Goal: Information Seeking & Learning: Learn about a topic

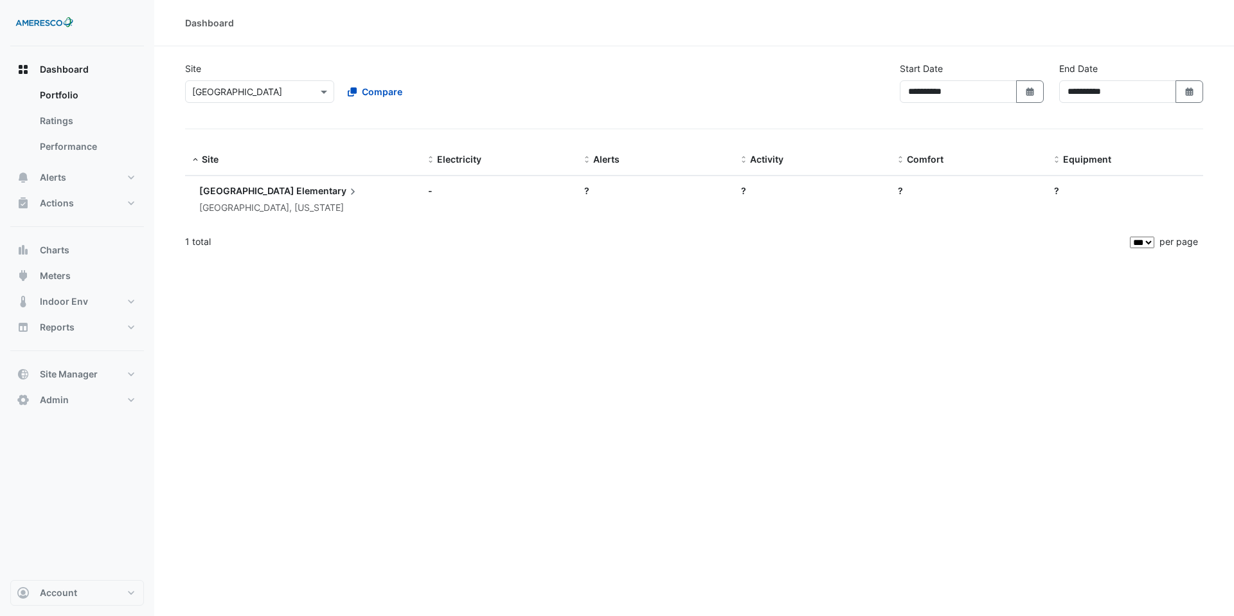
select select "***"
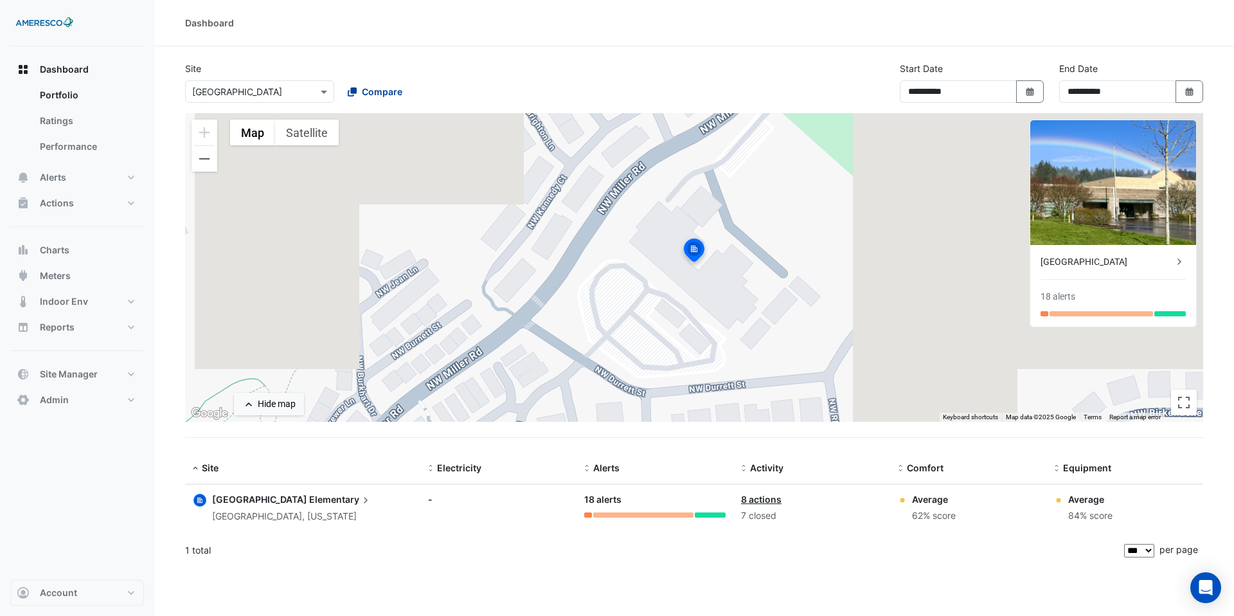
click at [373, 89] on span "Compare" at bounding box center [382, 92] width 41 height 14
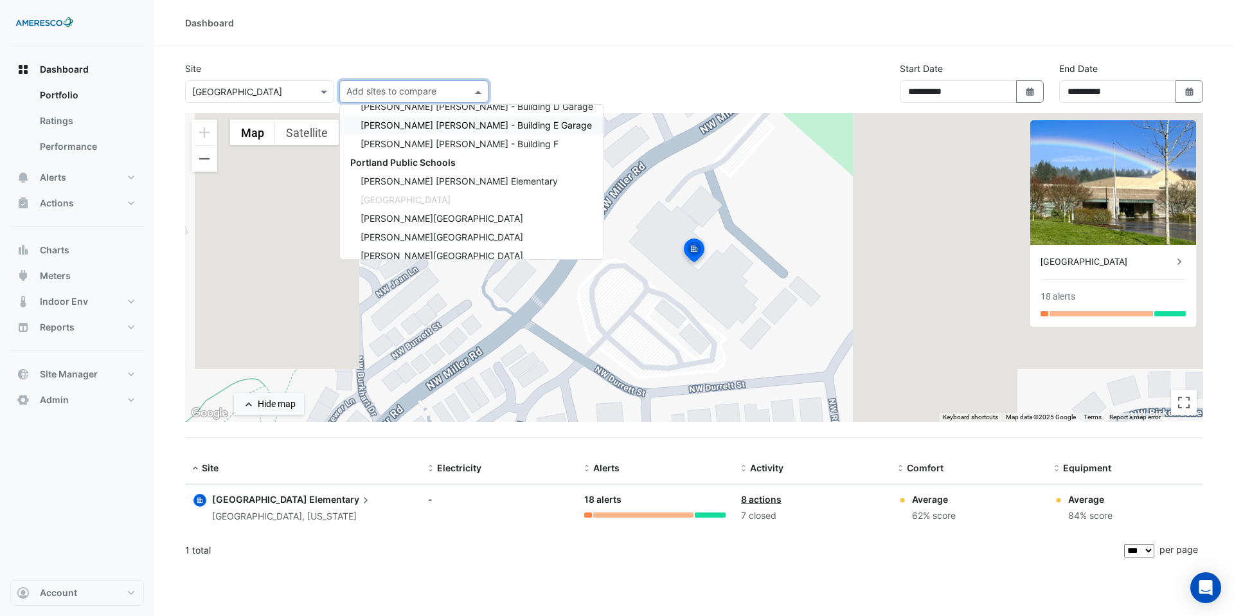
scroll to position [89, 0]
click at [431, 159] on span "Portland Public Schools" at bounding box center [402, 161] width 105 height 11
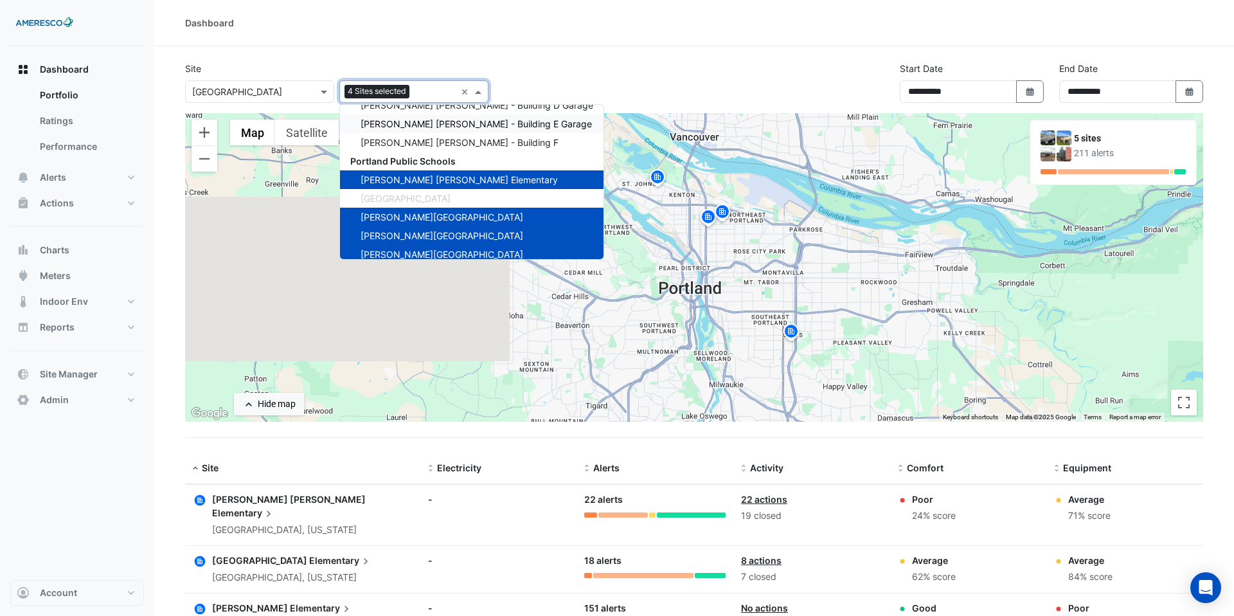
click at [683, 43] on div "Dashboard" at bounding box center [694, 23] width 1080 height 46
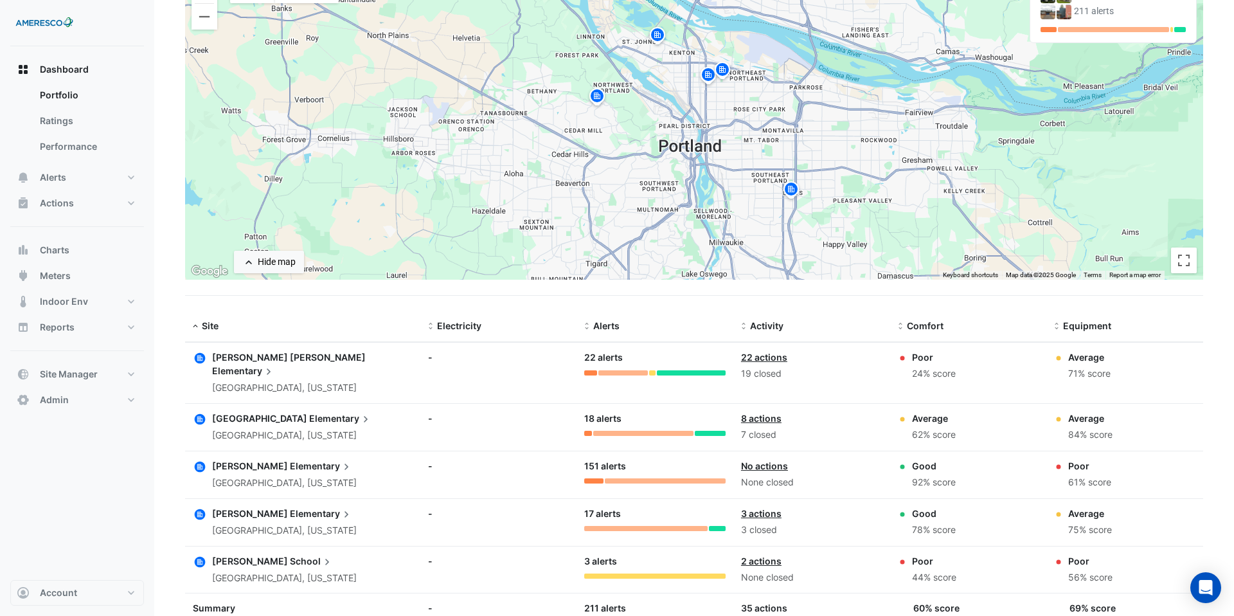
scroll to position [141, 0]
drag, startPoint x: 957, startPoint y: 377, endPoint x: 886, endPoint y: 361, distance: 72.5
click at [886, 361] on div "Site: Dr. Martin Luther King Jr. Elementary Portland, Oregon Electricity: - Ale…" at bounding box center [694, 374] width 1018 height 60
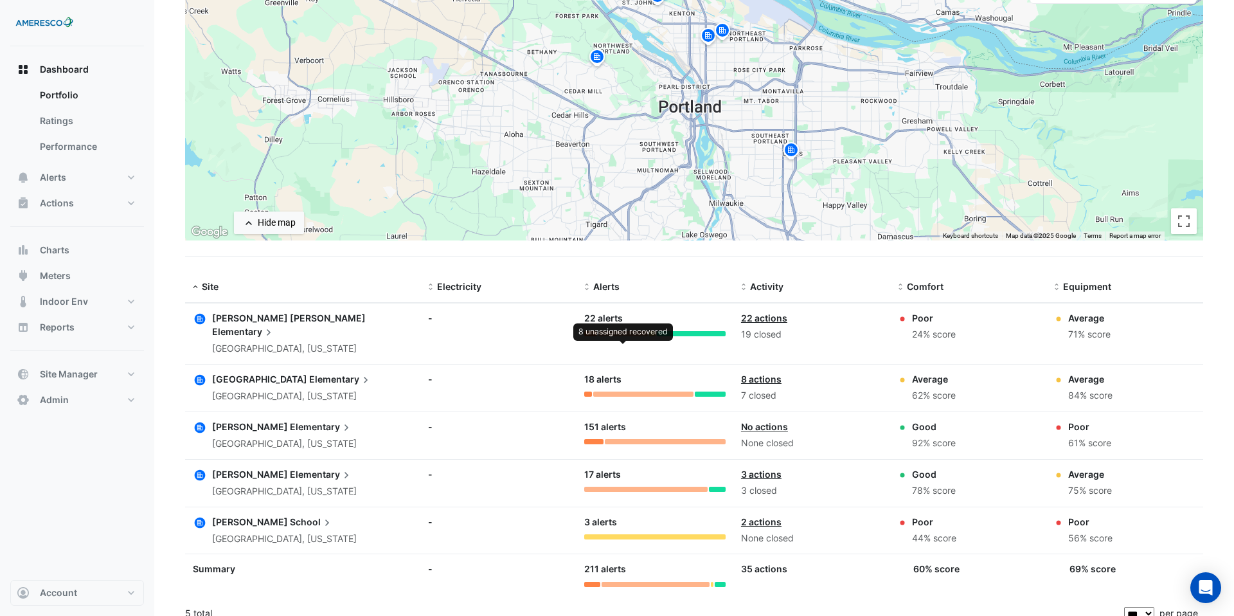
scroll to position [0, 0]
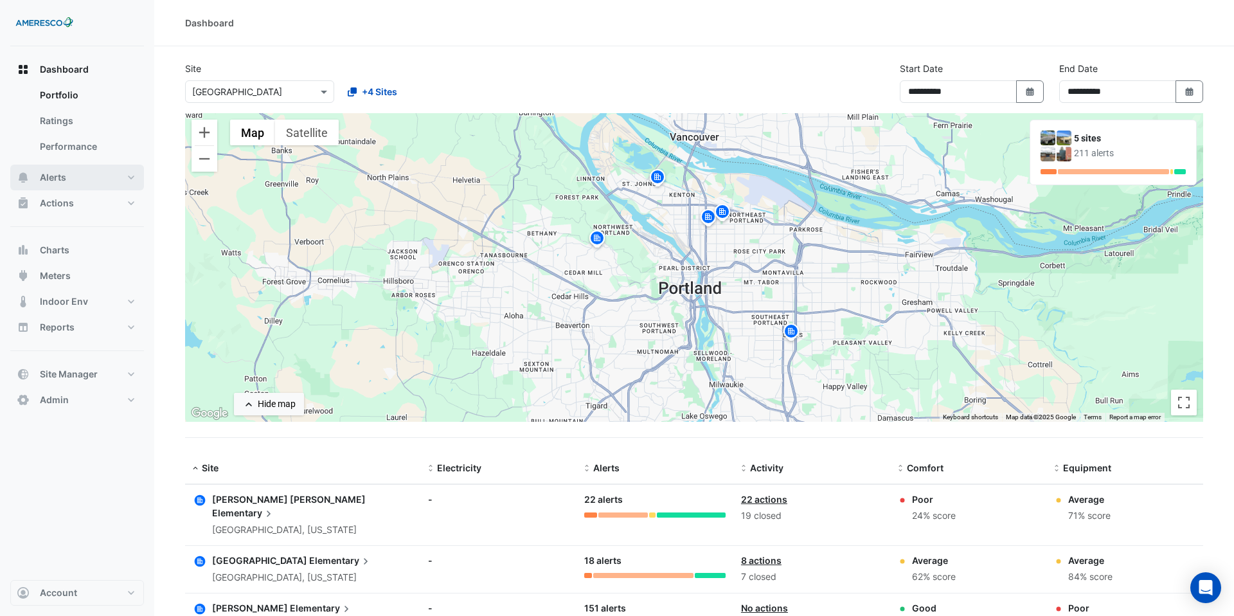
click at [44, 183] on span "Alerts" at bounding box center [53, 177] width 26 height 13
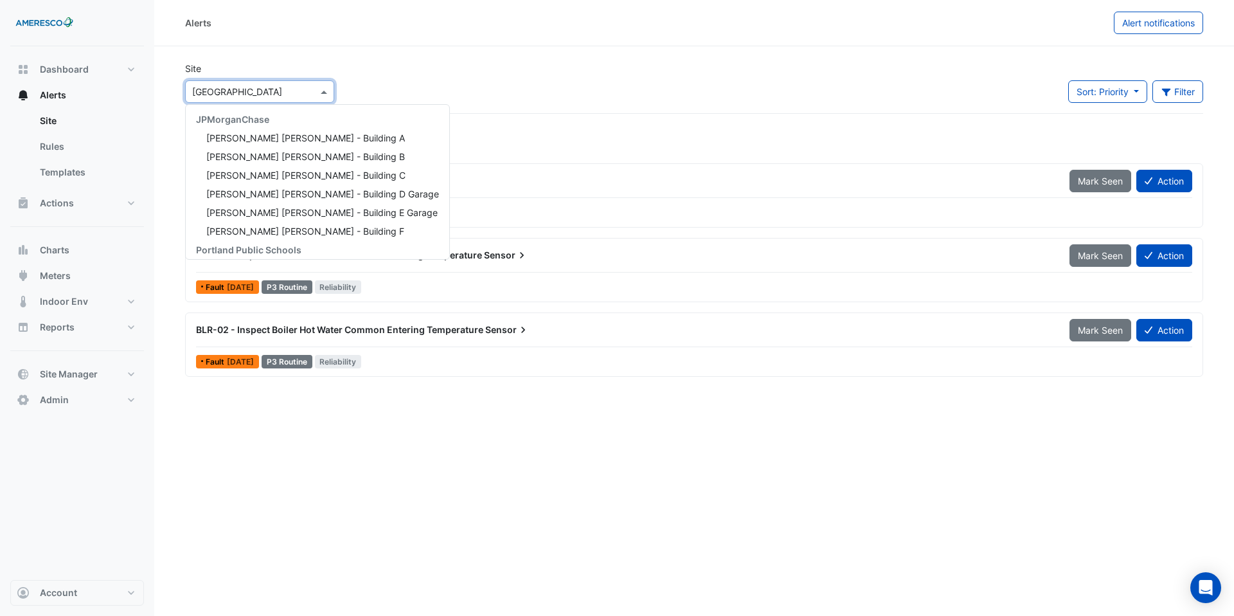
click at [302, 82] on div "× [GEOGRAPHIC_DATA]" at bounding box center [259, 91] width 149 height 23
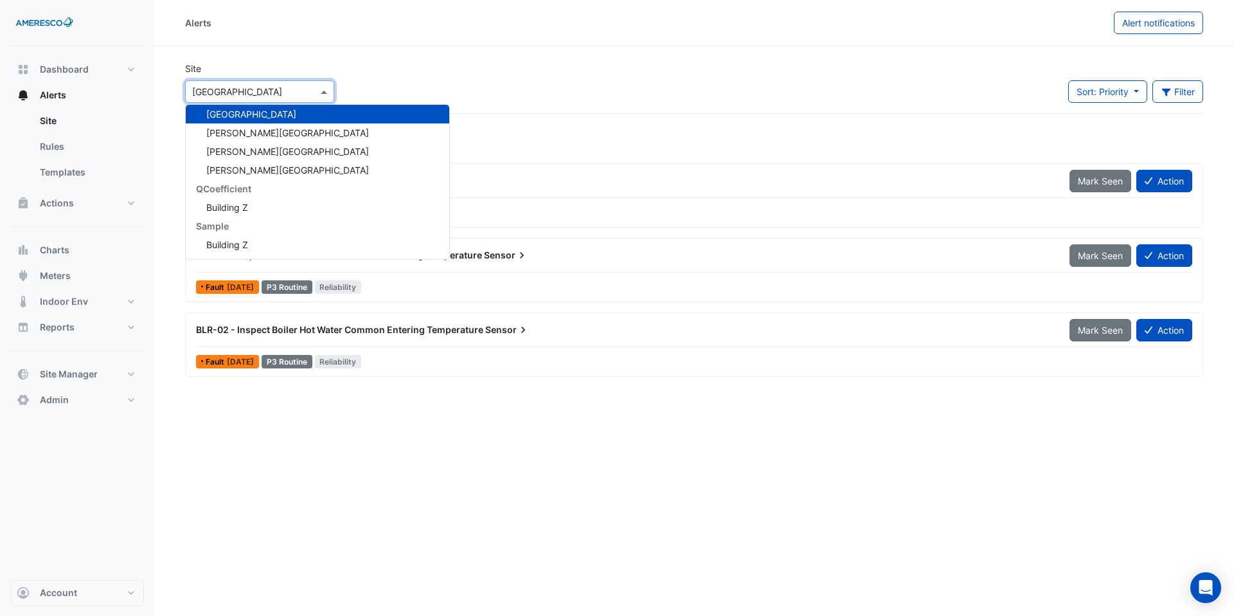
click at [515, 108] on div "Site × Forest Park Elementary JPMorganChase JP Morgan Chase - Building A JP Mor…" at bounding box center [694, 87] width 1034 height 51
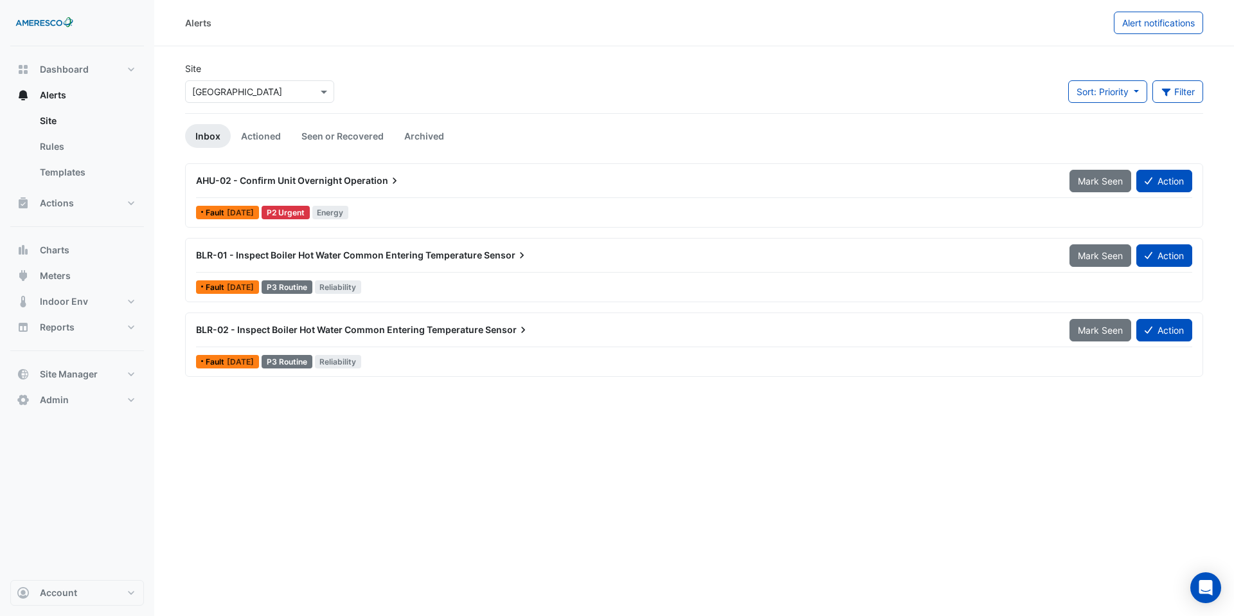
click at [462, 246] on div "BLR-01 - Inspect Boiler Hot Water Common Entering Temperature Sensor" at bounding box center [625, 255] width 874 height 23
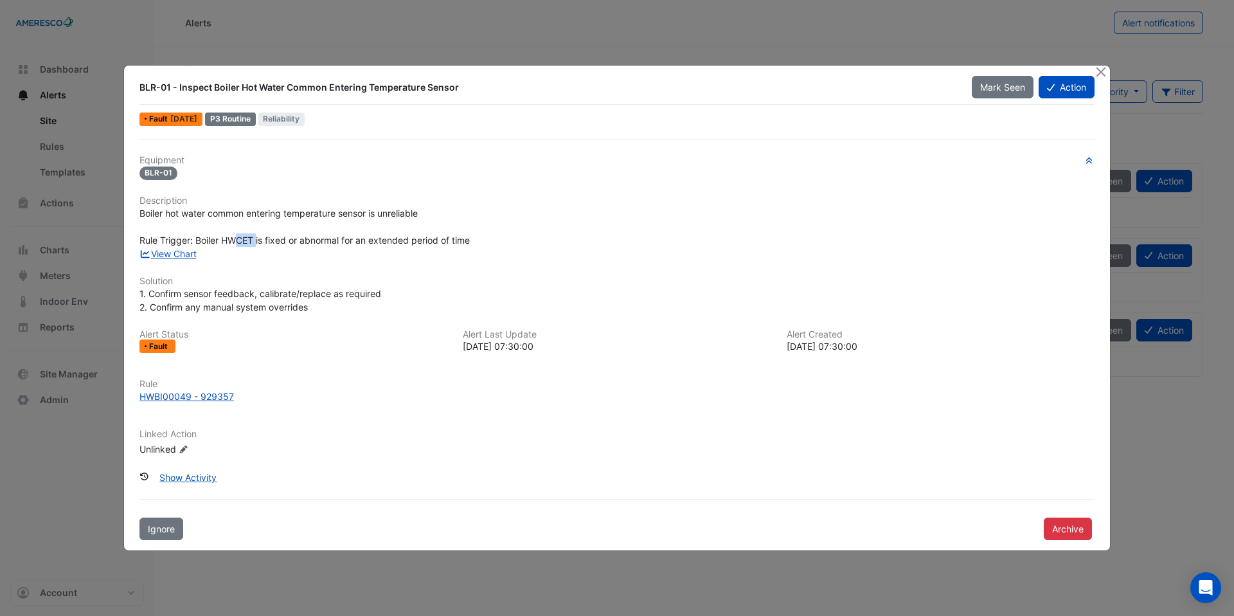
drag, startPoint x: 237, startPoint y: 239, endPoint x: 257, endPoint y: 239, distance: 19.3
click at [257, 239] on span "Boiler hot water common entering temperature sensor is unreliable Rule Trigger:…" at bounding box center [305, 227] width 330 height 38
click at [245, 242] on span "Boiler hot water common entering temperature sensor is unreliable Rule Trigger:…" at bounding box center [305, 227] width 330 height 38
drag, startPoint x: 243, startPoint y: 239, endPoint x: 228, endPoint y: 239, distance: 14.8
click at [228, 239] on span "Boiler hot water common entering temperature sensor is unreliable Rule Trigger:…" at bounding box center [305, 227] width 330 height 38
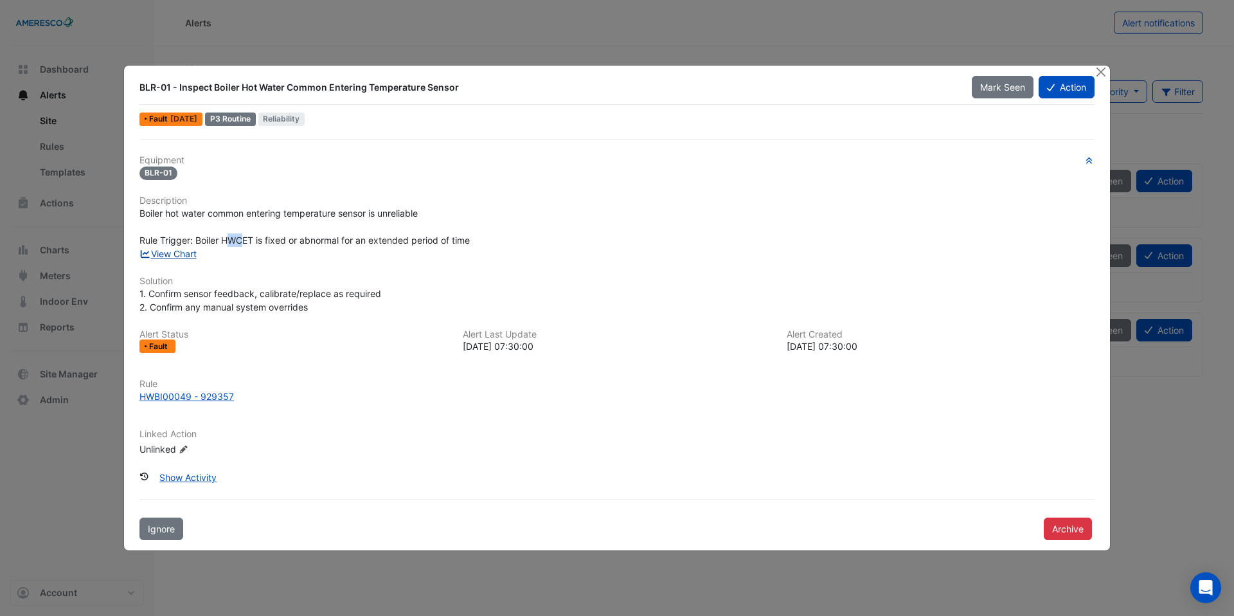
click at [173, 256] on link "View Chart" at bounding box center [168, 253] width 57 height 11
click at [1105, 67] on button "Close" at bounding box center [1101, 73] width 14 height 14
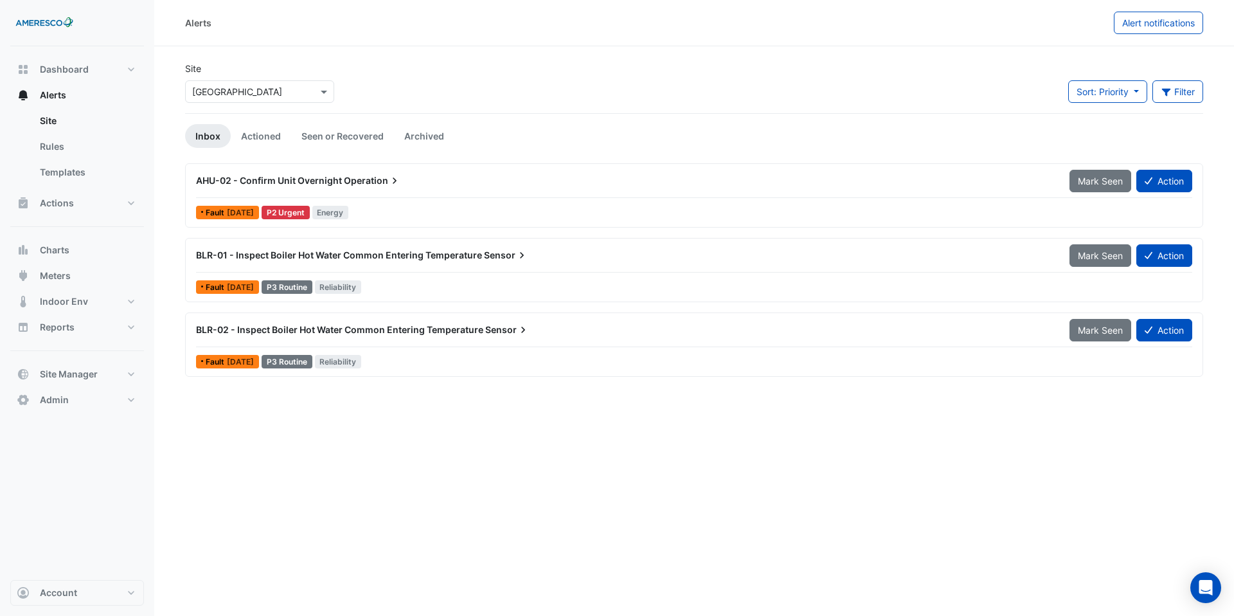
click at [398, 196] on div "AHU-02 - Confirm Unit Overnight Operation Mark Seen Action" at bounding box center [694, 183] width 996 height 29
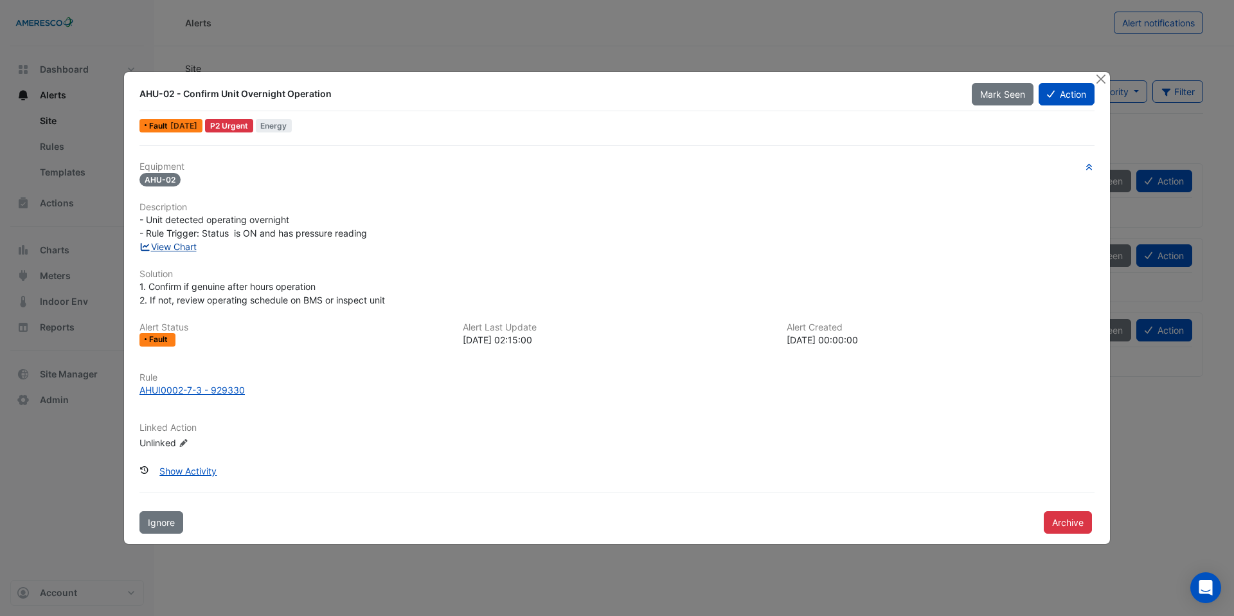
click at [186, 247] on link "View Chart" at bounding box center [168, 246] width 57 height 11
click at [1101, 82] on button "Close" at bounding box center [1101, 79] width 14 height 14
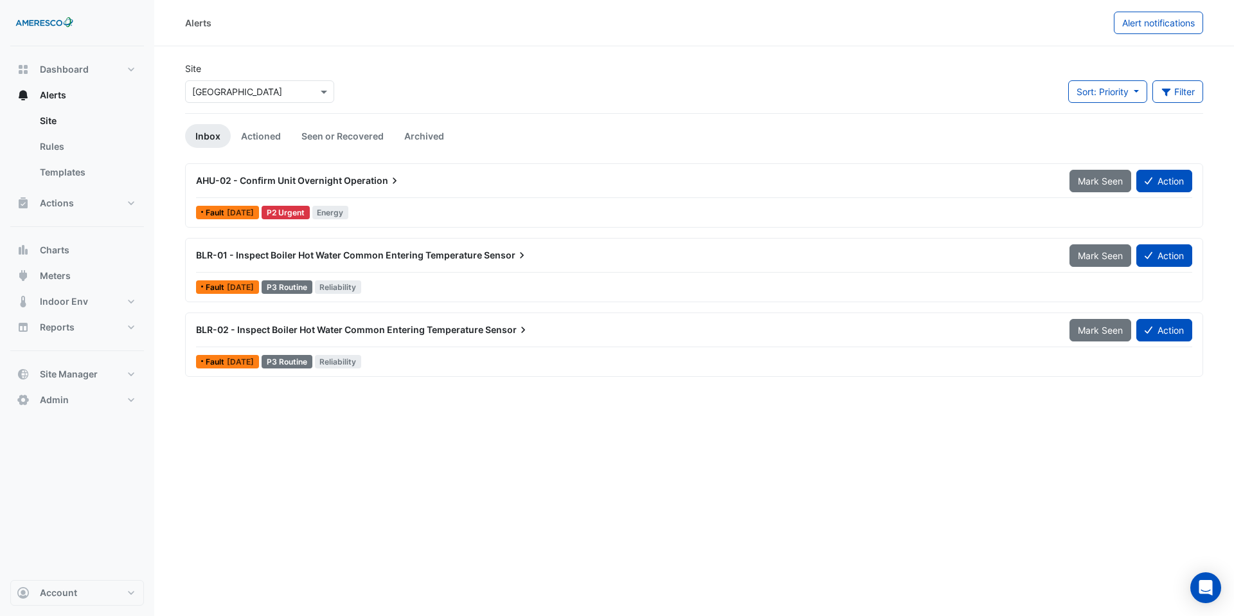
click at [204, 101] on div "× Forest Park Elementary" at bounding box center [259, 91] width 149 height 23
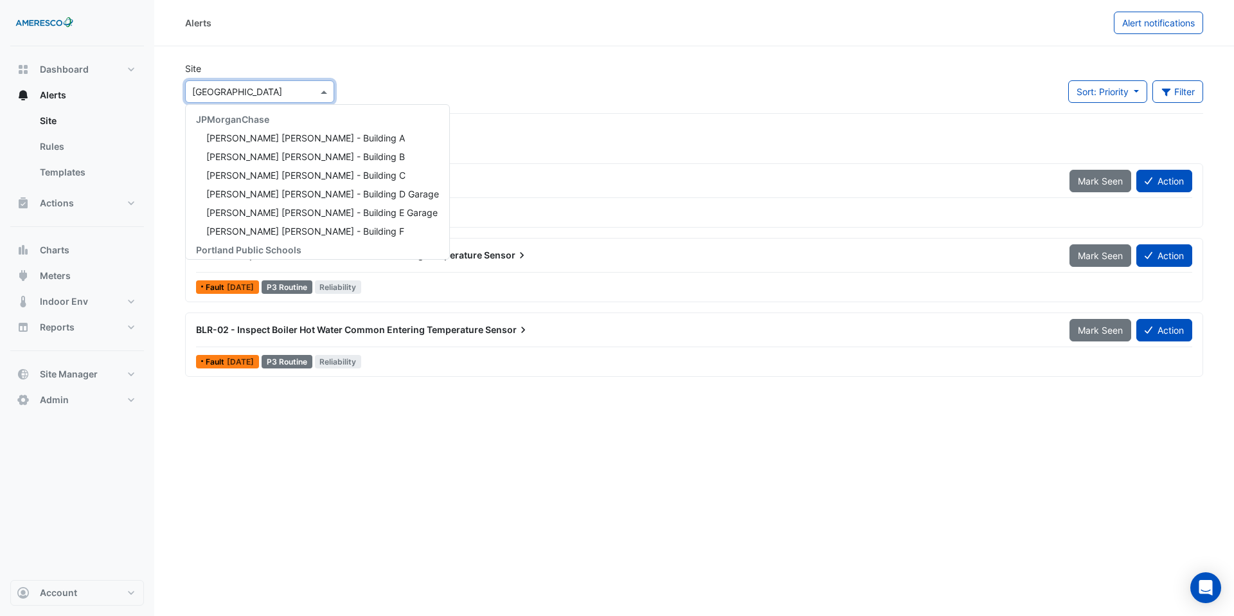
scroll to position [173, 0]
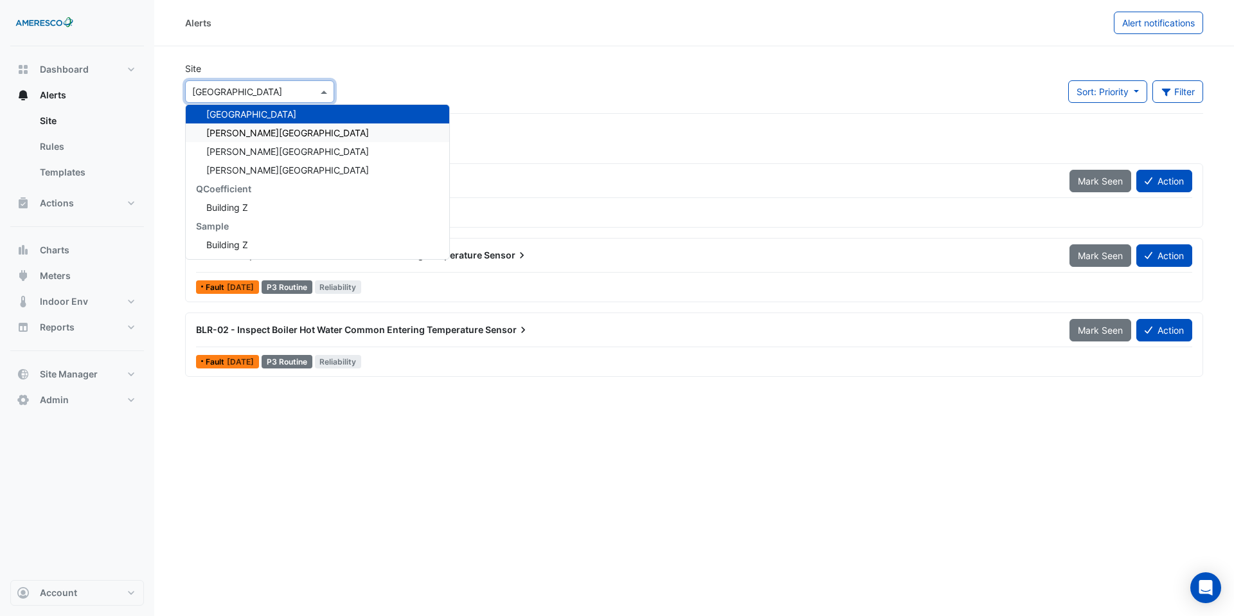
click at [213, 130] on span "[PERSON_NAME][GEOGRAPHIC_DATA]" at bounding box center [287, 132] width 163 height 11
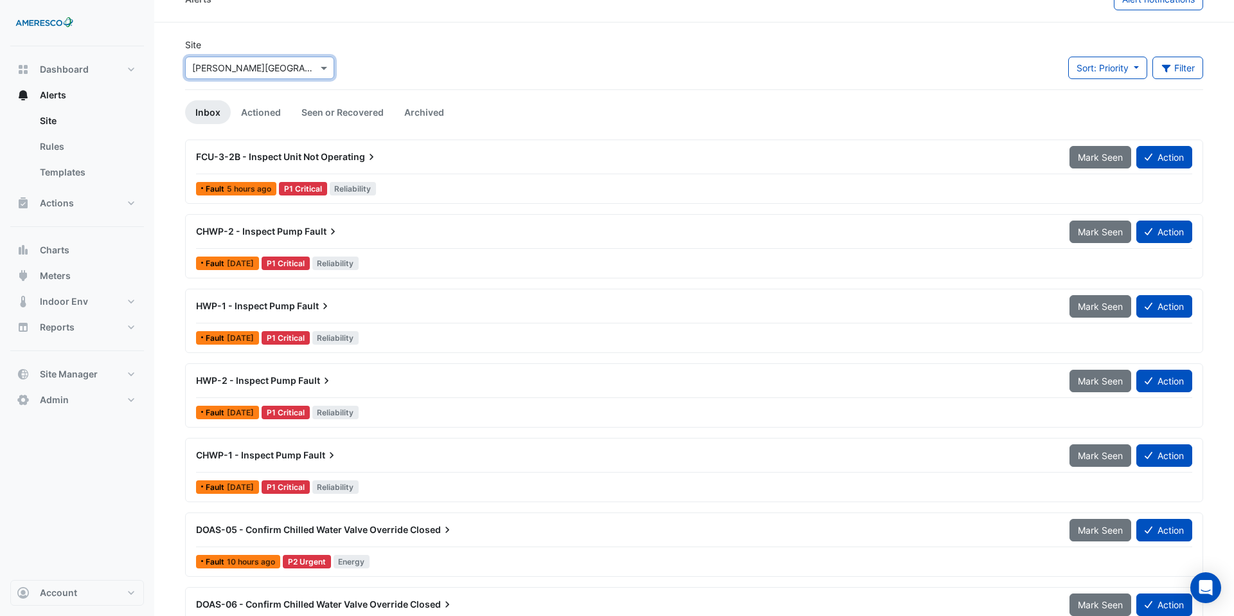
scroll to position [28, 0]
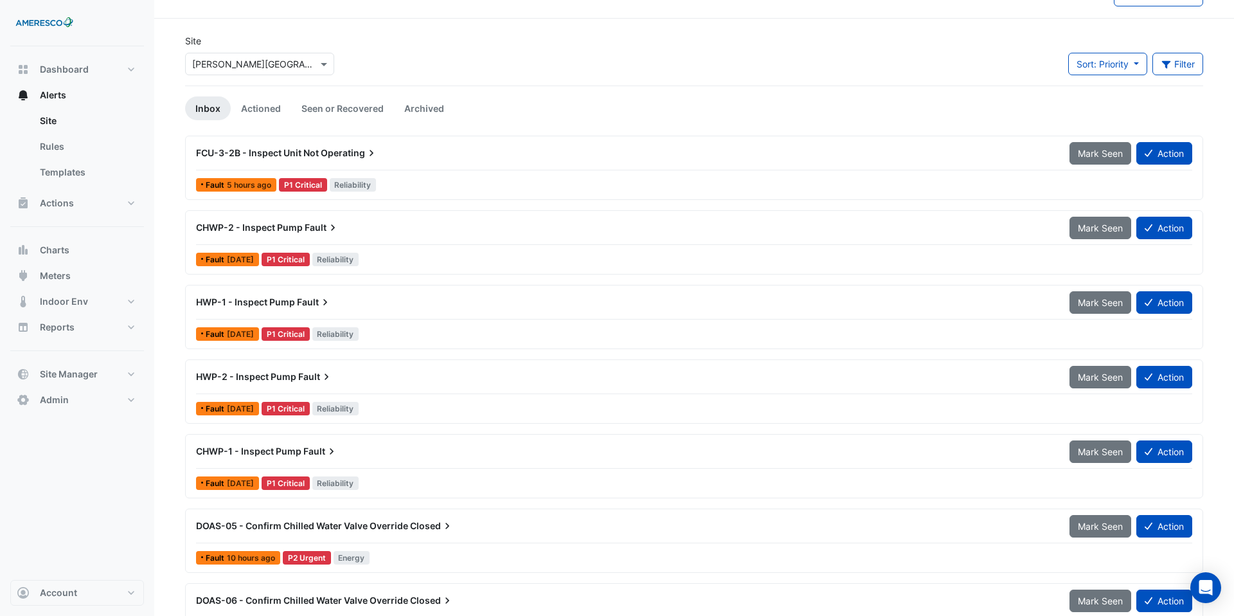
click at [341, 302] on div "HWP-1 - Inspect Pump Fault" at bounding box center [625, 302] width 858 height 13
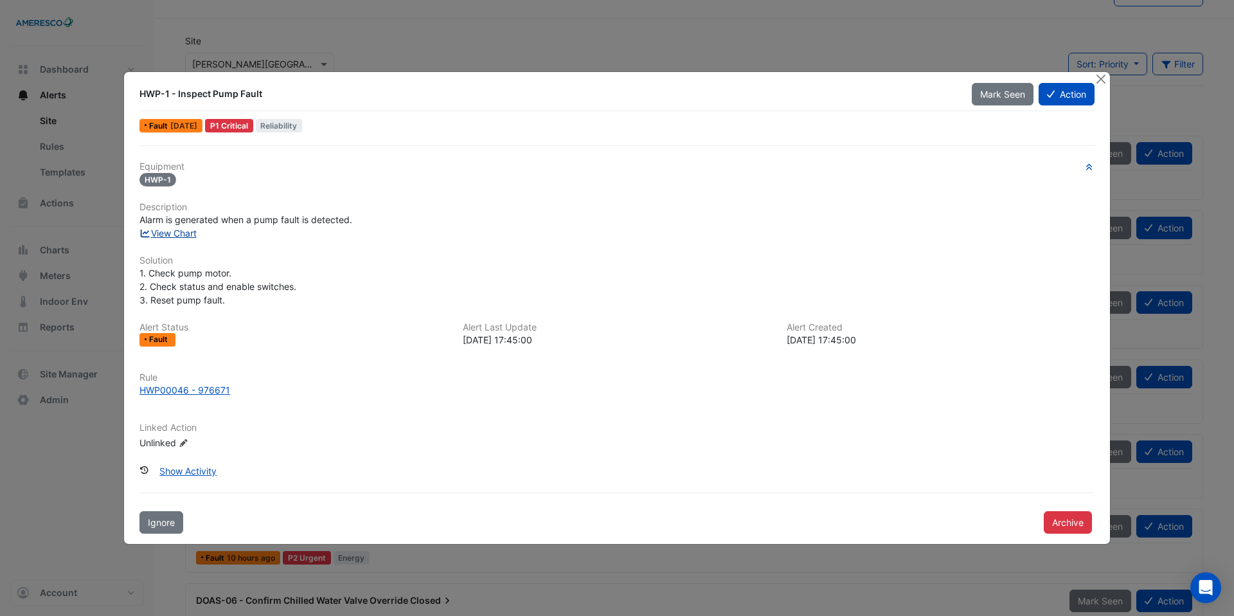
click at [197, 232] on link "View Chart" at bounding box center [168, 233] width 57 height 11
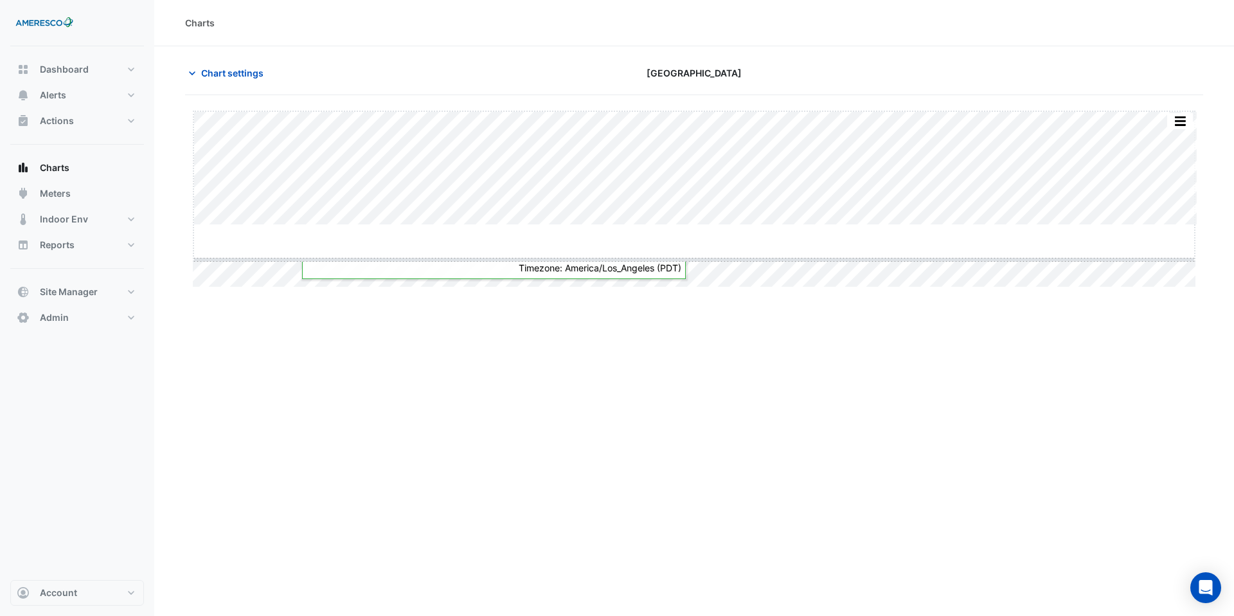
drag, startPoint x: 694, startPoint y: 224, endPoint x: 714, endPoint y: 347, distance: 124.9
click at [257, 75] on span "Chart settings" at bounding box center [232, 73] width 62 height 14
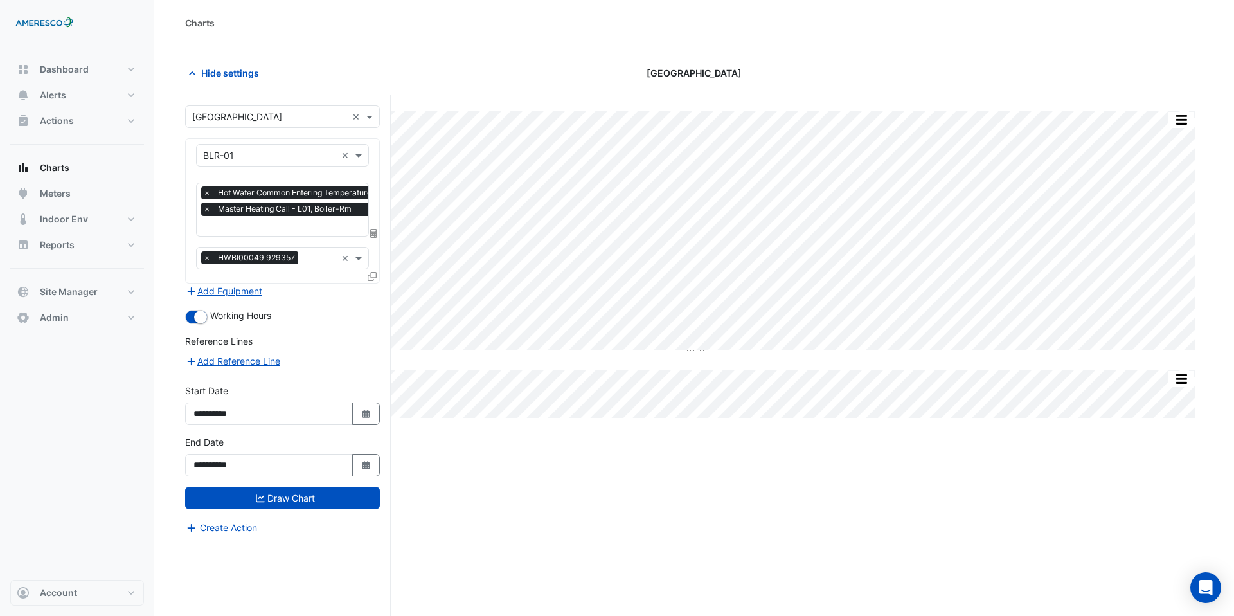
scroll to position [0, 6]
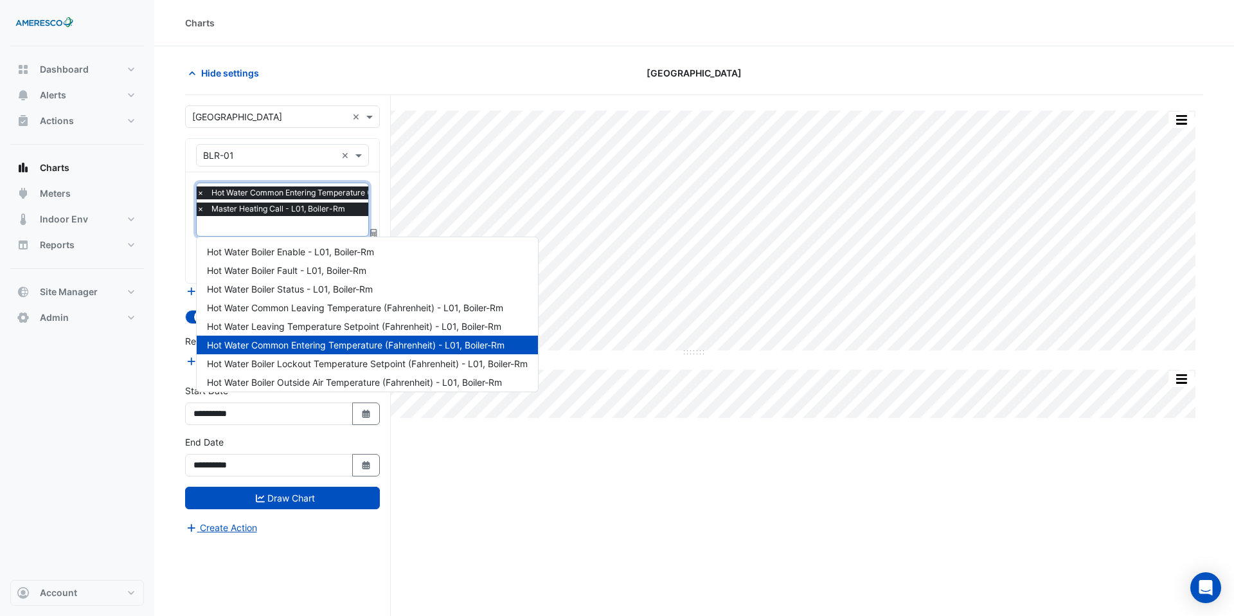
click at [287, 226] on input "text" at bounding box center [338, 228] width 283 height 14
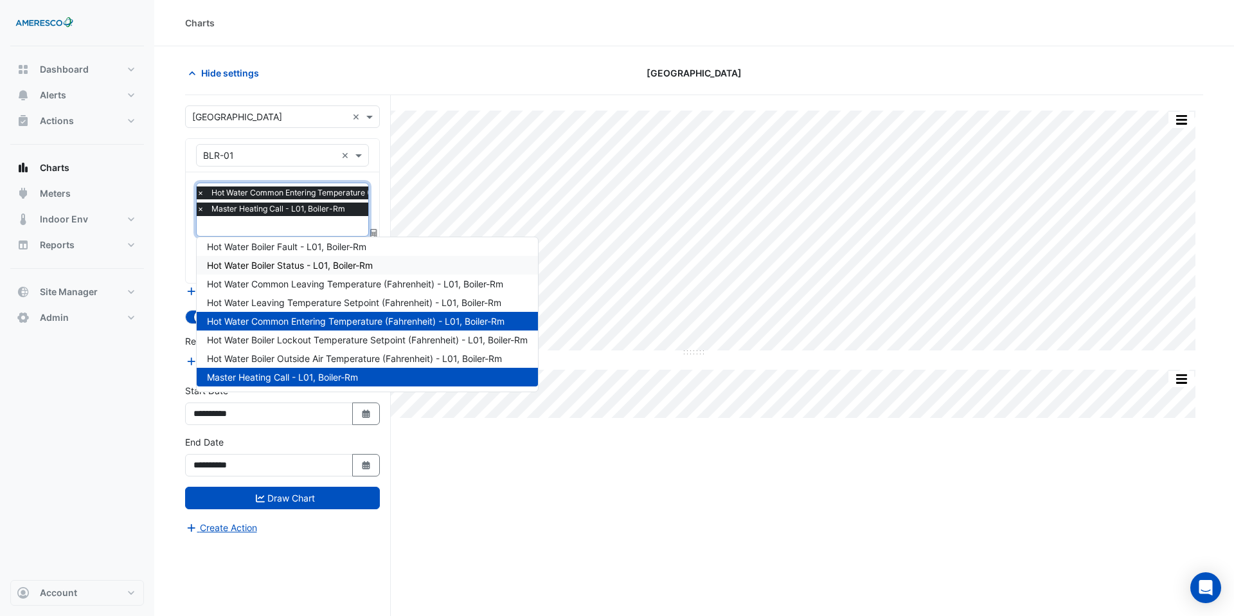
click at [289, 262] on span "Hot Water Boiler Status - L01, Boiler-Rm" at bounding box center [290, 265] width 166 height 11
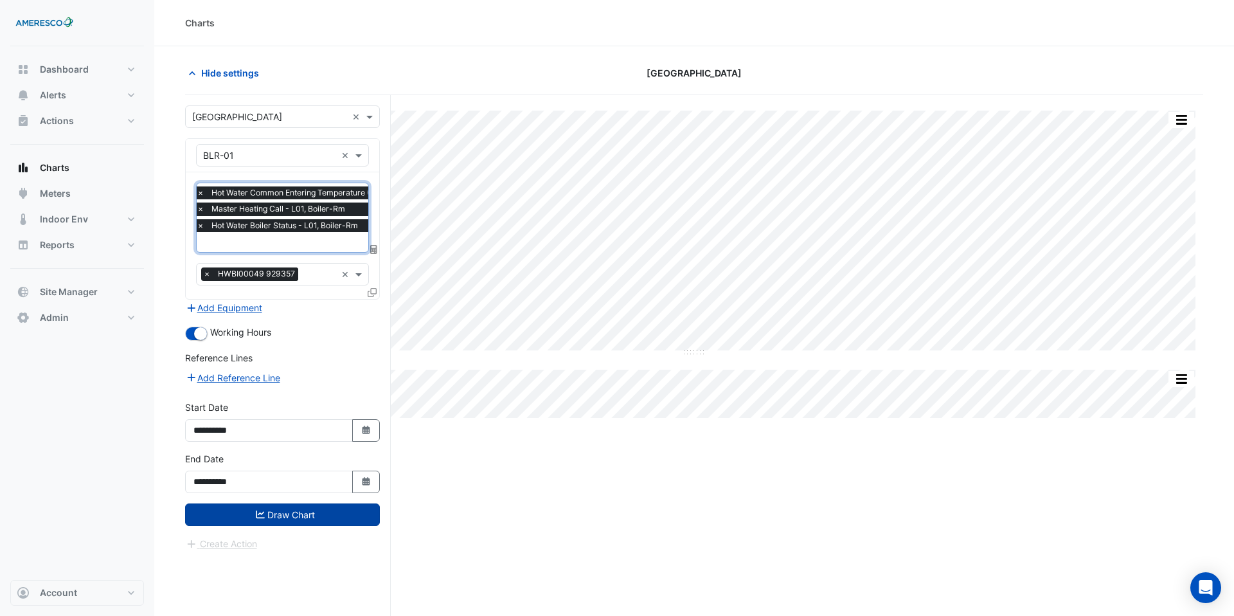
click at [305, 510] on button "Draw Chart" at bounding box center [282, 514] width 195 height 23
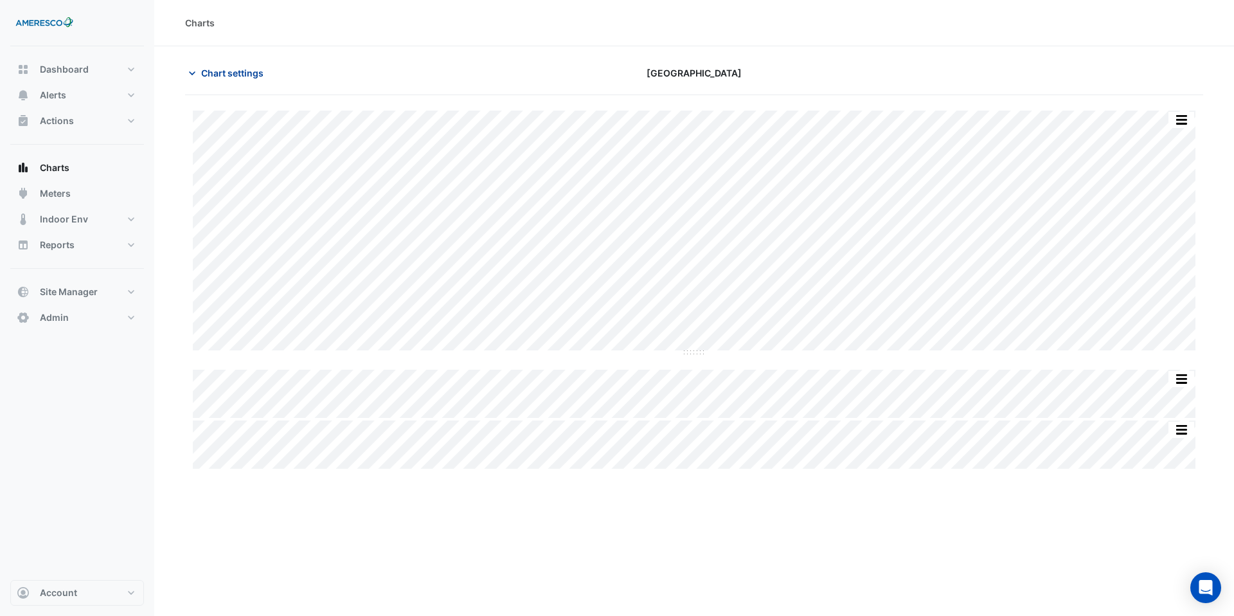
click at [222, 78] on span "Chart settings" at bounding box center [232, 73] width 62 height 14
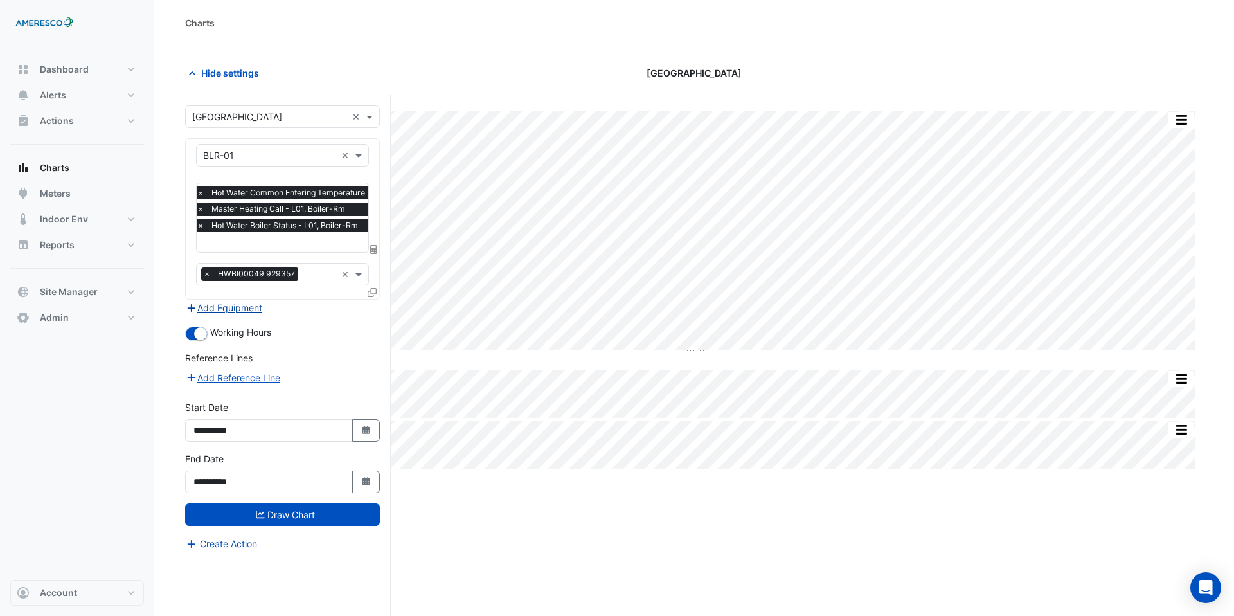
click at [250, 309] on button "Add Equipment" at bounding box center [224, 307] width 78 height 15
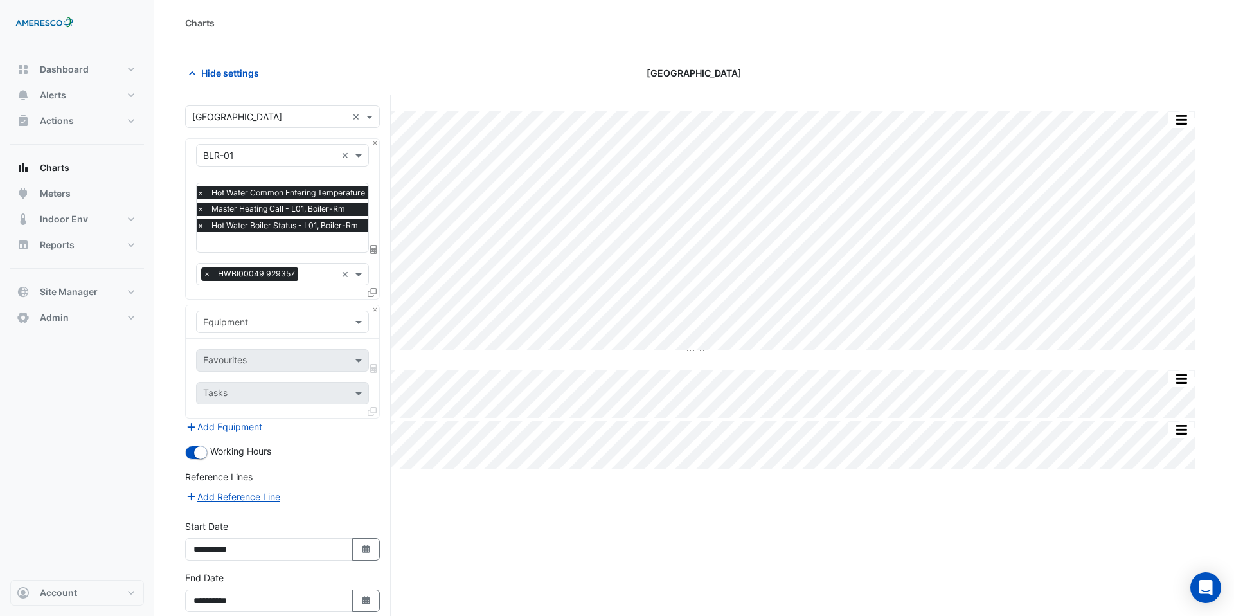
click at [274, 323] on input "text" at bounding box center [269, 323] width 133 height 14
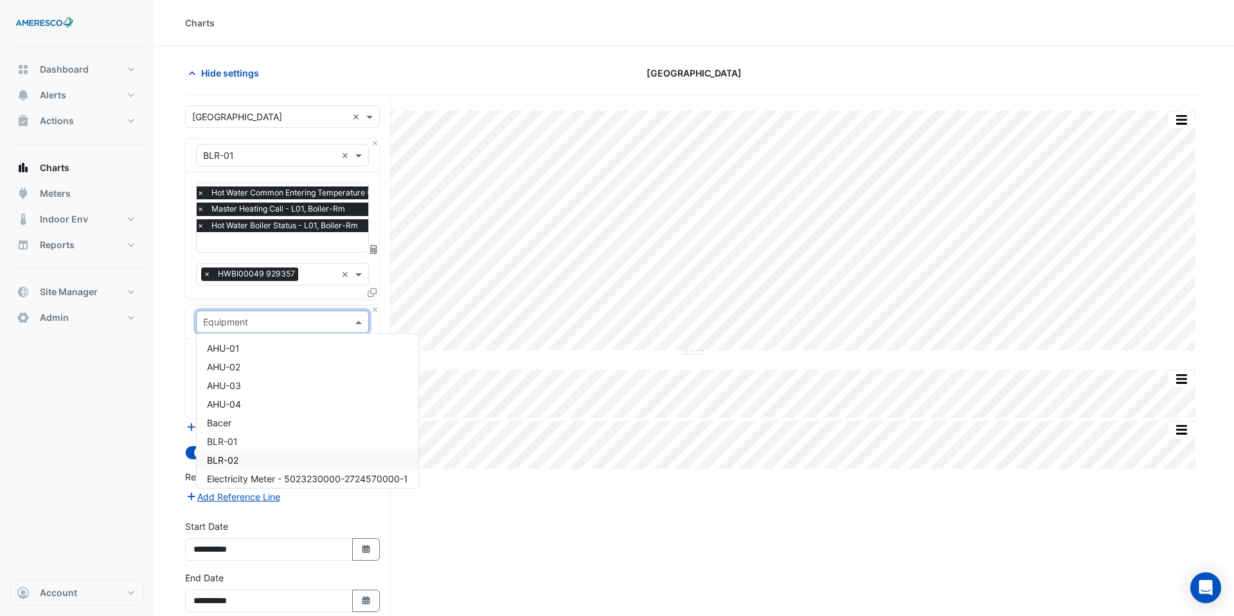
click at [260, 454] on div "BLR-02" at bounding box center [308, 460] width 222 height 19
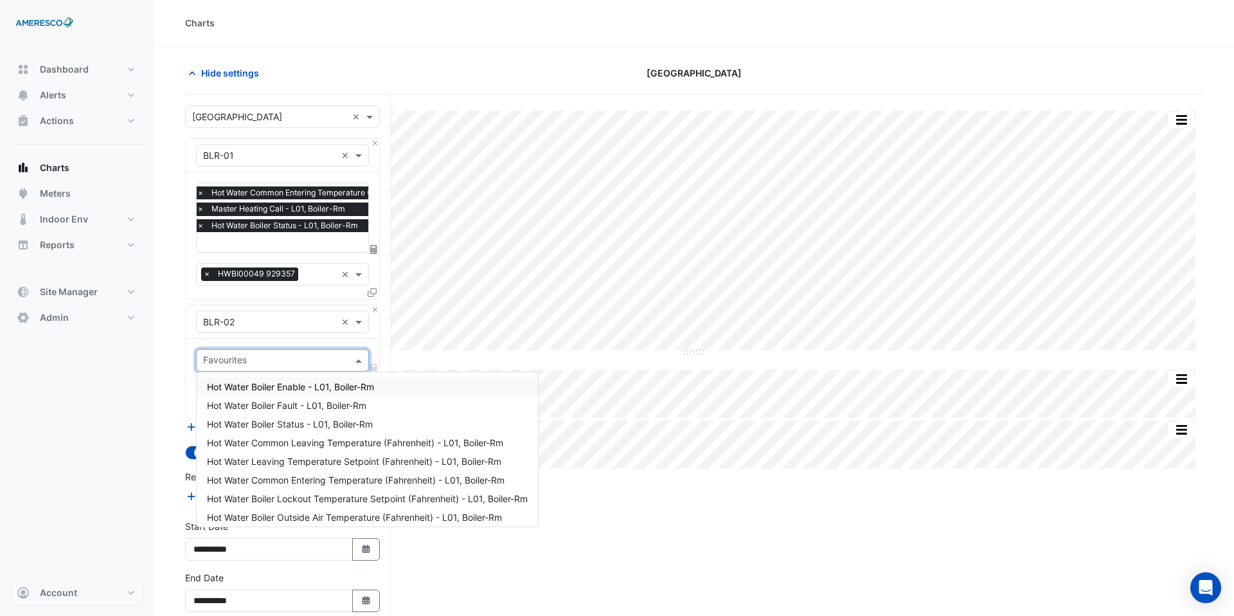
click at [265, 349] on div "Favourites" at bounding box center [282, 360] width 173 height 23
click at [274, 422] on span "Hot Water Boiler Status - L01, Boiler-Rm" at bounding box center [290, 424] width 166 height 11
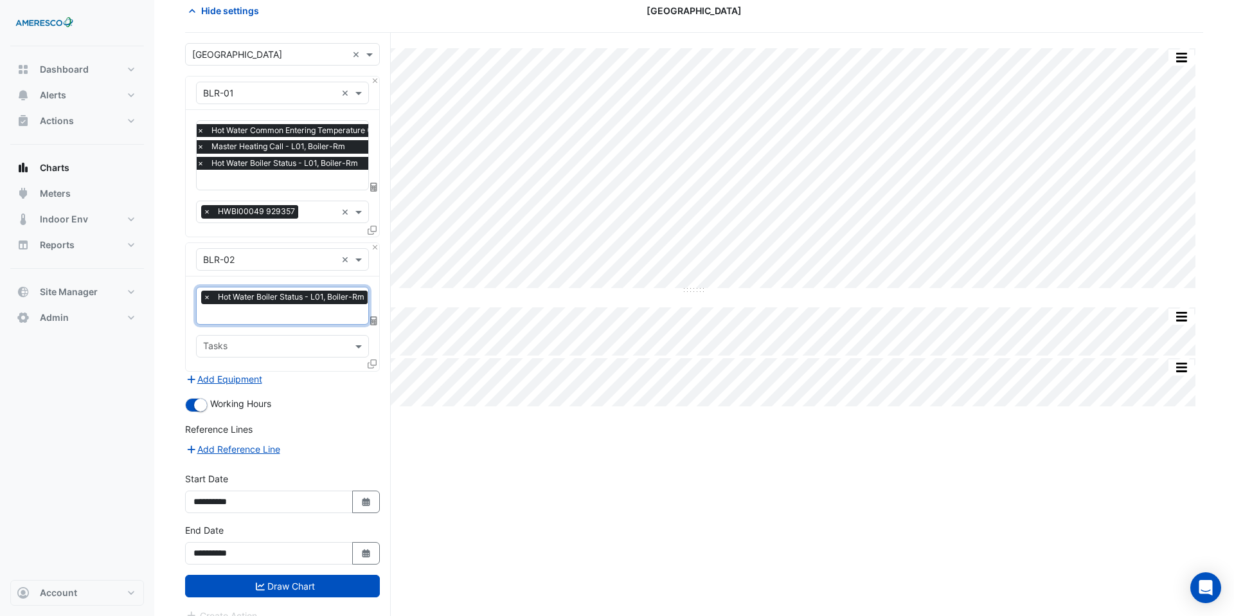
scroll to position [77, 0]
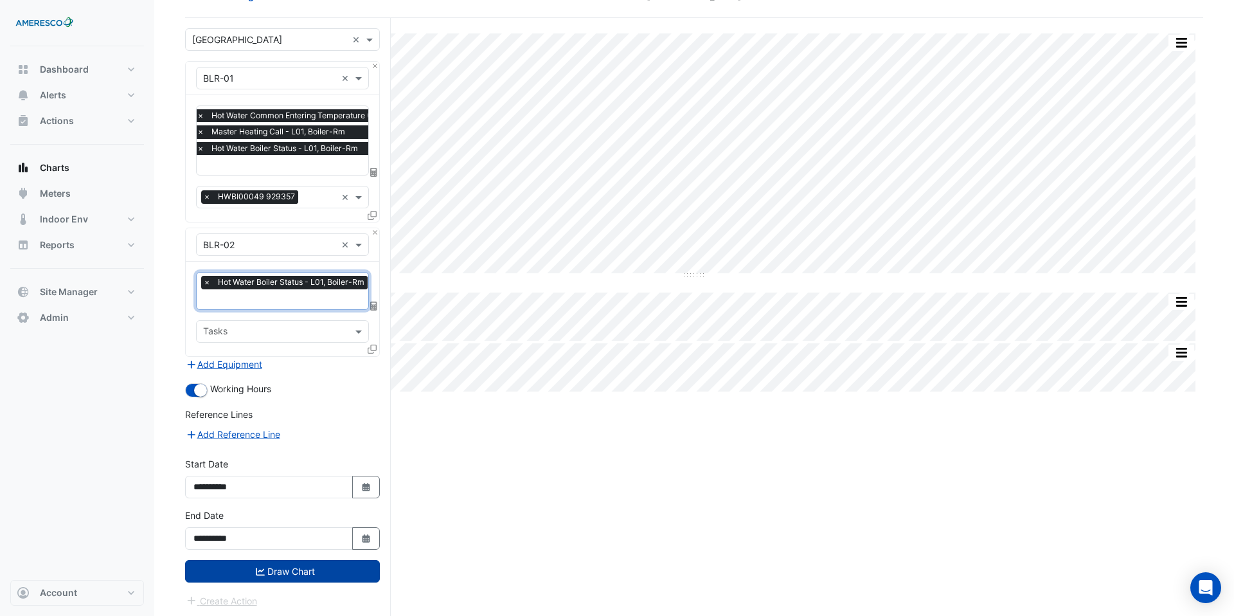
click at [293, 573] on button "Draw Chart" at bounding box center [282, 571] width 195 height 23
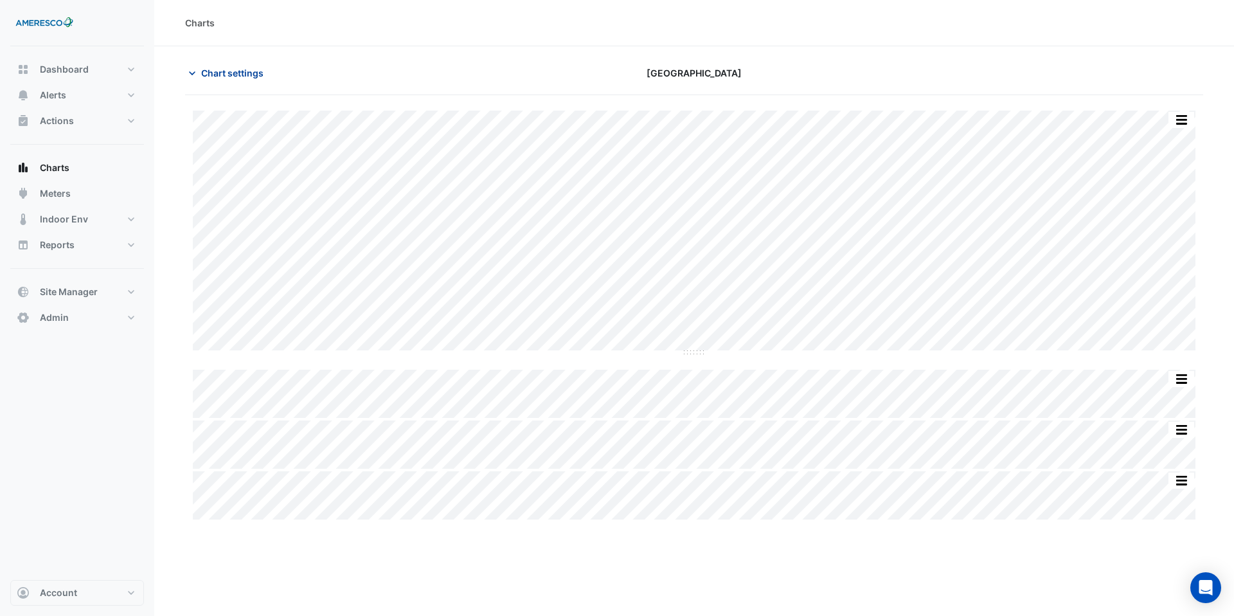
click at [256, 70] on span "Chart settings" at bounding box center [232, 73] width 62 height 14
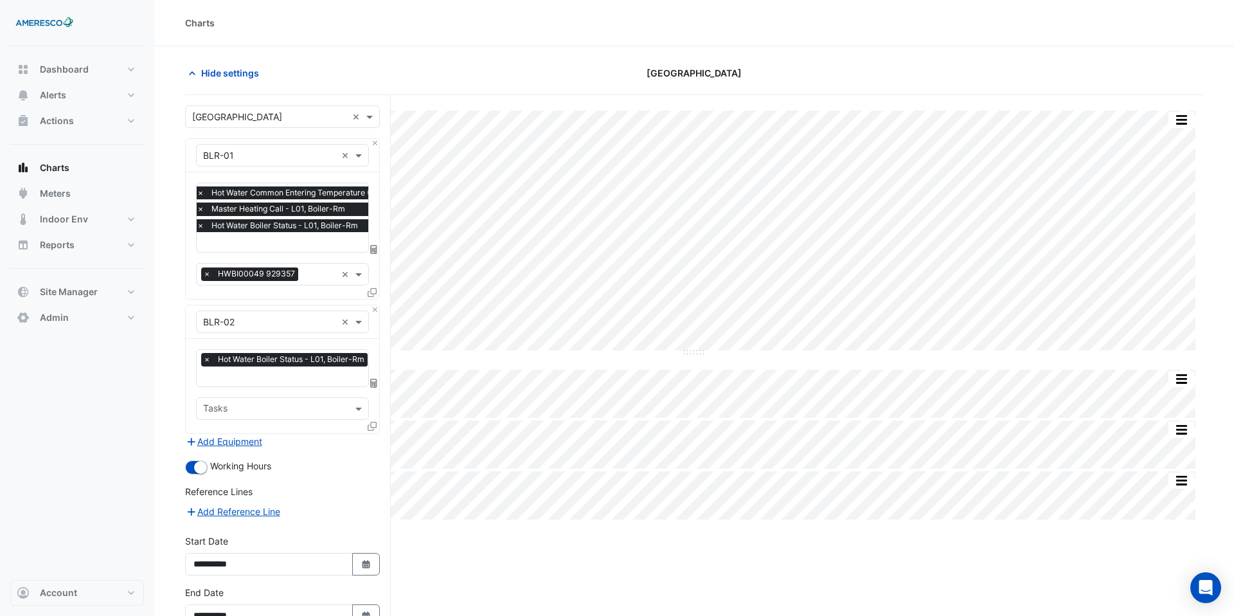
click at [285, 244] on input "text" at bounding box center [338, 244] width 283 height 14
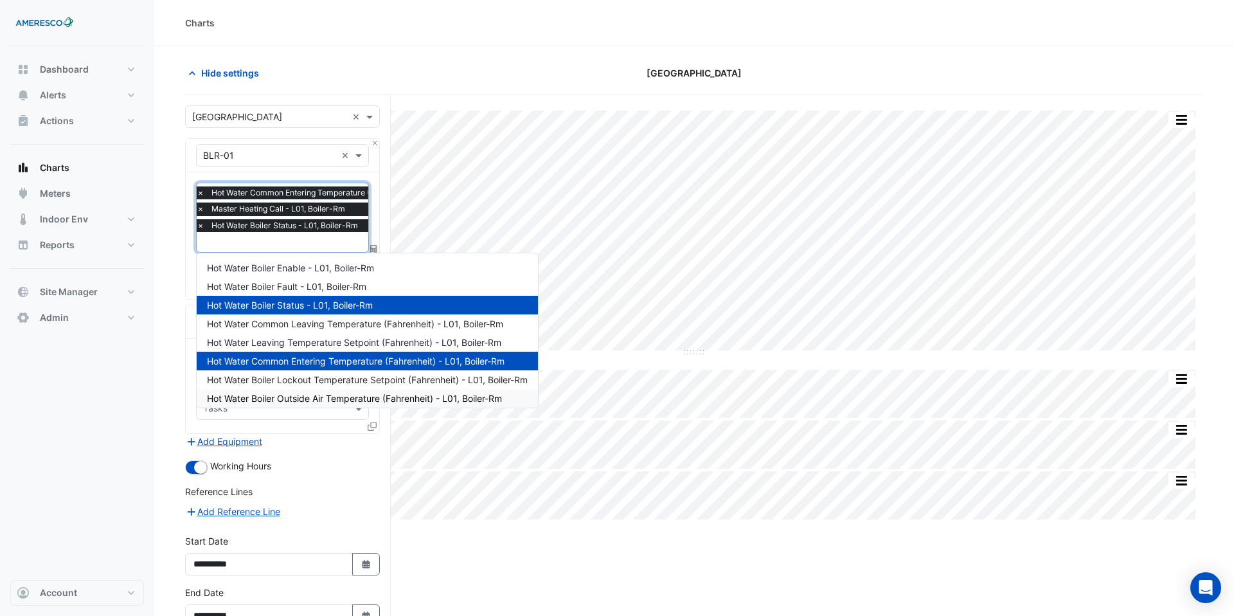
click at [482, 570] on div "Split by Equip Split All Split None Print Save as JPEG Save as PNG Pivot Data T…" at bounding box center [694, 395] width 1018 height 600
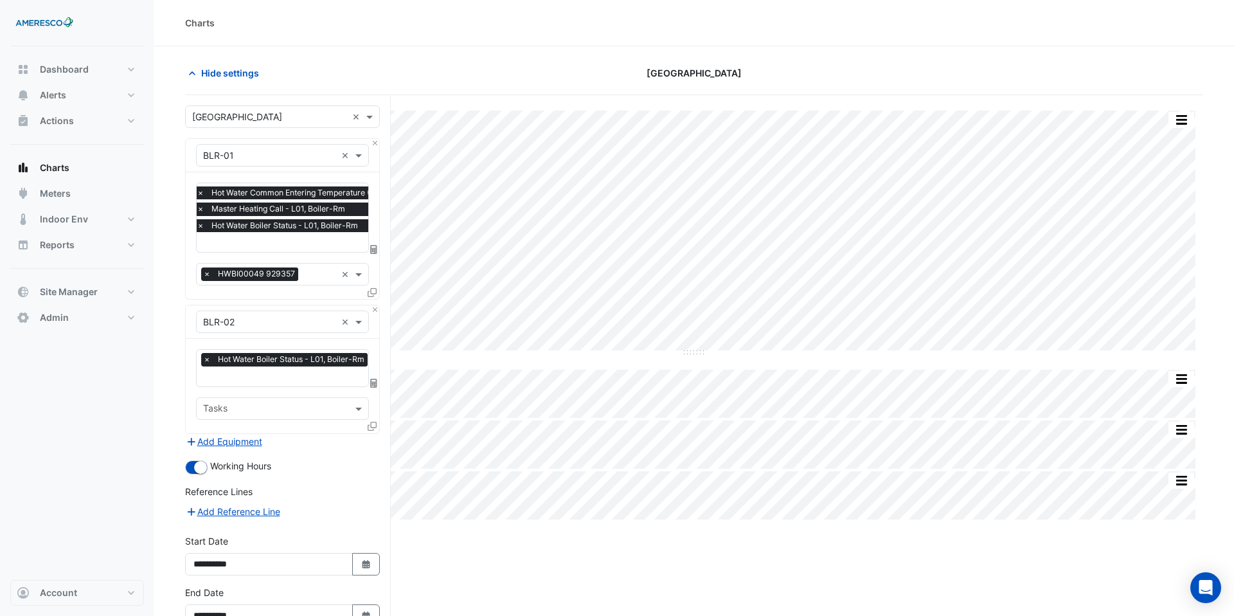
click at [354, 62] on div "Hide settings" at bounding box center [349, 73] width 345 height 23
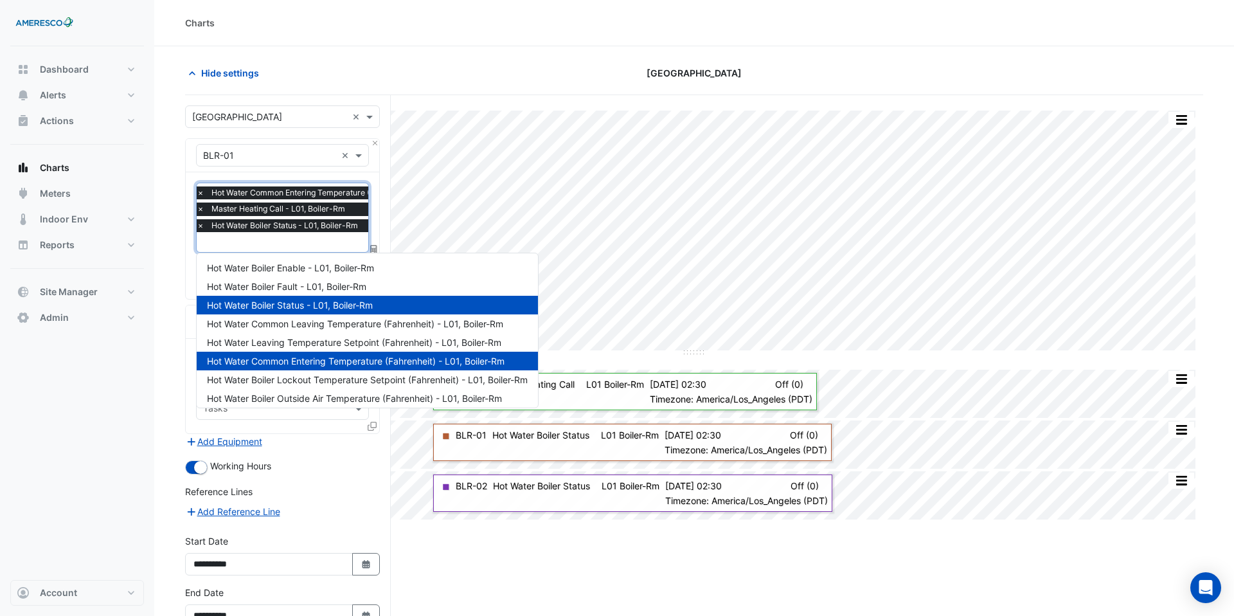
click at [318, 240] on input "text" at bounding box center [338, 244] width 283 height 14
click at [318, 273] on span "Hot Water Boiler Enable - L01, Boiler-Rm" at bounding box center [290, 267] width 167 height 11
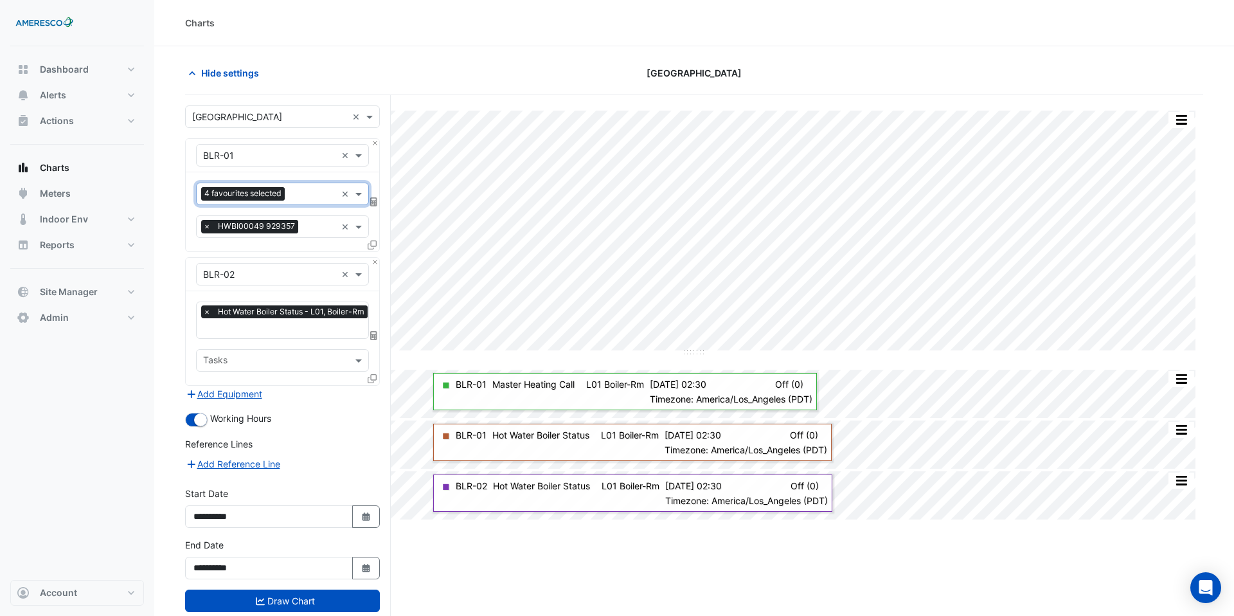
scroll to position [0, 5]
click at [291, 330] on input "text" at bounding box center [283, 330] width 168 height 14
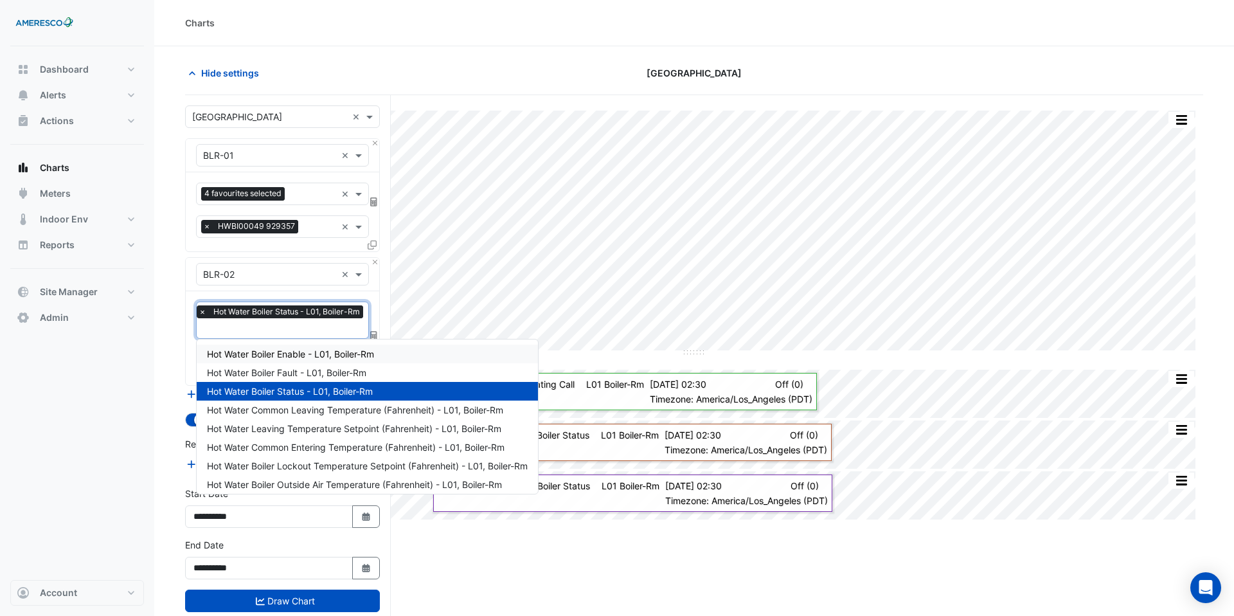
click at [289, 360] on div "Hot Water Boiler Enable - L01, Boiler-Rm" at bounding box center [367, 354] width 341 height 19
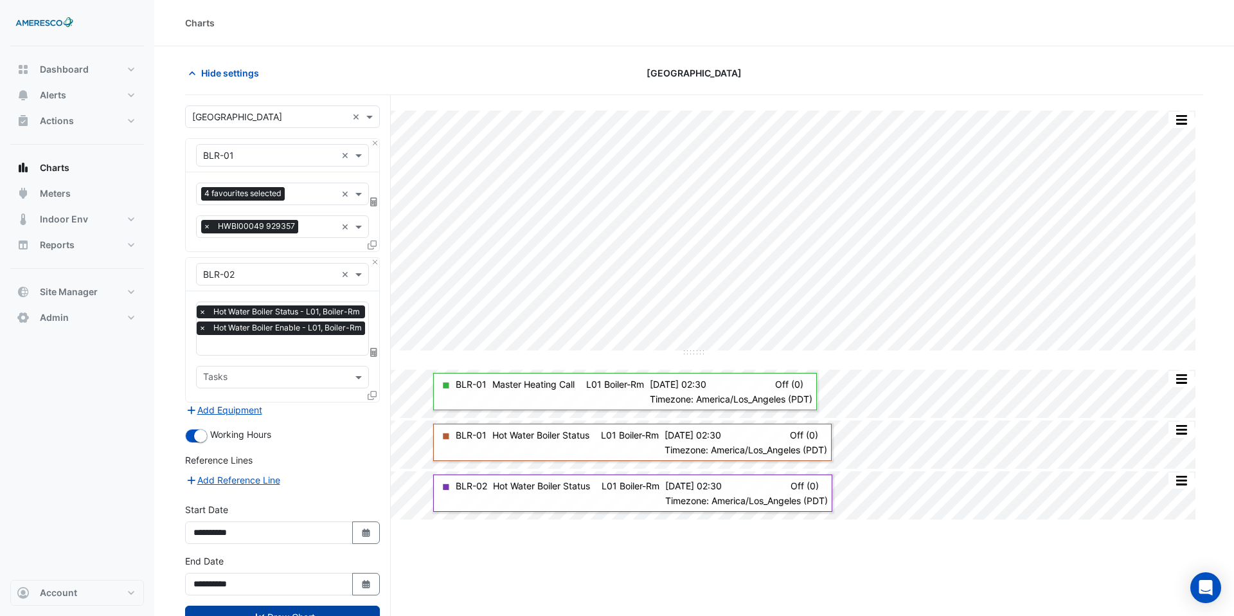
click at [316, 606] on button "Draw Chart" at bounding box center [282, 617] width 195 height 23
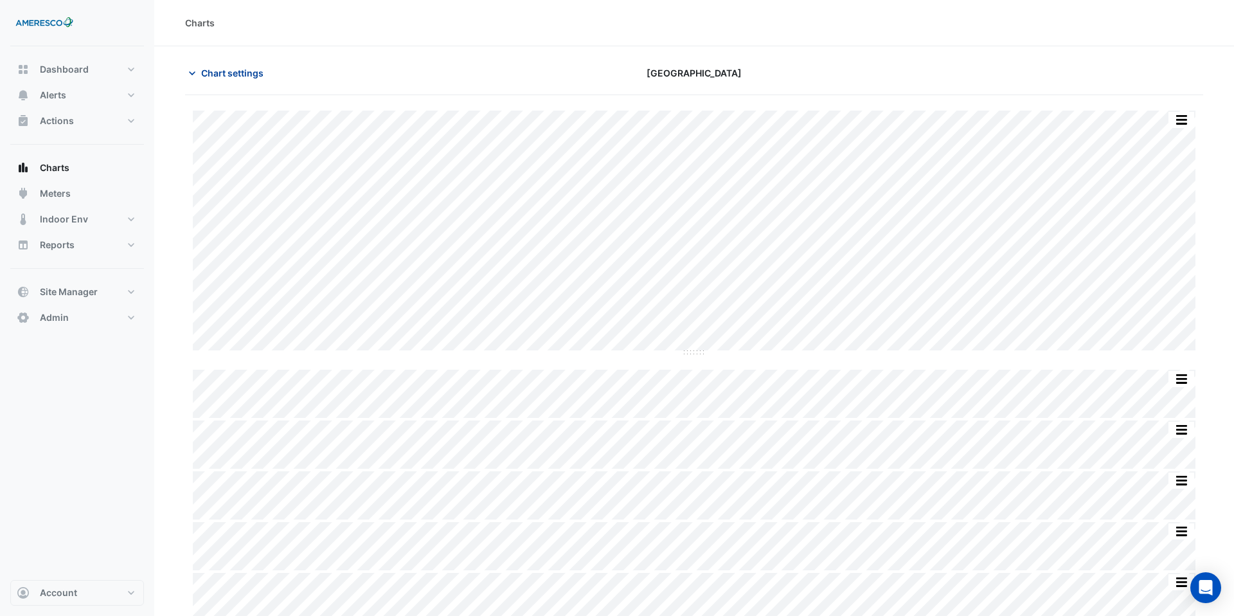
click at [246, 70] on span "Chart settings" at bounding box center [232, 73] width 62 height 14
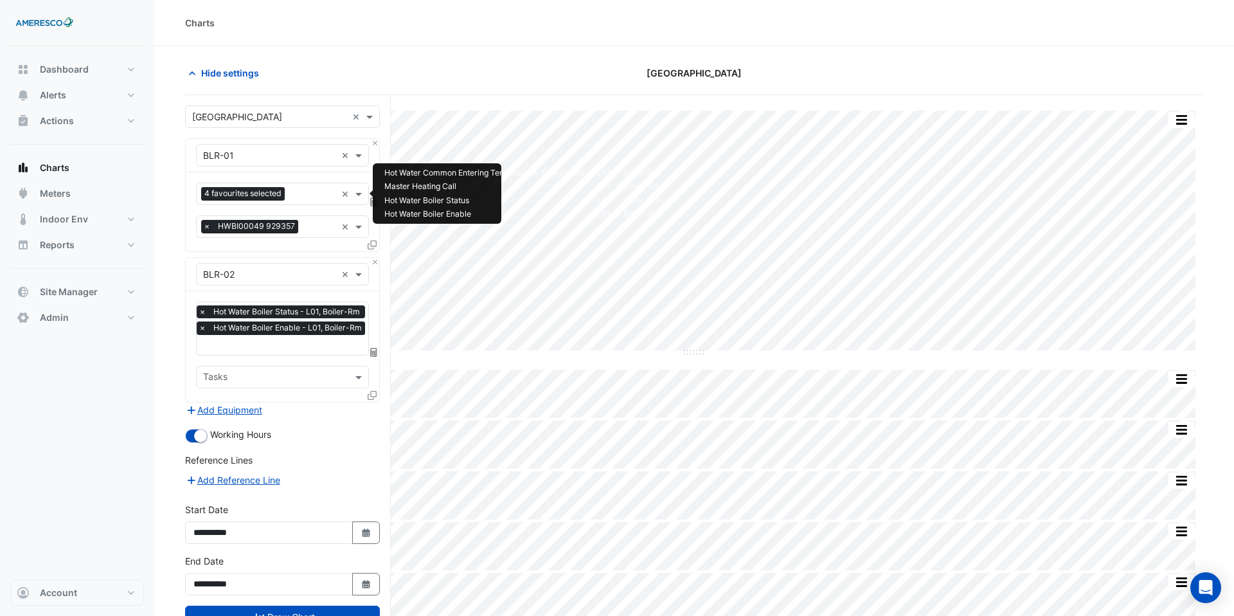
click at [298, 197] on input "text" at bounding box center [313, 195] width 46 height 14
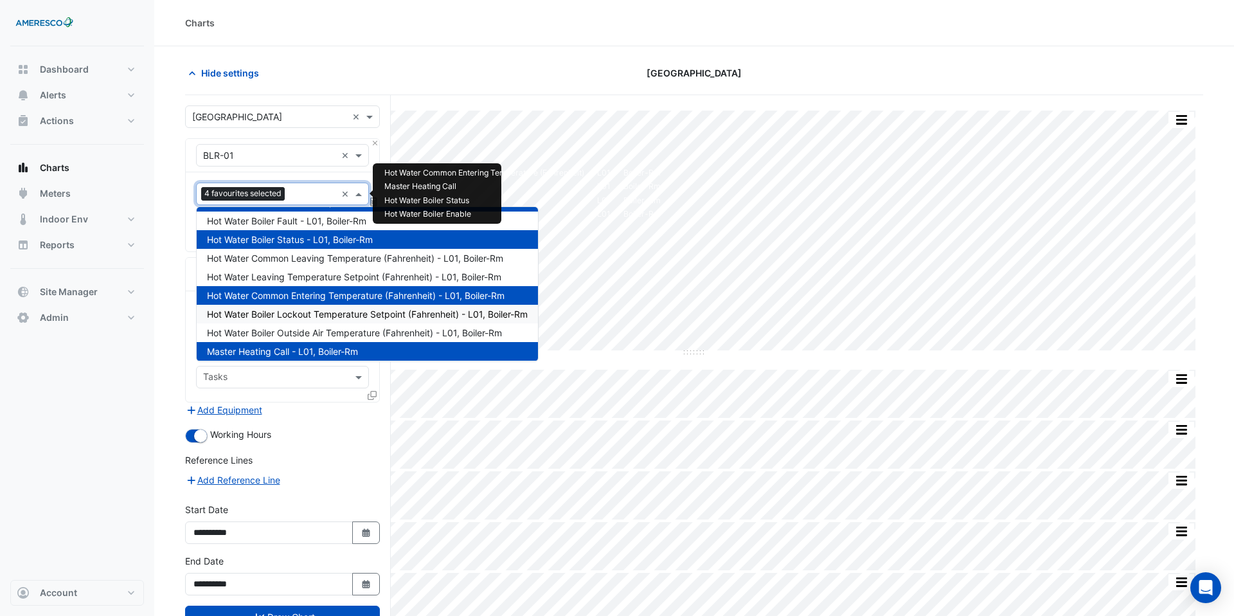
scroll to position [23, 0]
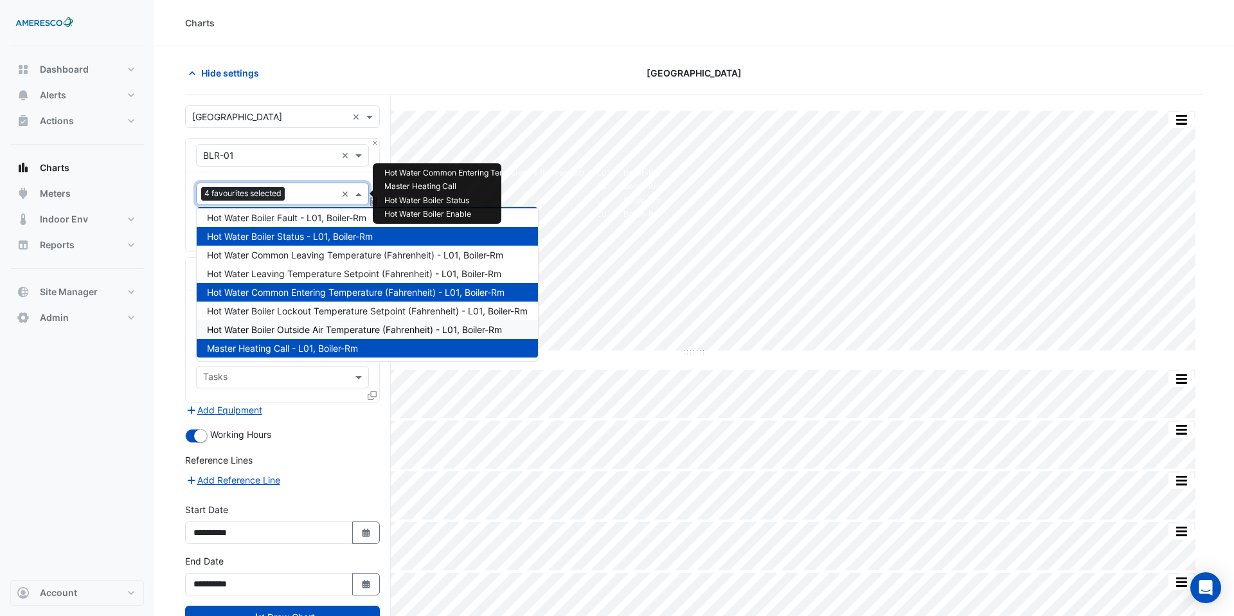
click at [318, 329] on span "Hot Water Boiler Outside Air Temperature (Fahrenheit) - L01, Boiler-Rm" at bounding box center [354, 329] width 295 height 11
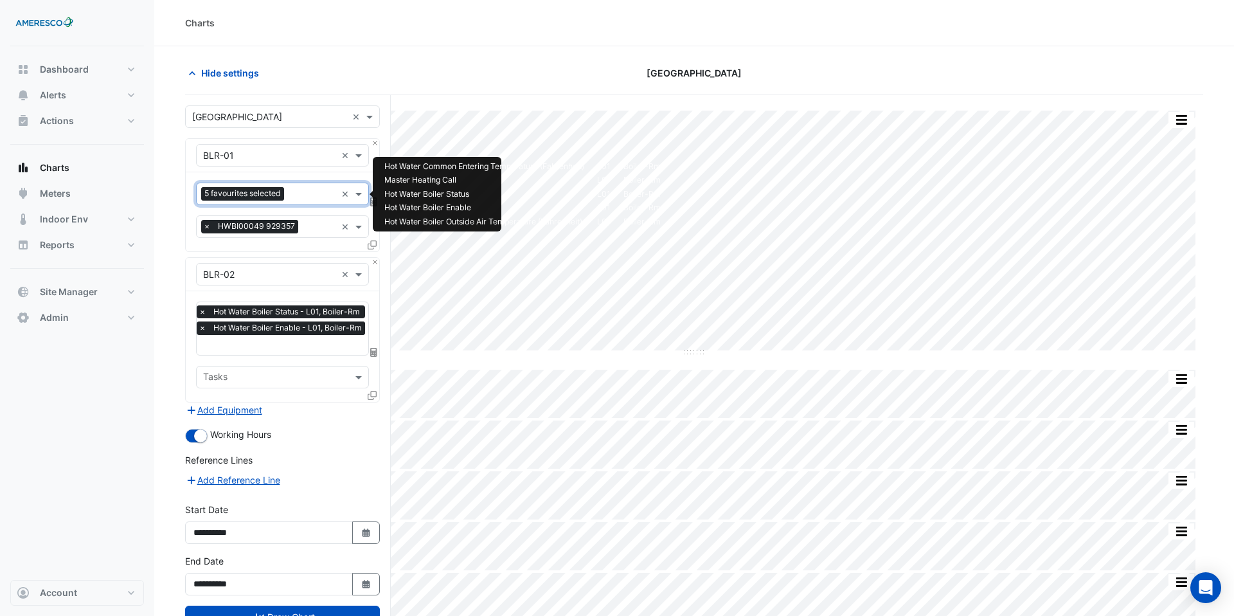
click at [307, 194] on input "text" at bounding box center [312, 195] width 47 height 14
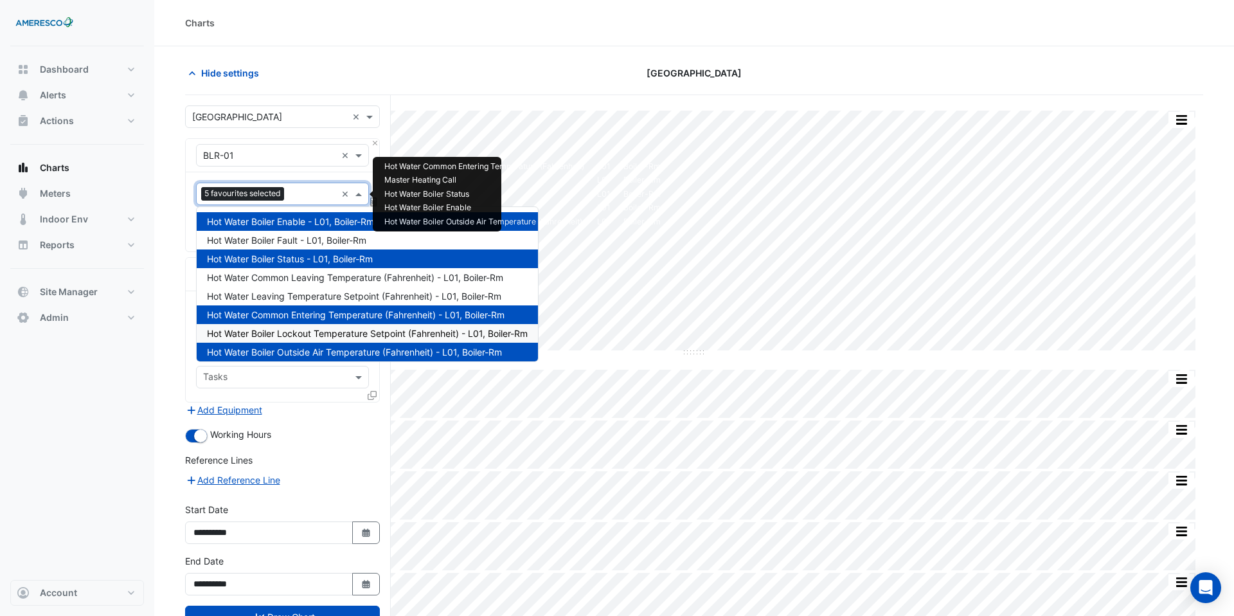
click at [355, 334] on span "Hot Water Boiler Lockout Temperature Setpoint (Fahrenheit) - L01, Boiler-Rm" at bounding box center [367, 333] width 321 height 11
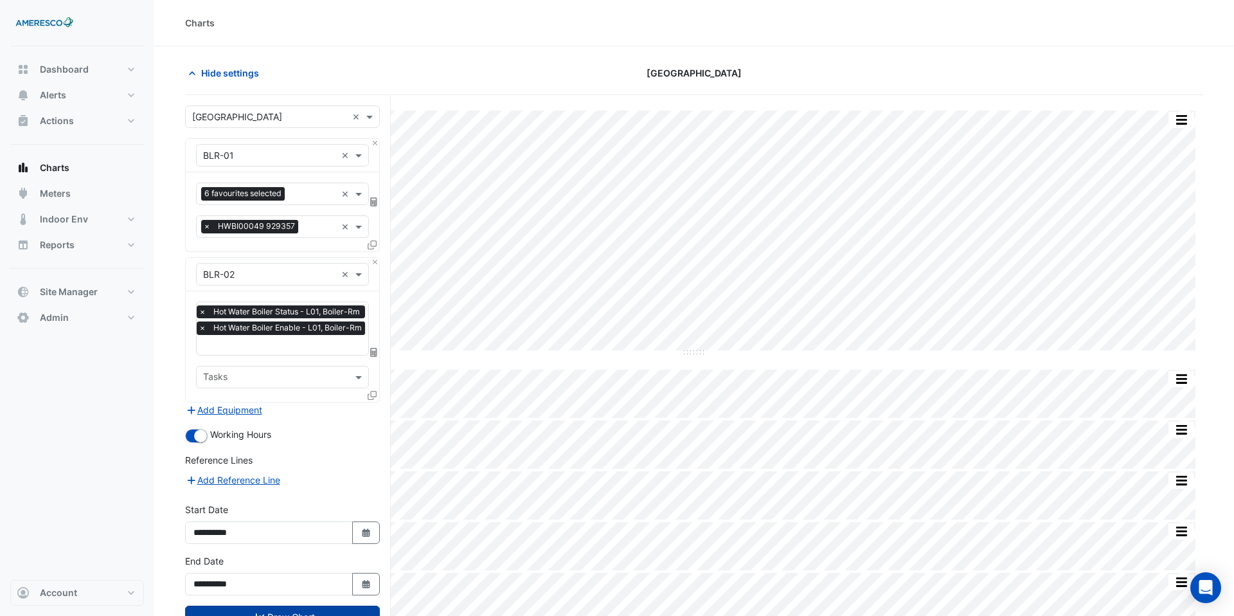
click at [321, 613] on button "Draw Chart" at bounding box center [282, 617] width 195 height 23
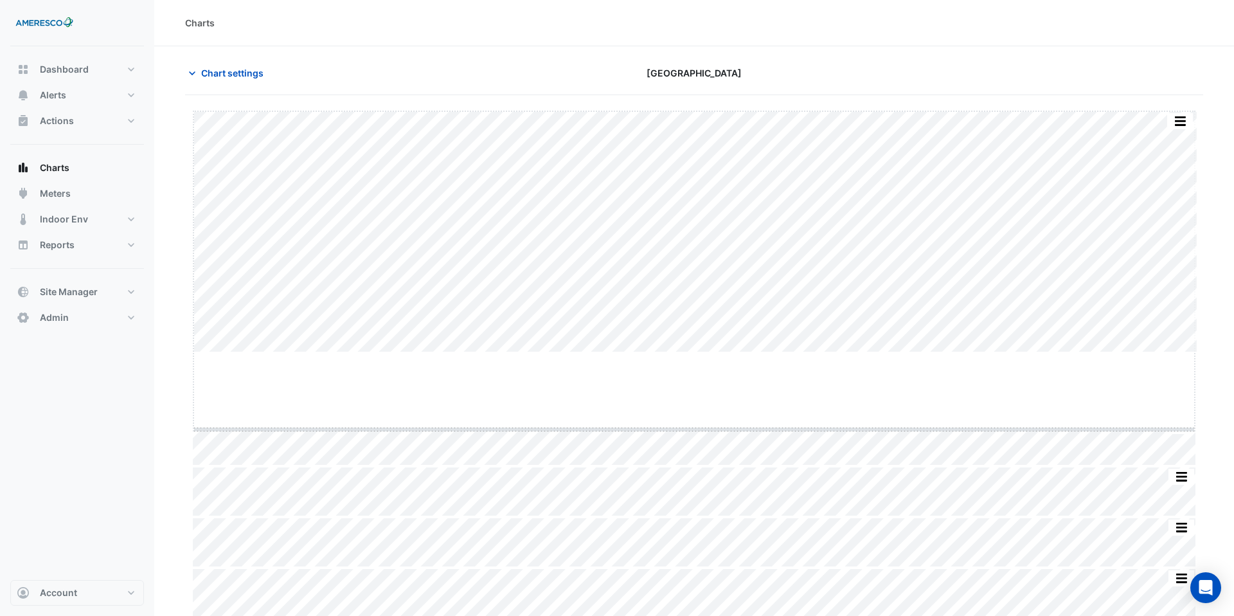
drag, startPoint x: 703, startPoint y: 352, endPoint x: 703, endPoint y: 435, distance: 82.3
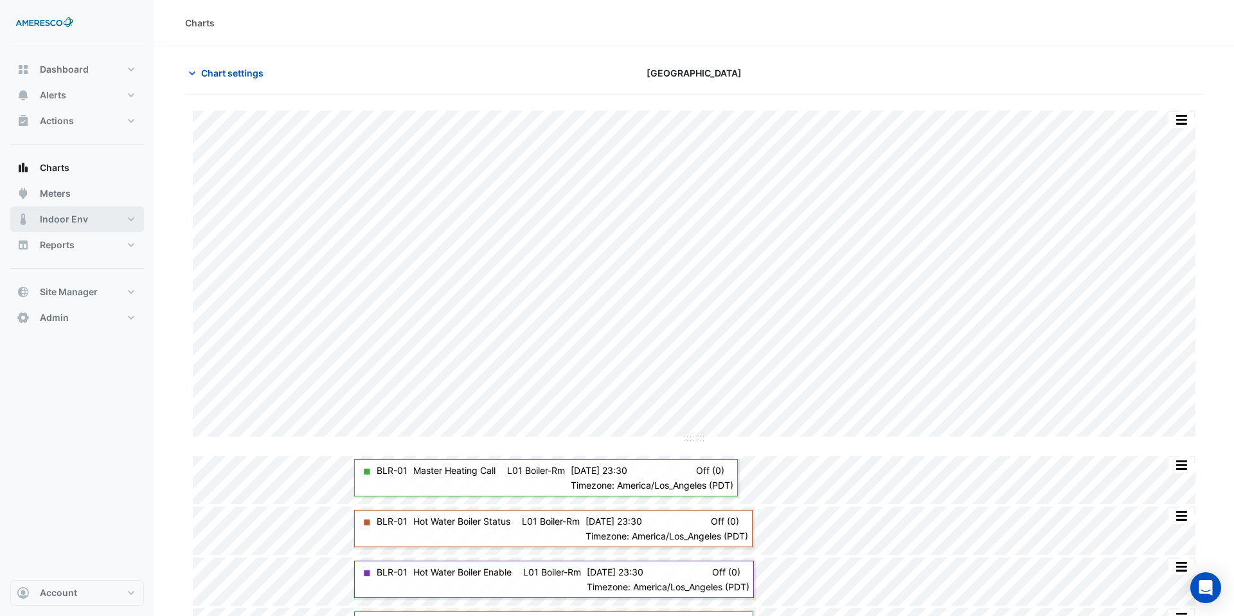
click at [123, 216] on button "Indoor Env" at bounding box center [77, 219] width 134 height 26
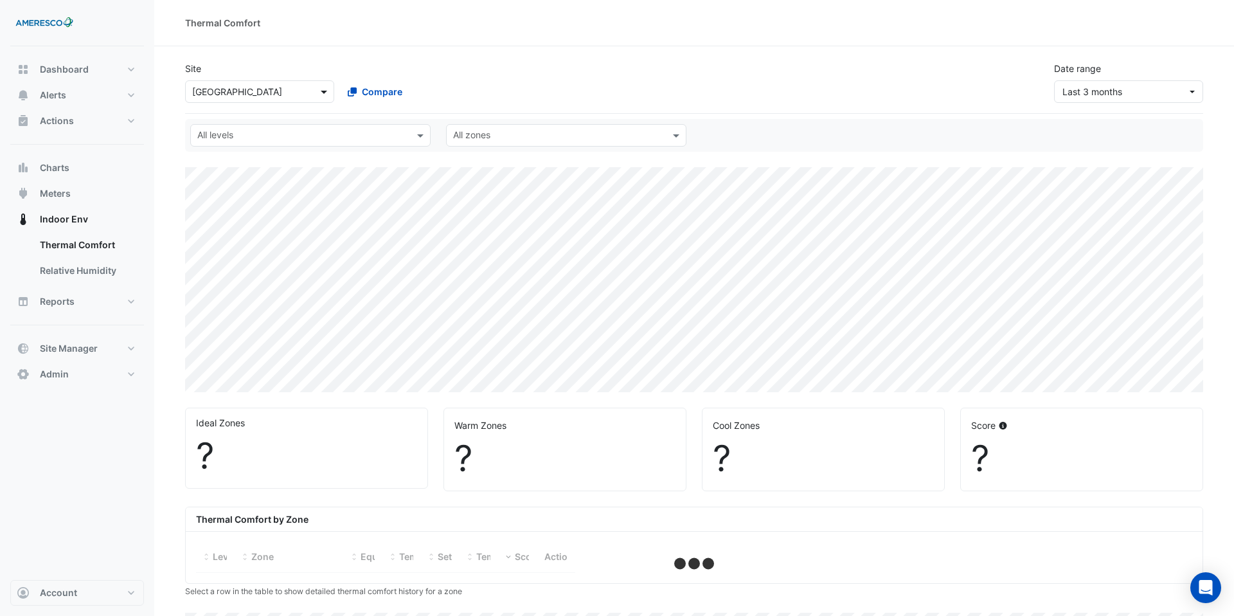
select select "***"
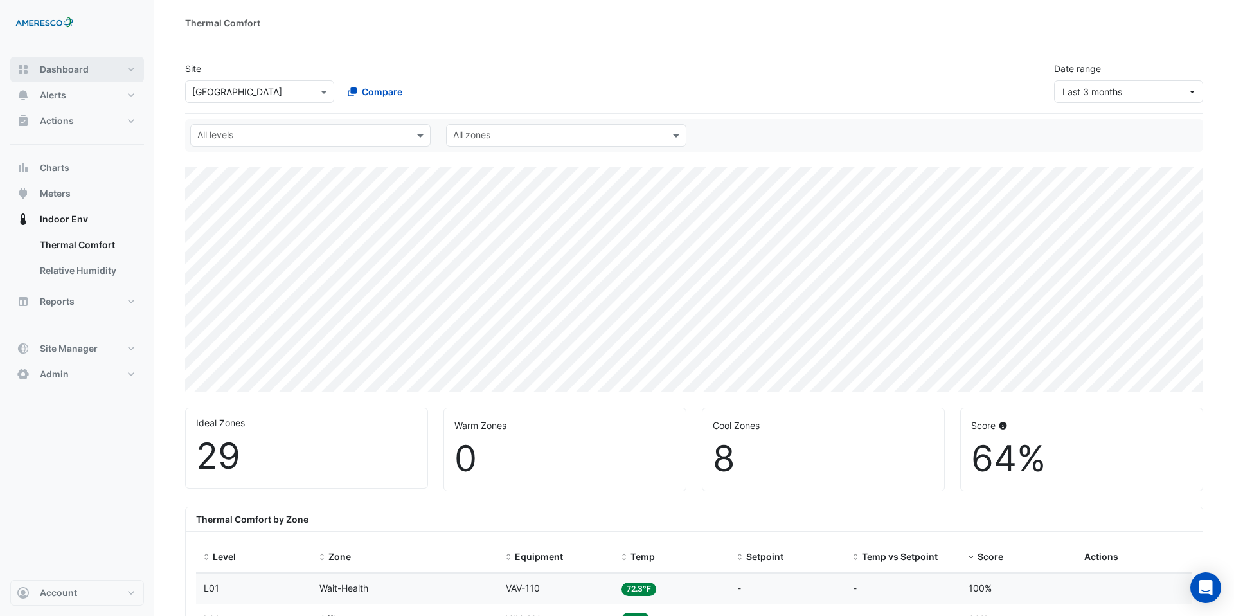
click at [90, 73] on button "Dashboard" at bounding box center [77, 70] width 134 height 26
select select "***"
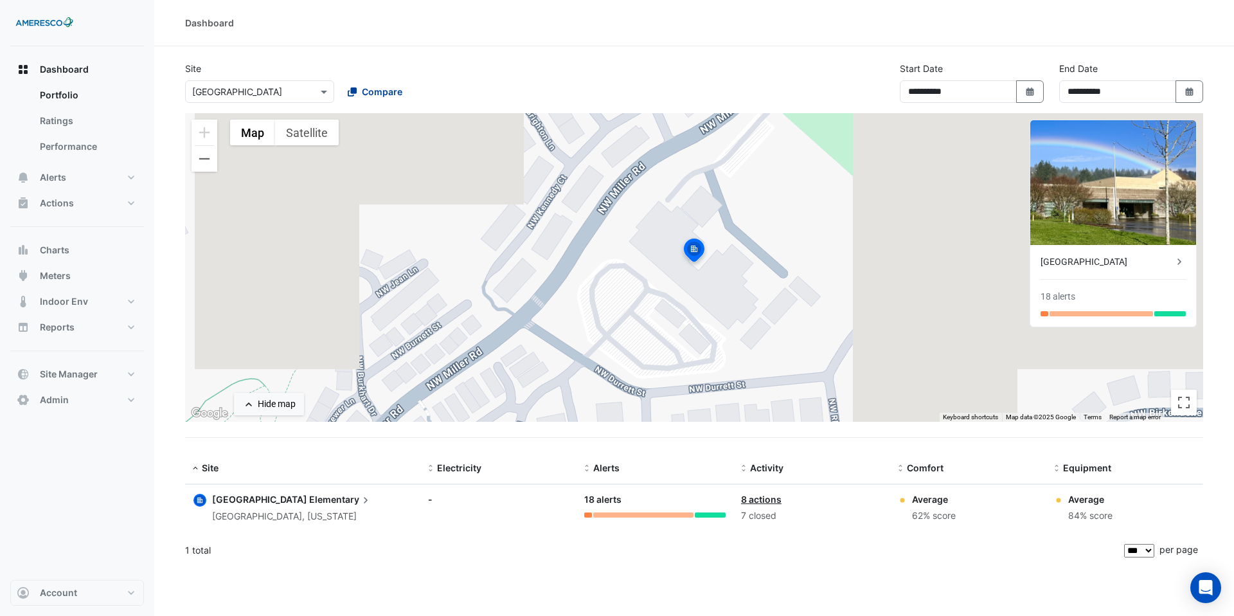
click at [365, 93] on span "Compare" at bounding box center [382, 92] width 41 height 14
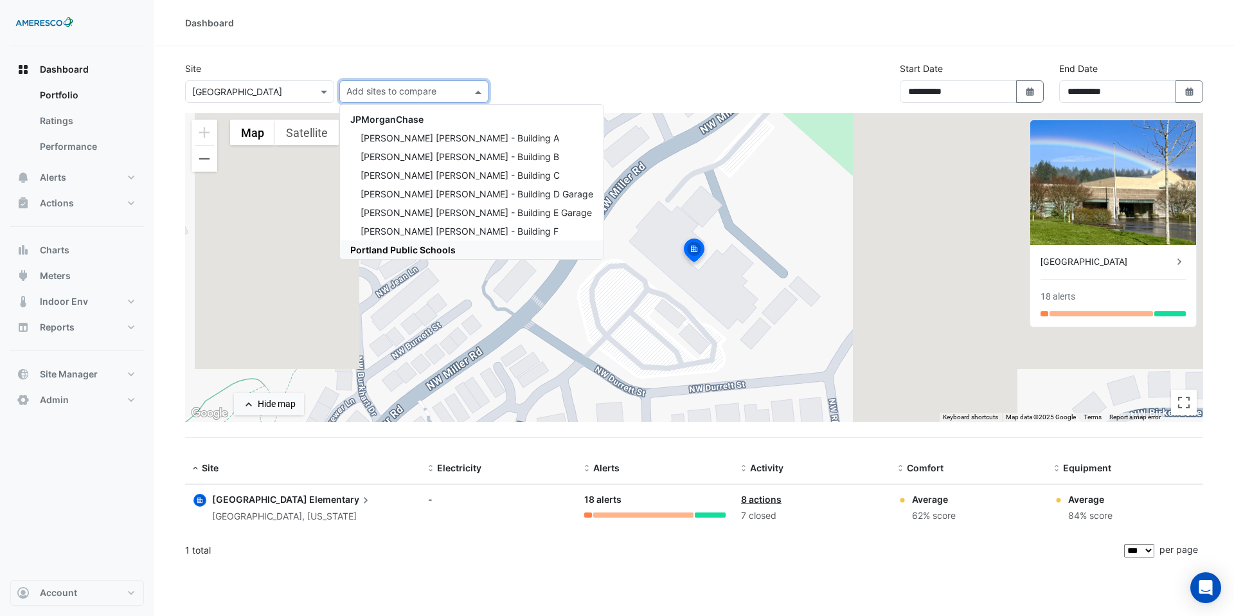
click at [402, 248] on span "Portland Public Schools" at bounding box center [402, 249] width 105 height 11
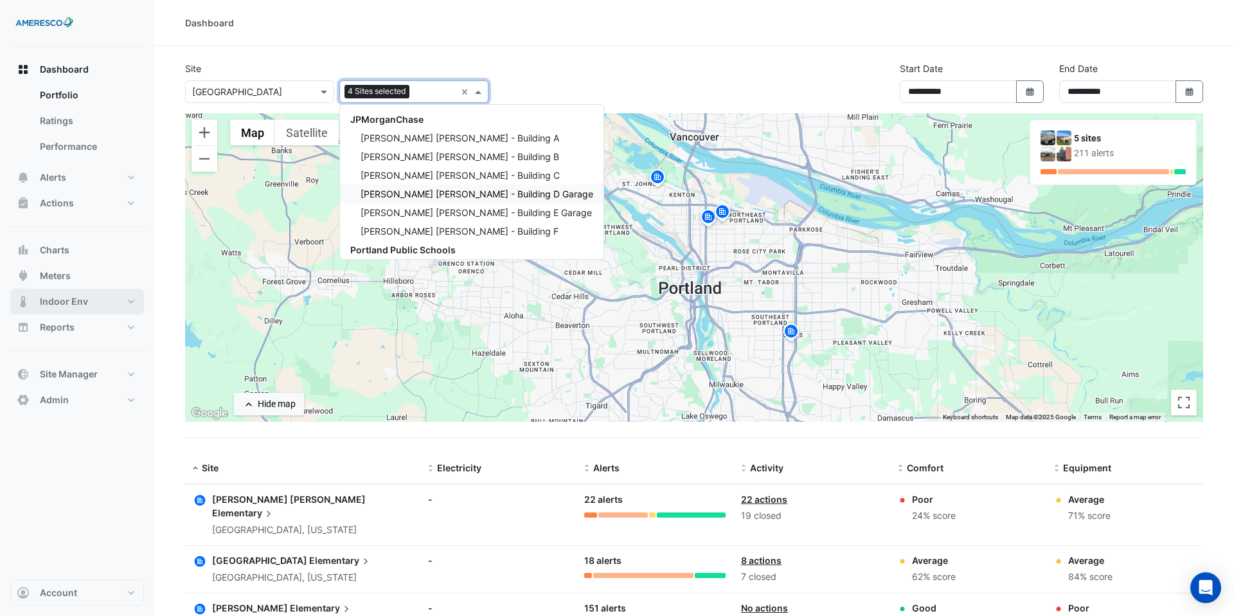
click at [95, 298] on button "Indoor Env" at bounding box center [77, 302] width 134 height 26
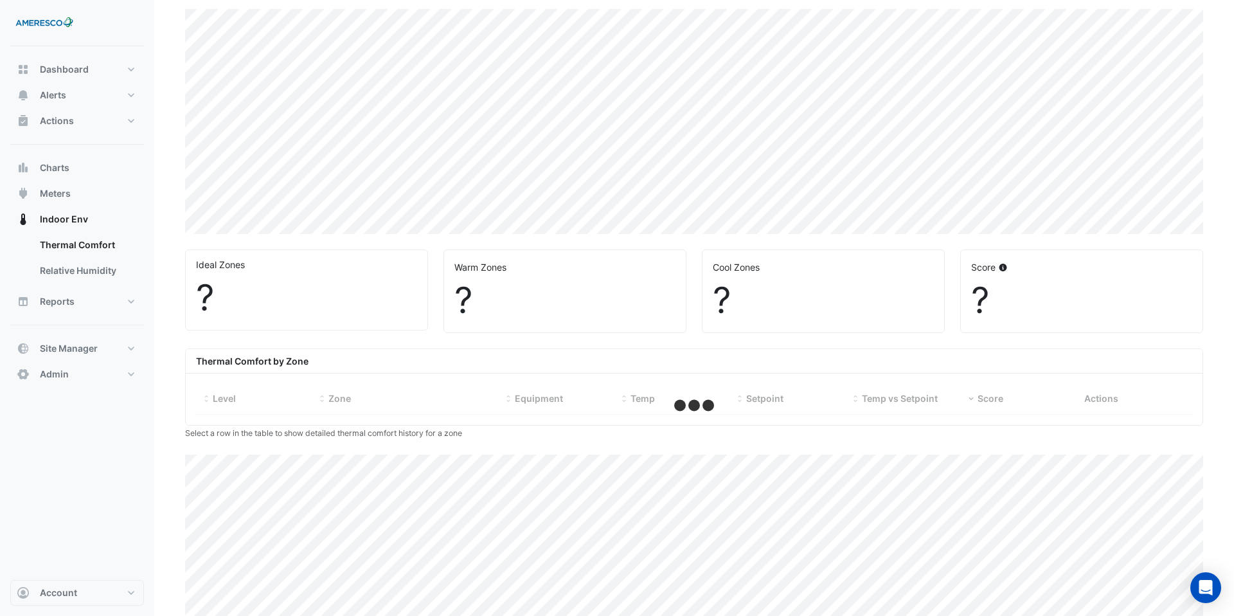
select select "***"
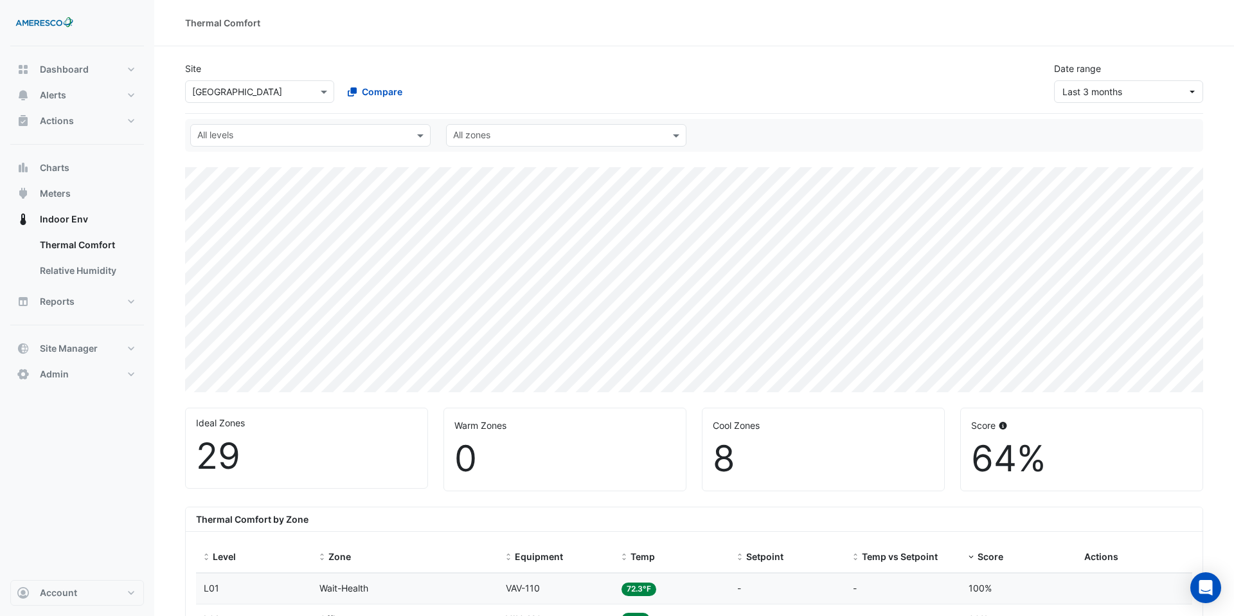
click at [261, 102] on div "× Forest Park Elementary" at bounding box center [259, 91] width 149 height 23
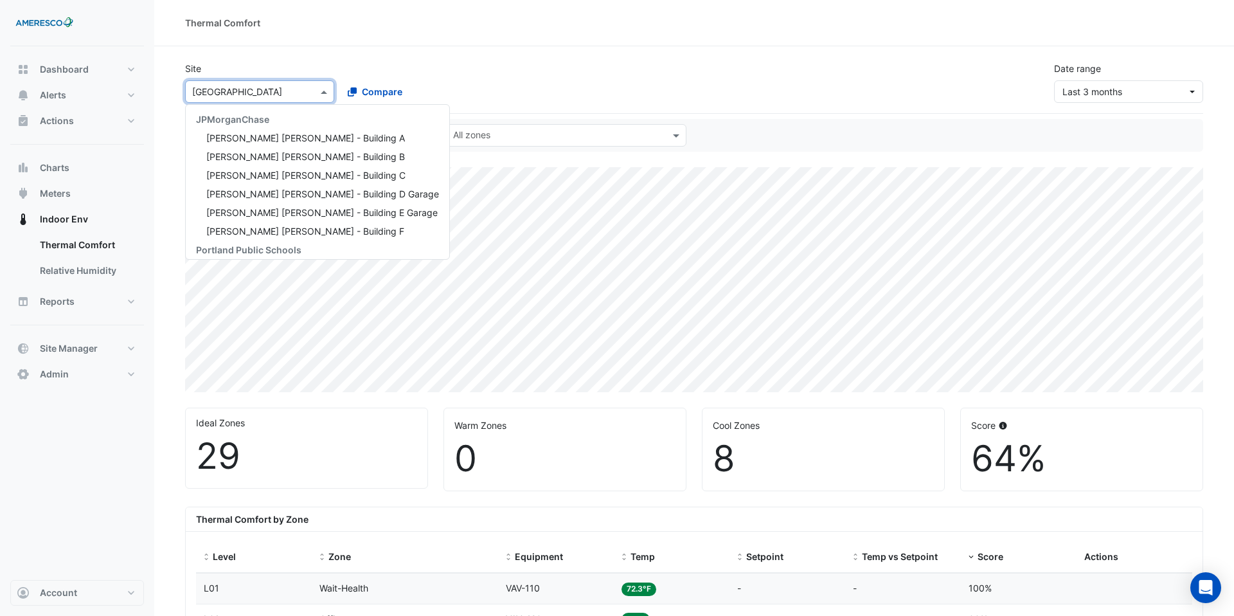
scroll to position [173, 0]
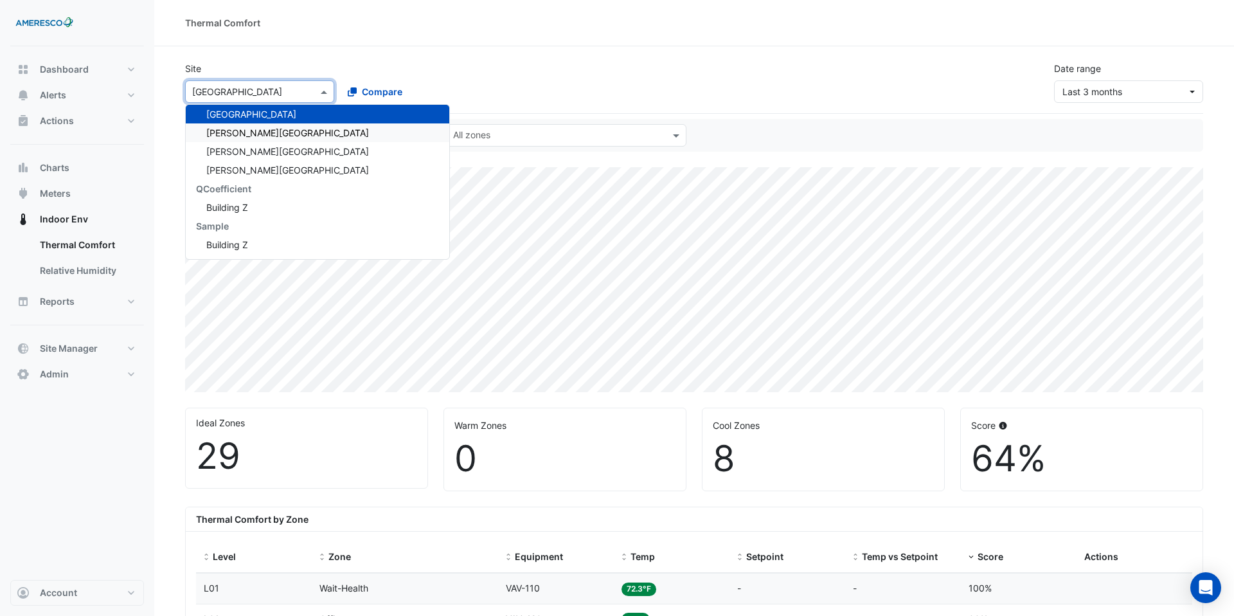
click at [260, 129] on span "[PERSON_NAME][GEOGRAPHIC_DATA]" at bounding box center [287, 132] width 163 height 11
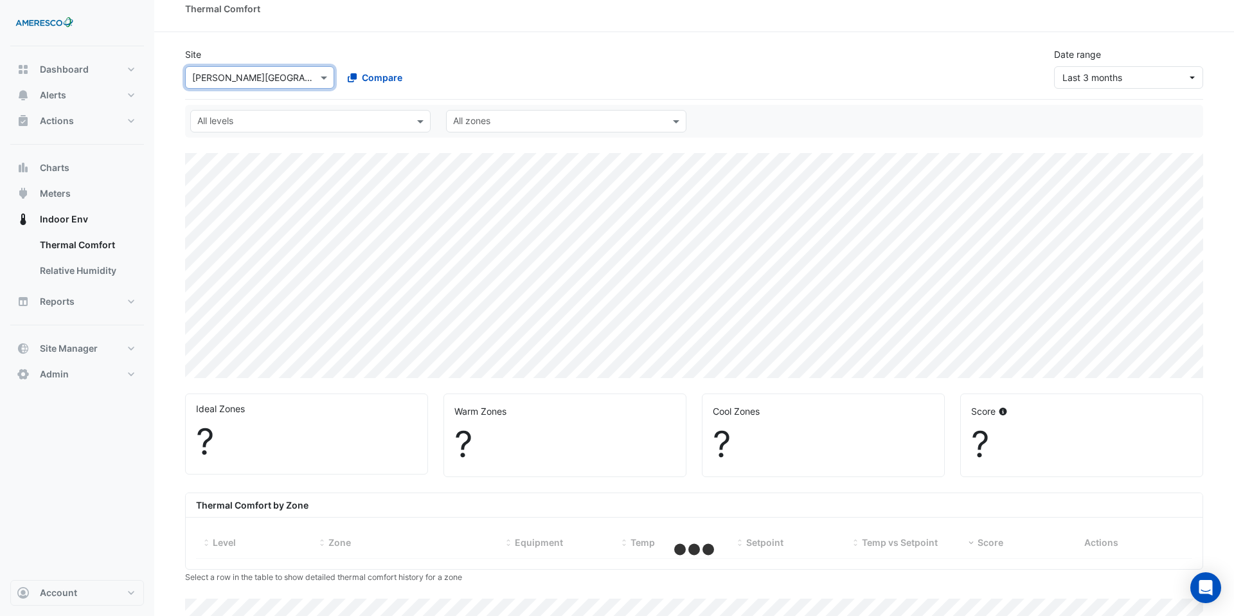
select select "***"
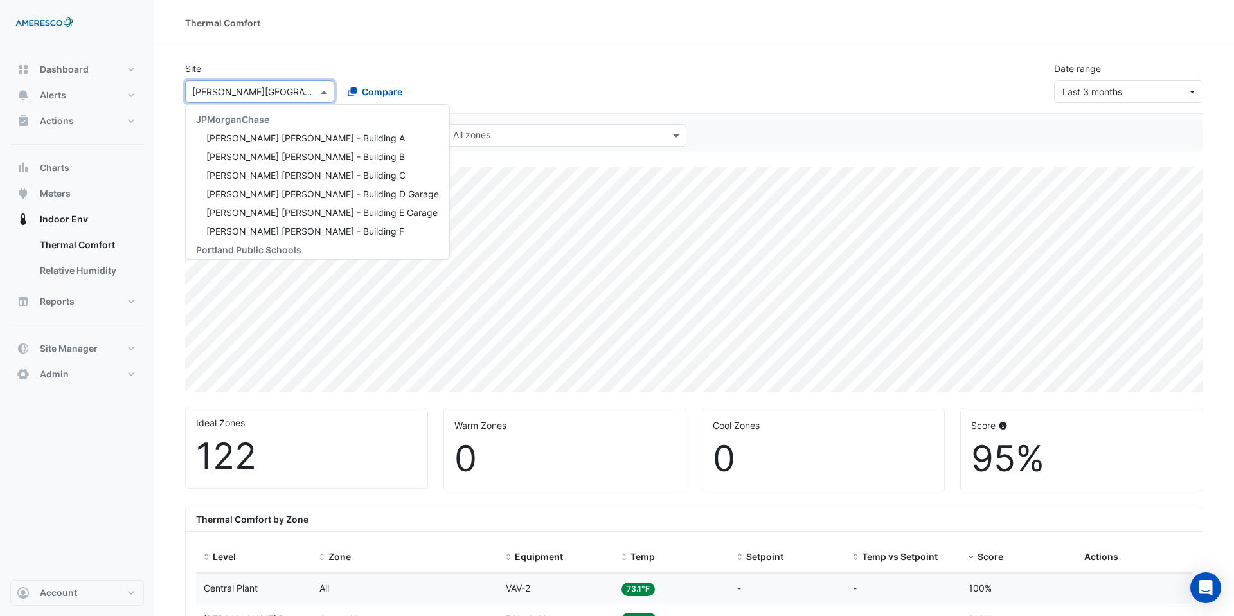
click at [307, 90] on div at bounding box center [260, 91] width 148 height 15
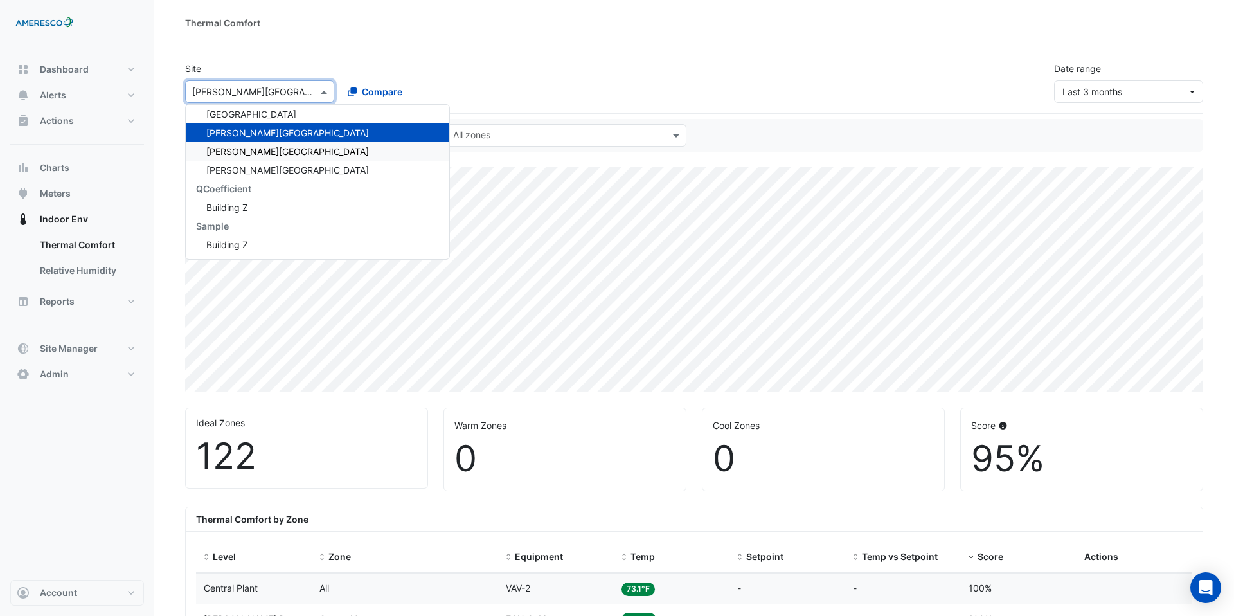
click at [297, 148] on span "Rosa Parks Elementary" at bounding box center [287, 151] width 163 height 11
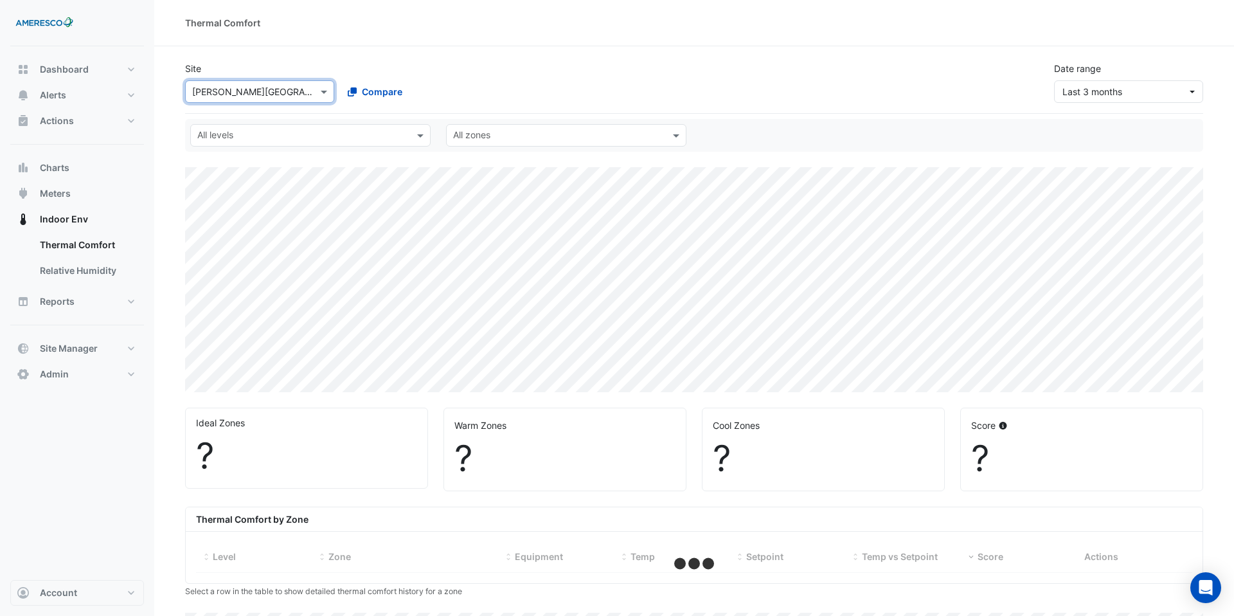
select select "***"
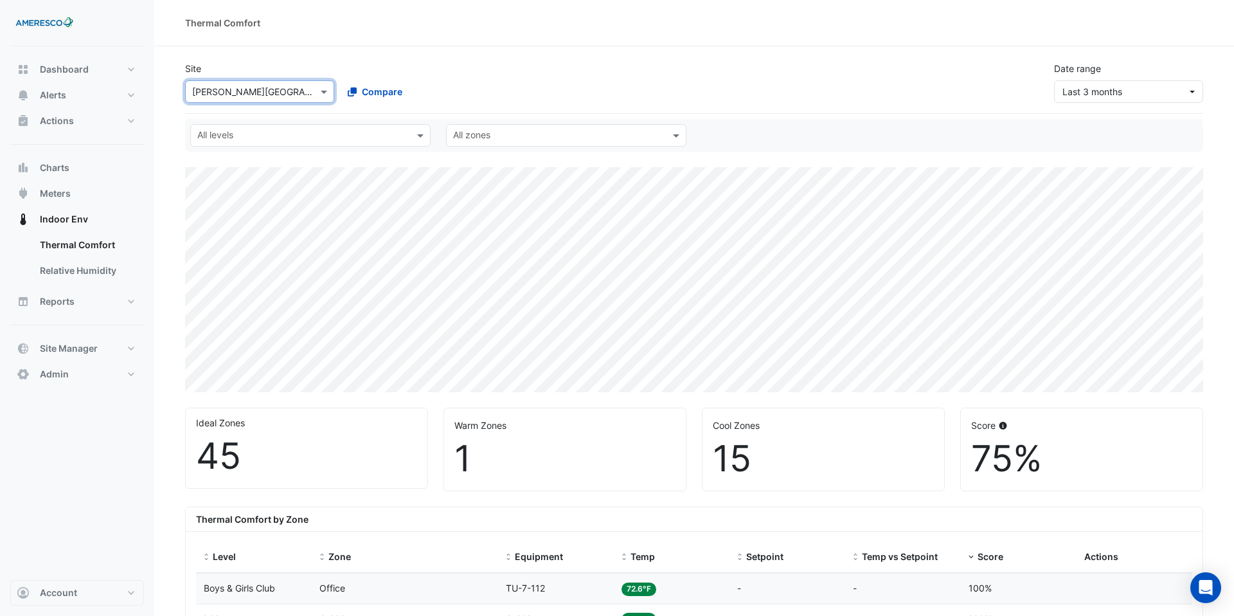
click at [293, 104] on div "Site × Rosa Parks Elementary Compare Date range Last 3 months" at bounding box center [694, 82] width 1018 height 62
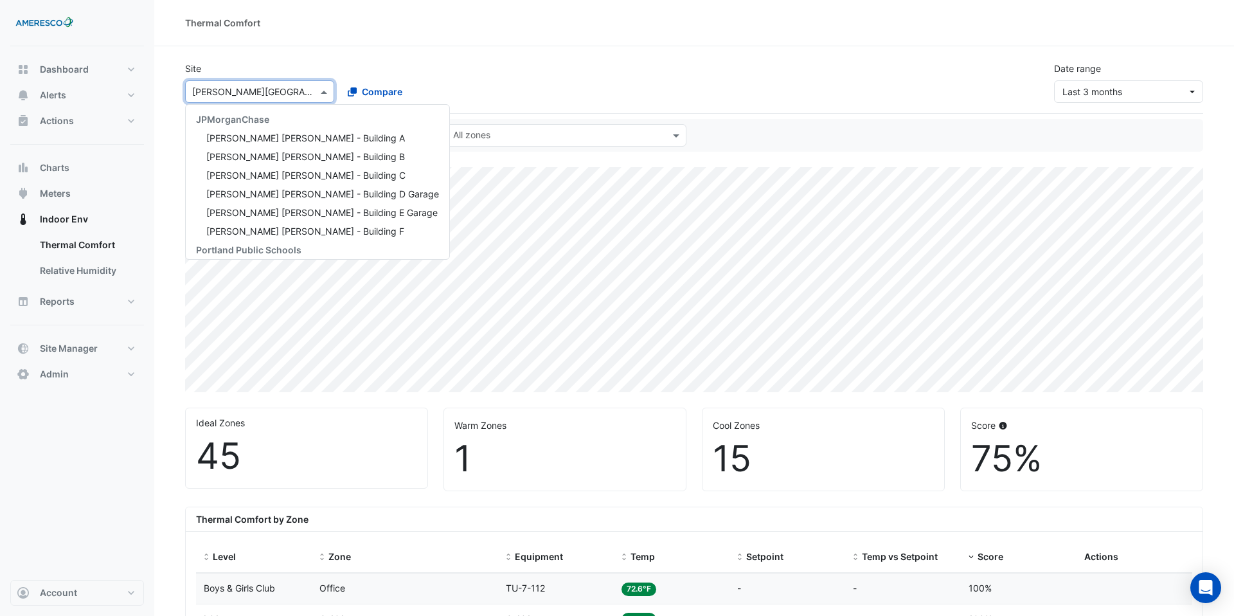
click at [291, 88] on input "text" at bounding box center [246, 93] width 109 height 14
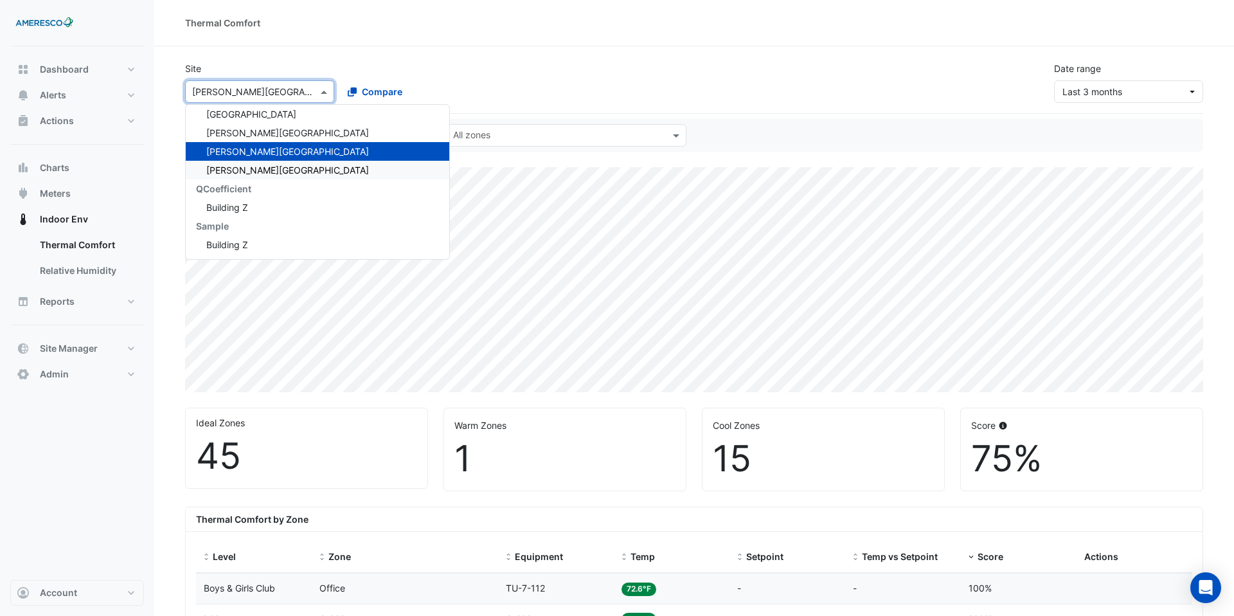
click at [273, 174] on div "Vernon School" at bounding box center [318, 170] width 264 height 19
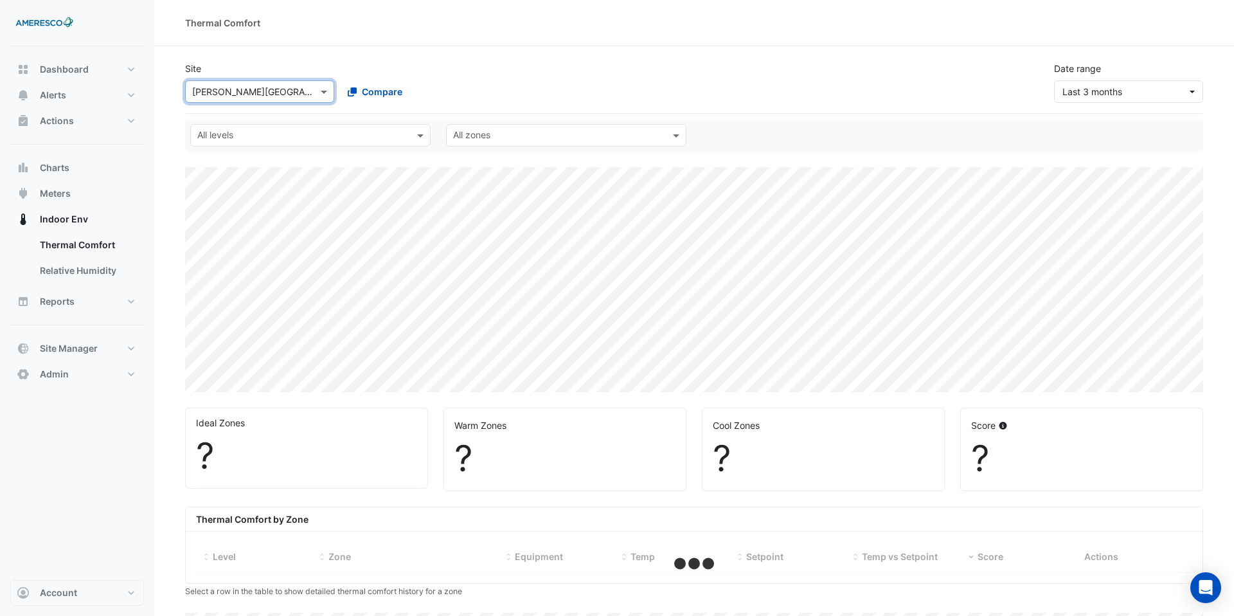
select select "***"
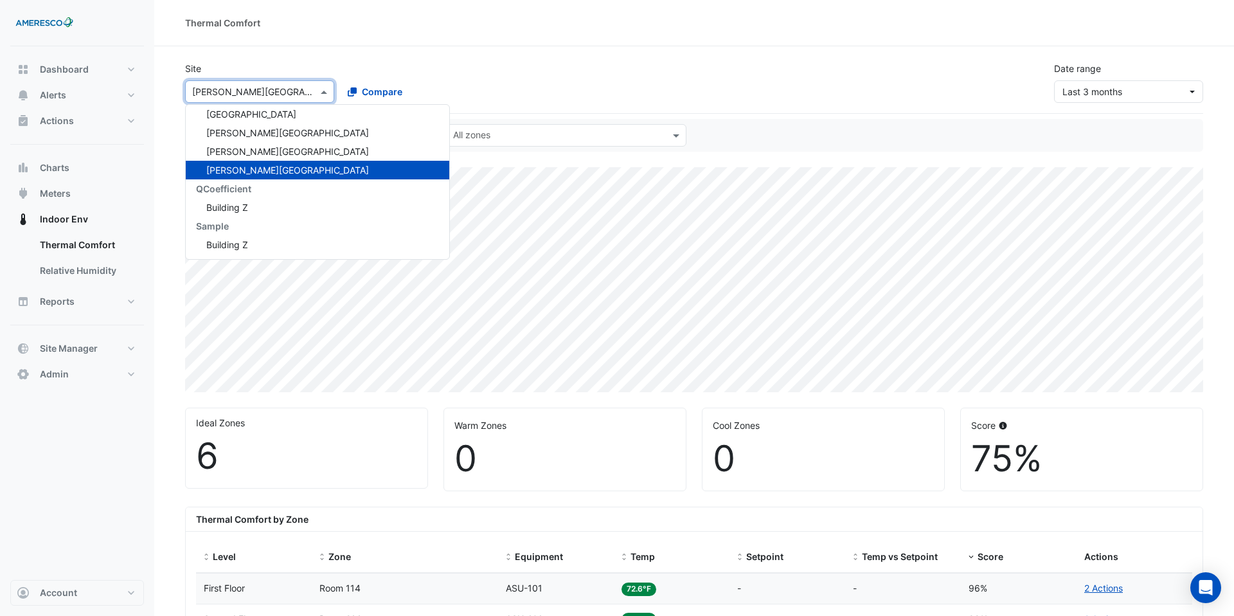
click at [307, 96] on div at bounding box center [260, 91] width 148 height 15
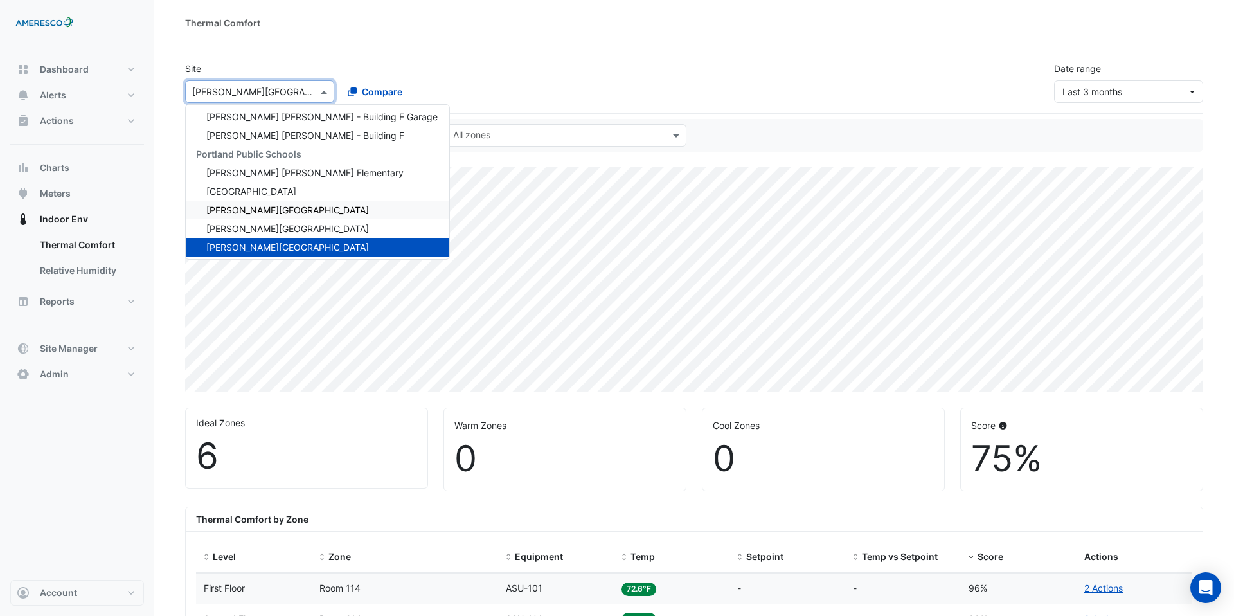
scroll to position [91, 0]
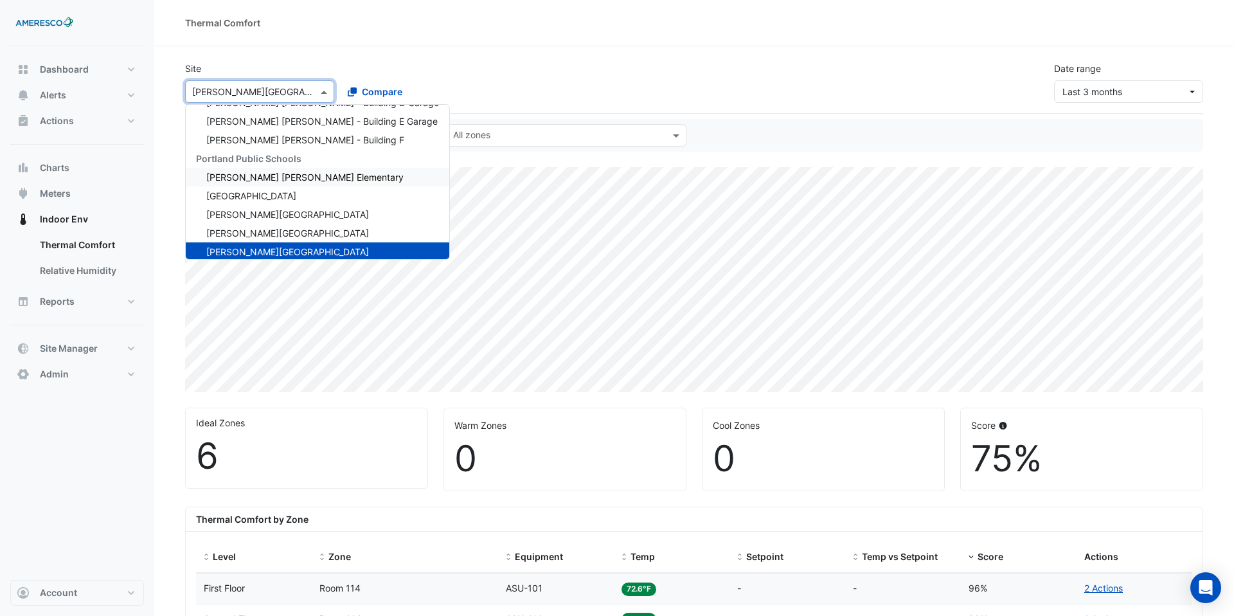
click at [300, 170] on div "Dr. Martin Luther King Jr. Elementary" at bounding box center [318, 177] width 264 height 19
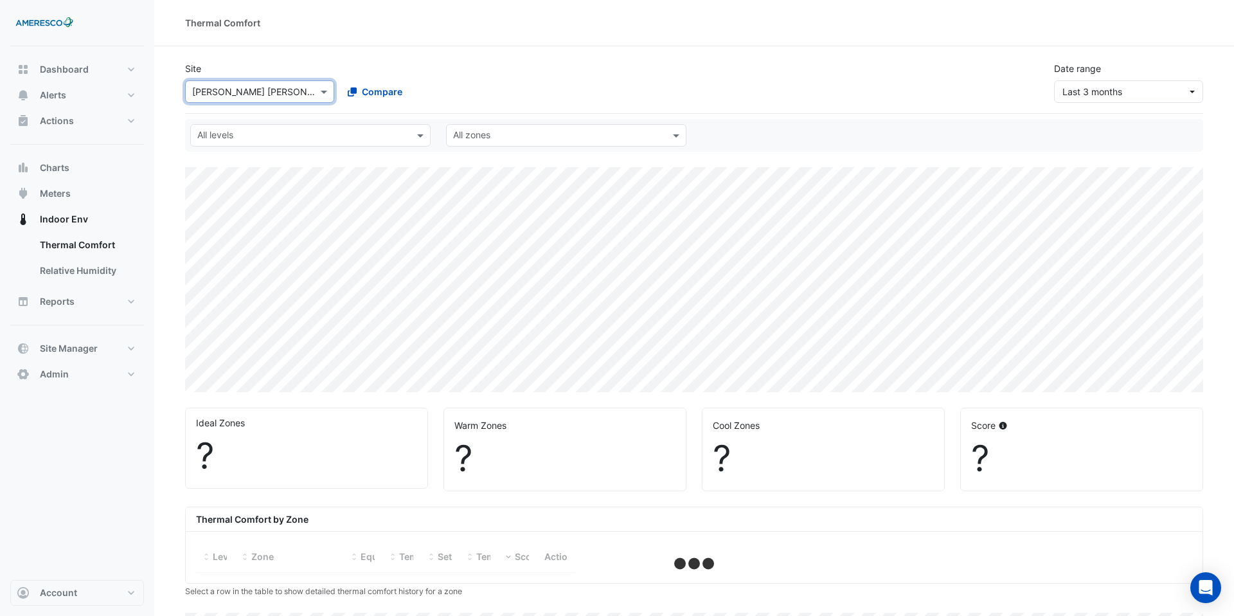
select select "***"
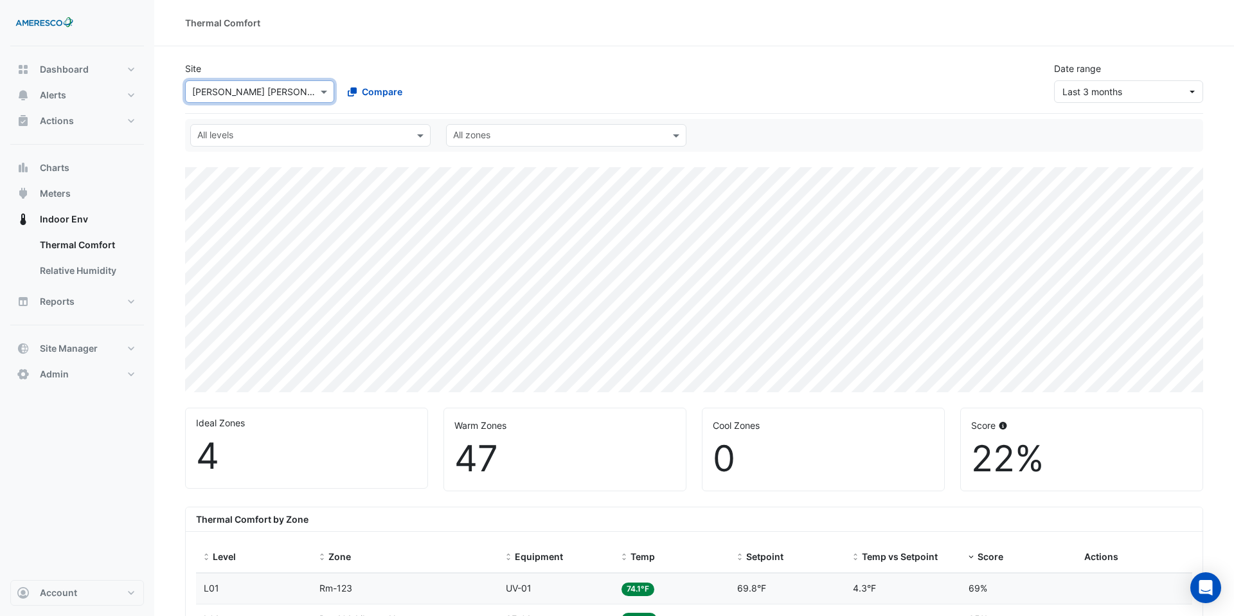
click at [220, 96] on input "text" at bounding box center [246, 93] width 109 height 14
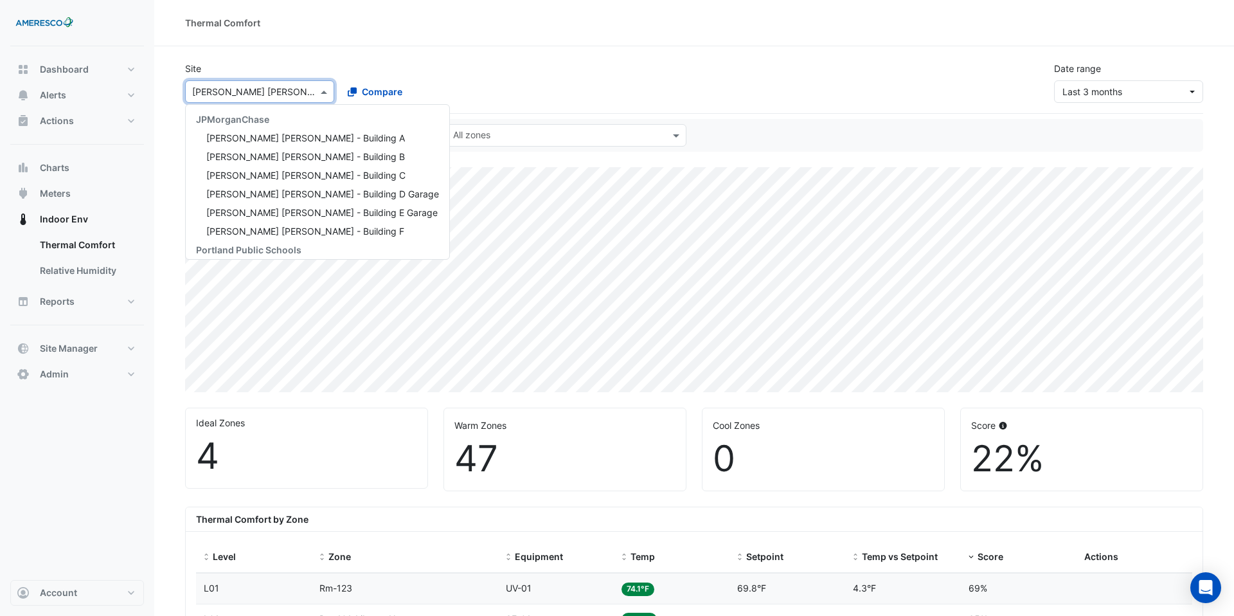
scroll to position [154, 0]
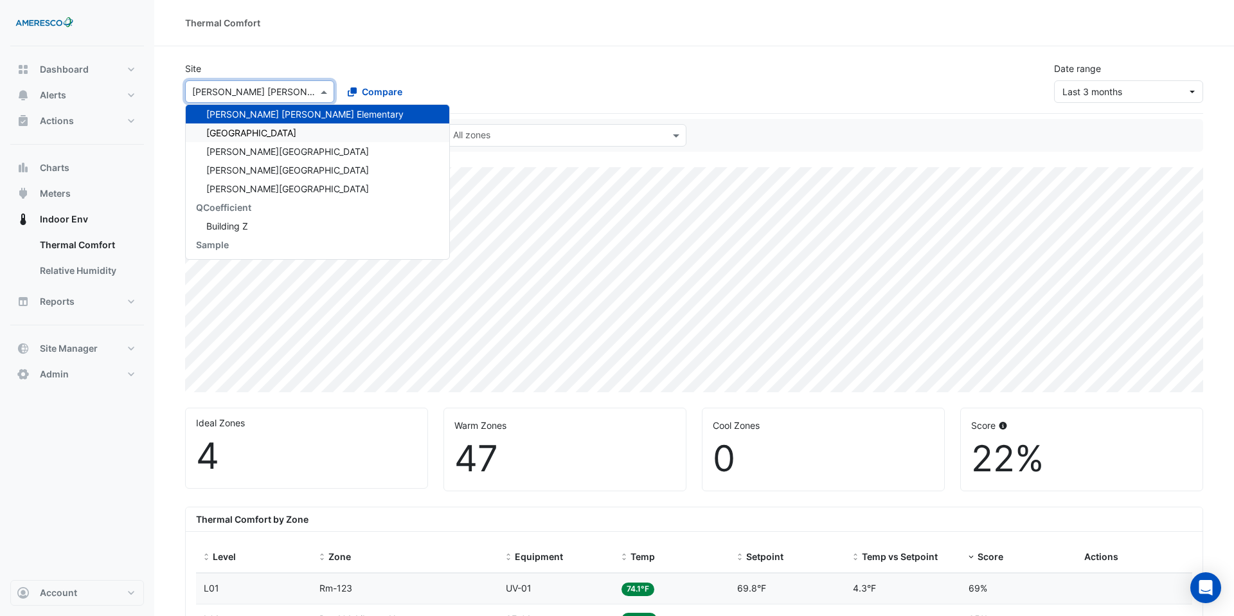
click at [226, 136] on span "Forest Park Elementary" at bounding box center [251, 132] width 90 height 11
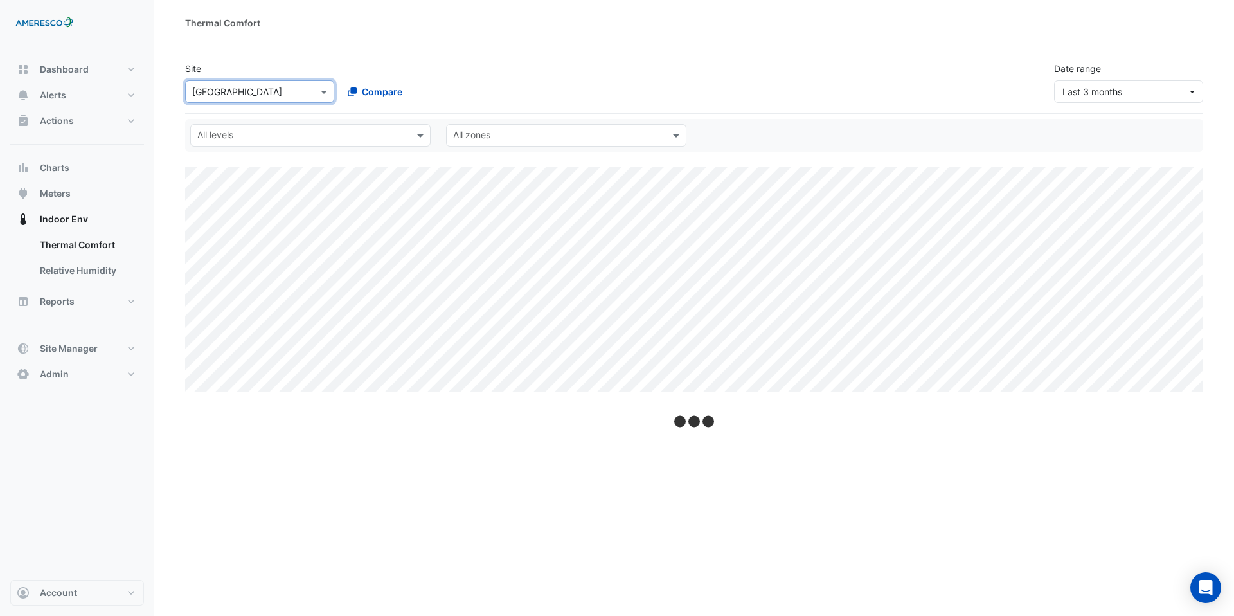
select select "***"
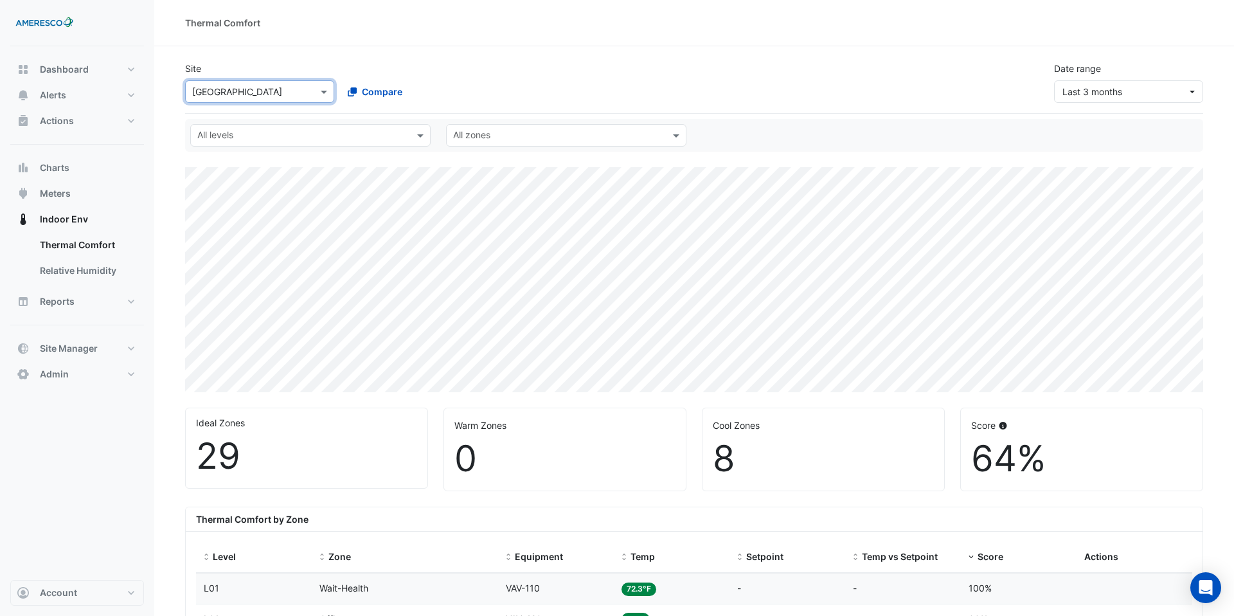
scroll to position [239, 0]
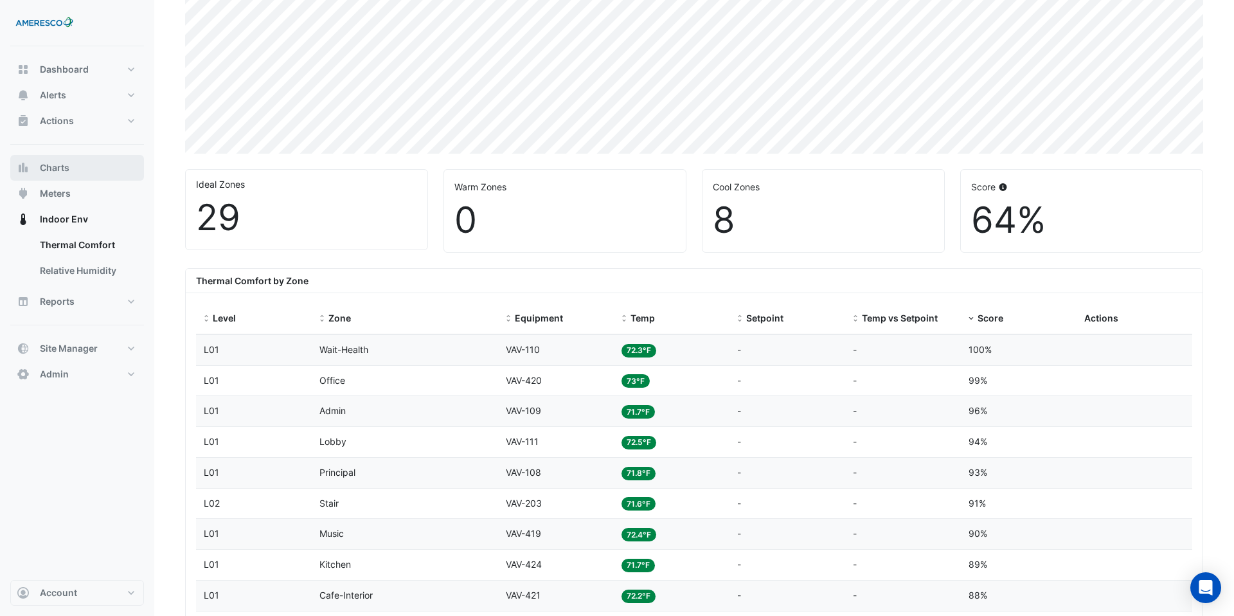
click at [89, 170] on button "Charts" at bounding box center [77, 168] width 134 height 26
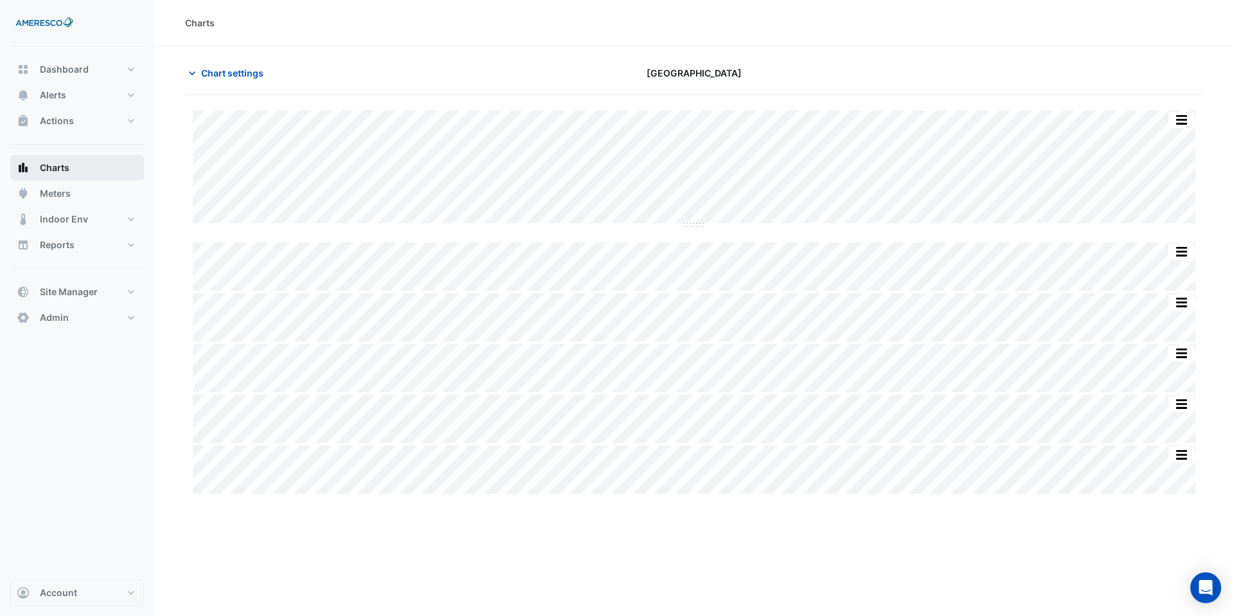
type input "**********"
click at [241, 66] on span "Chart settings" at bounding box center [232, 73] width 62 height 14
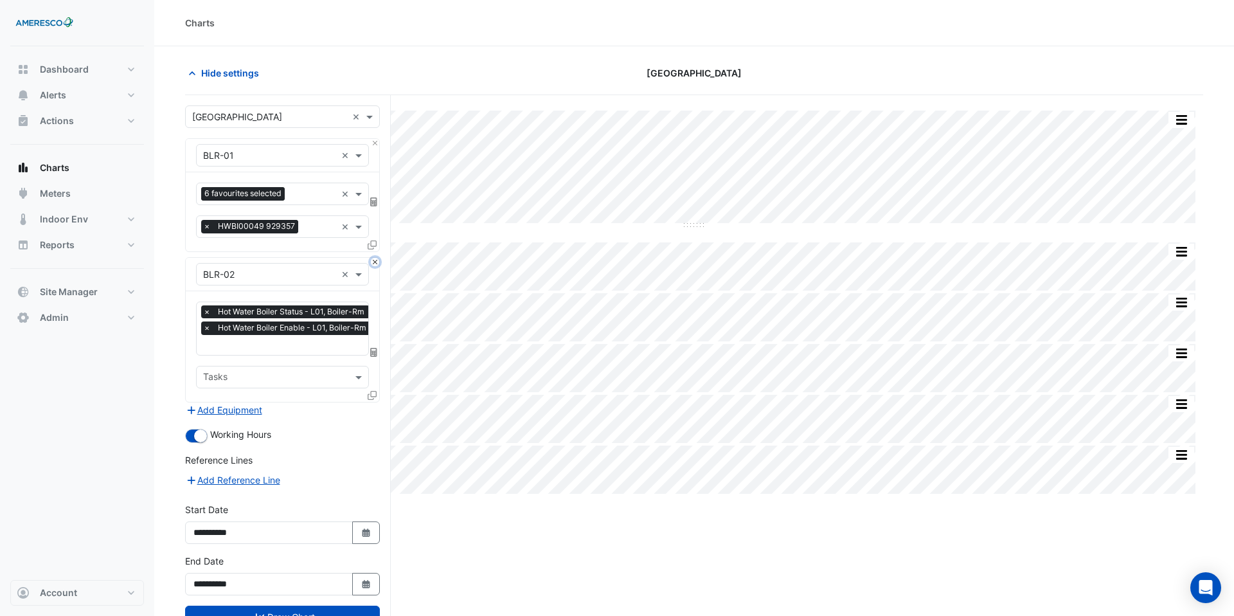
click at [372, 264] on button "Close" at bounding box center [375, 262] width 8 height 8
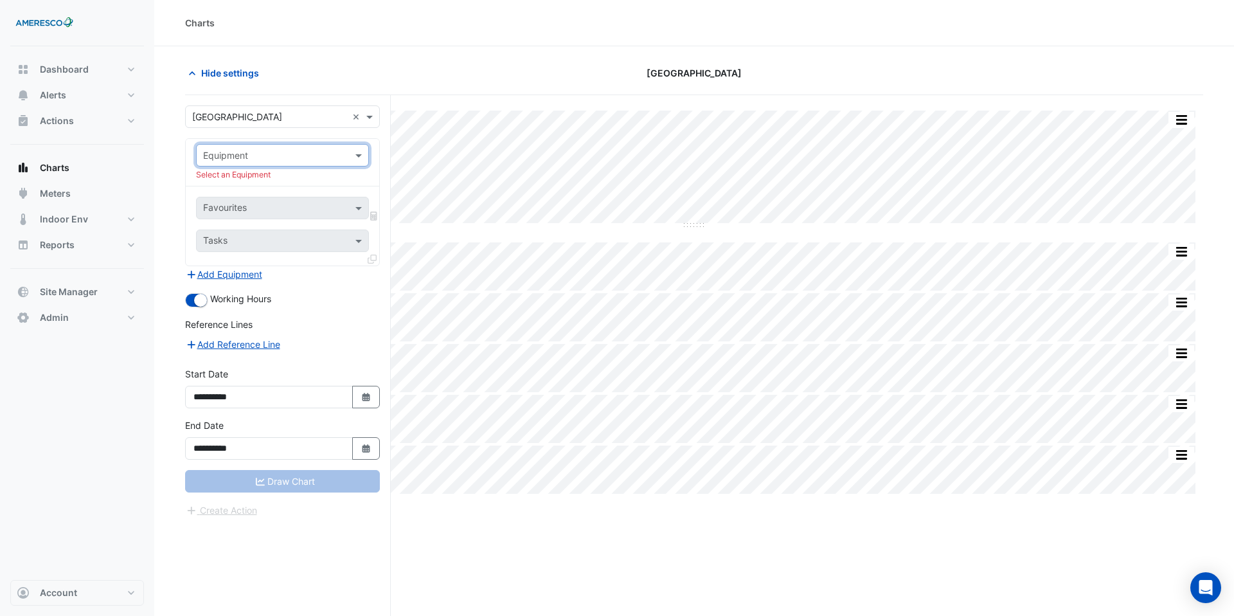
click at [312, 154] on input "text" at bounding box center [269, 156] width 133 height 14
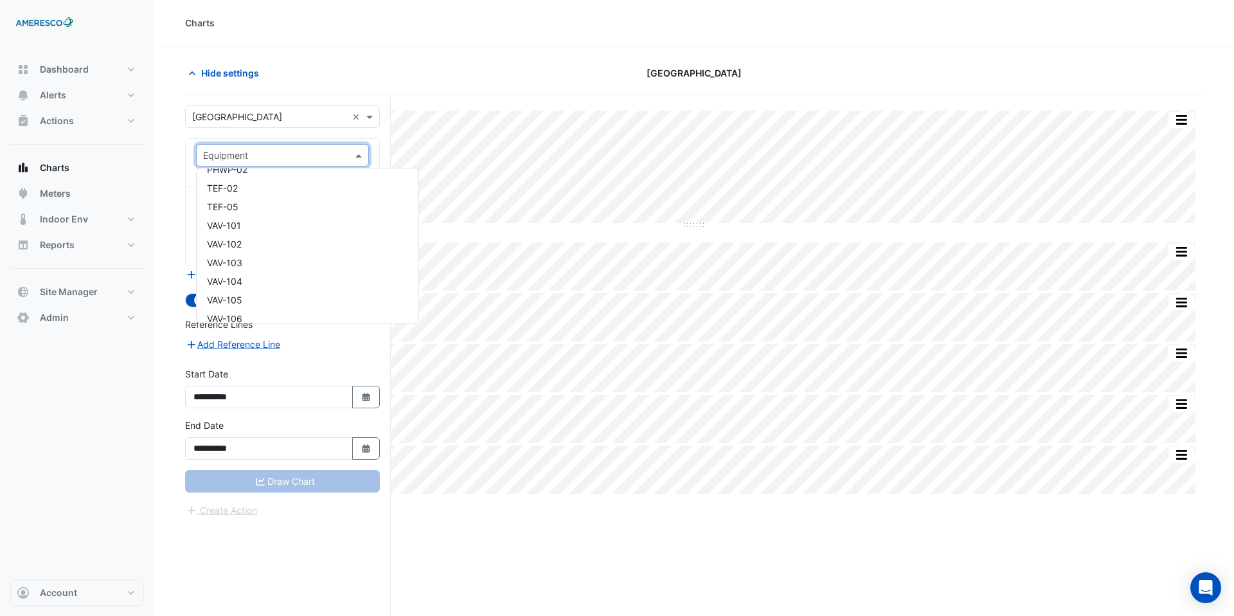
scroll to position [180, 0]
click at [266, 224] on div "VAV-101" at bounding box center [308, 226] width 222 height 19
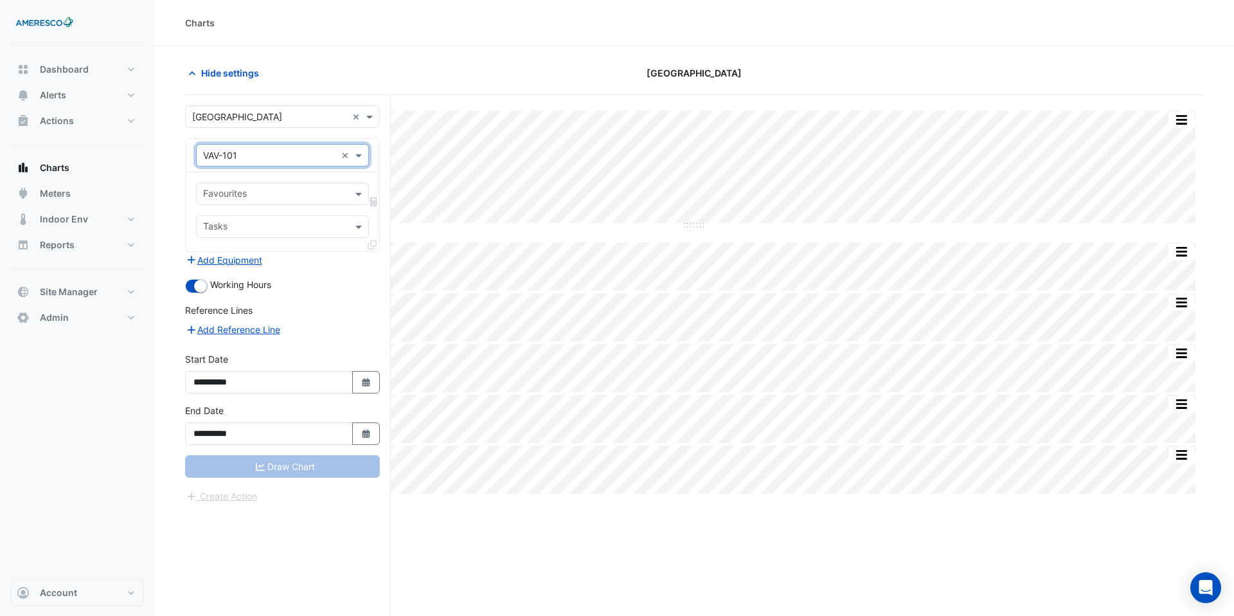
click at [296, 189] on input "text" at bounding box center [275, 195] width 144 height 14
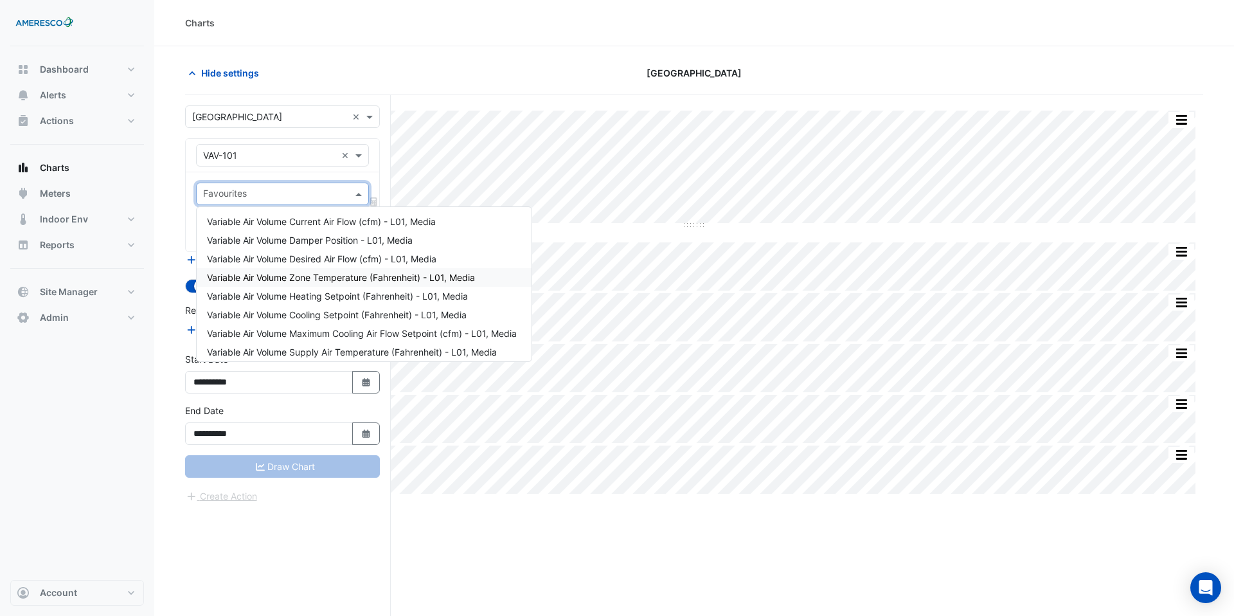
click at [311, 277] on span "Variable Air Volume Zone Temperature (Fahrenheit) - L01, Media" at bounding box center [341, 277] width 268 height 11
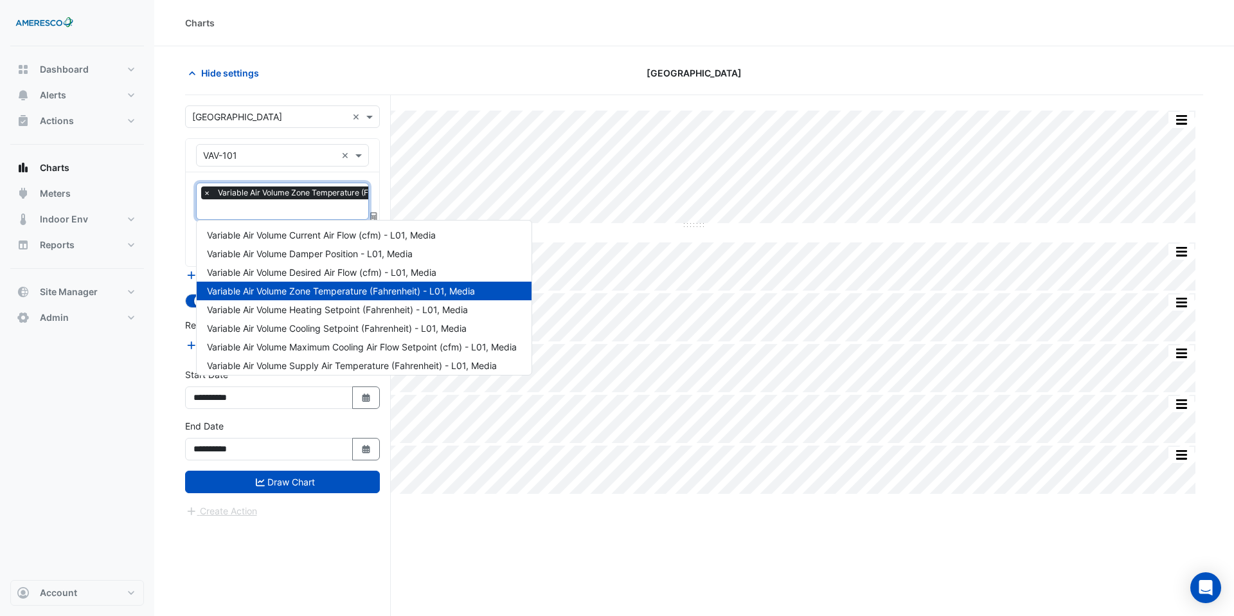
click at [308, 211] on input "text" at bounding box center [331, 211] width 257 height 14
click at [334, 311] on span "Variable Air Volume Heating Setpoint (Fahrenheit) - L01, Media" at bounding box center [337, 309] width 261 height 11
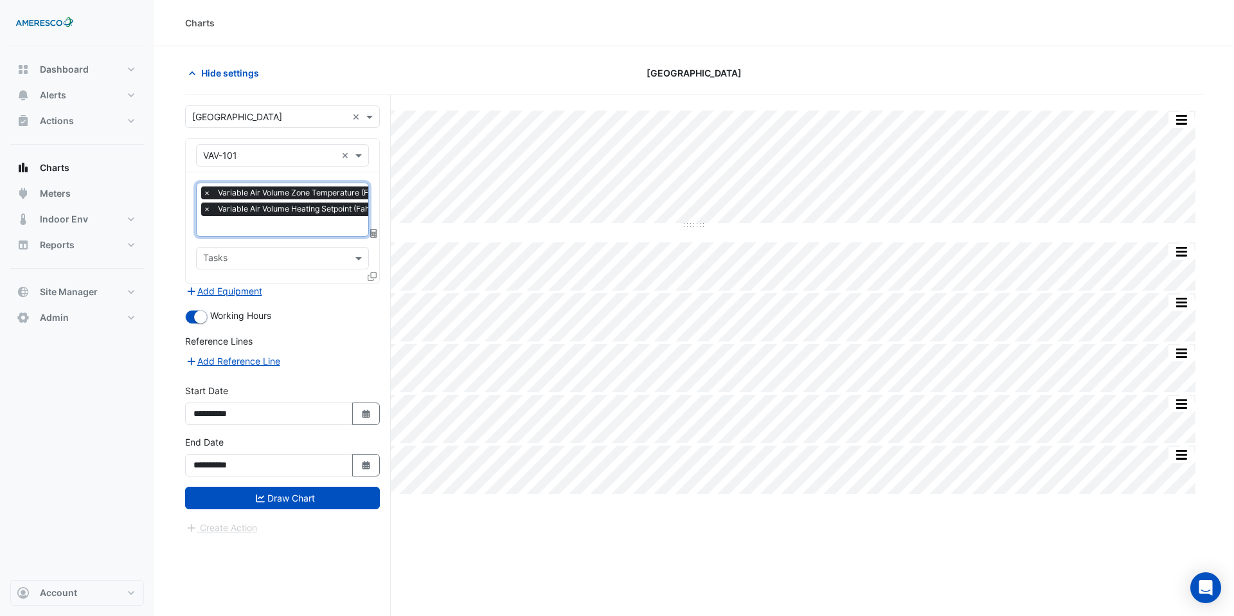
click at [325, 226] on input "text" at bounding box center [331, 228] width 257 height 14
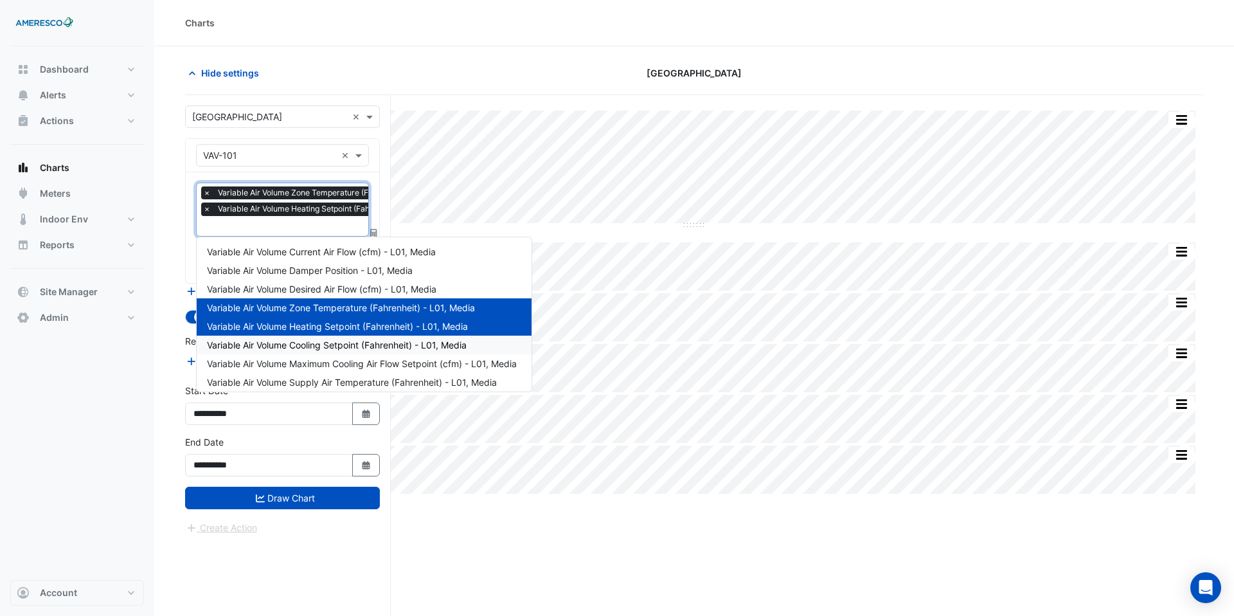
click at [326, 344] on span "Variable Air Volume Cooling Setpoint (Fahrenheit) - L01, Media" at bounding box center [337, 344] width 260 height 11
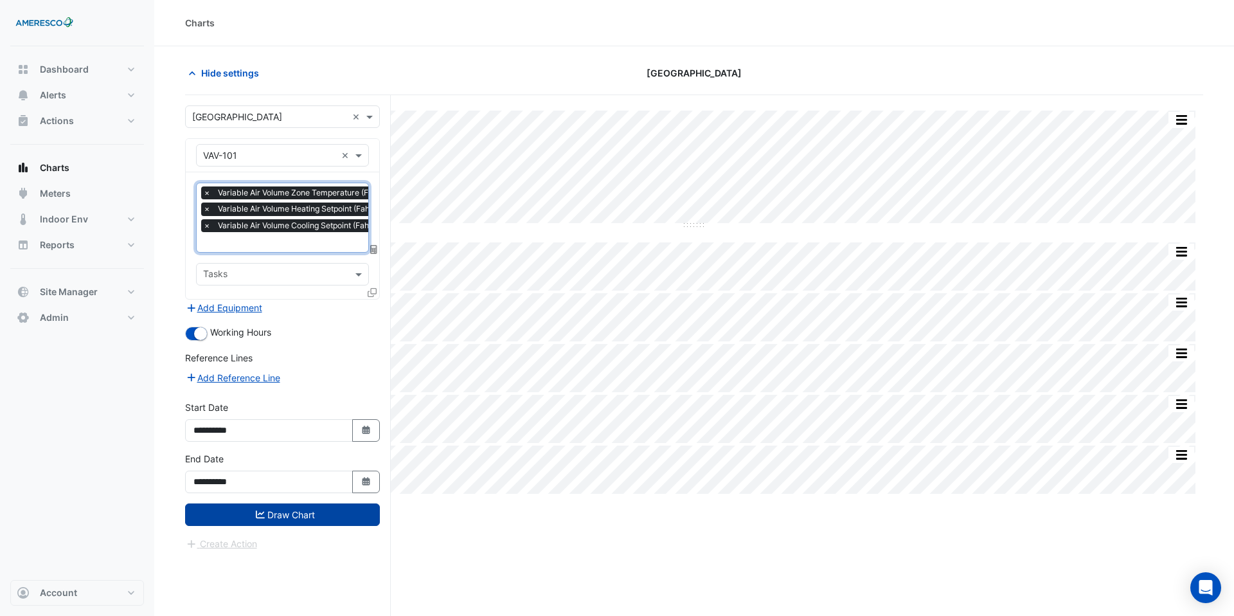
click at [298, 520] on button "Draw Chart" at bounding box center [282, 514] width 195 height 23
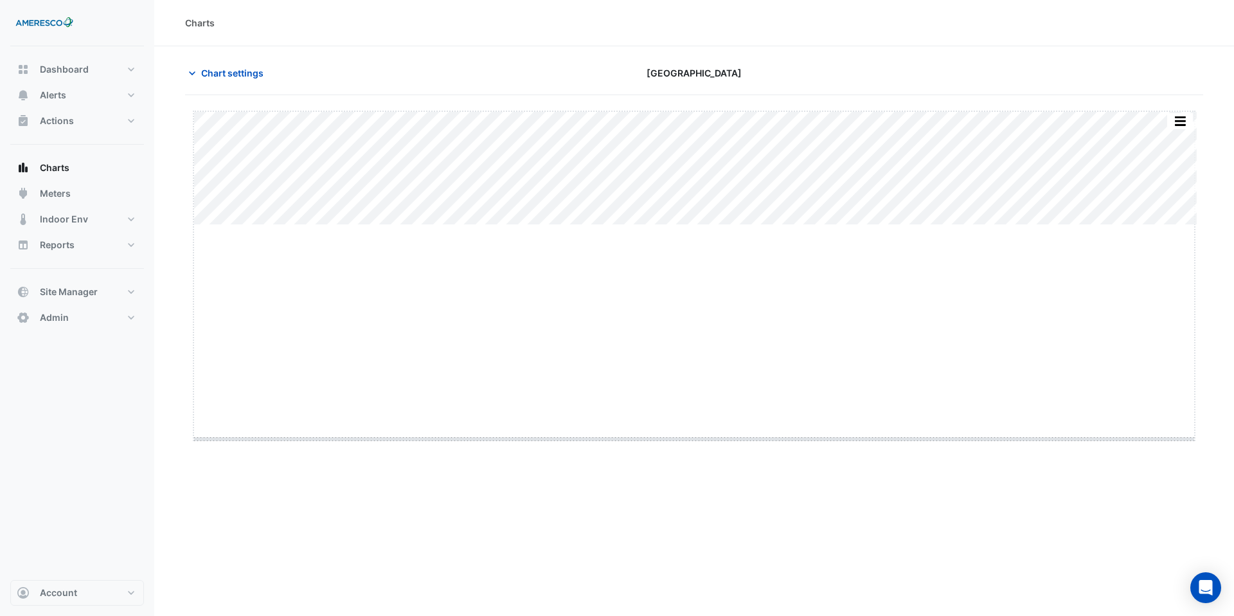
drag, startPoint x: 698, startPoint y: 226, endPoint x: 701, endPoint y: 536, distance: 310.5
click at [247, 69] on span "Chart settings" at bounding box center [232, 73] width 62 height 14
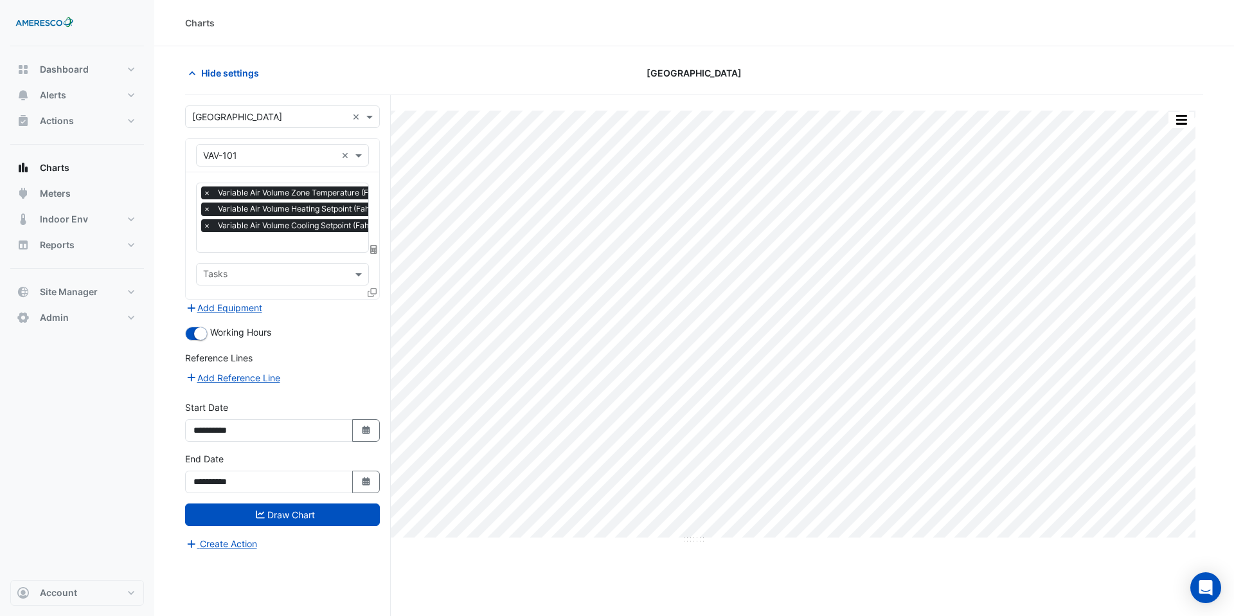
click at [372, 291] on icon at bounding box center [372, 292] width 9 height 9
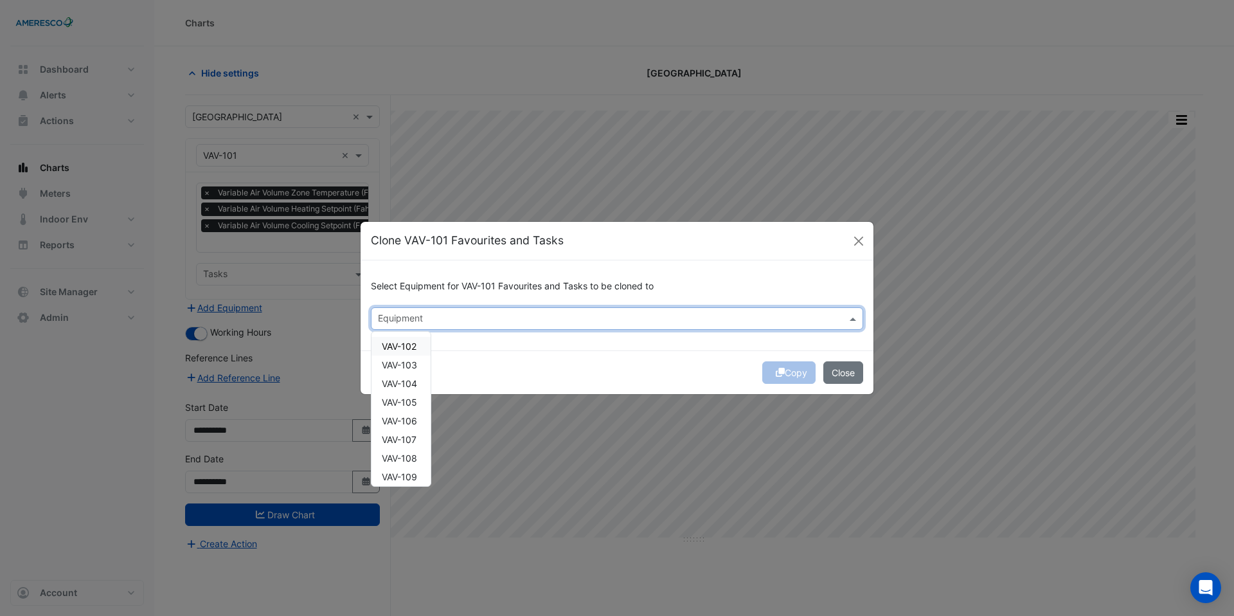
click at [440, 313] on input "text" at bounding box center [610, 320] width 464 height 14
click at [419, 343] on div "VAV-102" at bounding box center [401, 346] width 59 height 19
click at [419, 372] on div "VAV-103" at bounding box center [401, 365] width 59 height 19
click at [419, 391] on div "VAV-104" at bounding box center [401, 383] width 59 height 19
click at [419, 408] on div "VAV-105" at bounding box center [401, 402] width 59 height 19
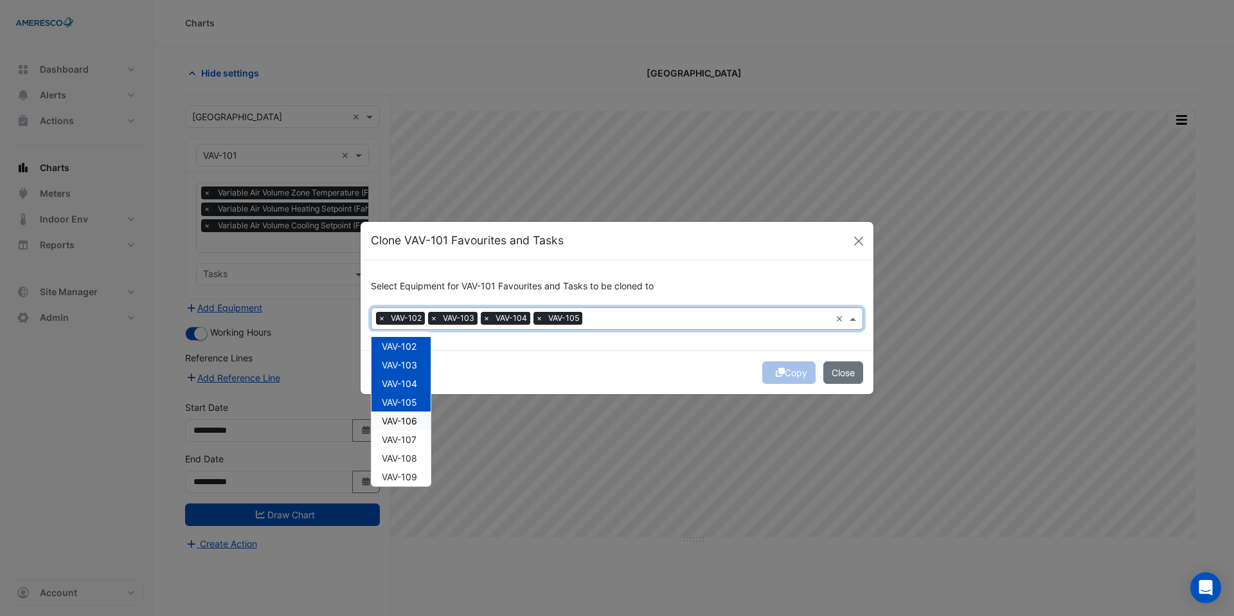
click at [419, 420] on div "VAV-106" at bounding box center [401, 420] width 59 height 19
click at [418, 442] on div "VAV-107" at bounding box center [401, 439] width 59 height 19
click at [418, 453] on div "VAV-108" at bounding box center [401, 458] width 59 height 19
click at [418, 468] on div "VAV-109" at bounding box center [401, 476] width 59 height 19
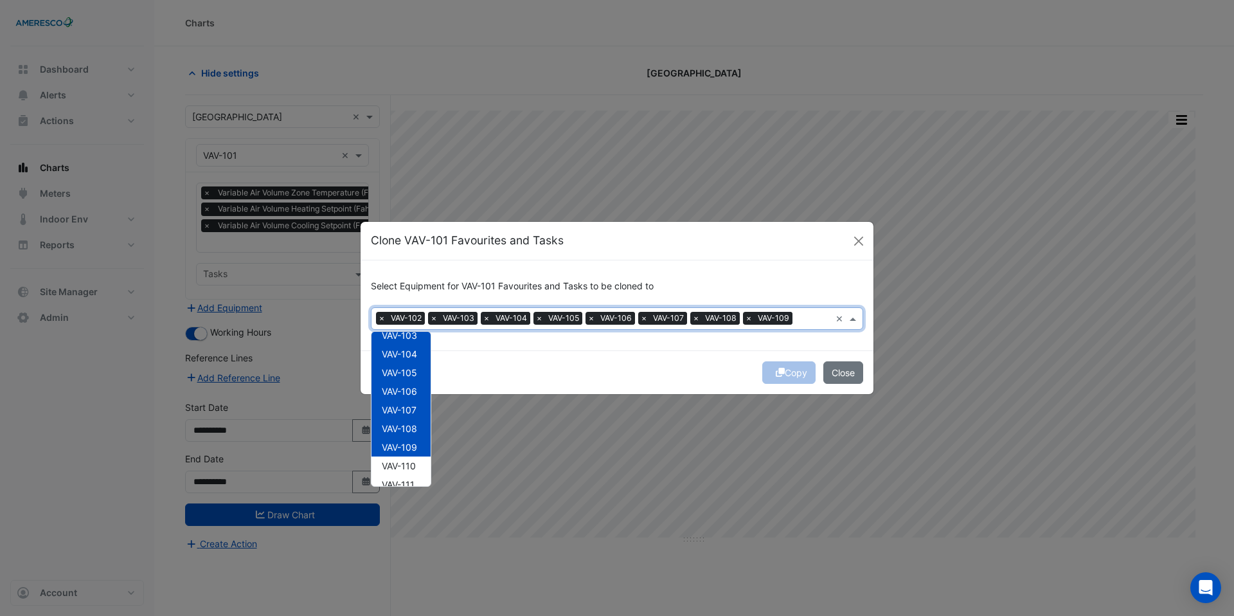
scroll to position [30, 0]
click at [418, 468] on div "VAV-110" at bounding box center [401, 465] width 59 height 19
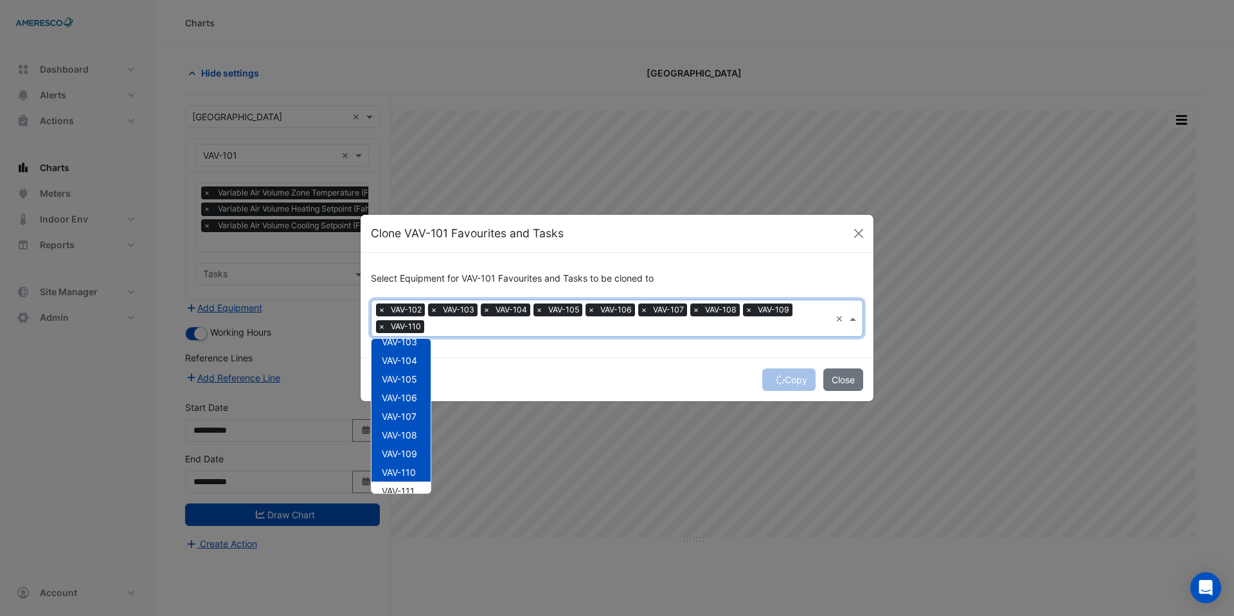
click at [667, 367] on div "Copy Close" at bounding box center [617, 379] width 513 height 44
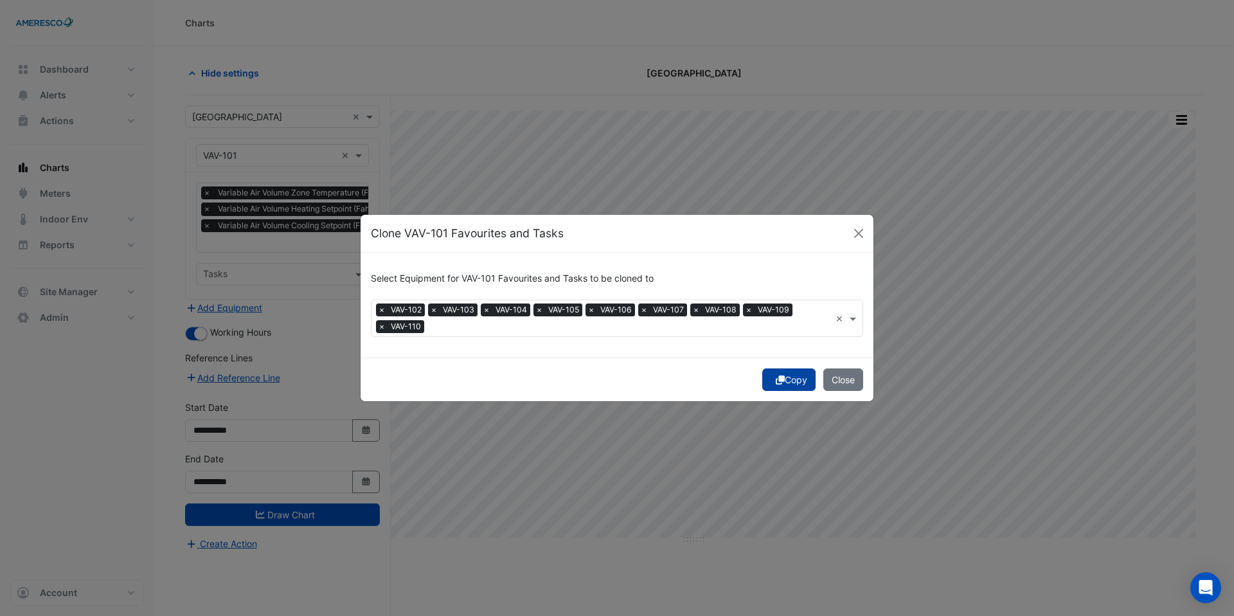
click at [776, 381] on icon "submit" at bounding box center [780, 379] width 9 height 9
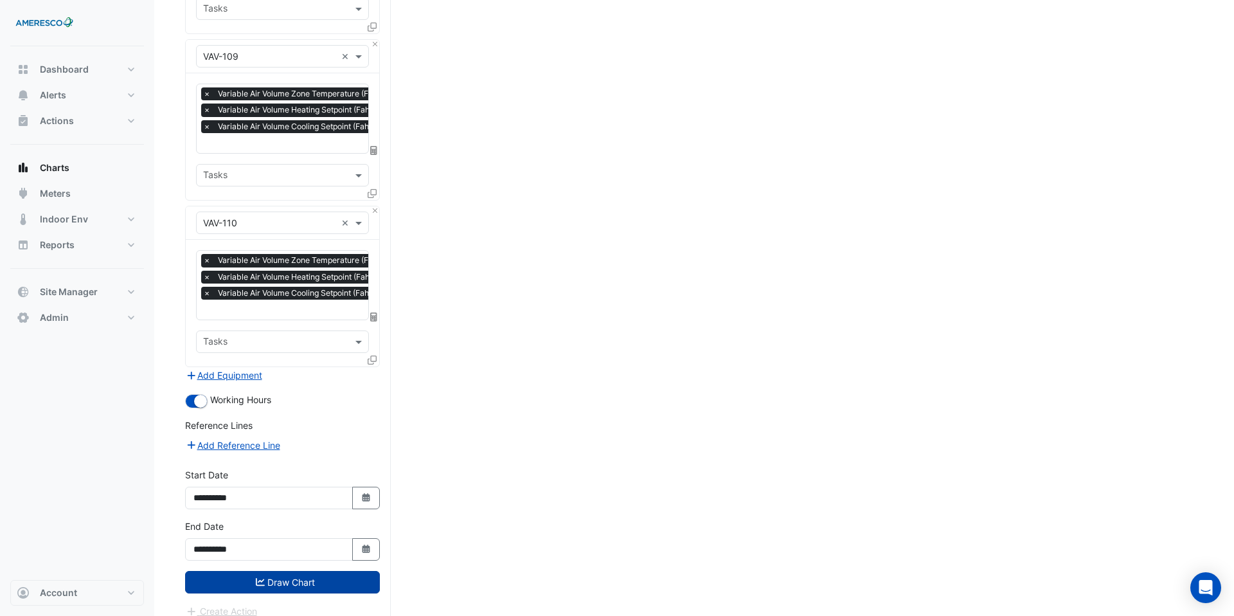
click at [282, 573] on button "Draw Chart" at bounding box center [282, 582] width 195 height 23
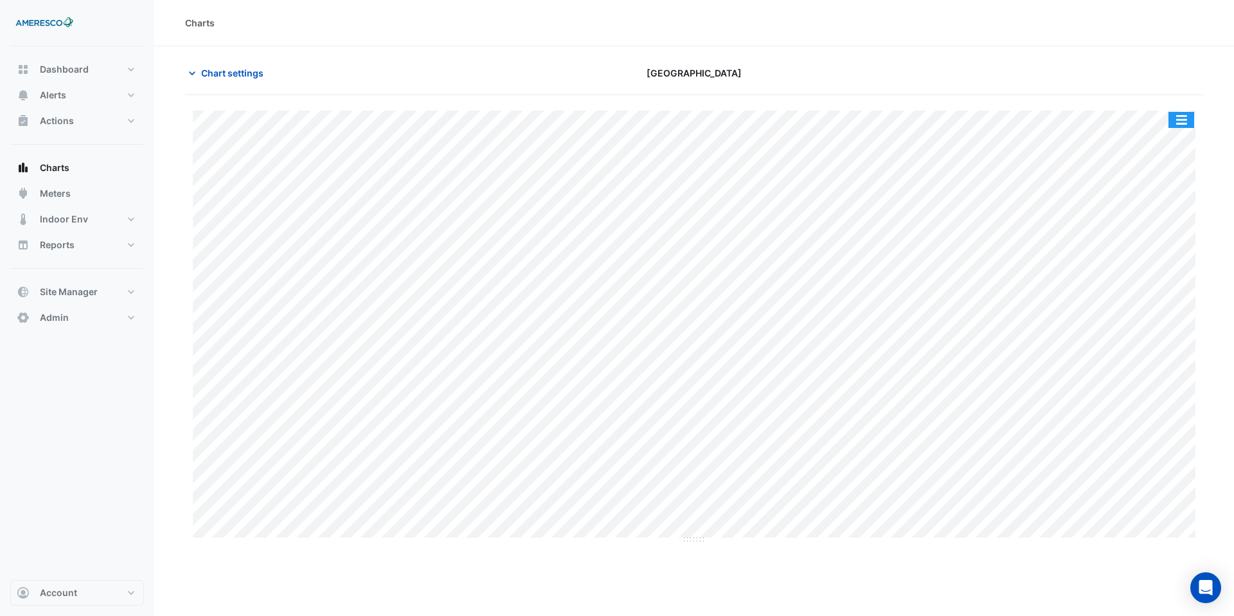
click at [1182, 127] on button "button" at bounding box center [1182, 120] width 26 height 16
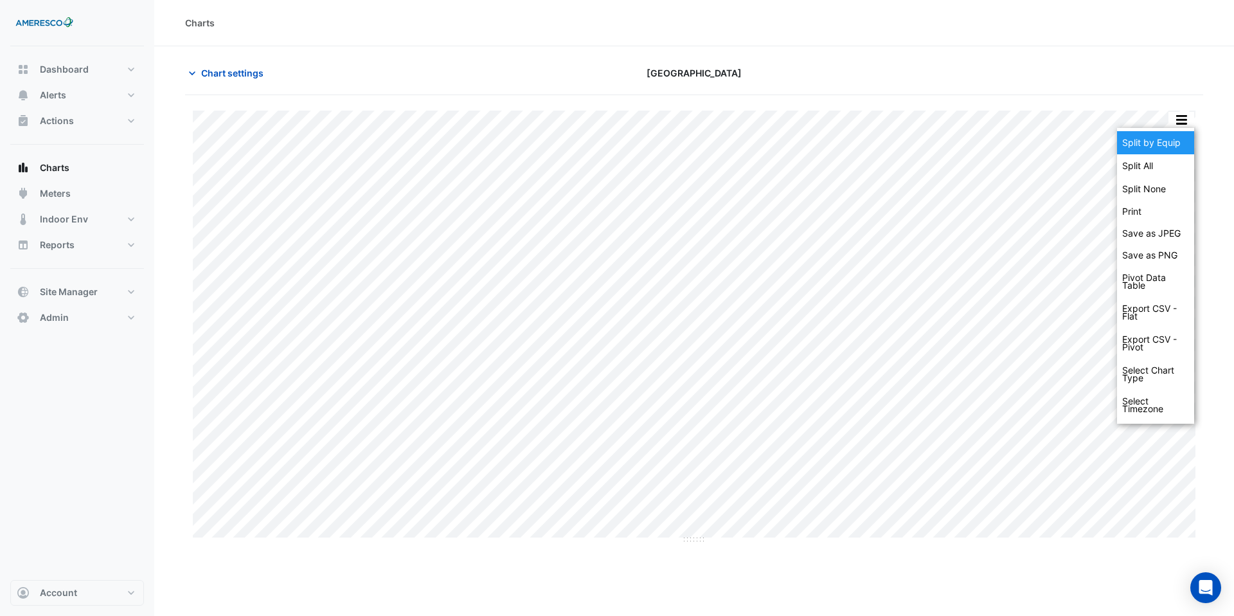
click at [1179, 141] on div "Split by Equip" at bounding box center [1155, 142] width 77 height 23
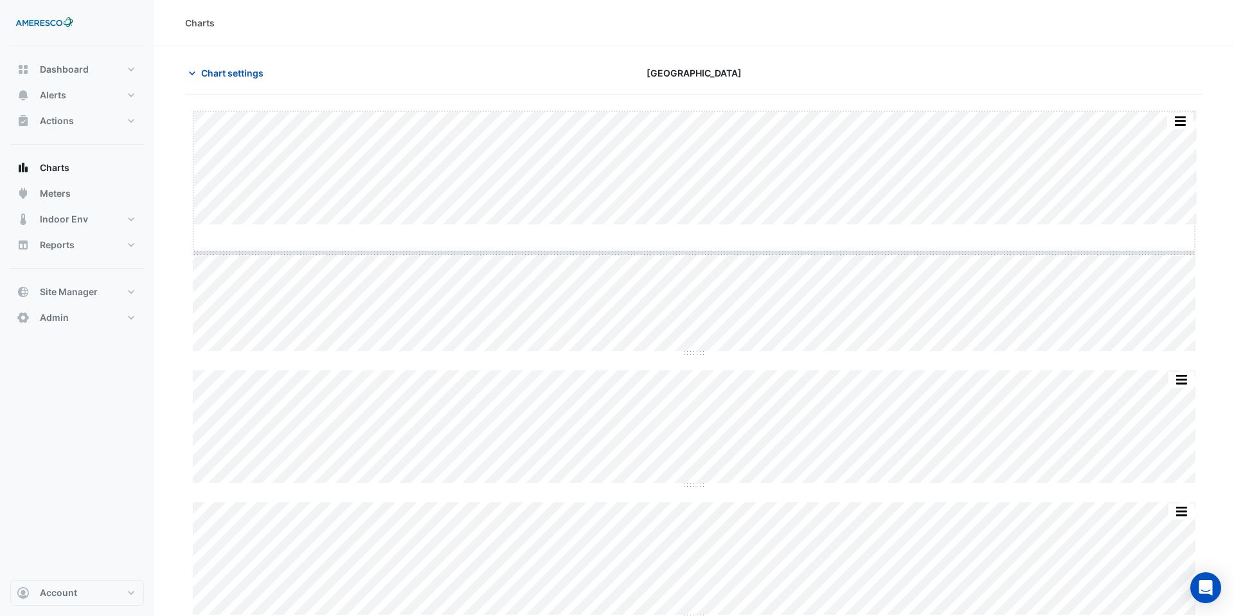
drag, startPoint x: 690, startPoint y: 226, endPoint x: 690, endPoint y: 235, distance: 8.4
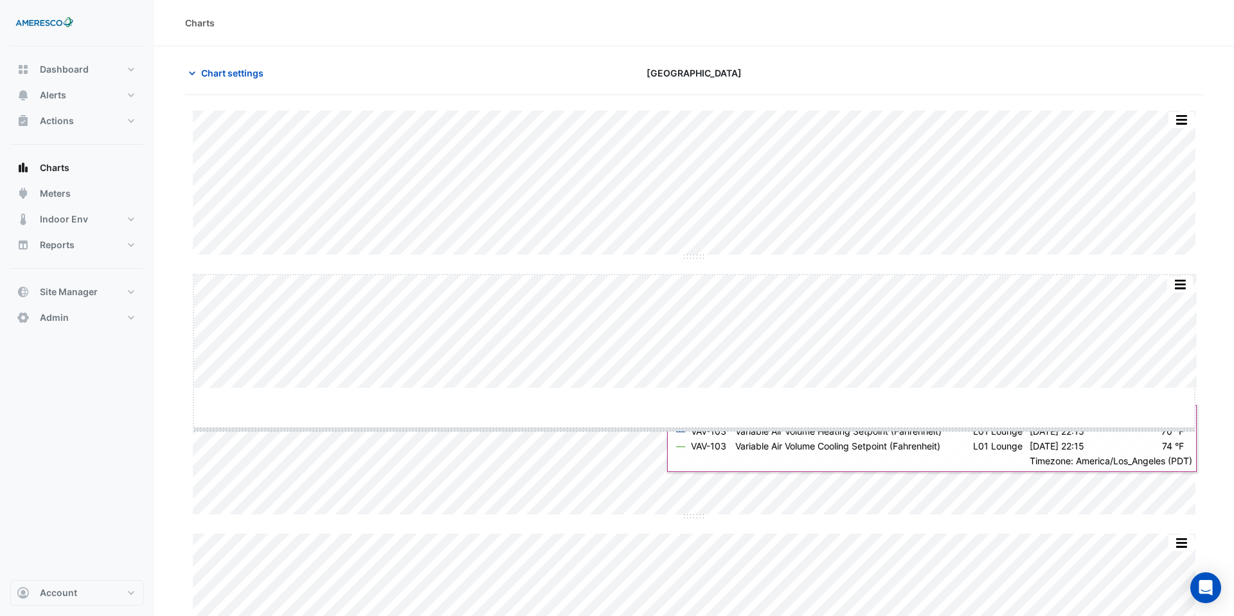
drag, startPoint x: 694, startPoint y: 387, endPoint x: 694, endPoint y: 400, distance: 12.9
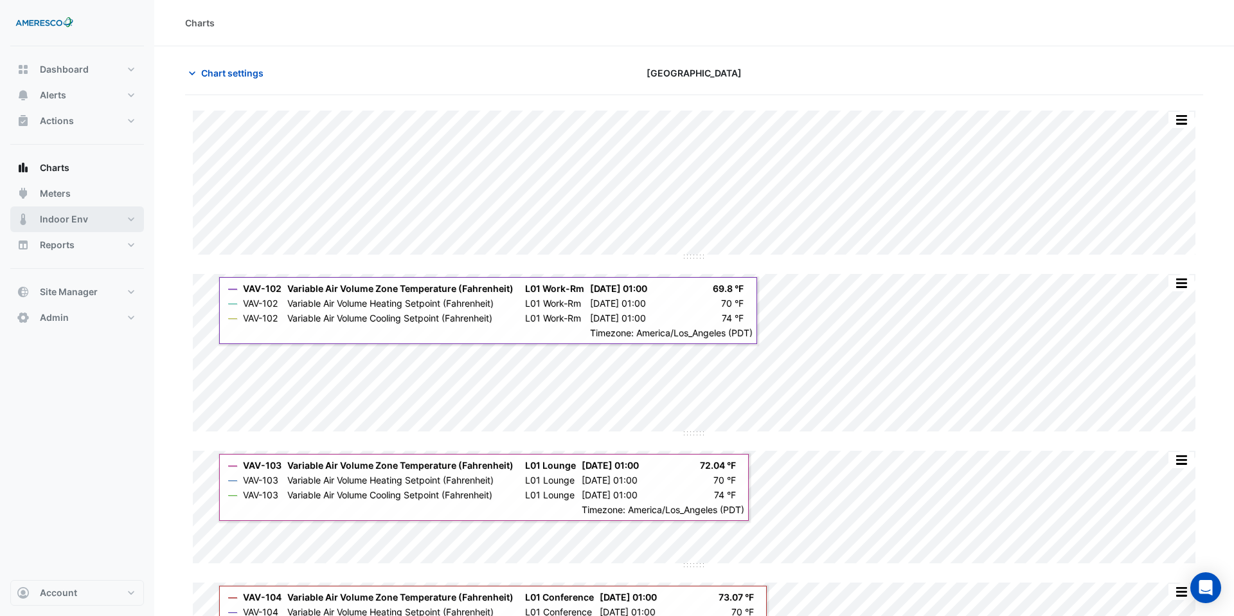
click at [111, 219] on button "Indoor Env" at bounding box center [77, 219] width 134 height 26
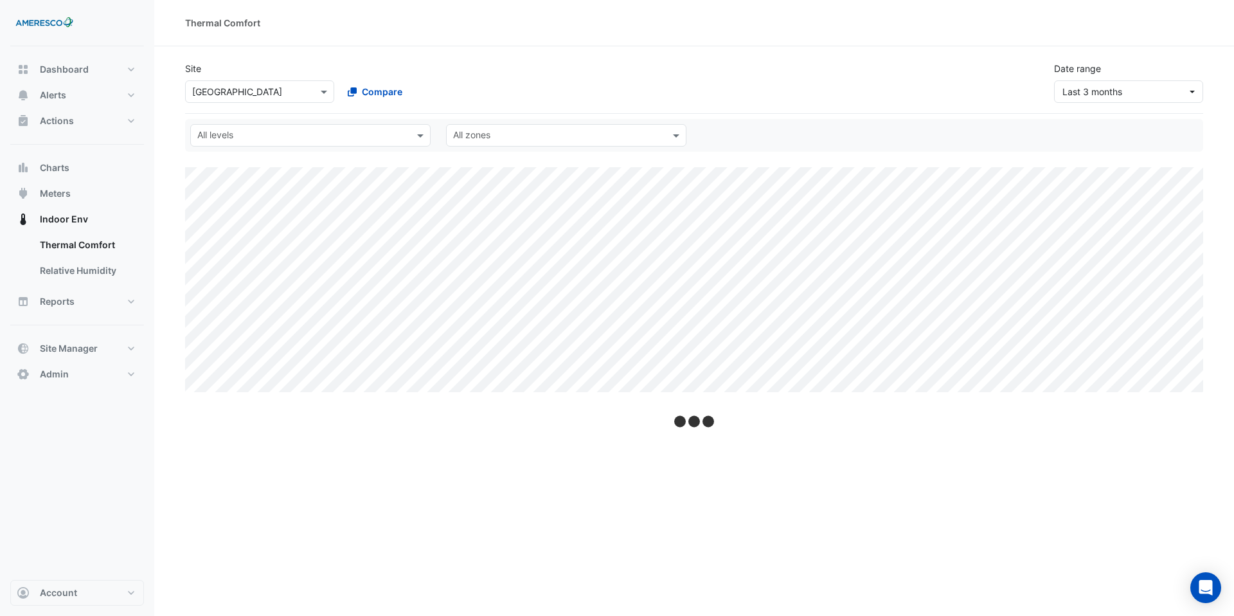
select select "***"
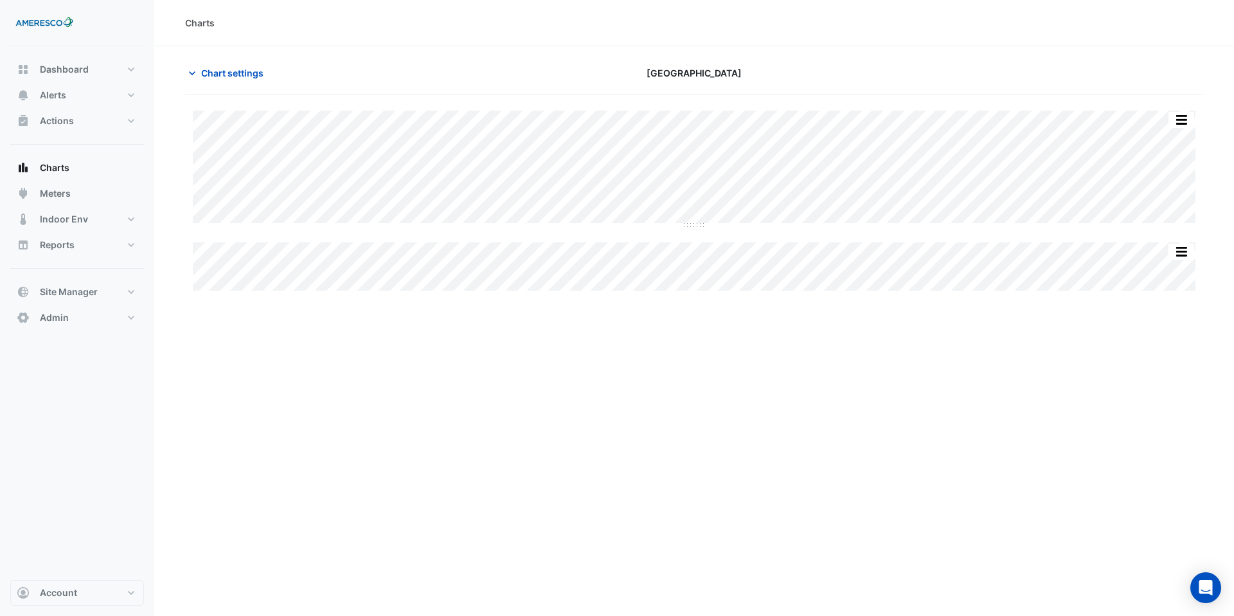
type input "**********"
click at [255, 69] on span "Chart settings" at bounding box center [232, 73] width 62 height 14
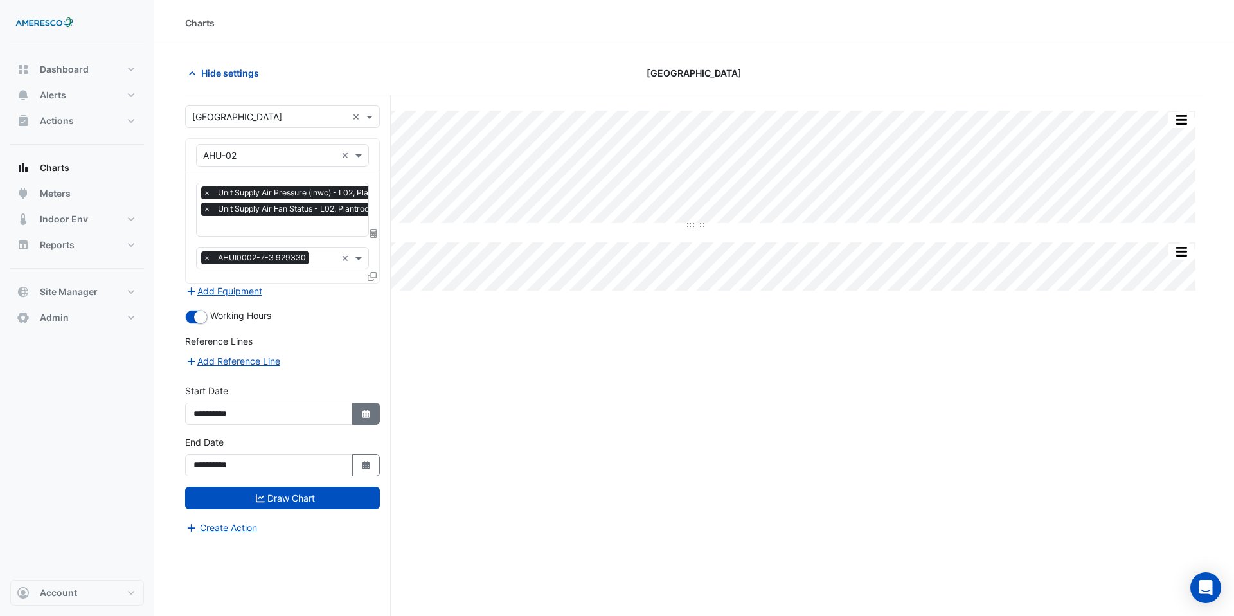
click at [368, 413] on icon "button" at bounding box center [366, 414] width 8 height 8
select select "*"
select select "****"
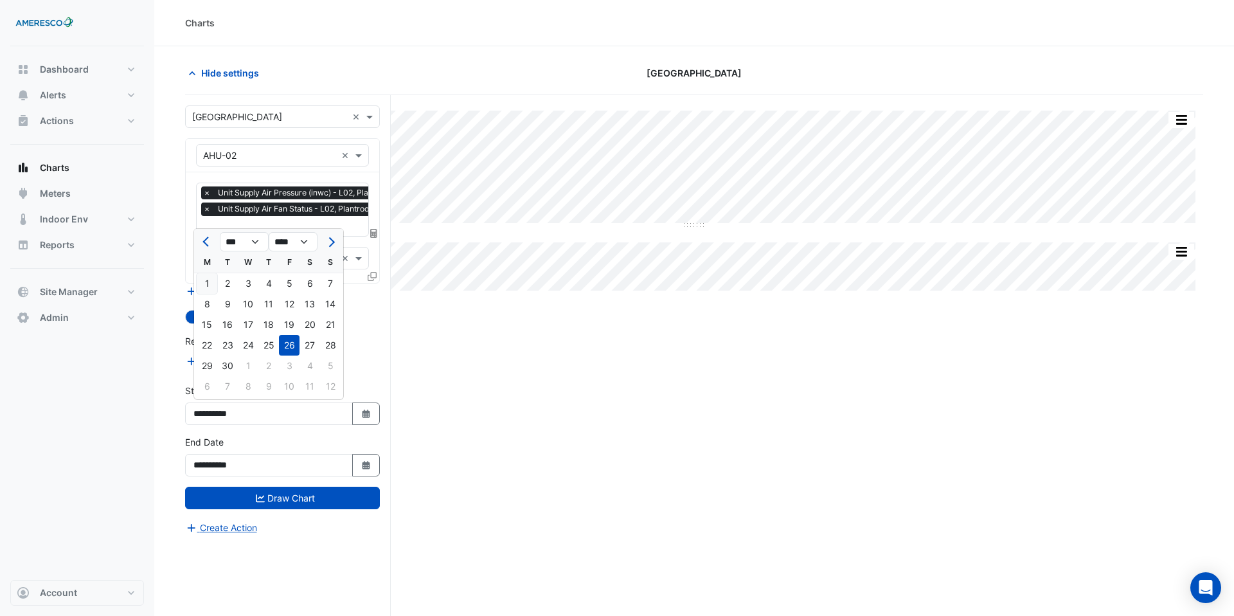
click at [210, 279] on div "1" at bounding box center [207, 283] width 21 height 21
type input "**********"
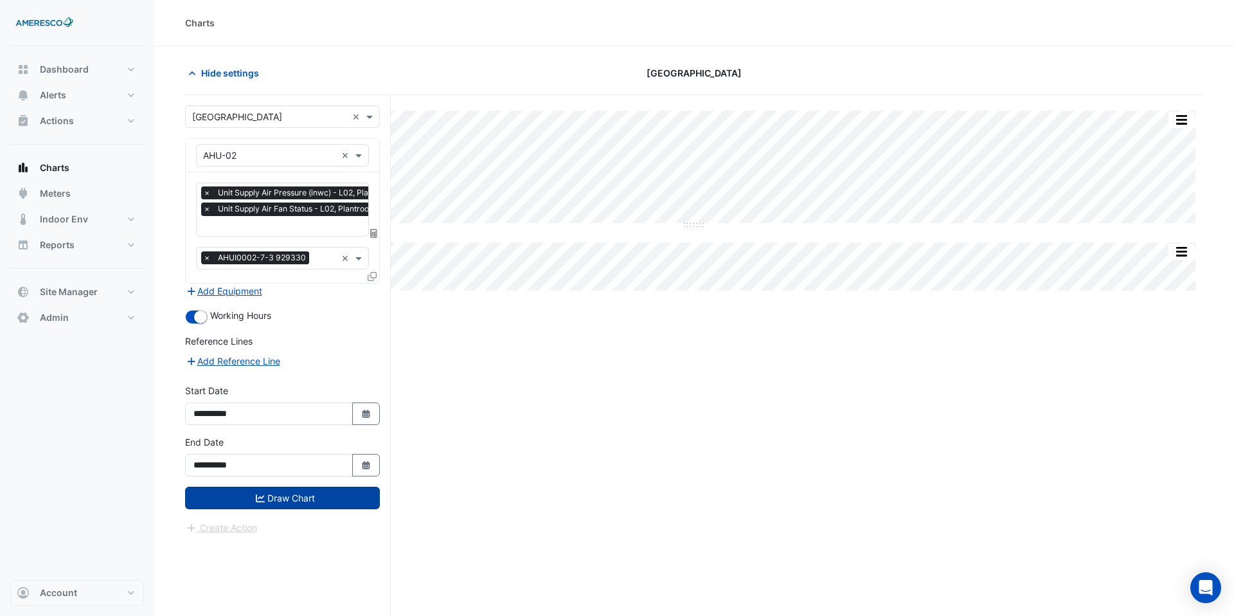
click at [303, 507] on button "Draw Chart" at bounding box center [282, 498] width 195 height 23
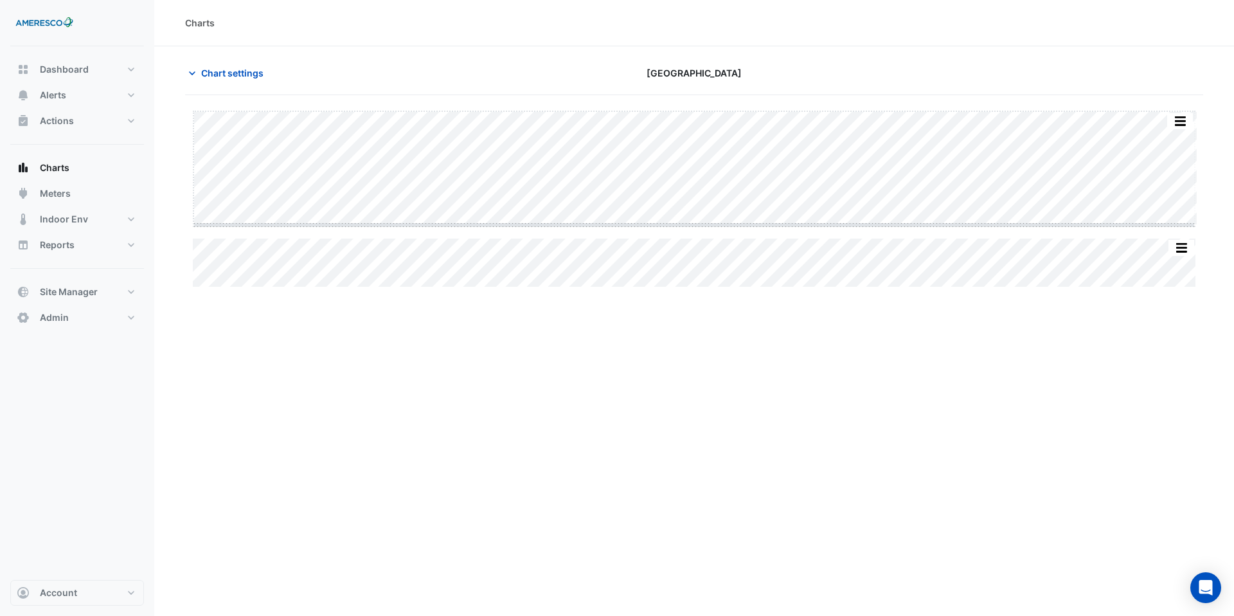
drag, startPoint x: 692, startPoint y: 226, endPoint x: 692, endPoint y: 428, distance: 201.9
click at [235, 76] on span "Chart settings" at bounding box center [232, 73] width 62 height 14
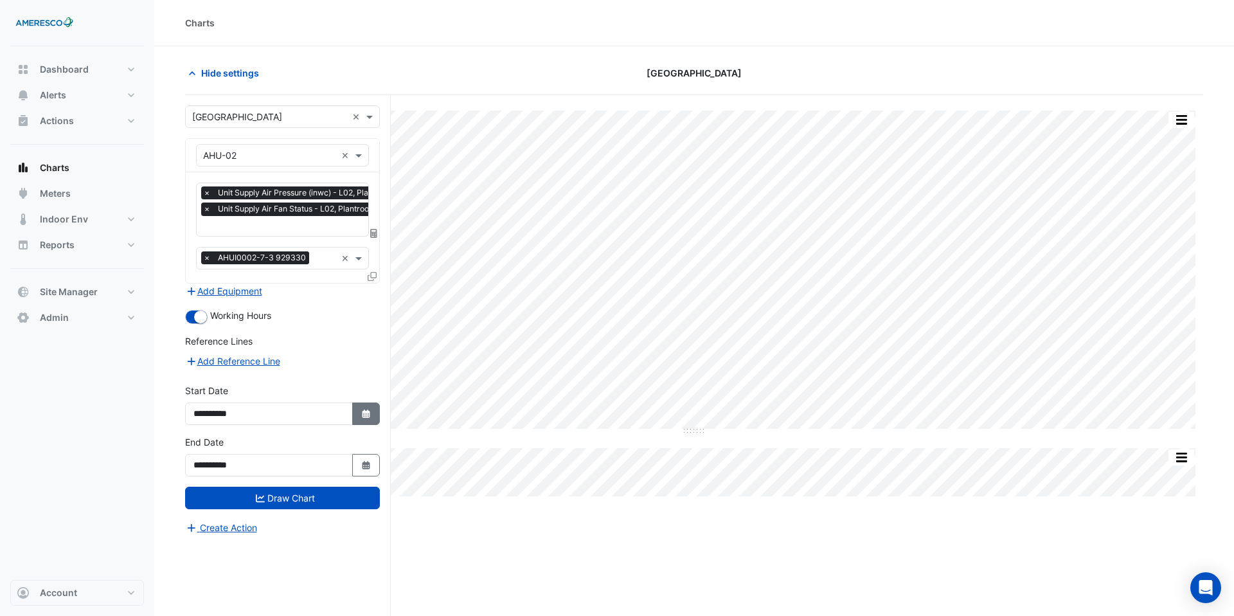
click at [367, 404] on button "Select Date" at bounding box center [366, 413] width 28 height 23
select select "*"
select select "****"
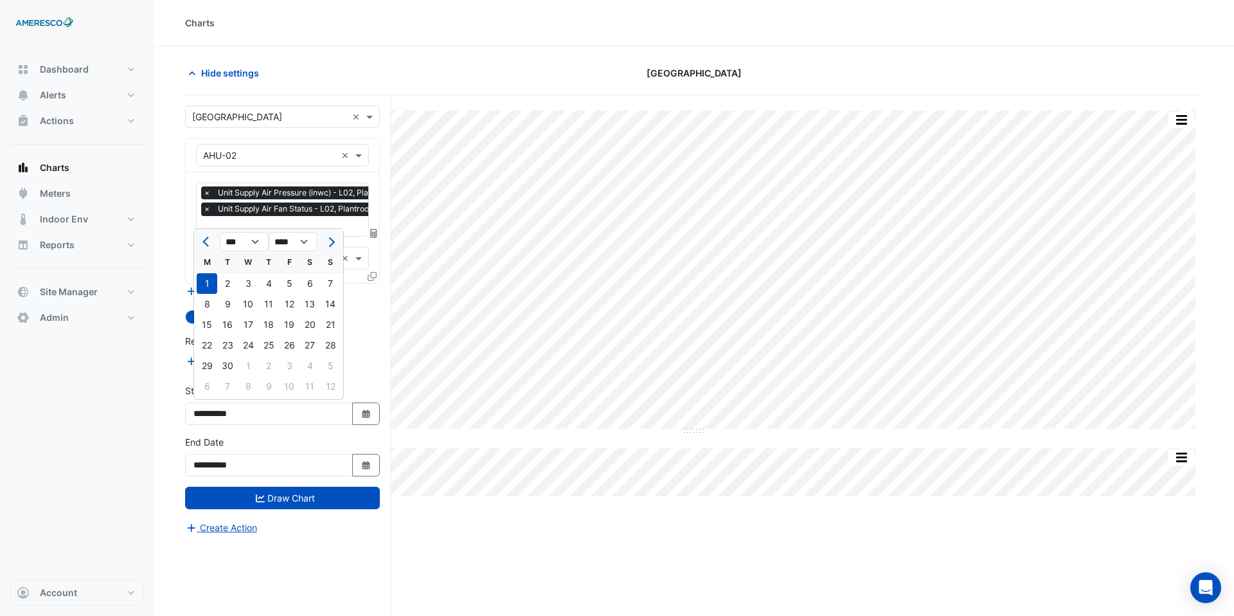
click at [514, 563] on div "Split All Split None Print Save as JPEG Save as PNG Pivot Data Table Export CSV…" at bounding box center [694, 380] width 1018 height 570
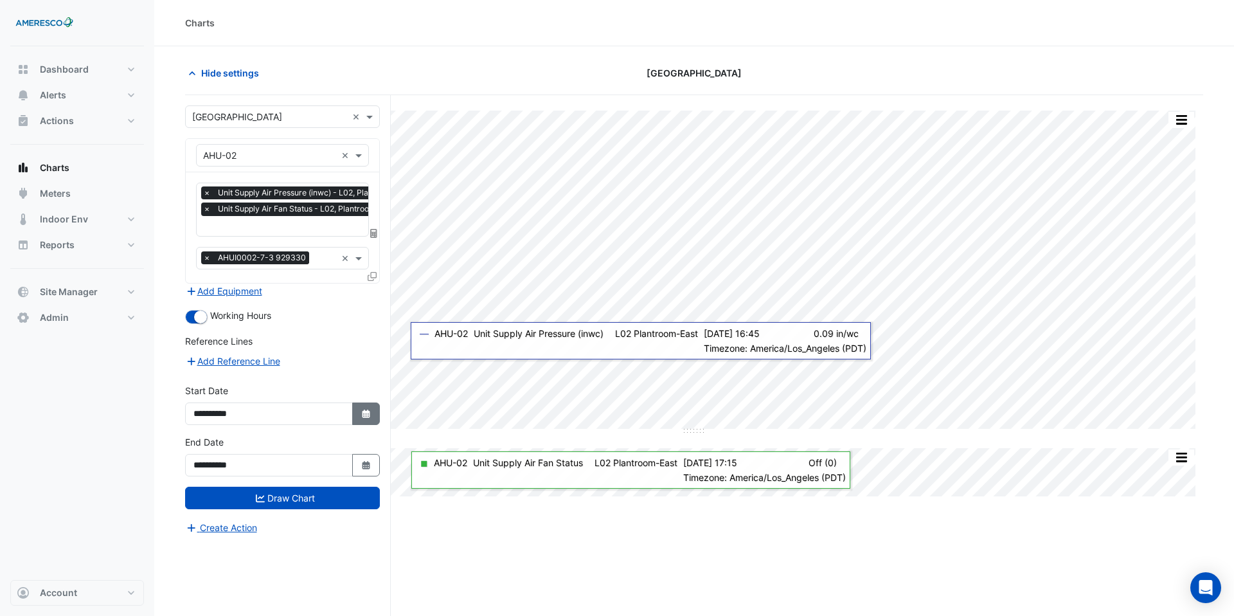
click at [356, 416] on button "Select Date" at bounding box center [366, 413] width 28 height 23
select select "*"
select select "****"
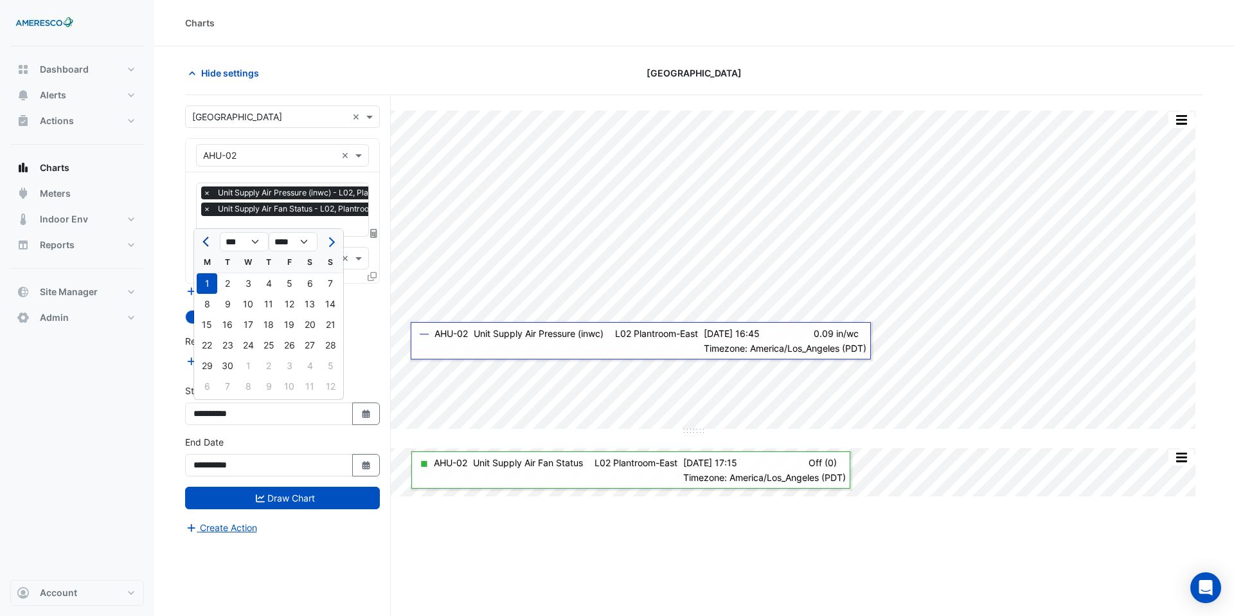
click at [204, 239] on button "Previous month" at bounding box center [206, 241] width 15 height 21
select select "*"
click at [330, 282] on div "1" at bounding box center [330, 283] width 21 height 21
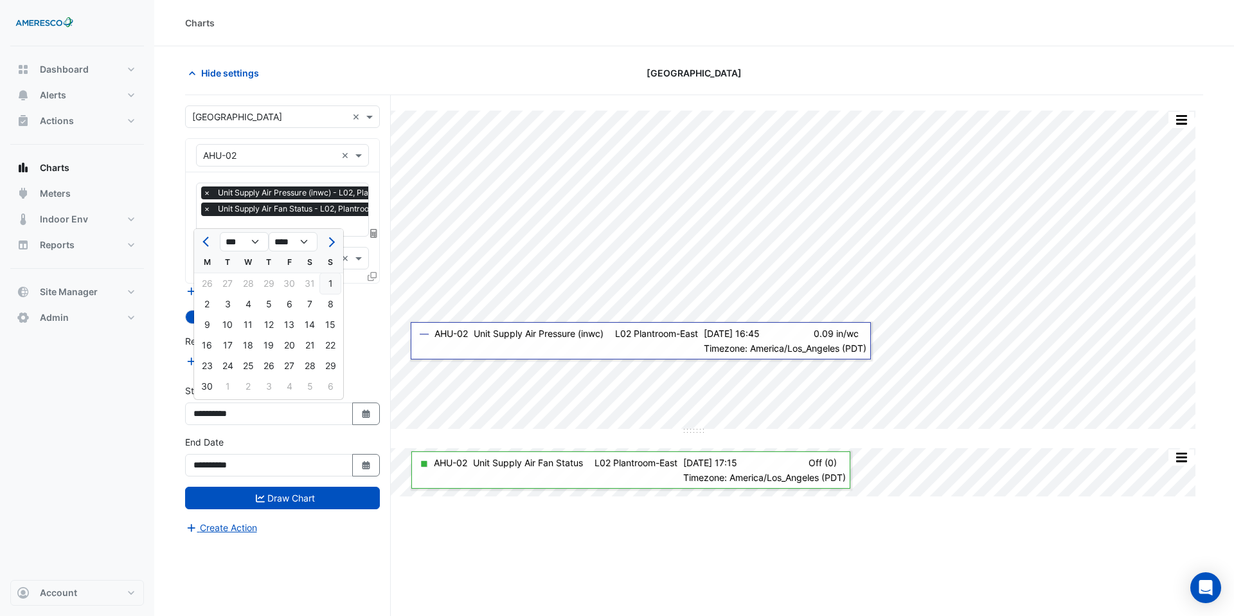
type input "**********"
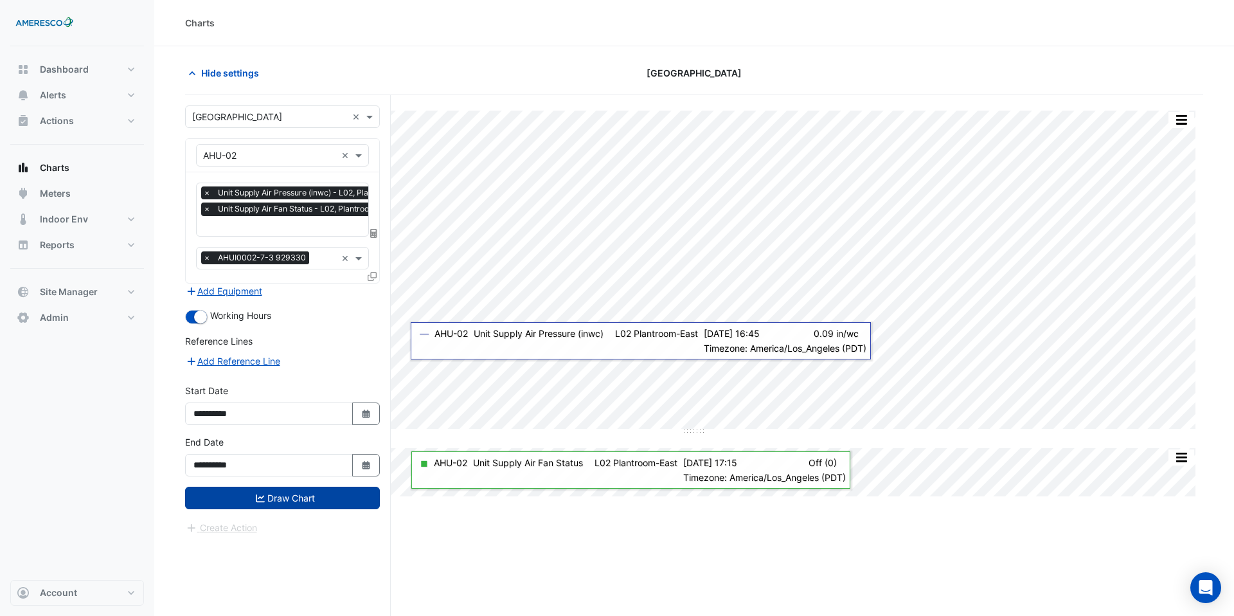
click at [300, 496] on button "Draw Chart" at bounding box center [282, 498] width 195 height 23
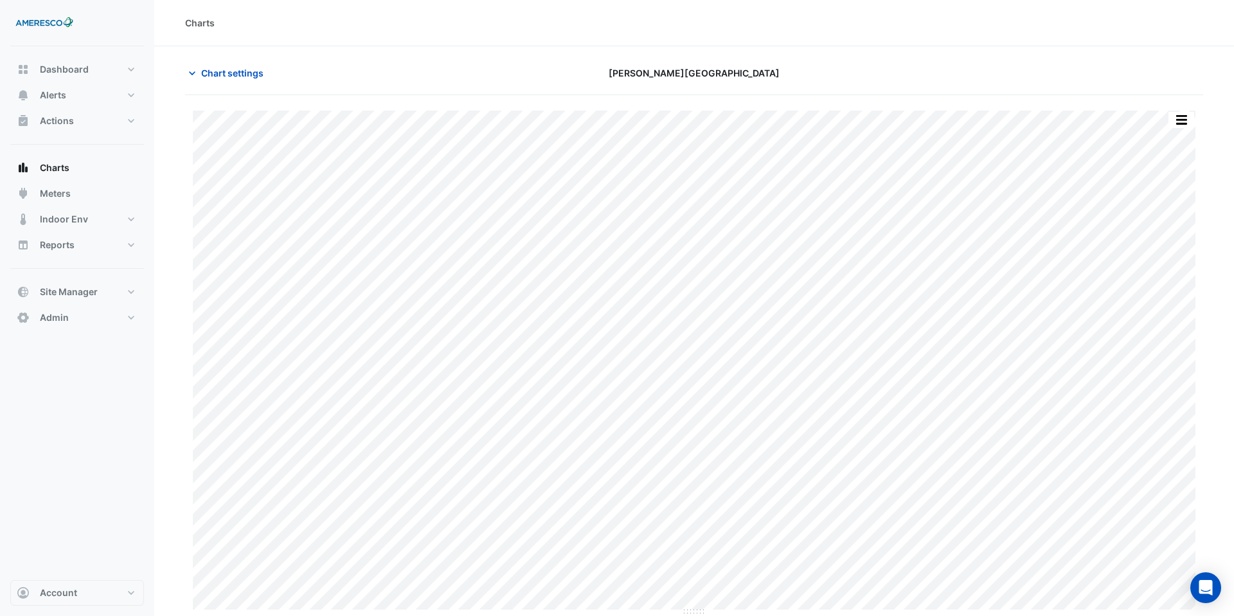
type input "**********"
click at [206, 75] on span "Chart settings" at bounding box center [232, 73] width 62 height 14
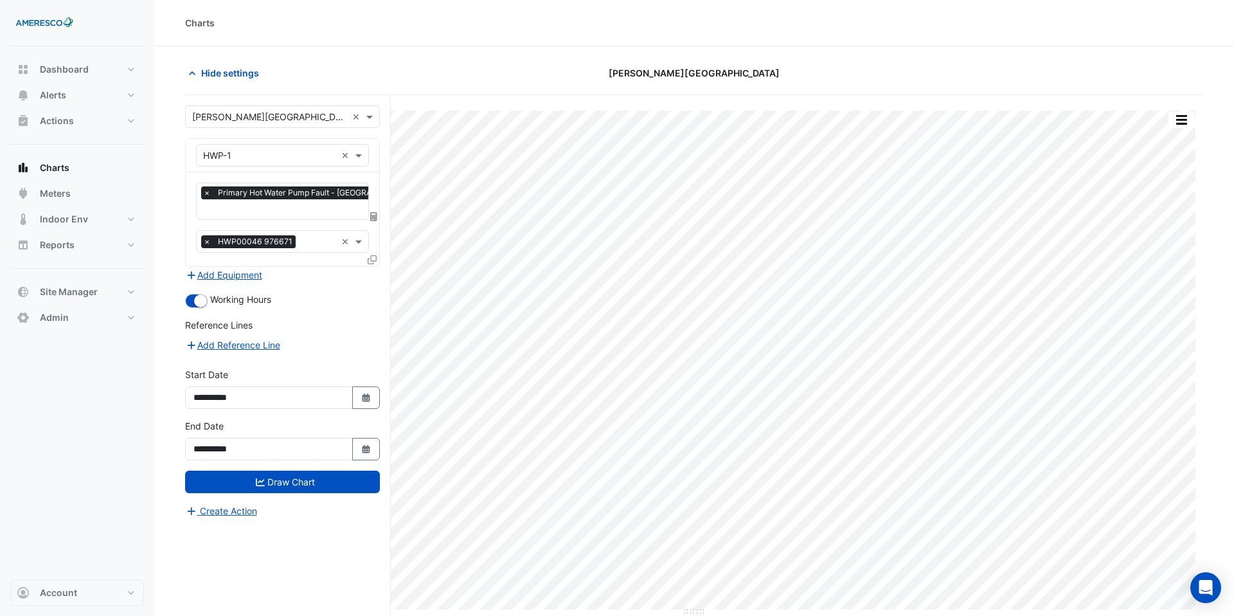
scroll to position [0, 6]
click at [269, 205] on input "text" at bounding box center [328, 211] width 262 height 14
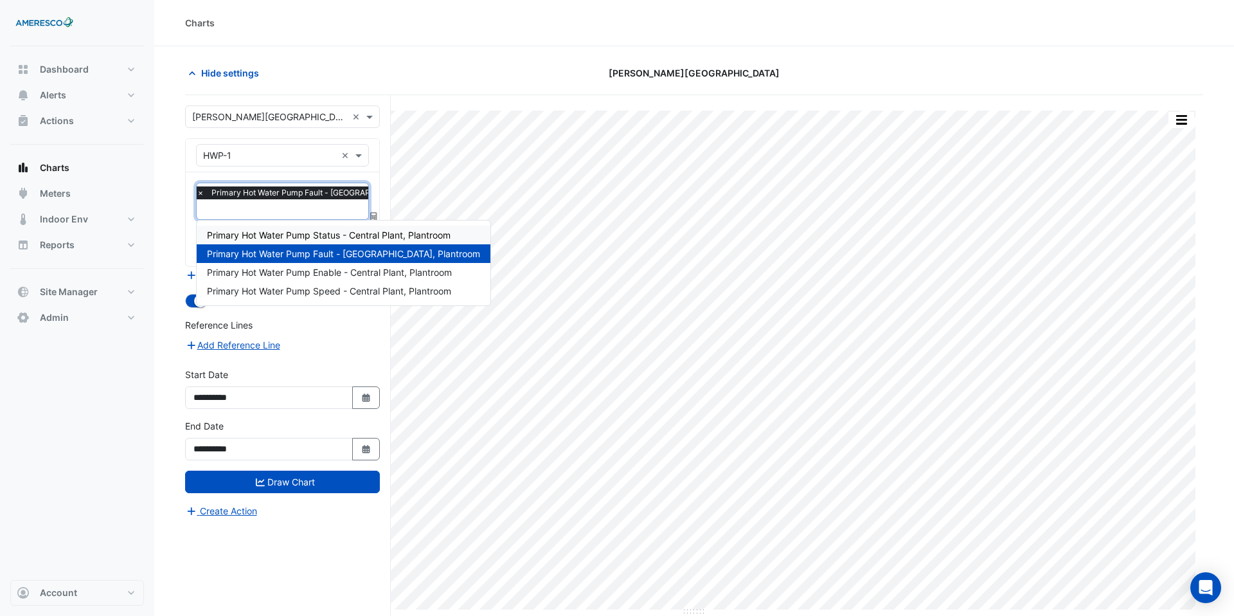
click at [289, 237] on span "Primary Hot Water Pump Status - Central Plant, Plantroom" at bounding box center [329, 235] width 244 height 11
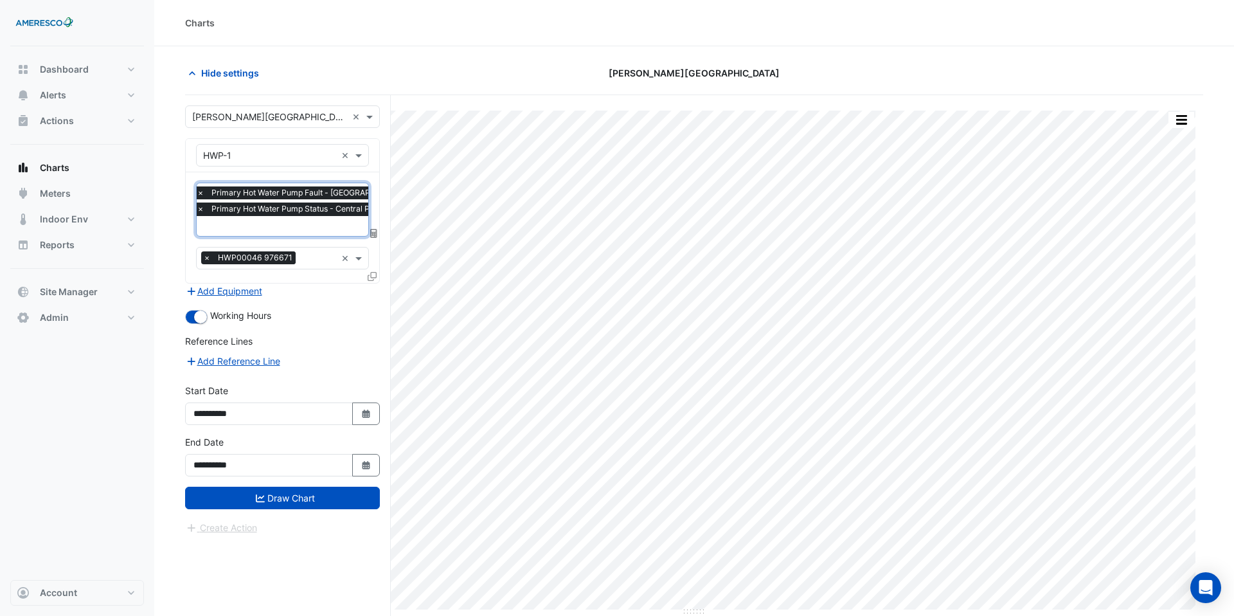
click at [296, 224] on input "text" at bounding box center [328, 228] width 262 height 14
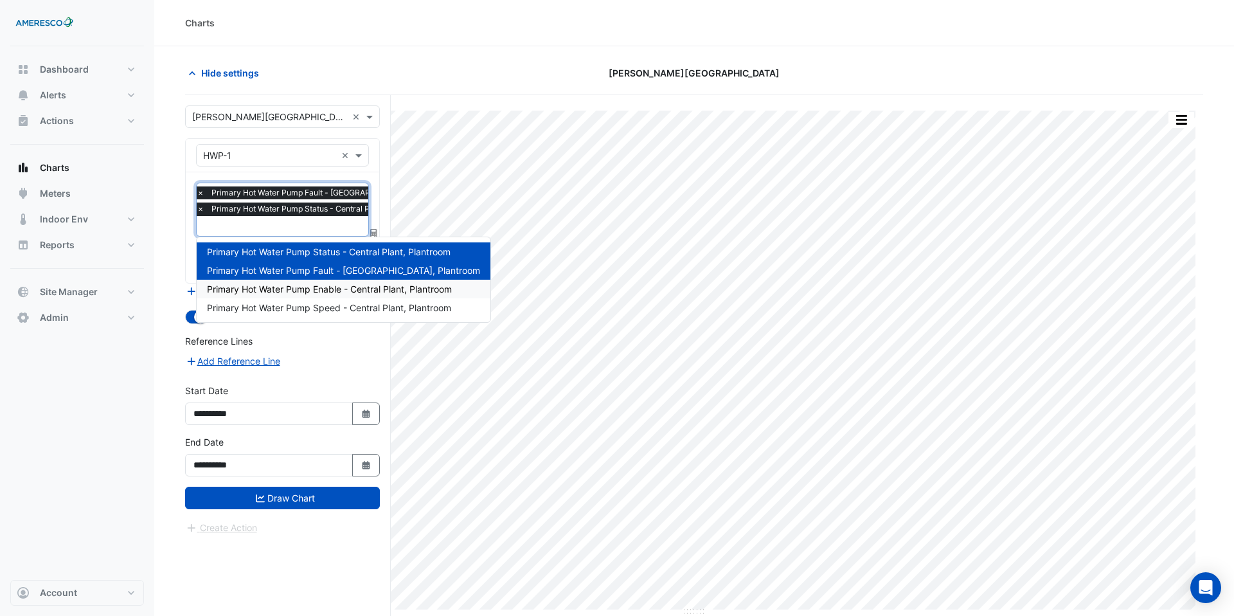
click at [299, 288] on span "Primary Hot Water Pump Enable - Central Plant, Plantroom" at bounding box center [329, 289] width 245 height 11
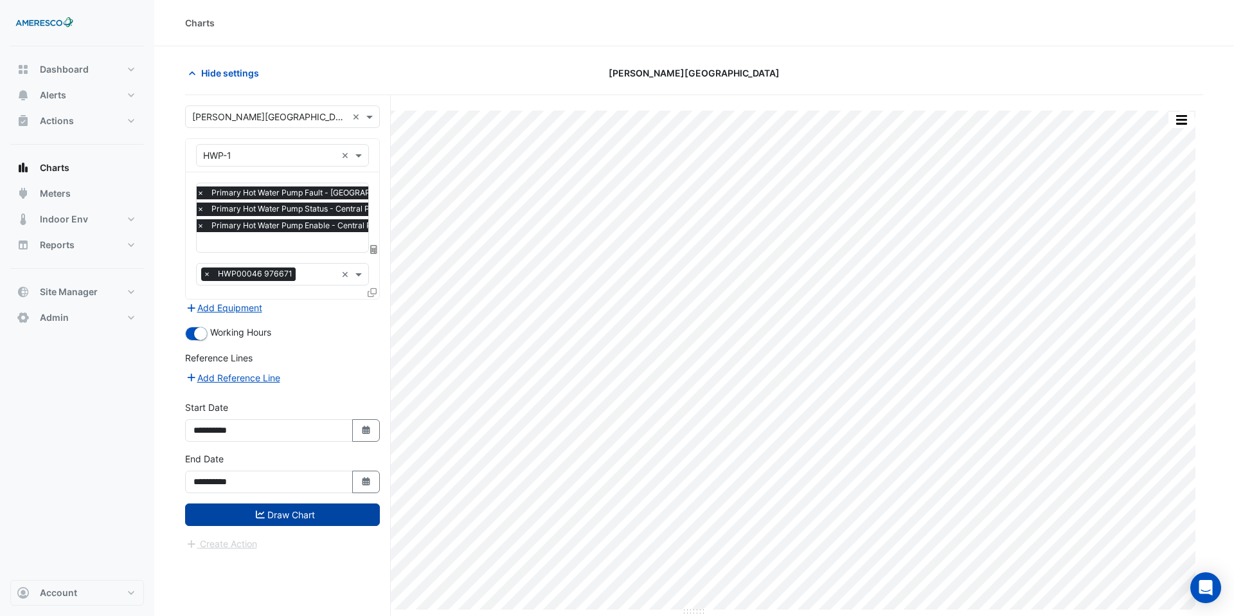
click at [319, 512] on button "Draw Chart" at bounding box center [282, 514] width 195 height 23
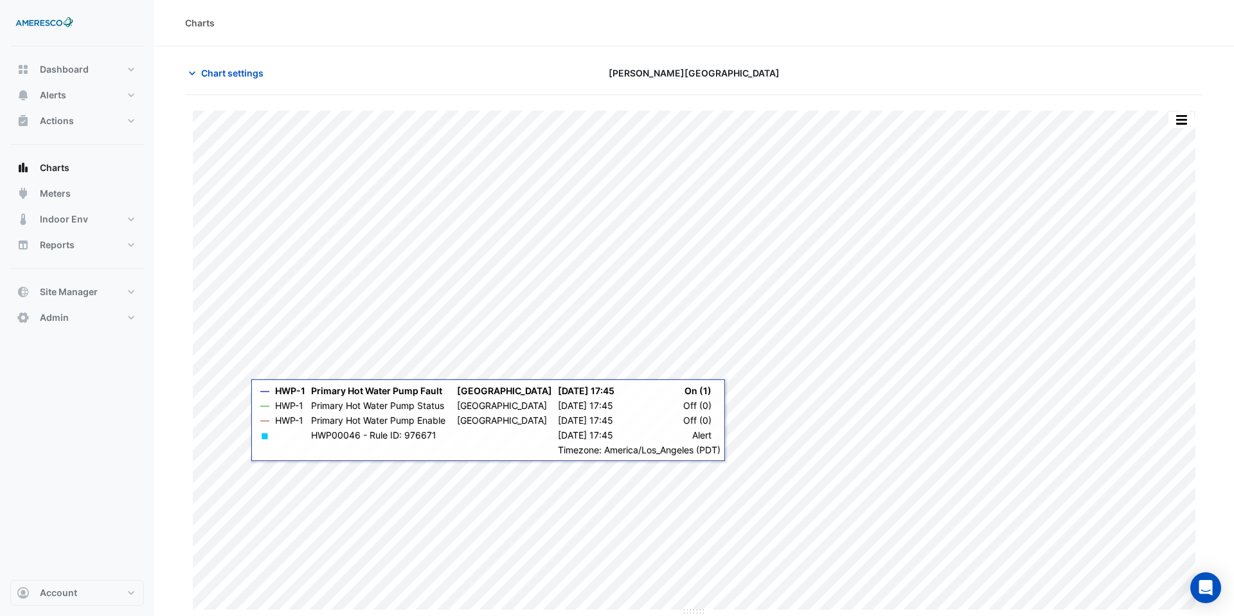
scroll to position [5, 0]
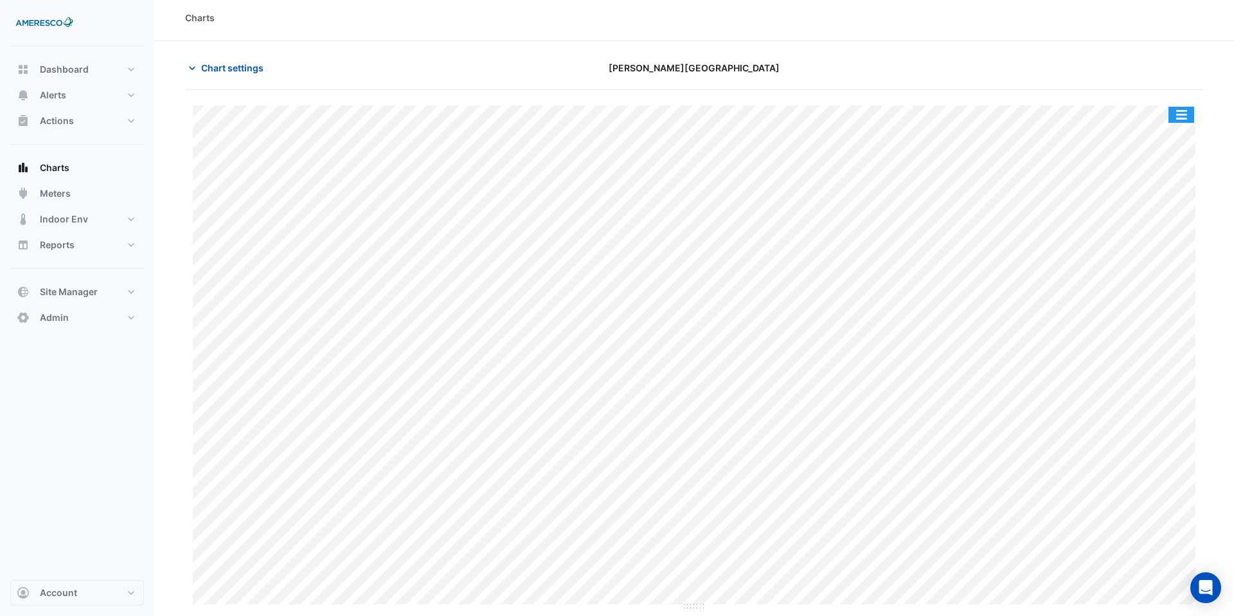
click at [1186, 113] on button "button" at bounding box center [1182, 115] width 26 height 16
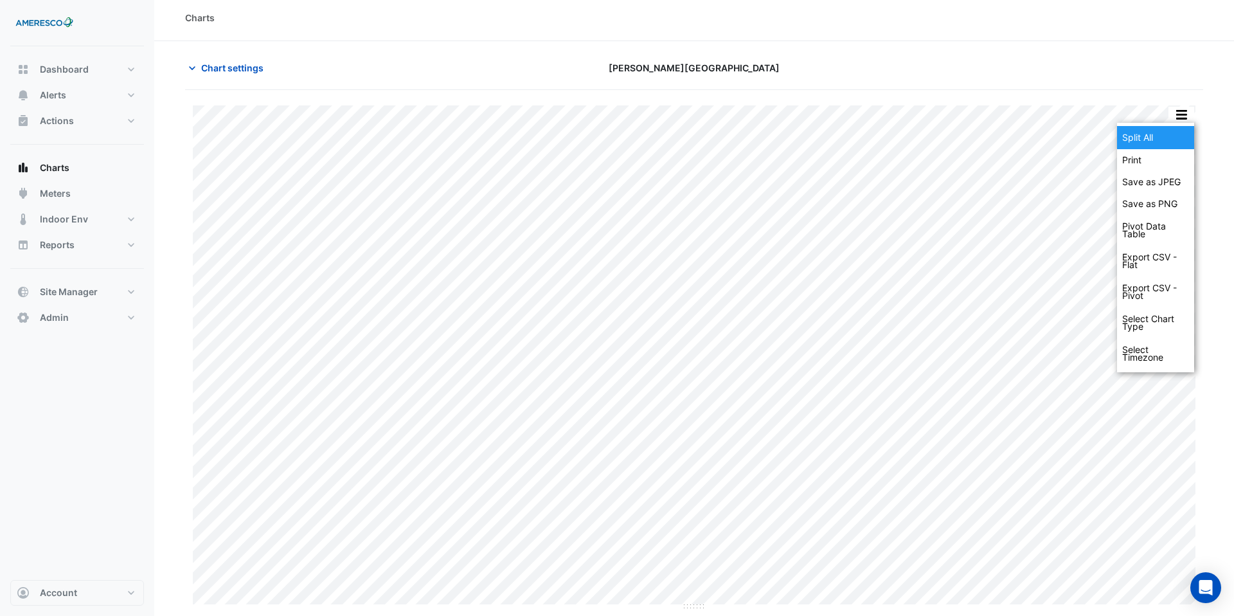
click at [1174, 134] on div "Split All" at bounding box center [1155, 137] width 77 height 23
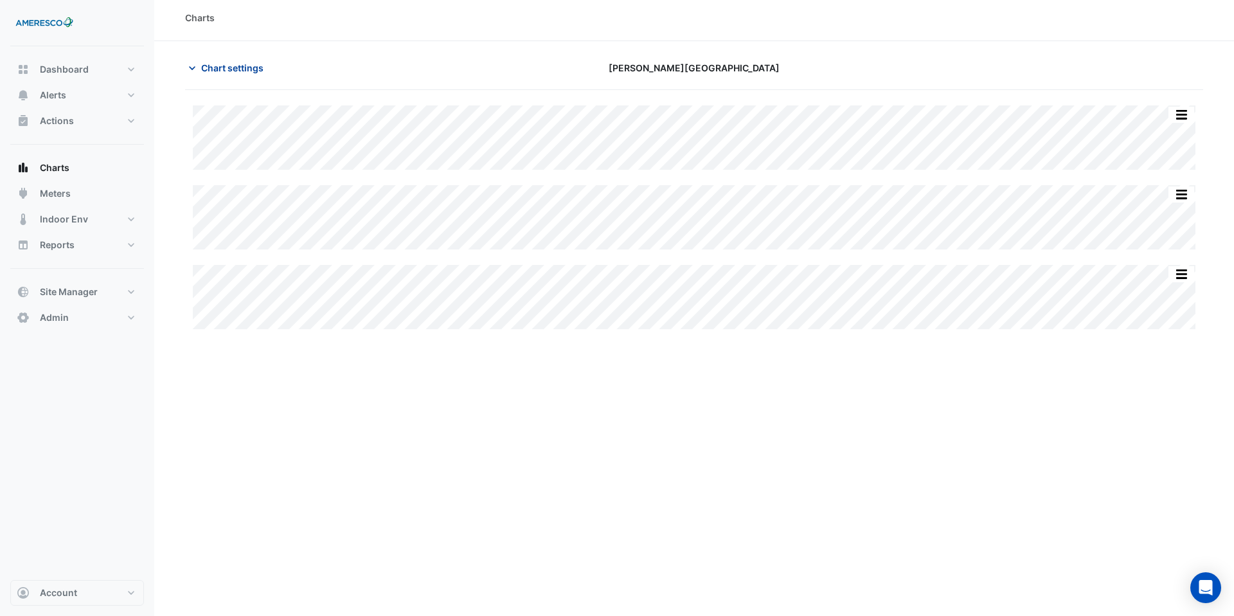
click at [203, 72] on span "Chart settings" at bounding box center [232, 68] width 62 height 14
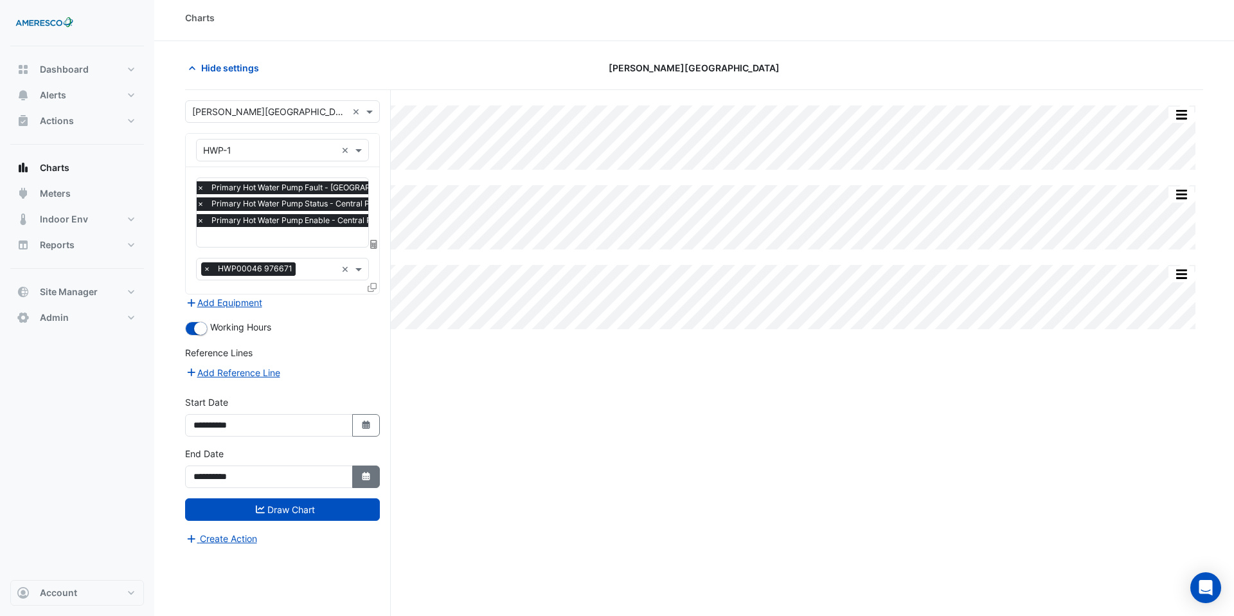
click at [365, 475] on icon "Select Date" at bounding box center [367, 476] width 12 height 9
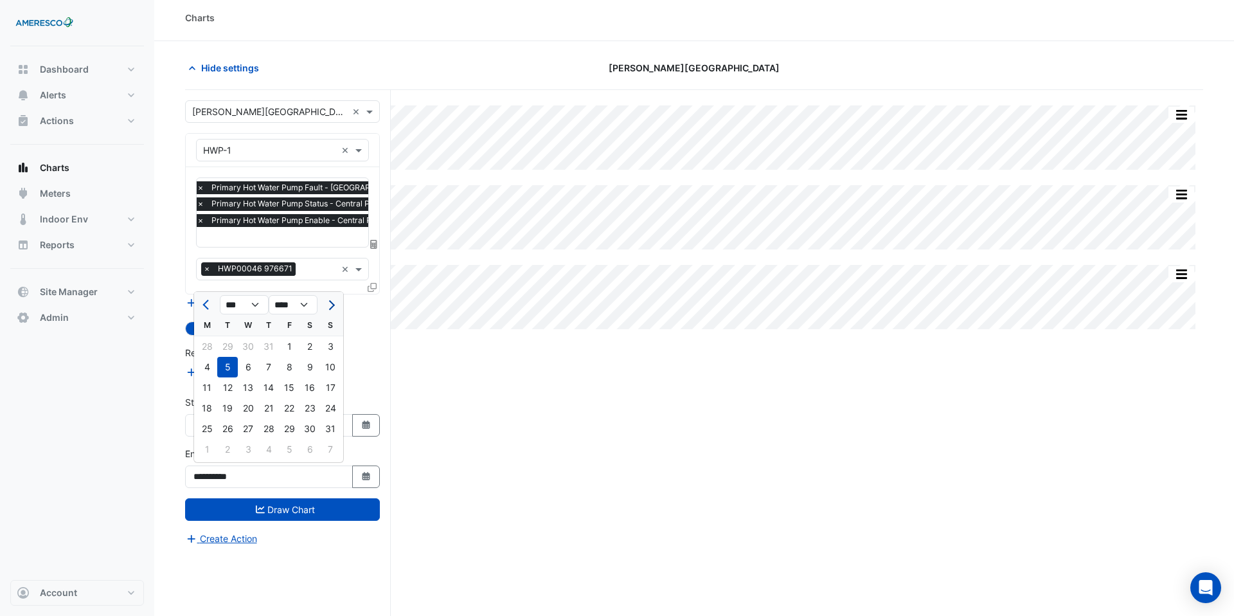
click at [336, 303] on button "Next month" at bounding box center [330, 304] width 15 height 21
select select "**"
click at [271, 368] on div "9" at bounding box center [268, 367] width 21 height 21
type input "**********"
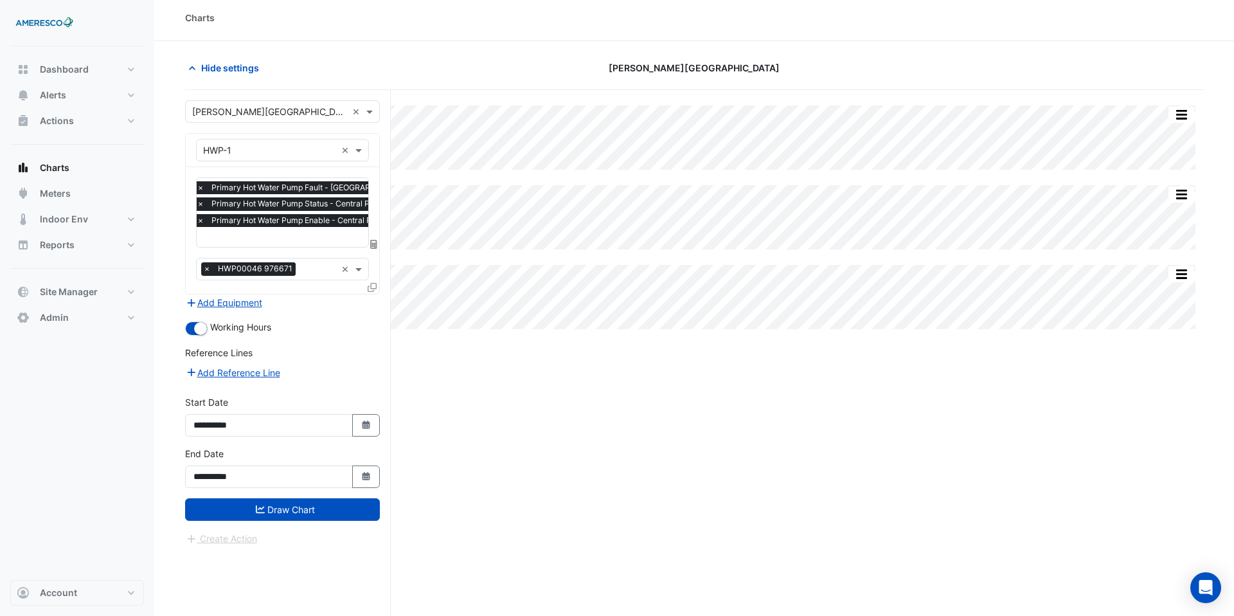
click at [290, 521] on form "× Kelly Elementary × × HWP-1 × × Primary Hot Water Pump Fault - Central Plant, …" at bounding box center [282, 323] width 195 height 446
click at [300, 516] on button "Draw Chart" at bounding box center [282, 509] width 195 height 23
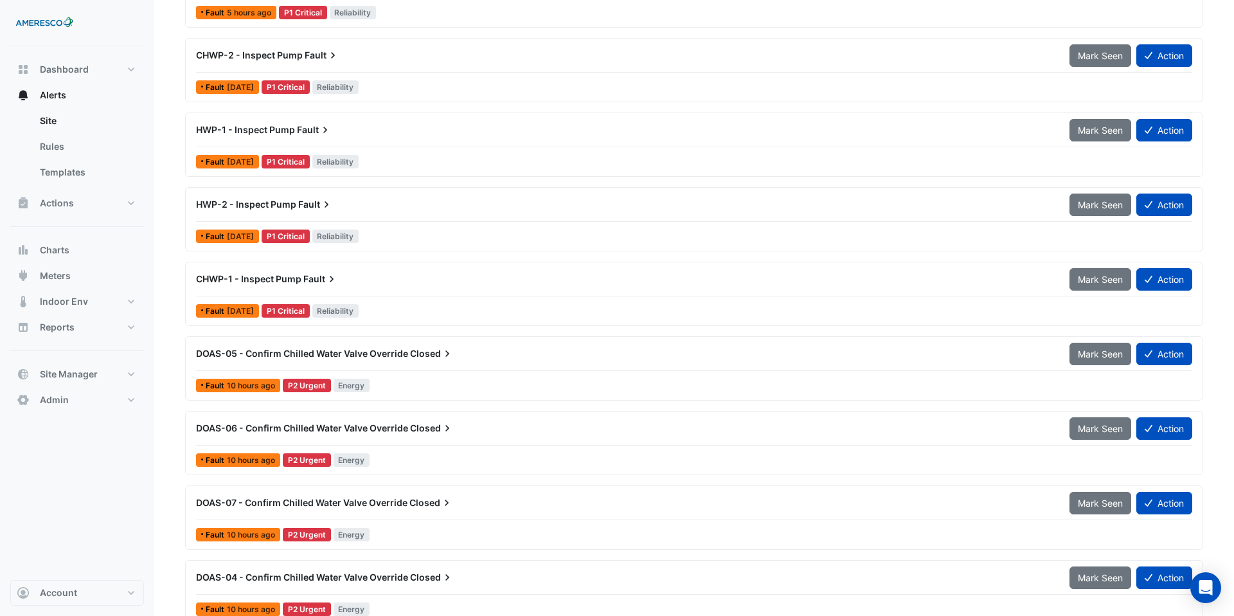
scroll to position [129, 0]
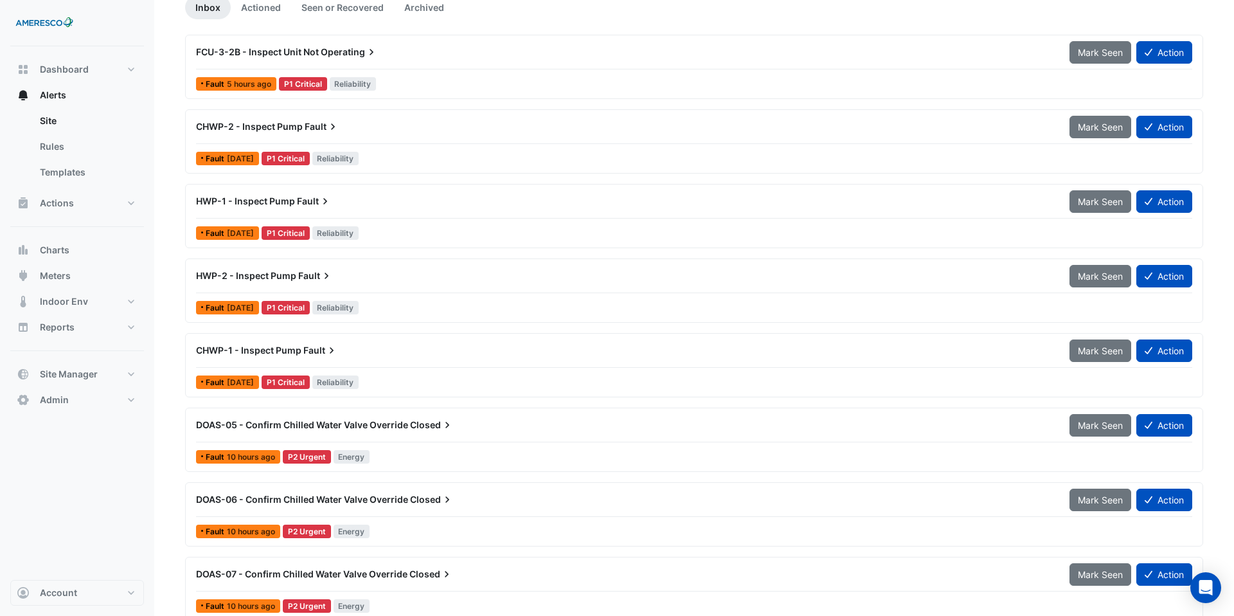
click at [320, 127] on span "Fault" at bounding box center [322, 126] width 35 height 13
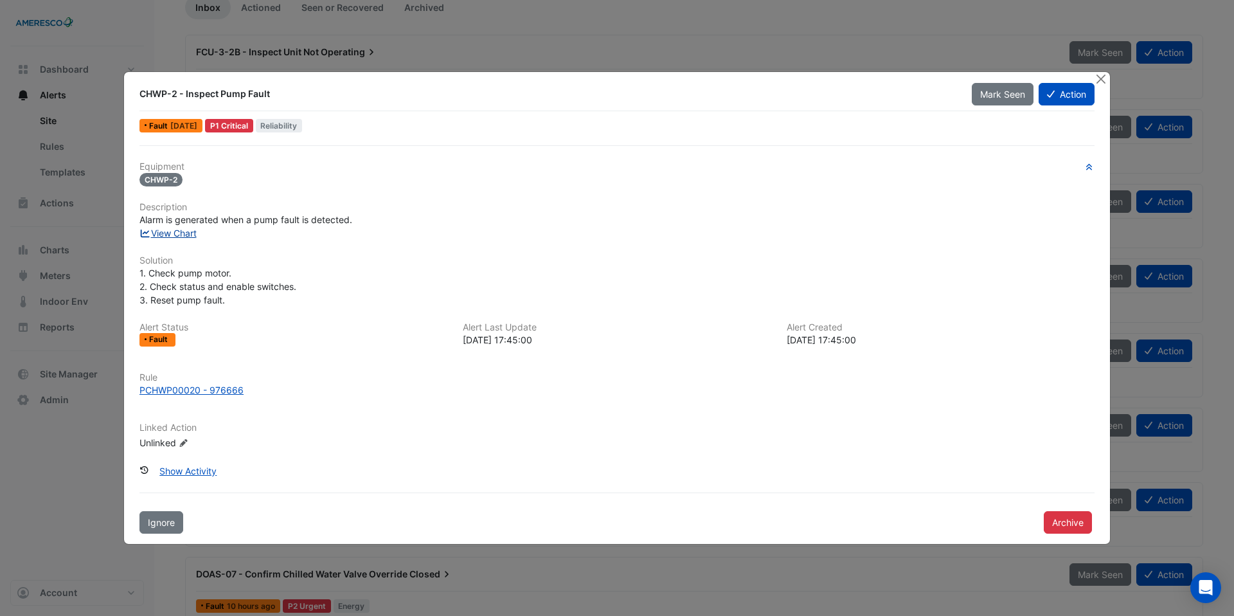
click at [172, 237] on link "View Chart" at bounding box center [168, 233] width 57 height 11
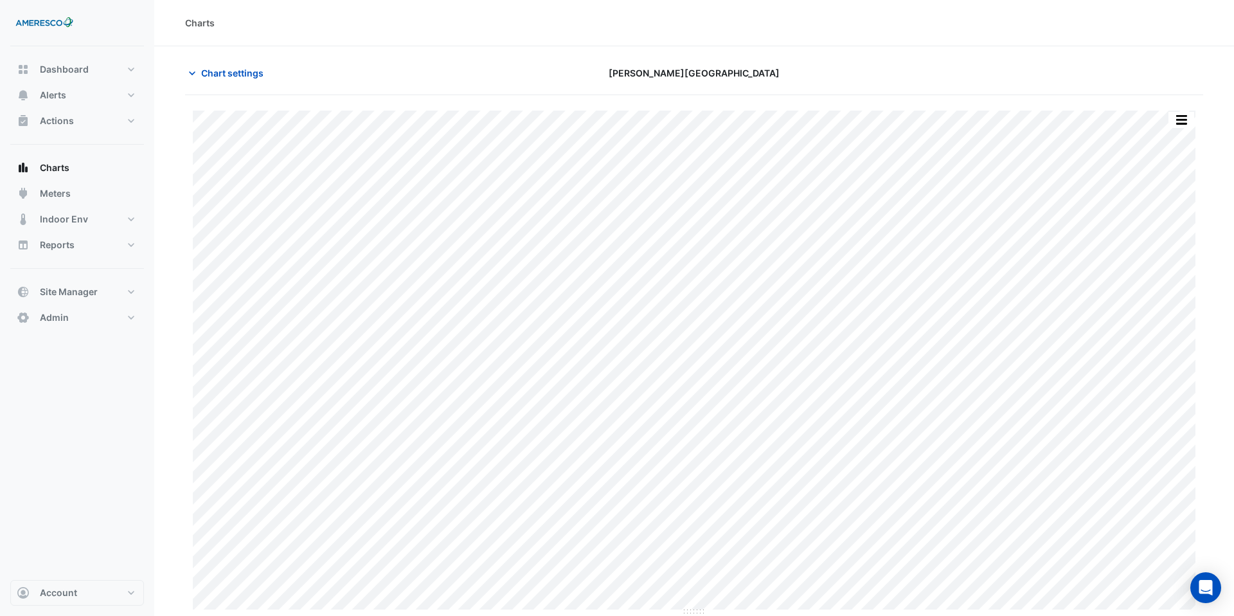
type input "**********"
click at [200, 73] on button "Chart settings" at bounding box center [228, 73] width 87 height 23
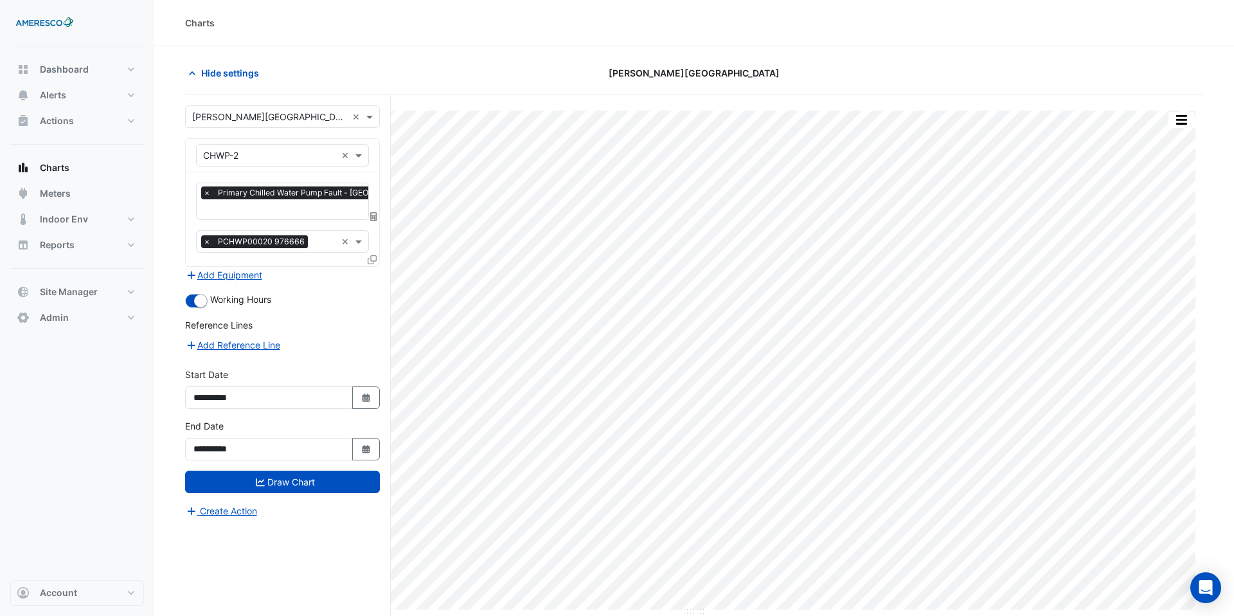
scroll to position [0, 6]
click at [241, 207] on input "text" at bounding box center [334, 211] width 275 height 14
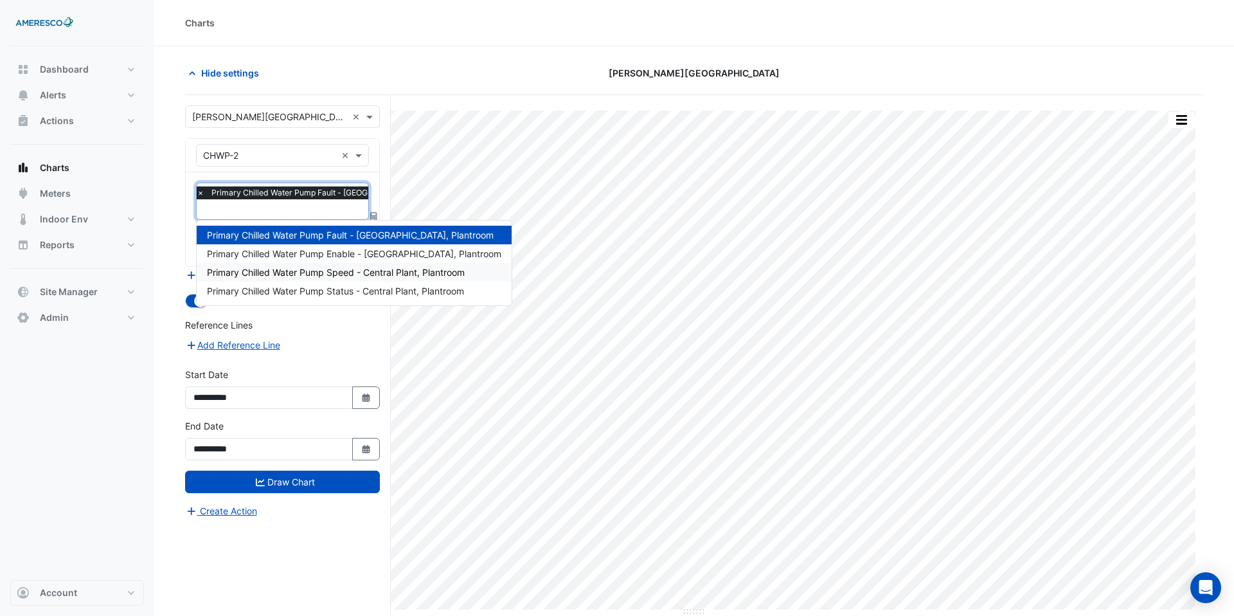
click at [273, 275] on span "Primary Chilled Water Pump Speed - Central Plant, Plantroom" at bounding box center [336, 272] width 258 height 11
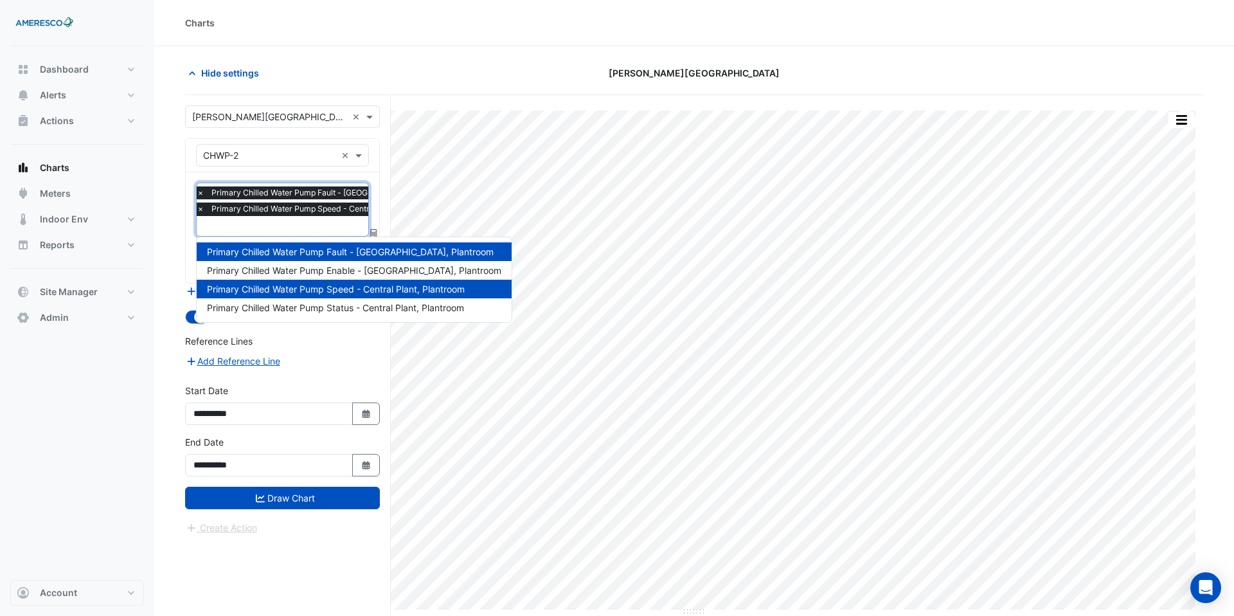
click at [302, 222] on input "text" at bounding box center [334, 228] width 275 height 14
click at [338, 273] on span "Primary Chilled Water Pump Enable - Central Plant, Plantroom" at bounding box center [354, 270] width 294 height 11
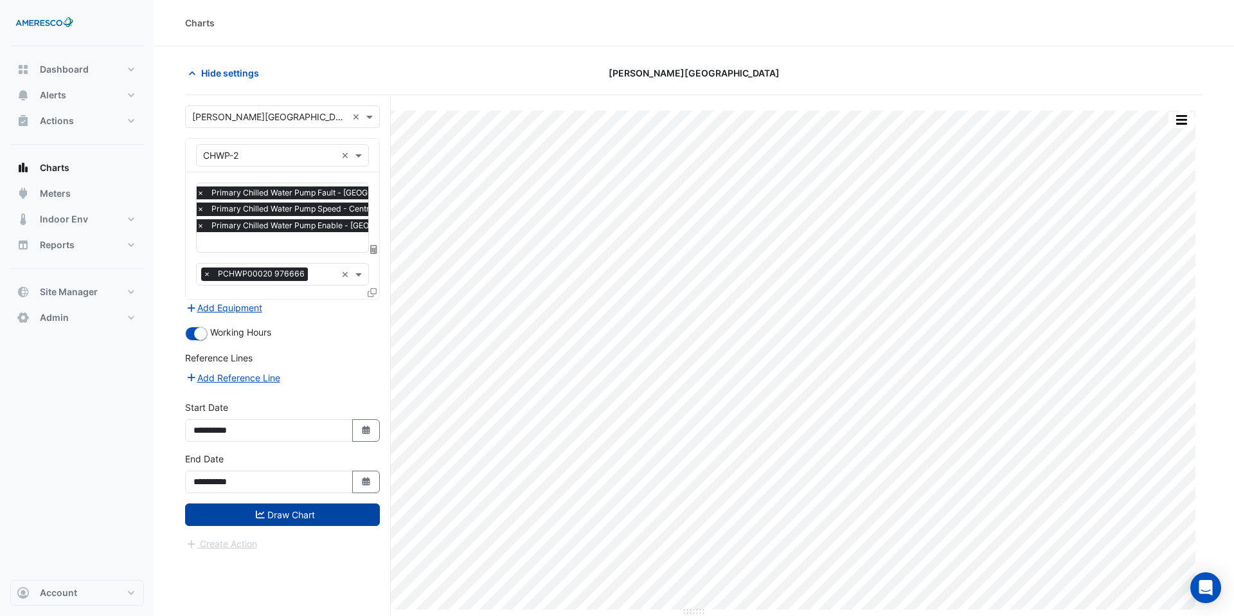
click at [344, 522] on button "Draw Chart" at bounding box center [282, 514] width 195 height 23
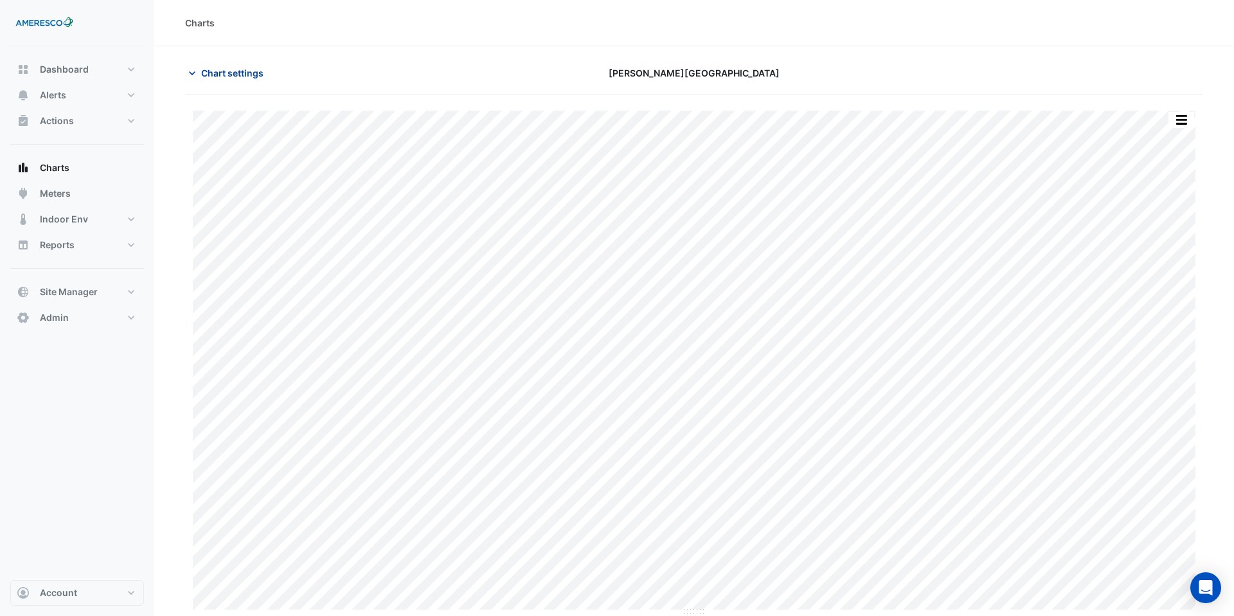
click at [248, 69] on span "Chart settings" at bounding box center [232, 73] width 62 height 14
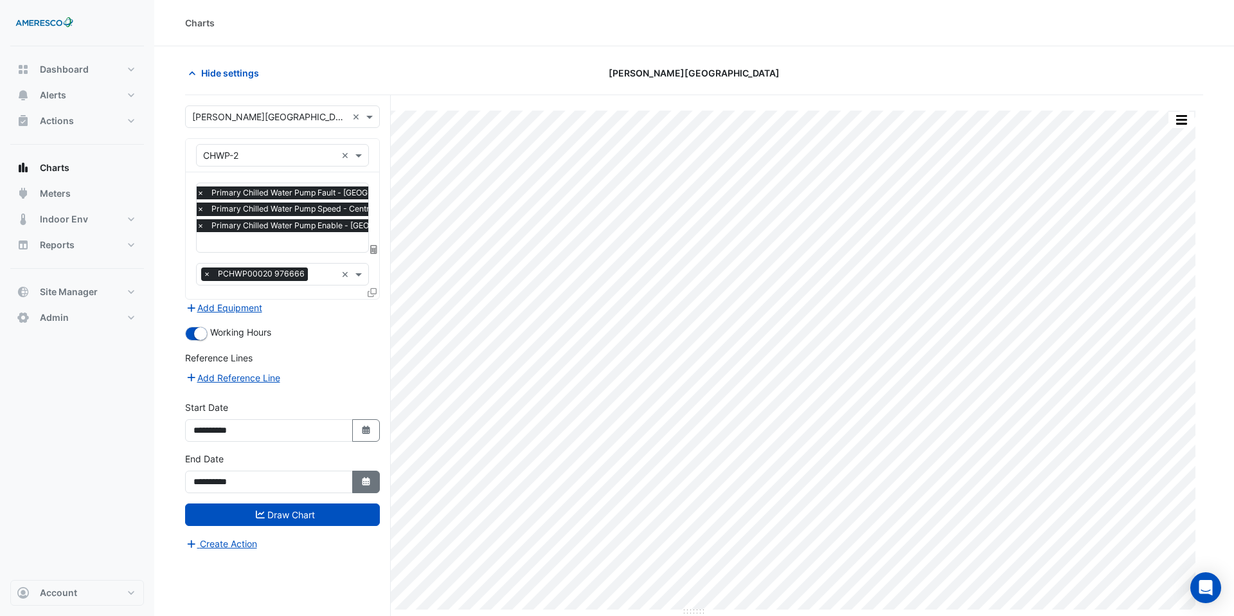
click at [362, 478] on icon "button" at bounding box center [366, 481] width 8 height 8
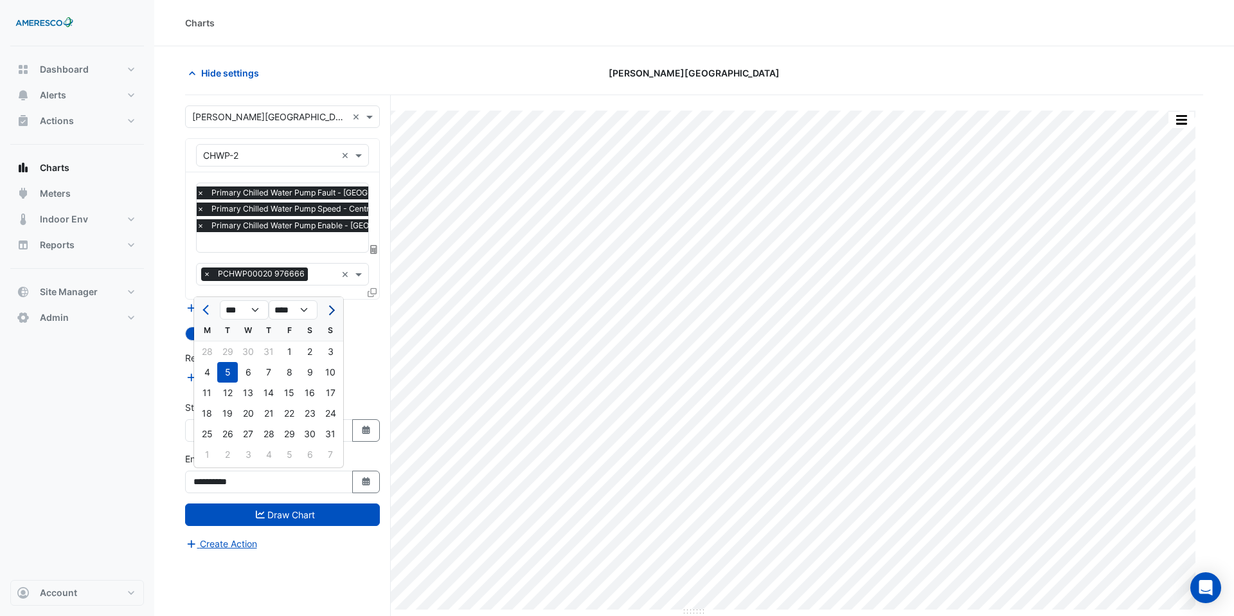
click at [336, 307] on button "Next month" at bounding box center [330, 310] width 15 height 21
select select "**"
click at [290, 456] on div "7" at bounding box center [289, 454] width 21 height 21
type input "**********"
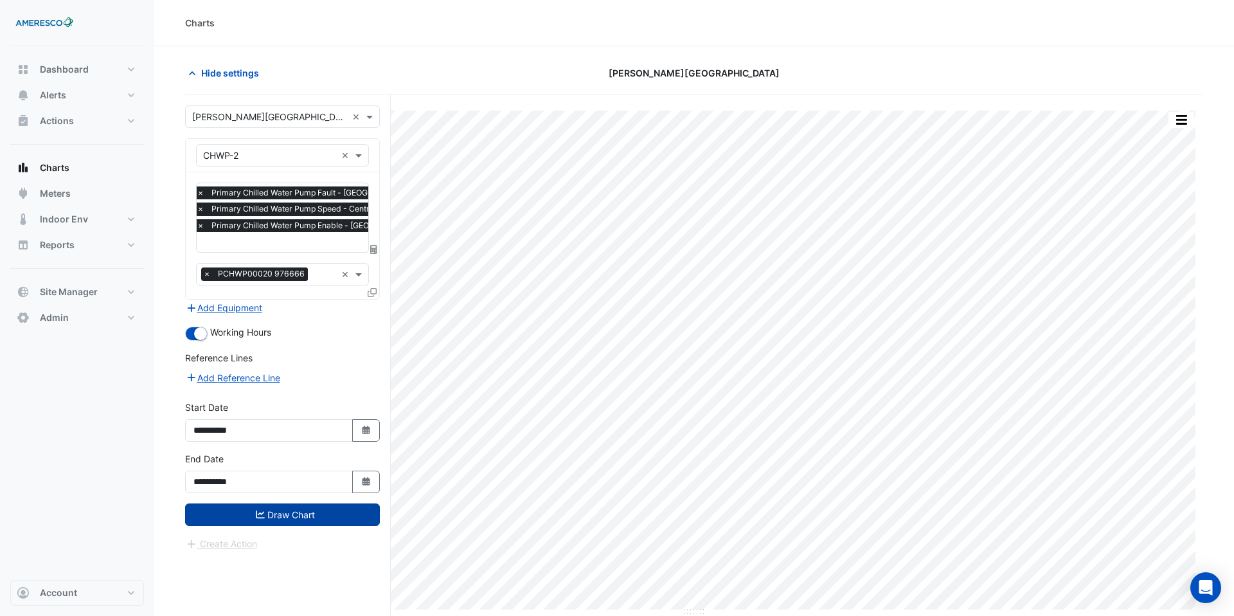
click at [319, 517] on button "Draw Chart" at bounding box center [282, 514] width 195 height 23
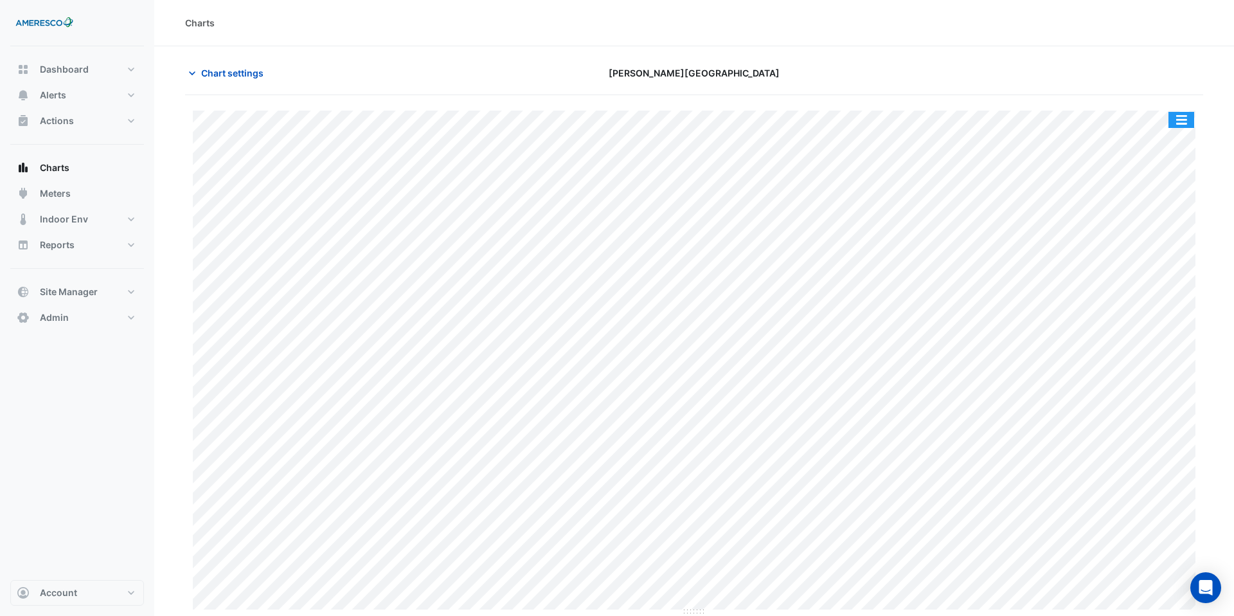
click at [1180, 122] on button "button" at bounding box center [1182, 120] width 26 height 16
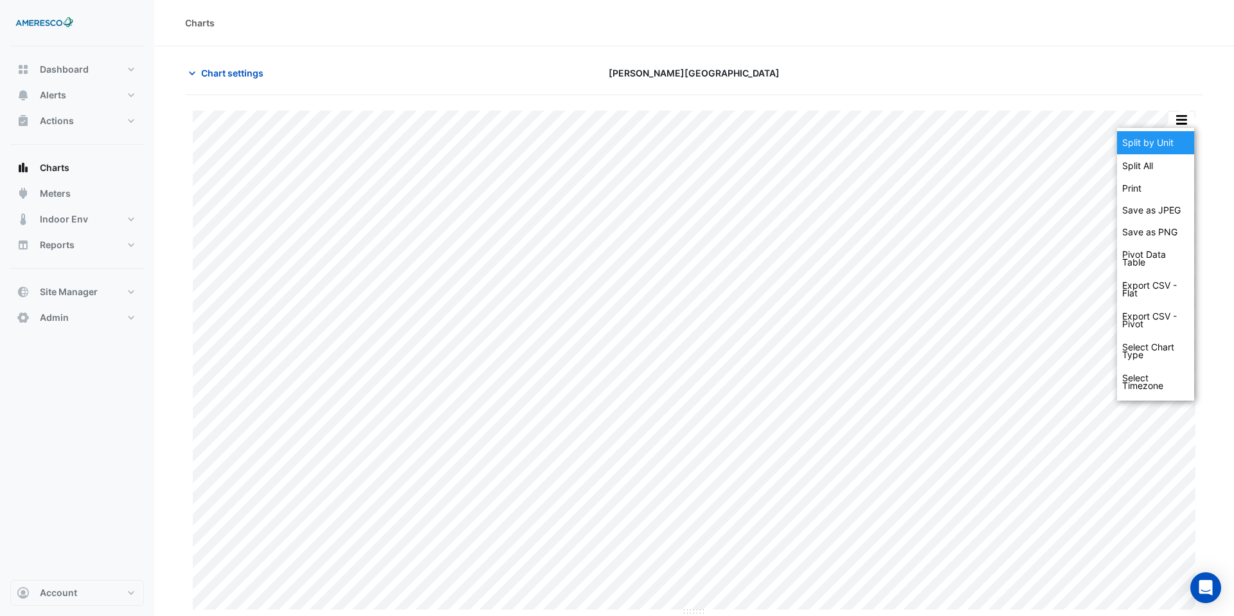
click at [1174, 143] on div "Split by Unit" at bounding box center [1155, 142] width 77 height 23
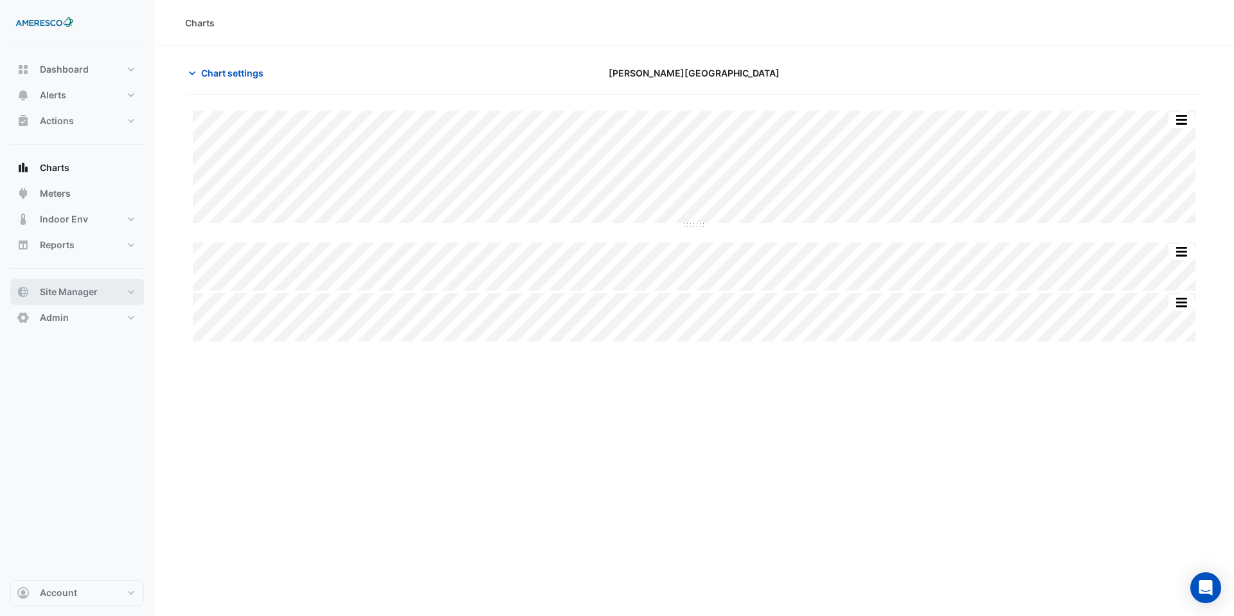
click at [77, 290] on span "Site Manager" at bounding box center [69, 291] width 58 height 13
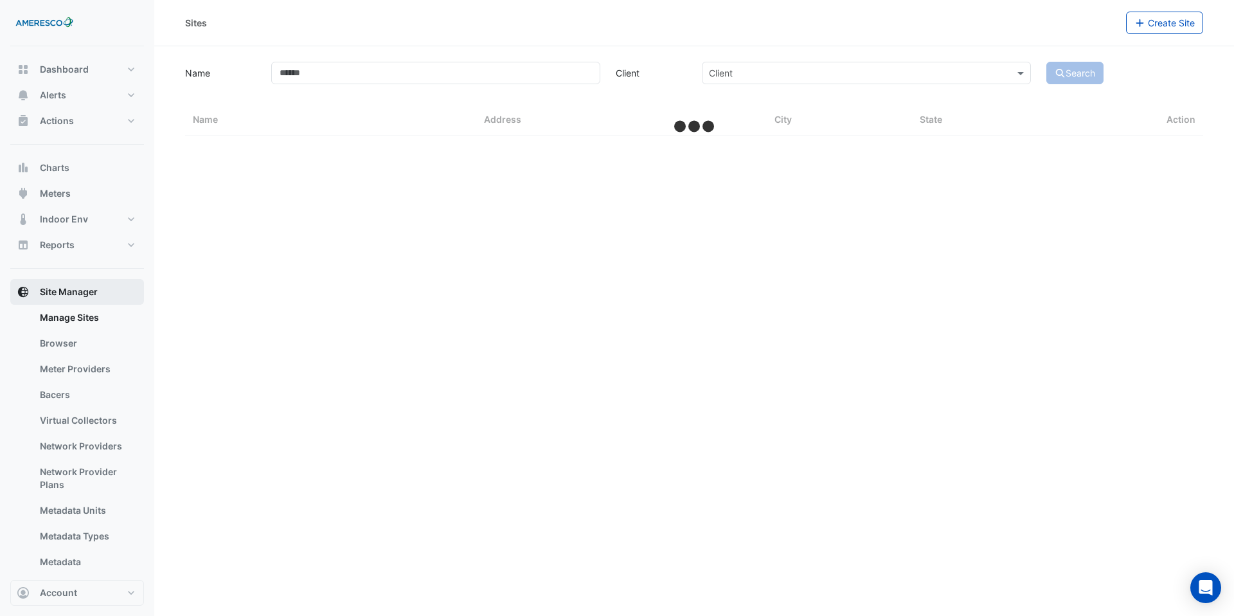
select select "***"
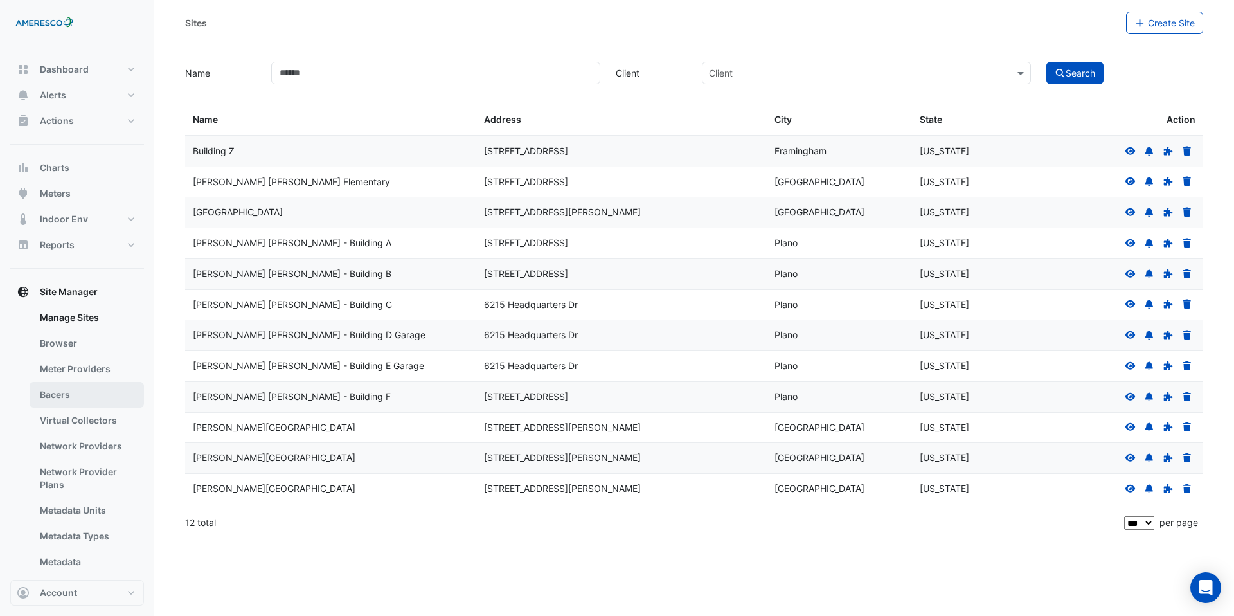
click at [89, 389] on link "Bacers" at bounding box center [87, 395] width 114 height 26
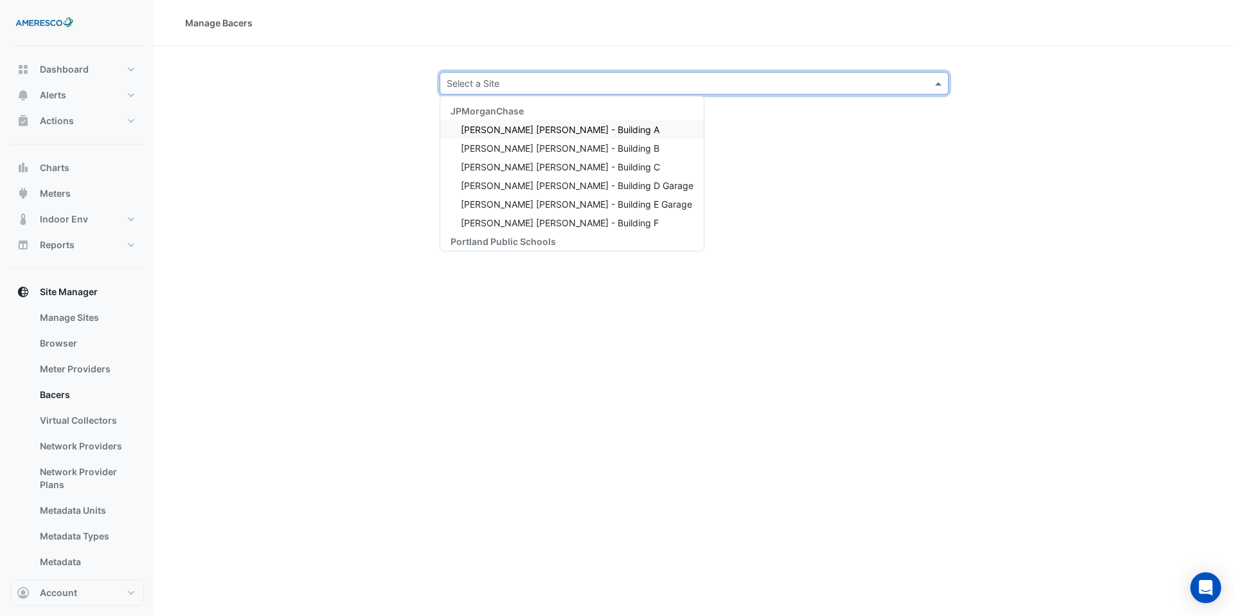
click at [501, 87] on input "text" at bounding box center [681, 84] width 469 height 14
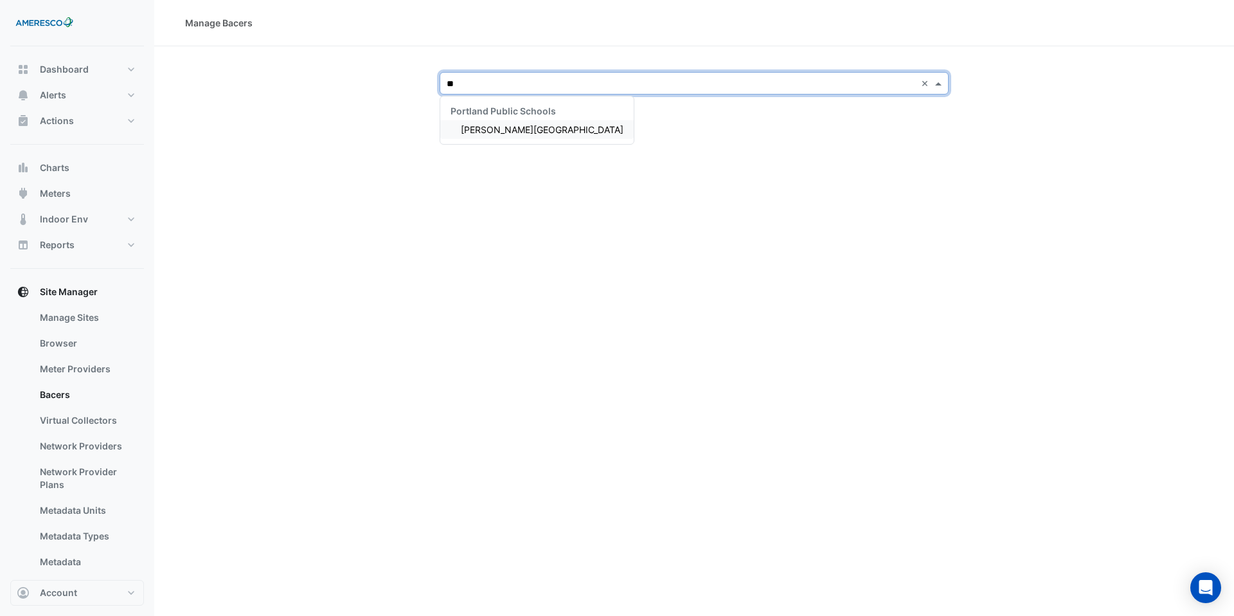
type input "***"
click at [526, 138] on div "[PERSON_NAME][GEOGRAPHIC_DATA]" at bounding box center [537, 129] width 194 height 19
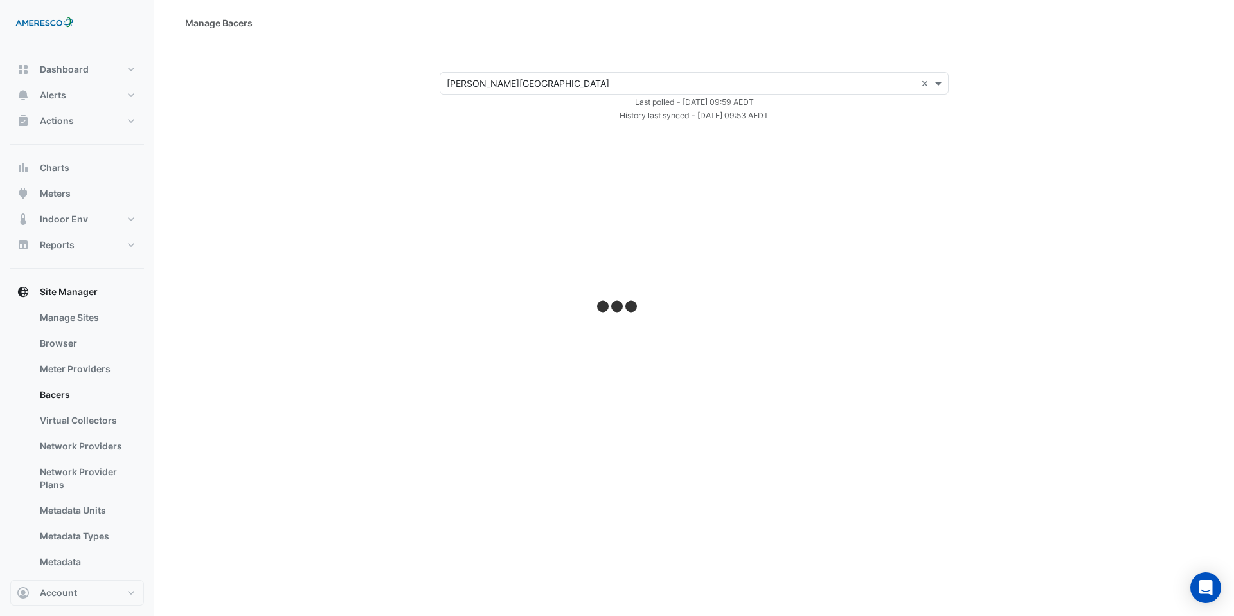
select select "***"
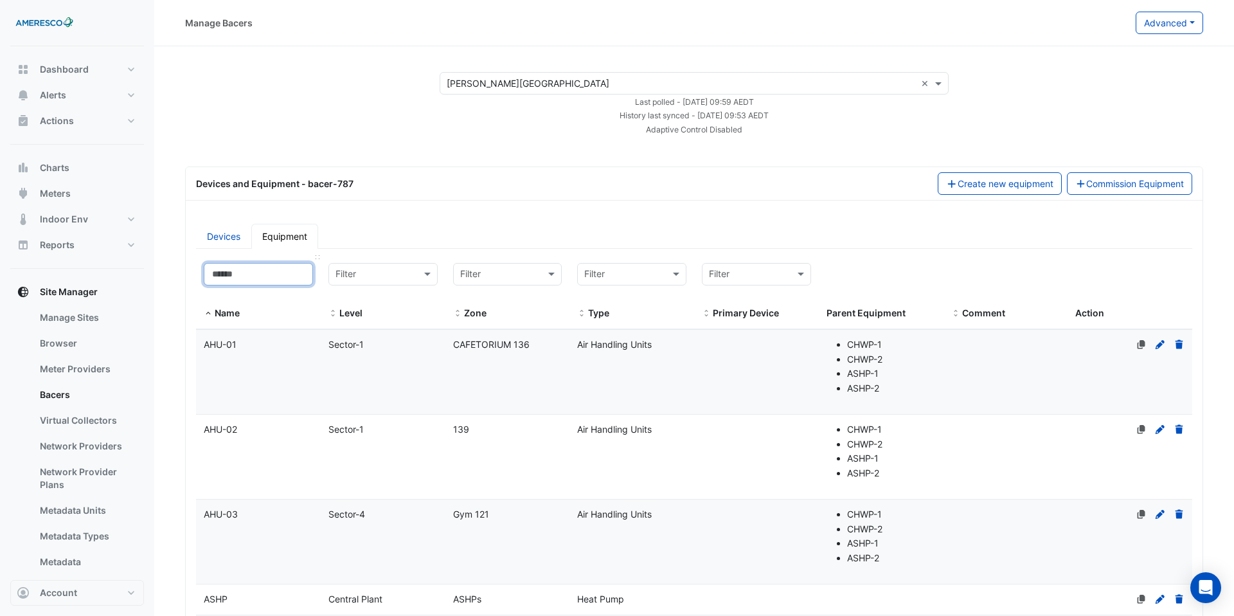
click at [251, 277] on input at bounding box center [258, 274] width 109 height 23
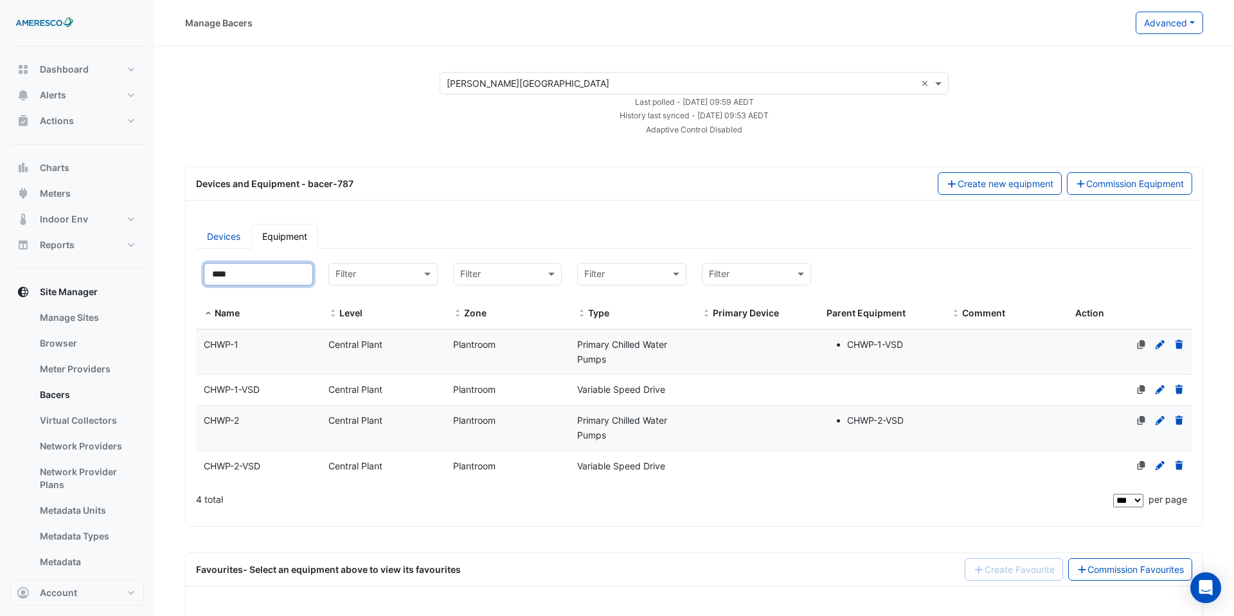
type input "****"
click at [770, 426] on datatable-body-cell "Primary Device" at bounding box center [756, 428] width 125 height 45
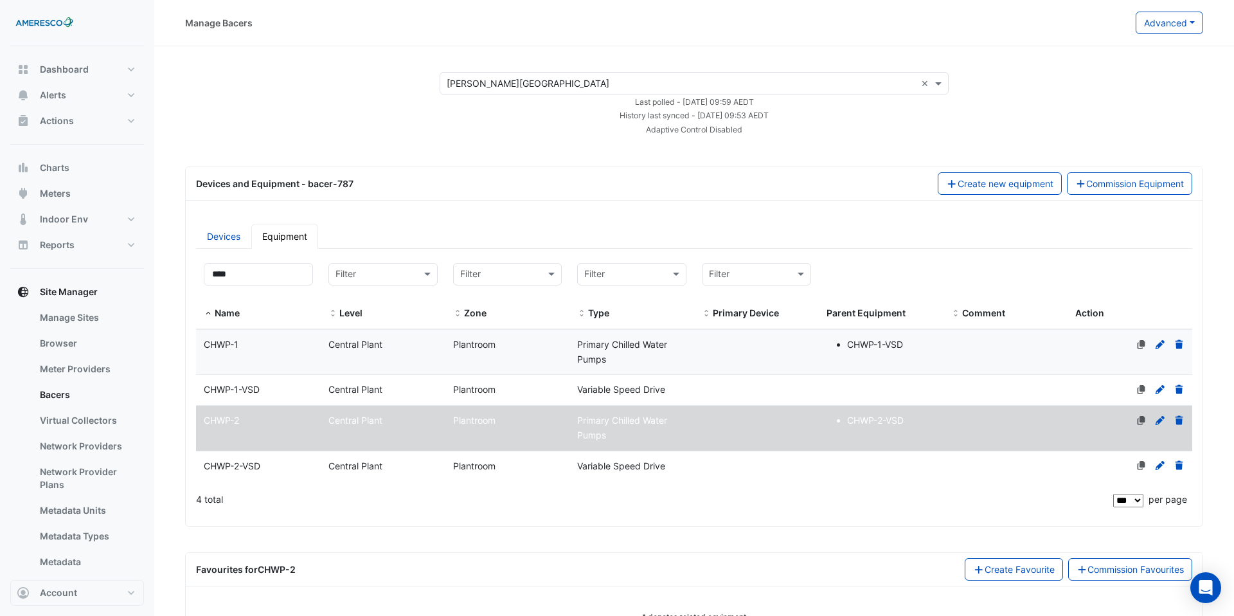
select select "***"
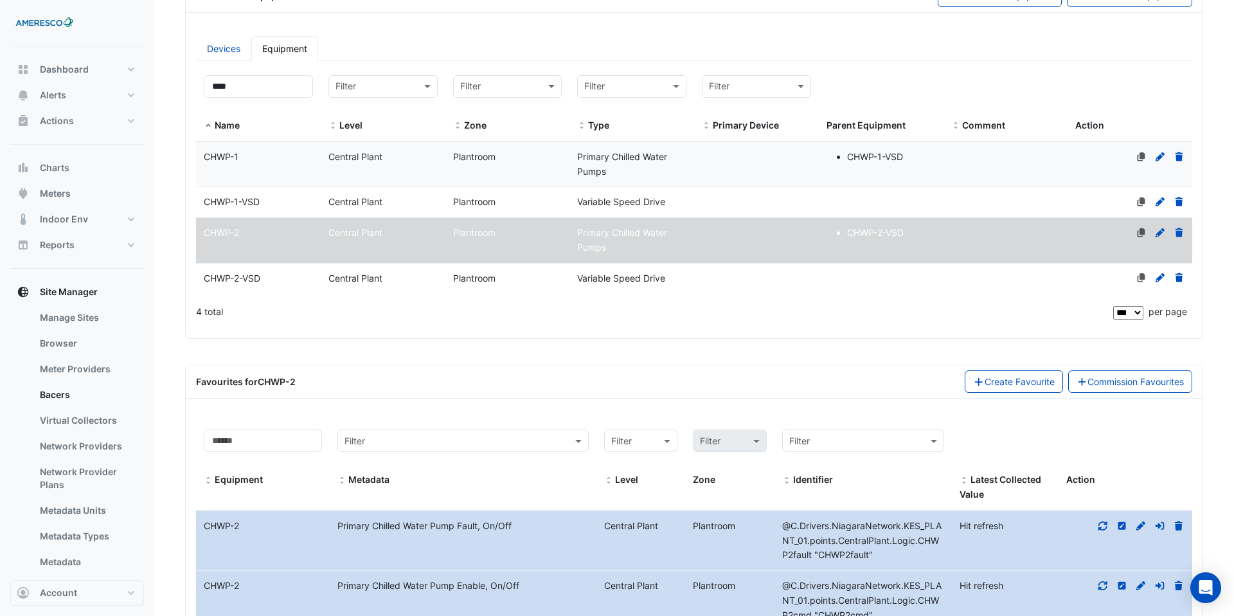
scroll to position [407, 0]
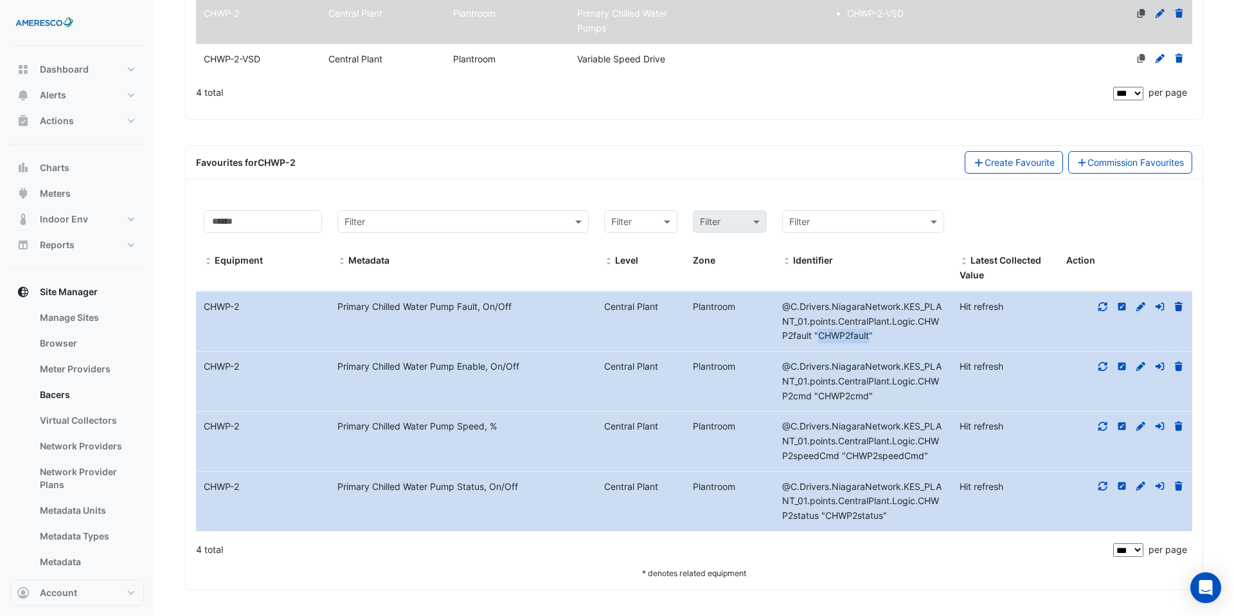
drag, startPoint x: 872, startPoint y: 336, endPoint x: 818, endPoint y: 330, distance: 53.7
click at [818, 330] on span "@C.Drivers.NiagaraNetwork.KES_PLANT_01.points.CentralPlant.Logic.CHWP2fault "CH…" at bounding box center [861, 321] width 159 height 41
click at [1102, 303] on icon at bounding box center [1103, 306] width 12 height 9
click at [1104, 363] on icon at bounding box center [1103, 366] width 9 height 9
click at [1102, 427] on icon at bounding box center [1103, 426] width 12 height 9
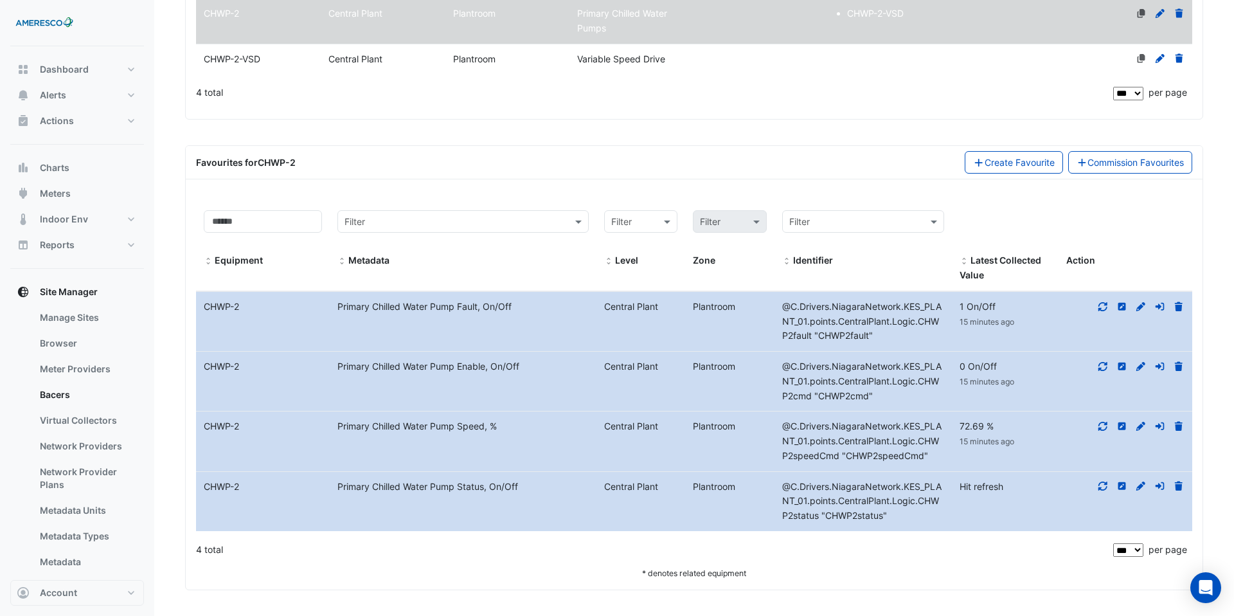
click at [1106, 488] on icon at bounding box center [1103, 486] width 9 height 9
drag, startPoint x: 869, startPoint y: 337, endPoint x: 820, endPoint y: 337, distance: 48.9
click at [820, 337] on span "@C.Drivers.NiagaraNetwork.KES_PLANT_01.points.CentralPlant.Logic.CHWP2fault "CH…" at bounding box center [861, 321] width 159 height 41
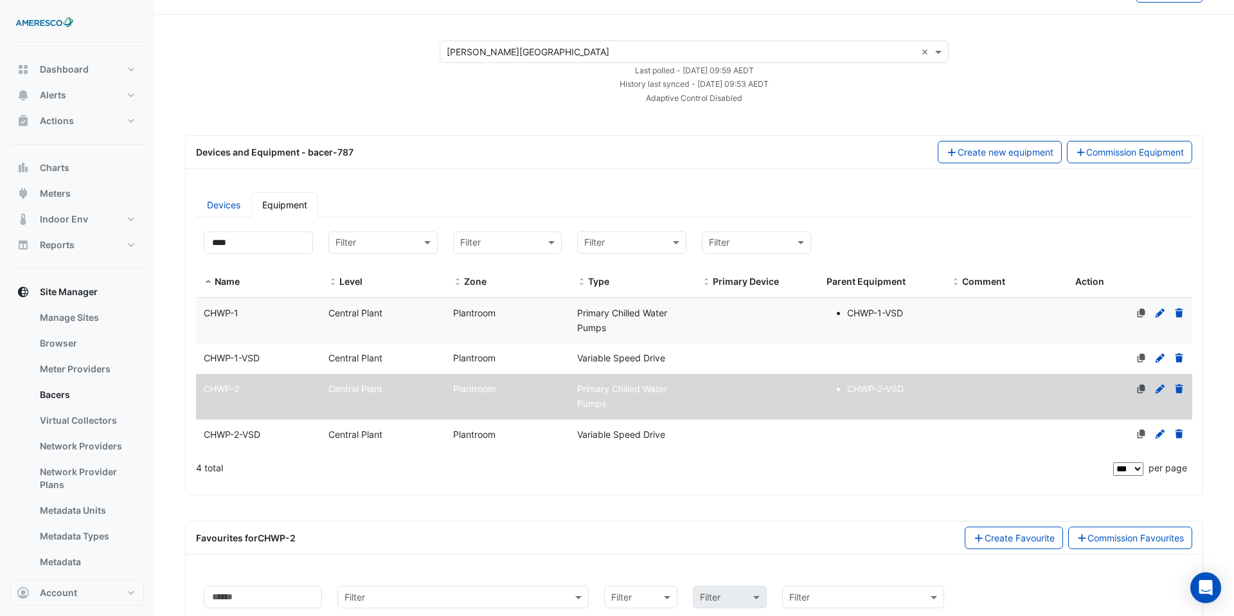
scroll to position [0, 0]
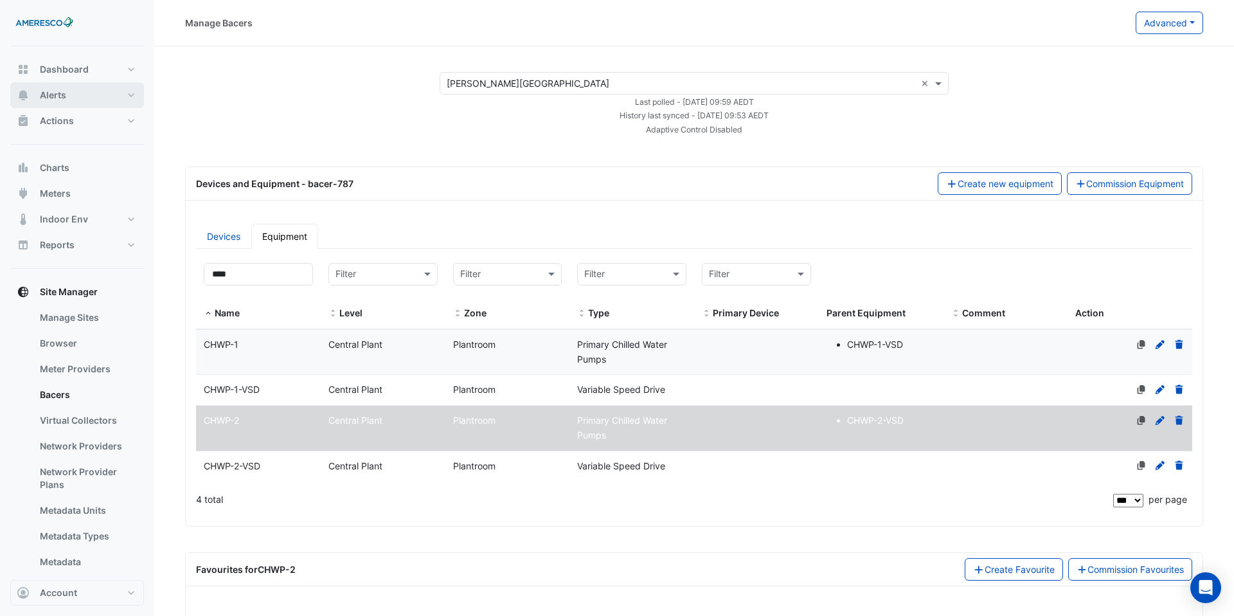
click at [77, 82] on button "Alerts" at bounding box center [77, 95] width 134 height 26
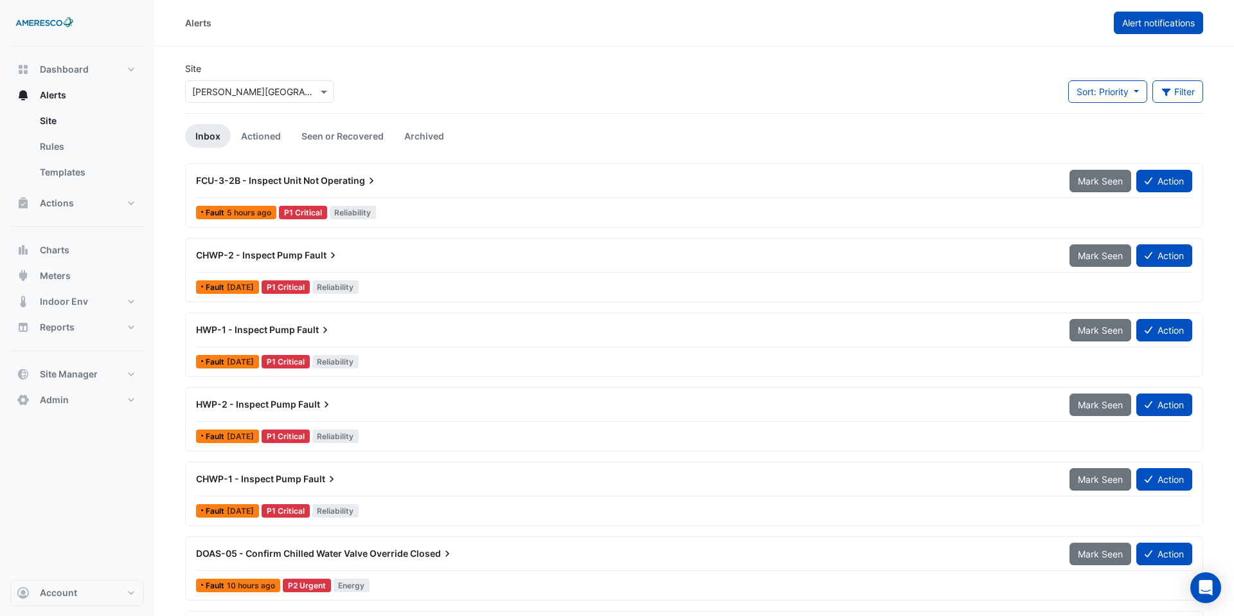
click at [1159, 15] on button "Alert notifications" at bounding box center [1158, 23] width 89 height 23
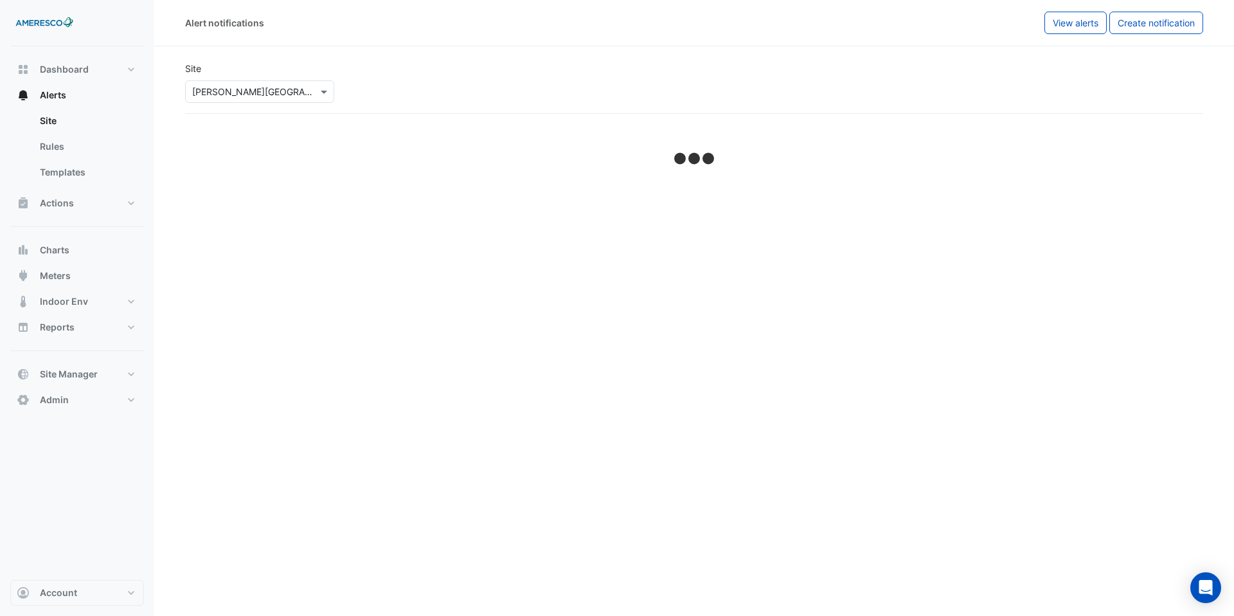
select select "******"
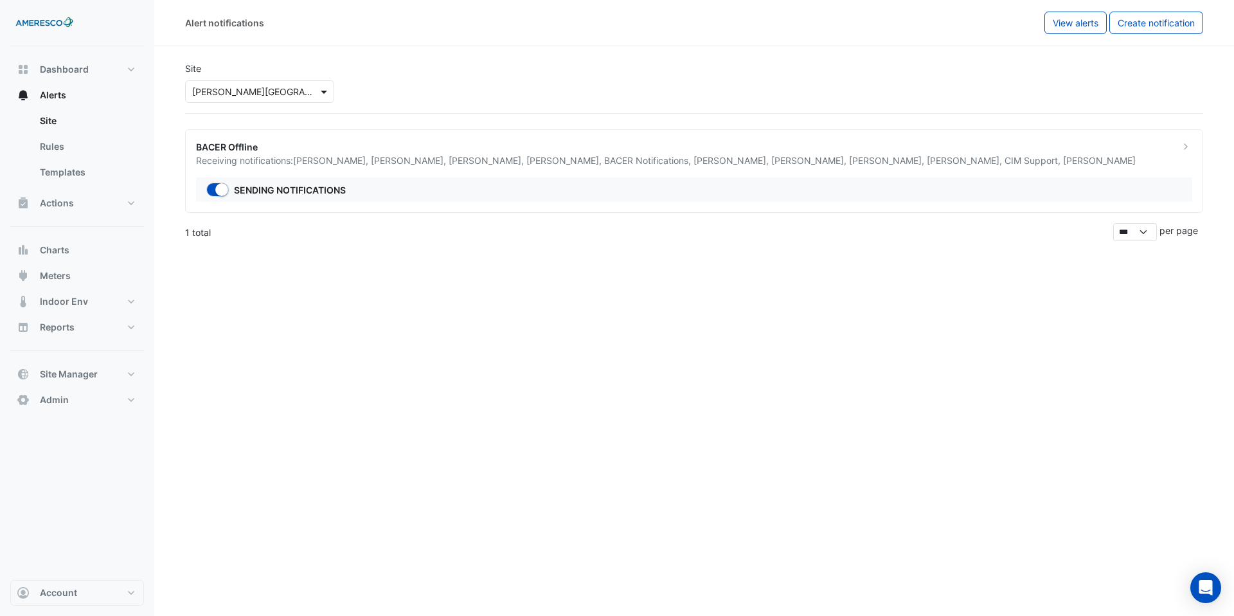
click at [327, 86] on span at bounding box center [326, 92] width 16 height 14
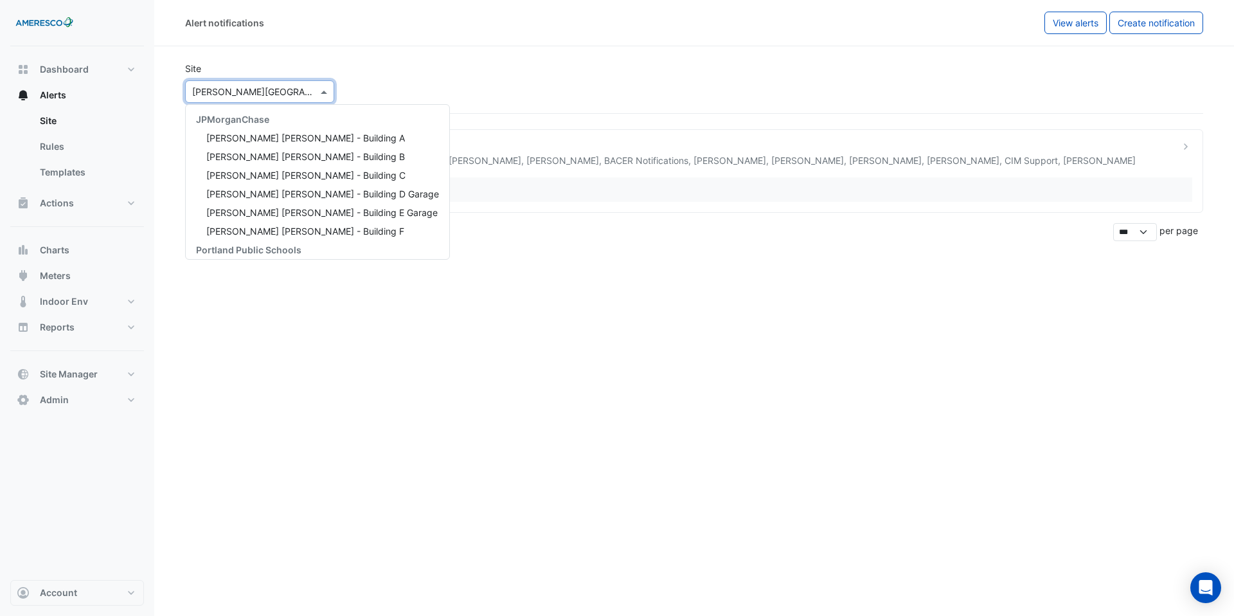
scroll to position [173, 0]
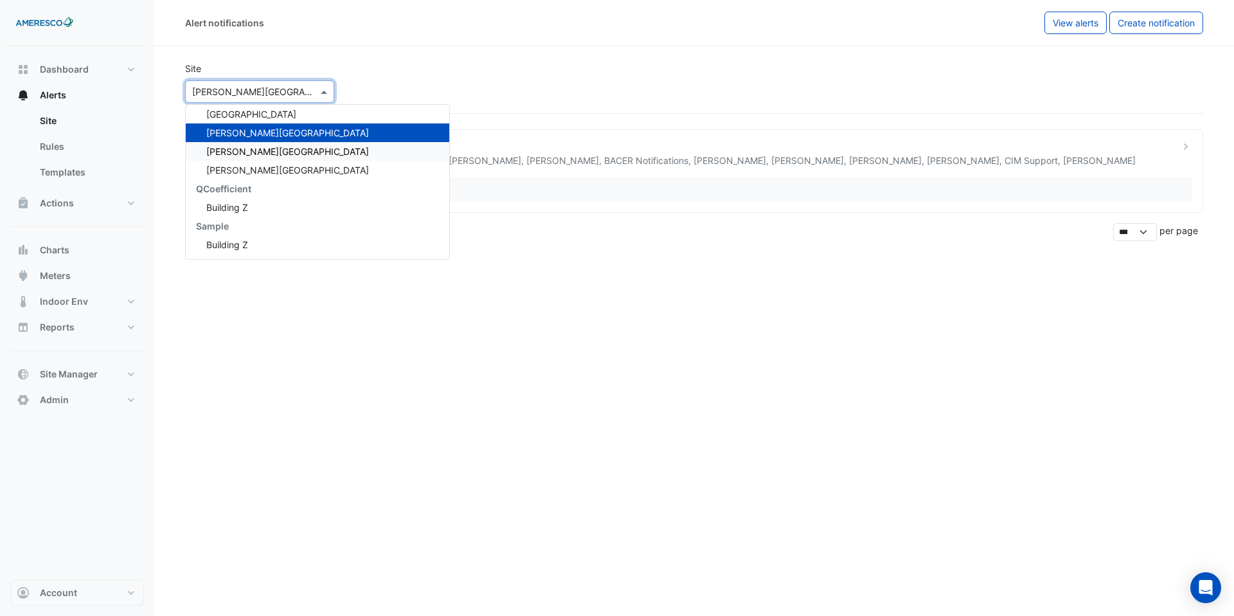
click at [298, 146] on span "Rosa Parks Elementary" at bounding box center [287, 151] width 163 height 11
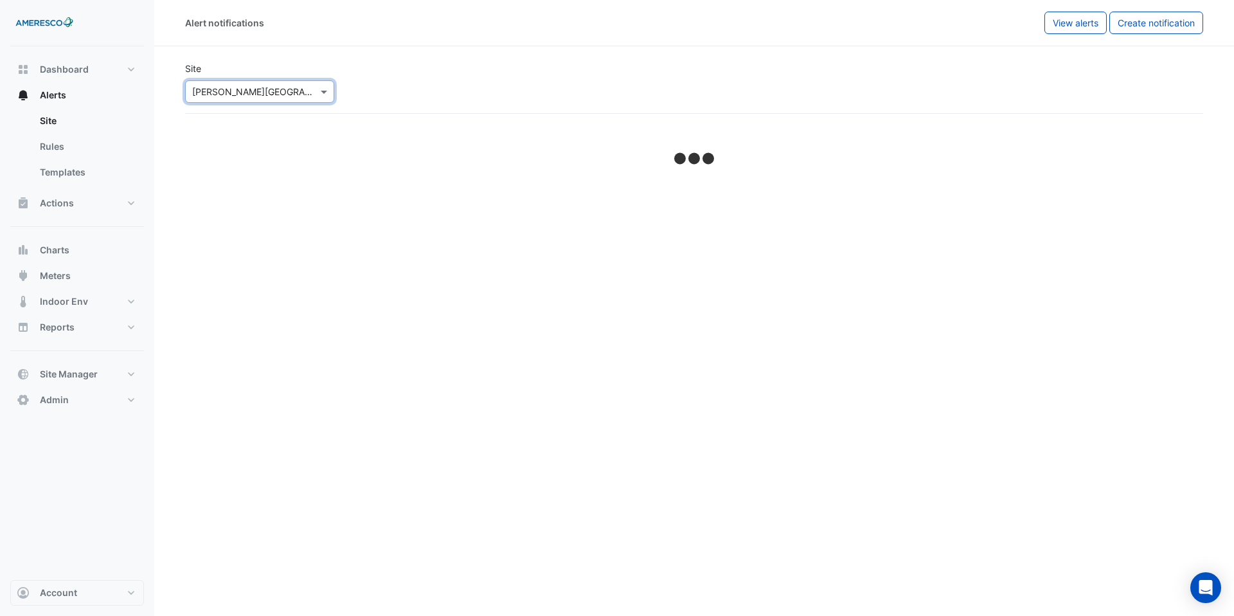
select select "******"
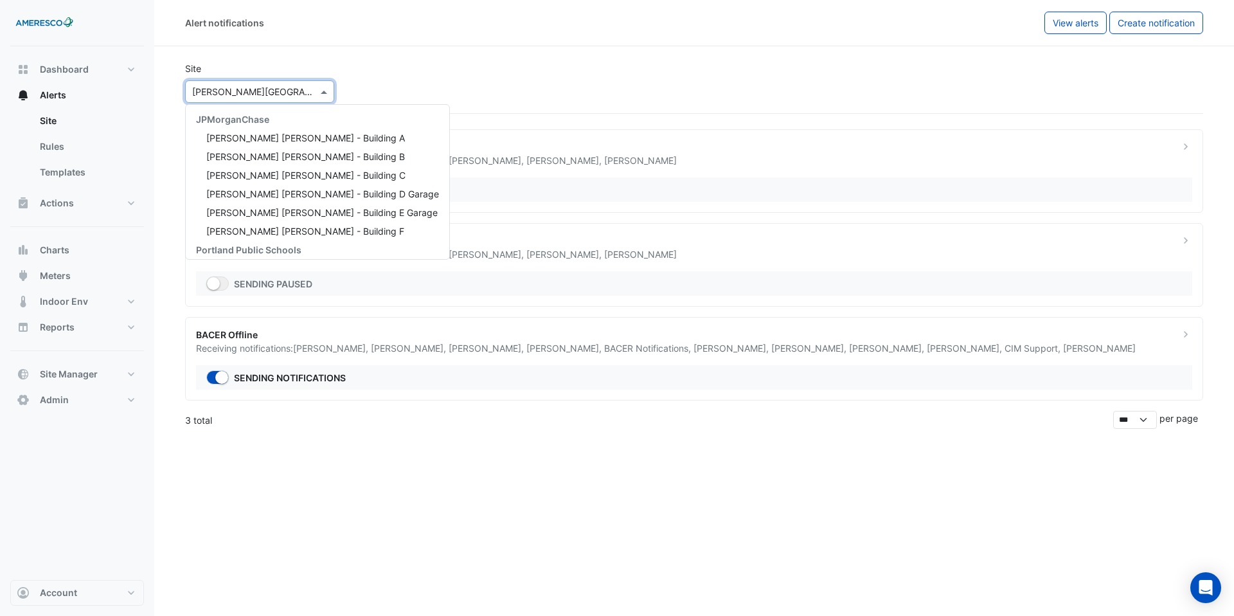
scroll to position [173, 0]
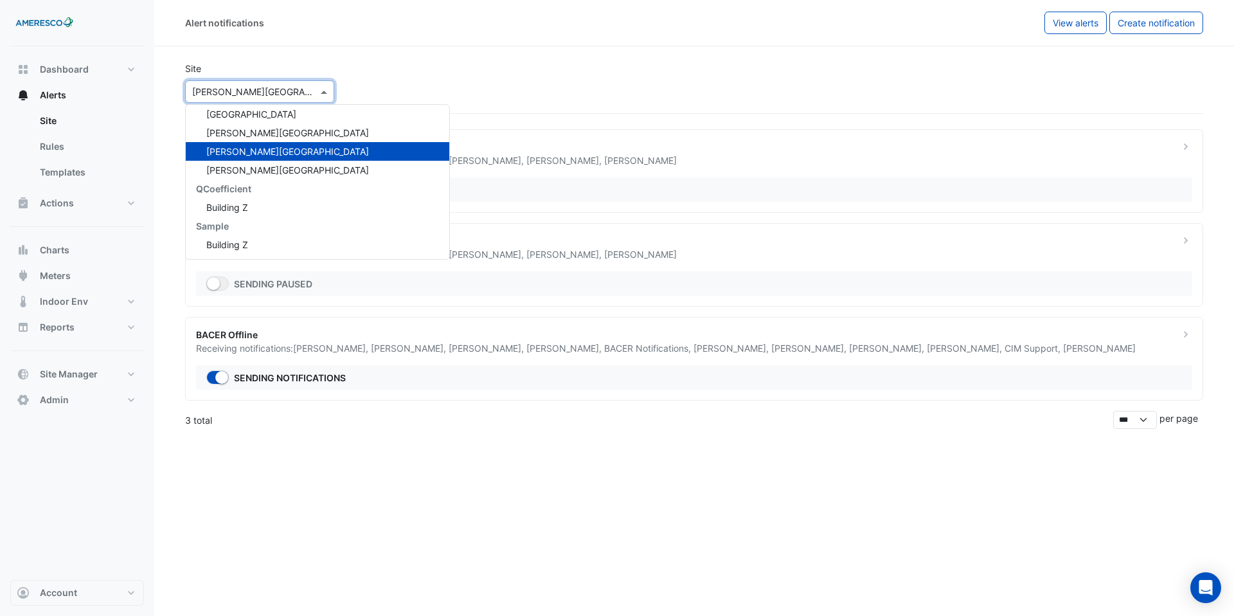
click at [302, 96] on div at bounding box center [260, 91] width 148 height 15
click at [292, 168] on div "Vernon School" at bounding box center [318, 170] width 264 height 19
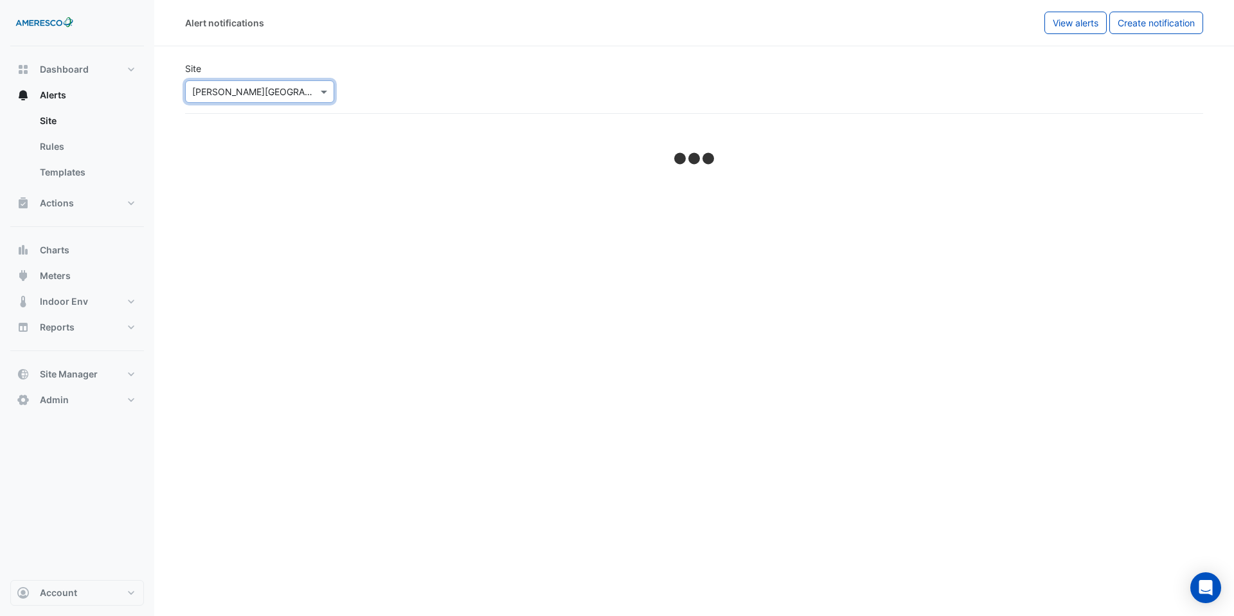
select select "******"
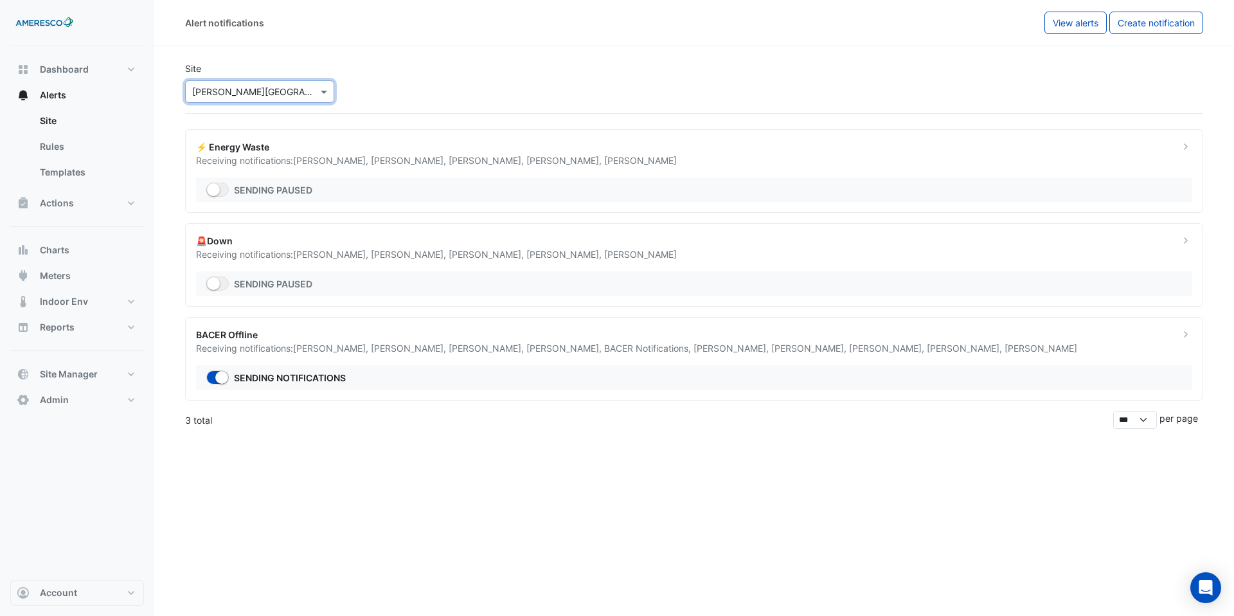
click at [307, 88] on div at bounding box center [260, 91] width 148 height 15
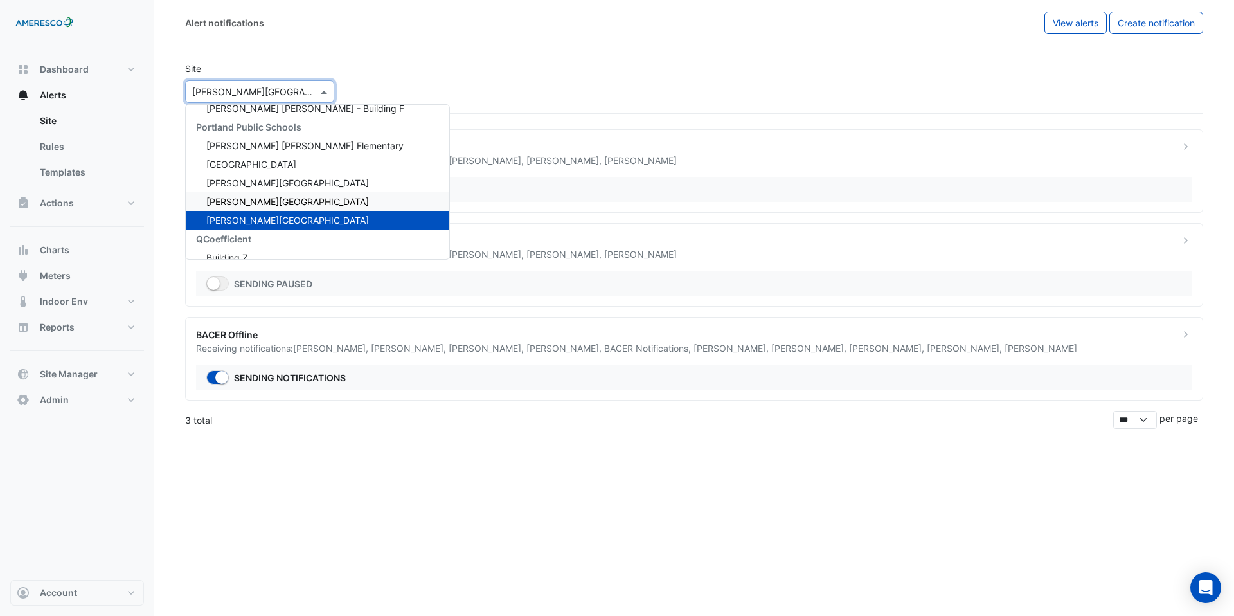
scroll to position [122, 0]
click at [294, 146] on span "Dr. Martin Luther King Jr. Elementary" at bounding box center [304, 146] width 197 height 11
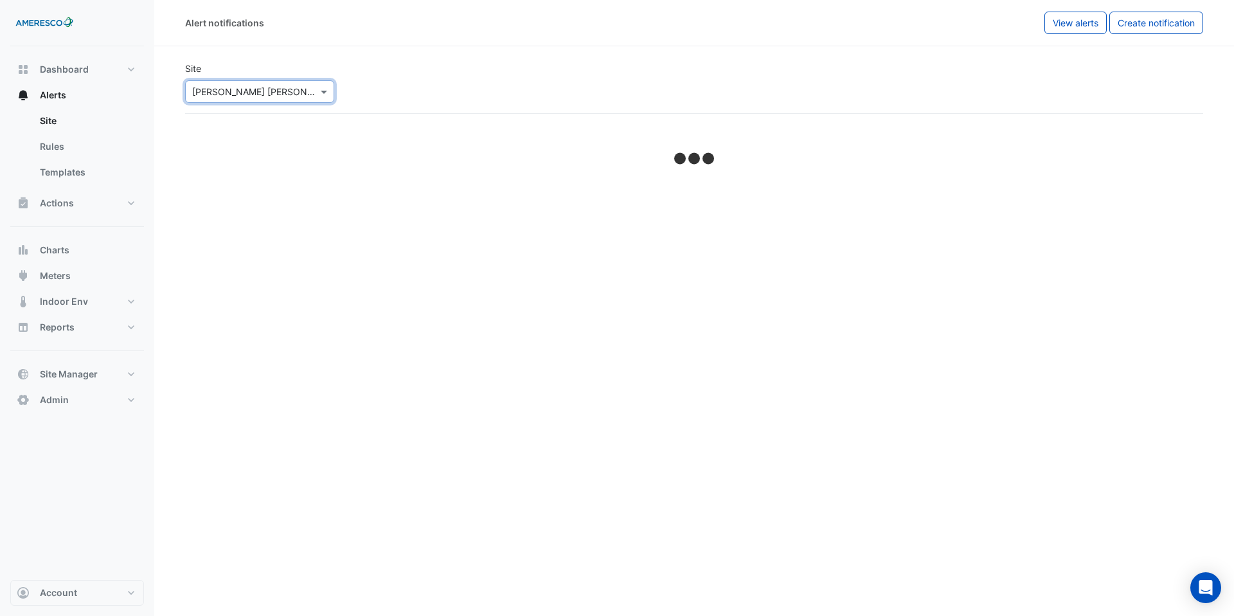
select select "******"
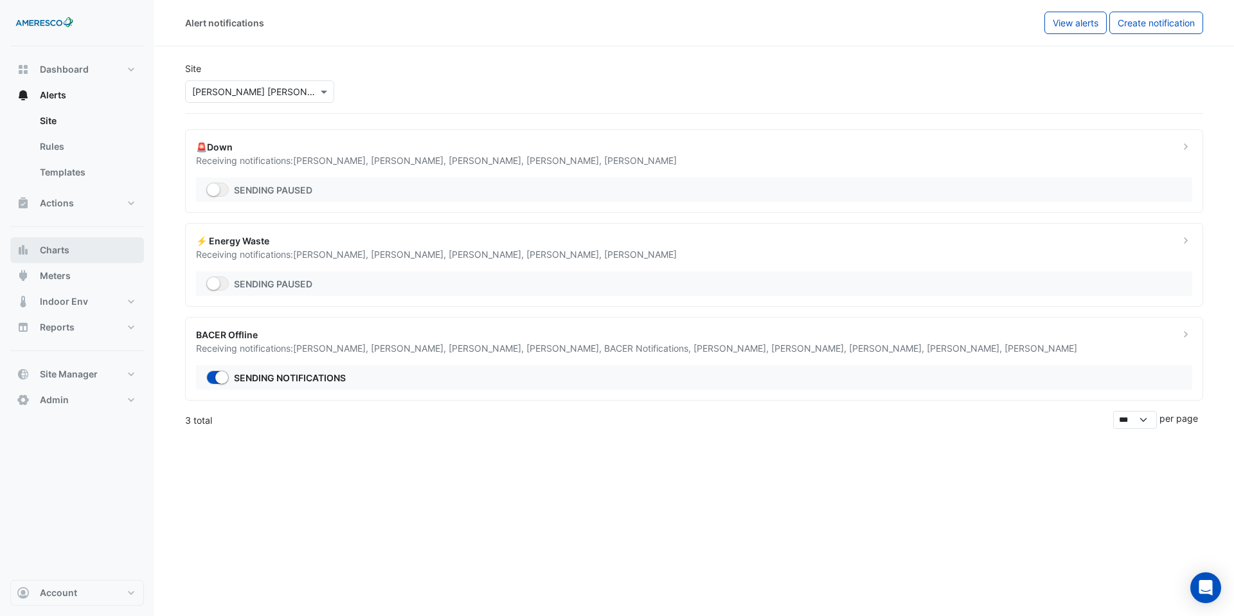
click at [77, 259] on button "Charts" at bounding box center [77, 250] width 134 height 26
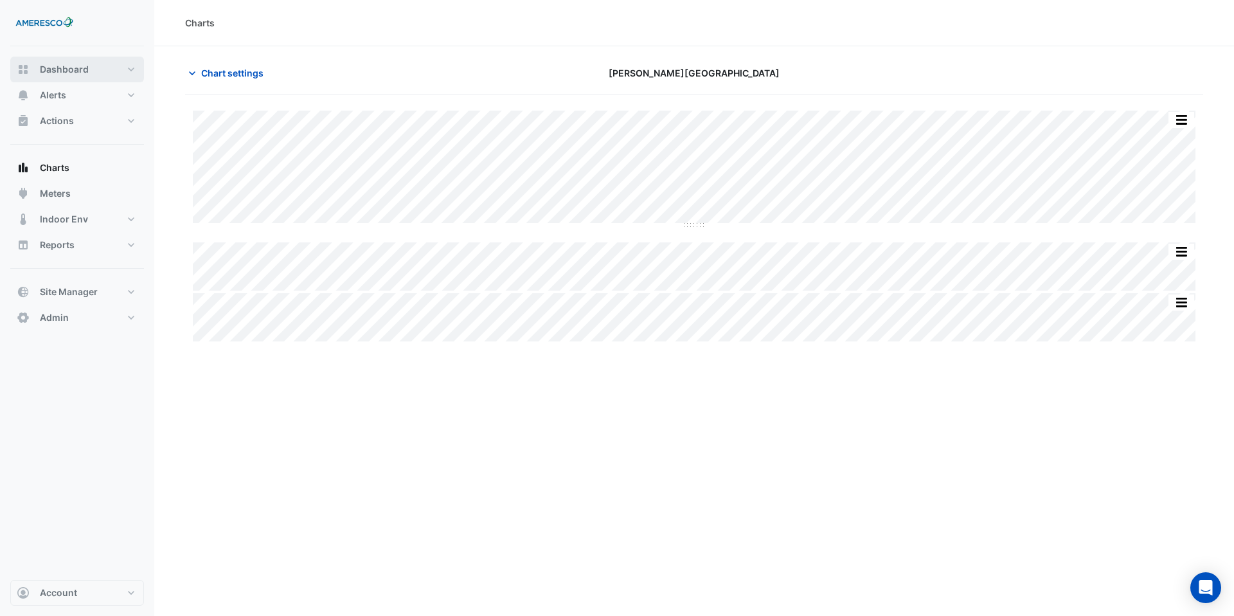
click at [82, 59] on button "Dashboard" at bounding box center [77, 70] width 134 height 26
select select "***"
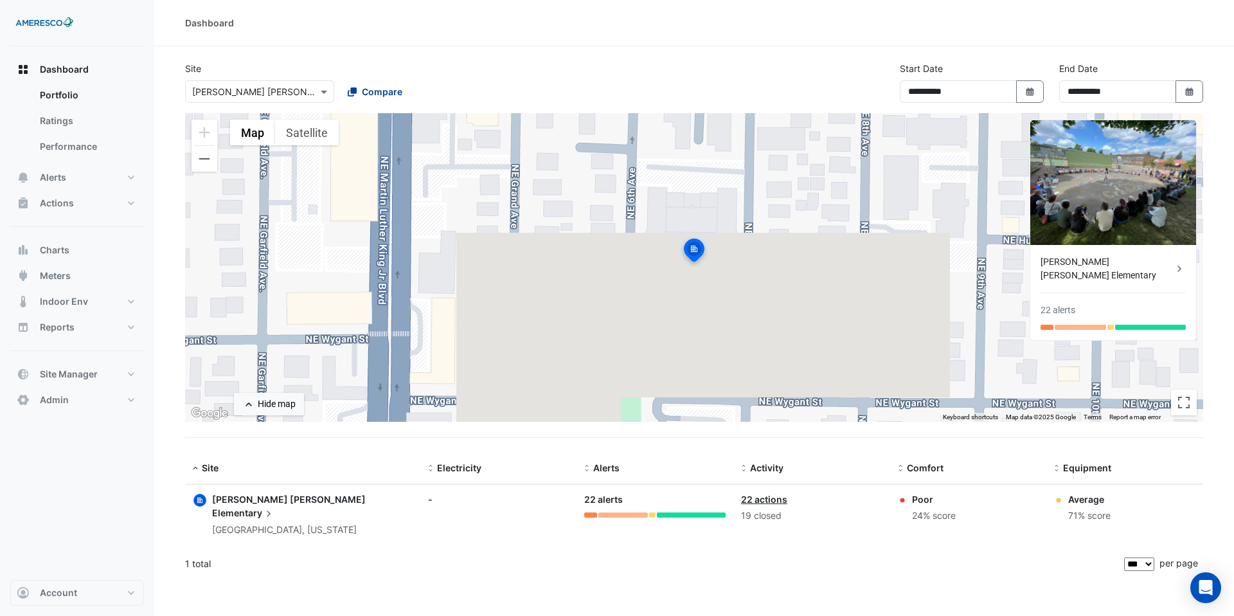
click at [386, 95] on span "Compare" at bounding box center [382, 92] width 41 height 14
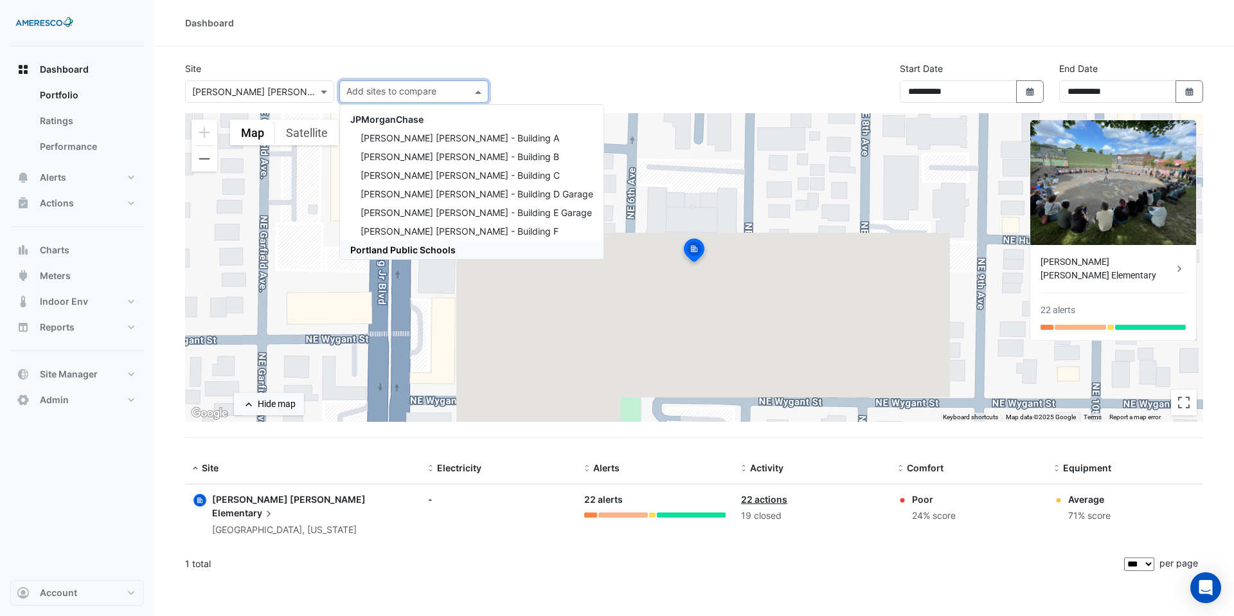
click at [400, 243] on div "Portland Public Schools" at bounding box center [472, 249] width 264 height 19
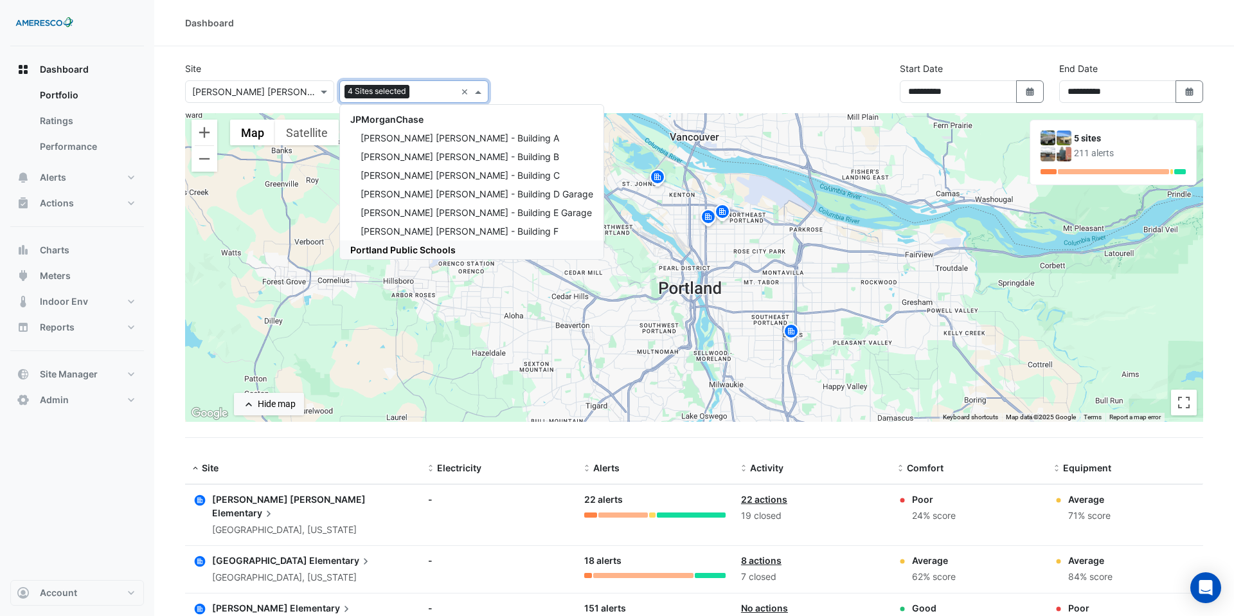
click at [167, 446] on section "**********" at bounding box center [694, 428] width 1080 height 764
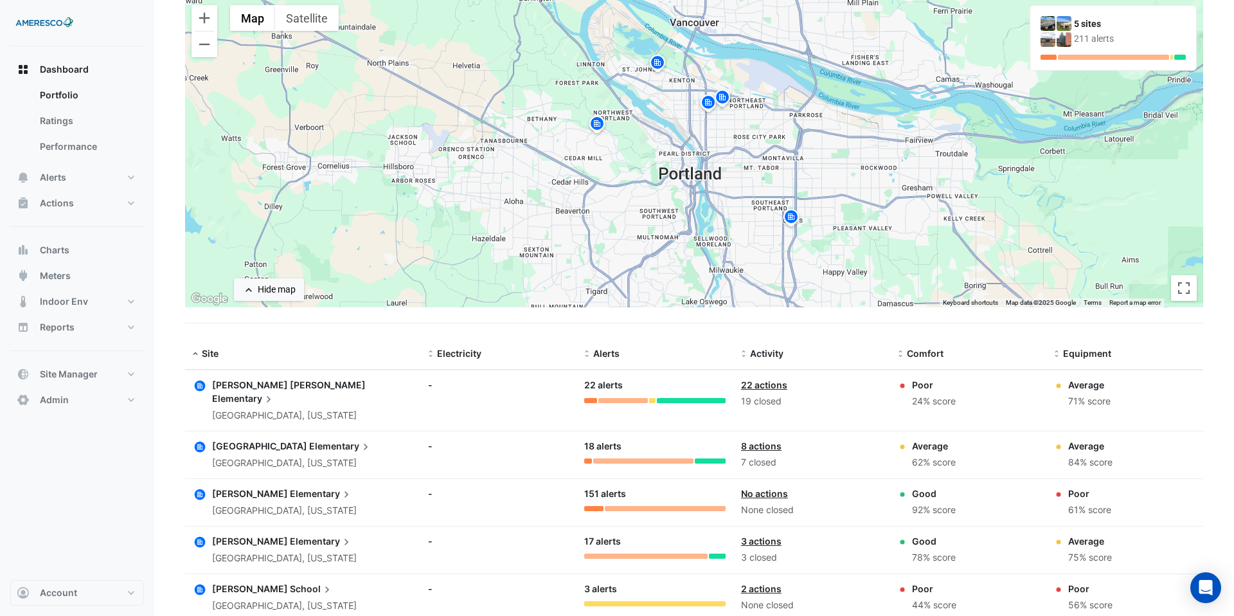
scroll to position [181, 0]
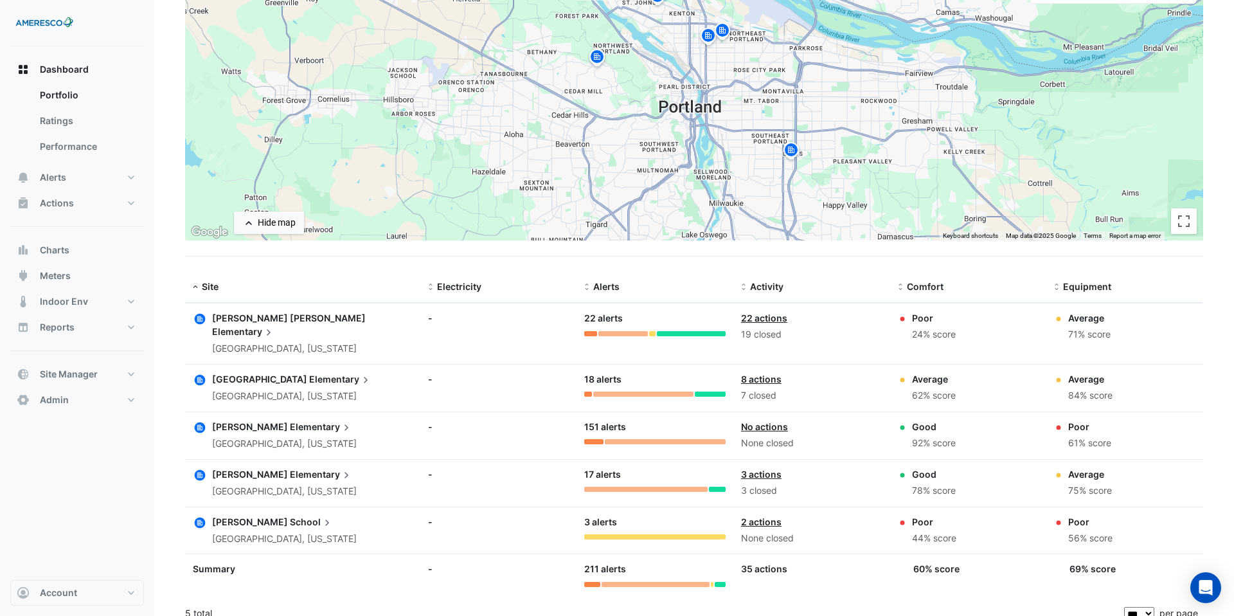
drag, startPoint x: 806, startPoint y: 412, endPoint x: 717, endPoint y: 412, distance: 88.7
click at [717, 412] on div "Site: Kelly Elementary Portland, Oregon Electricity: - Alerts: 151 alerts Activ…" at bounding box center [694, 435] width 1018 height 47
click at [65, 178] on span "Alerts" at bounding box center [53, 177] width 26 height 13
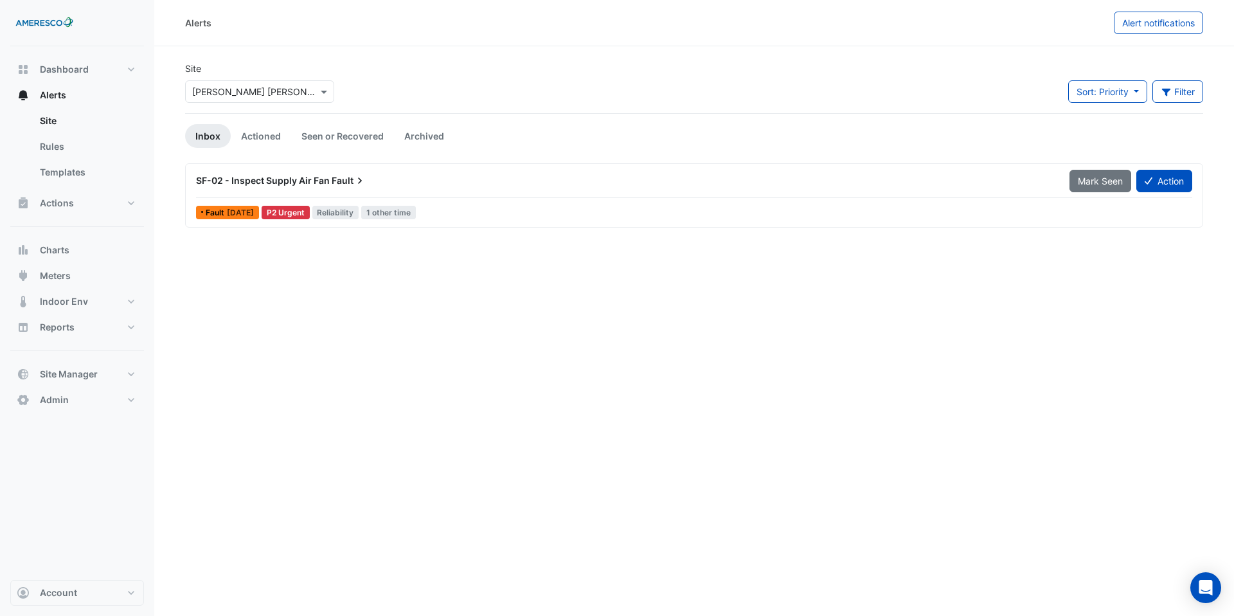
click at [267, 90] on input "text" at bounding box center [246, 93] width 109 height 14
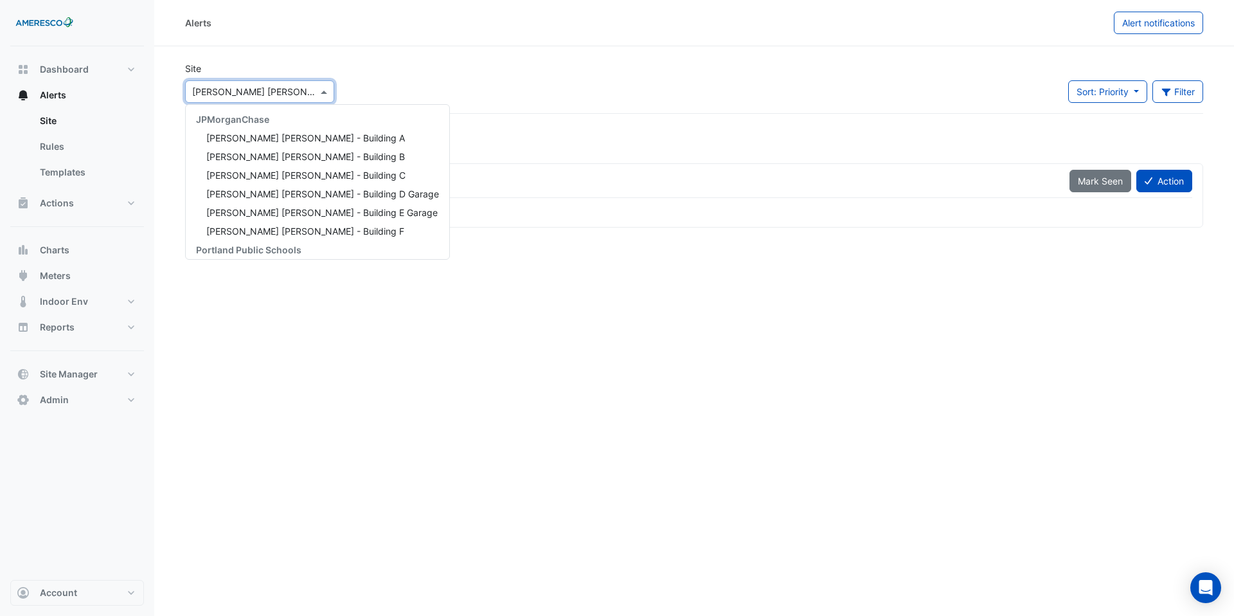
scroll to position [154, 0]
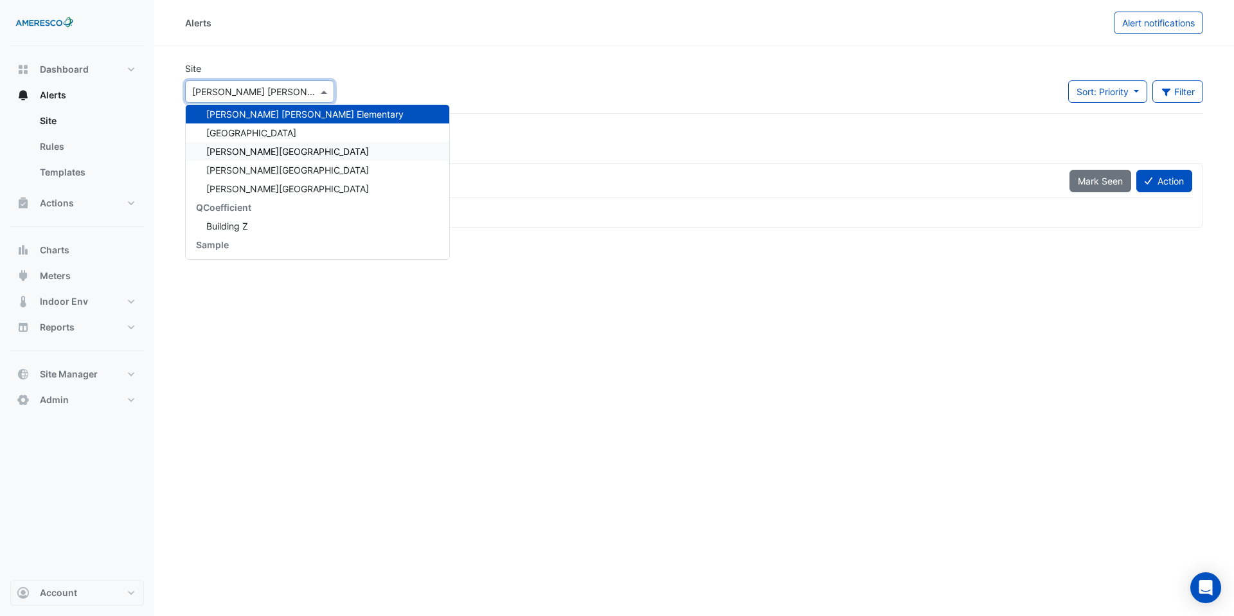
click at [258, 154] on span "[PERSON_NAME][GEOGRAPHIC_DATA]" at bounding box center [287, 151] width 163 height 11
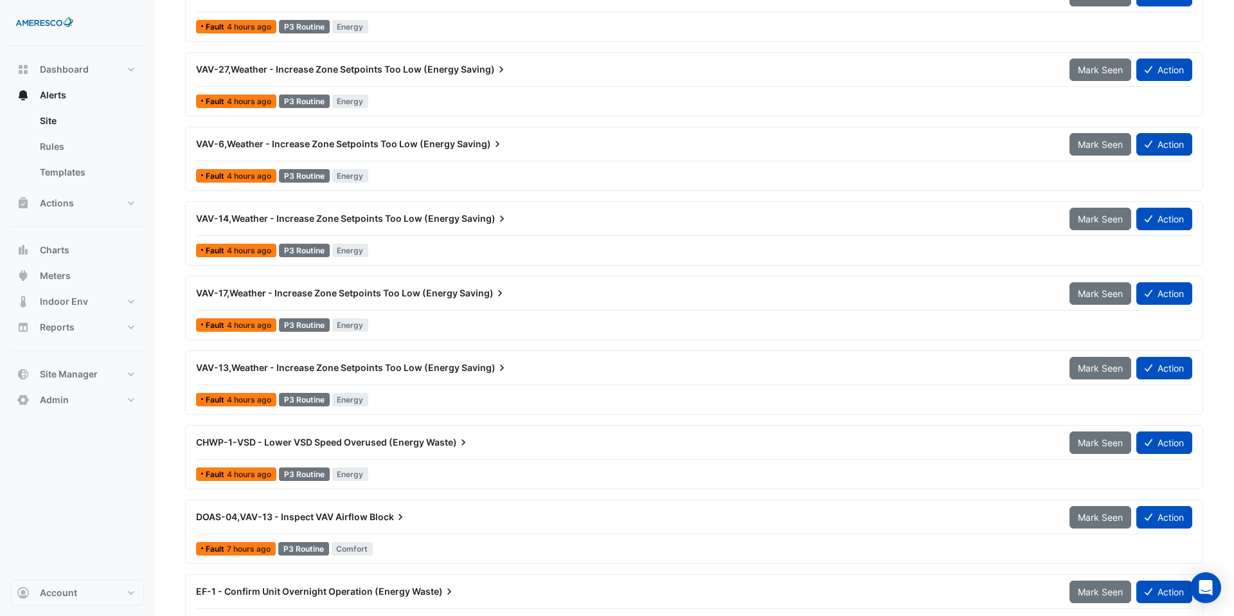
scroll to position [1229, 0]
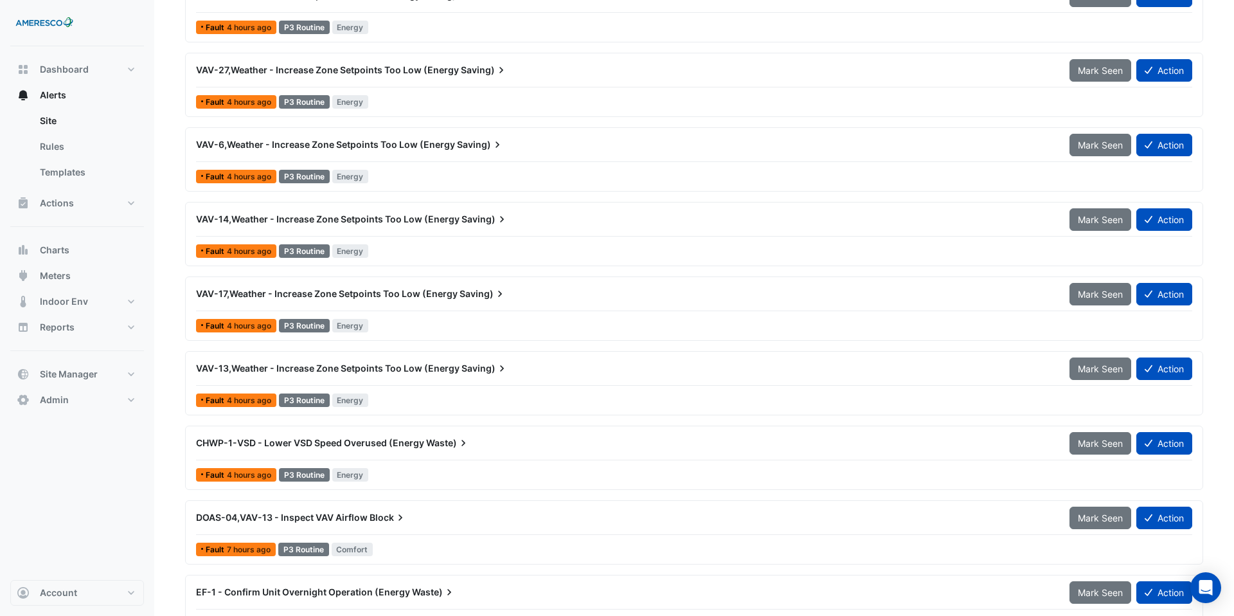
click at [428, 295] on span "VAV-17,Weather - Increase Zone Setpoints Too Low (Energy" at bounding box center [327, 293] width 262 height 11
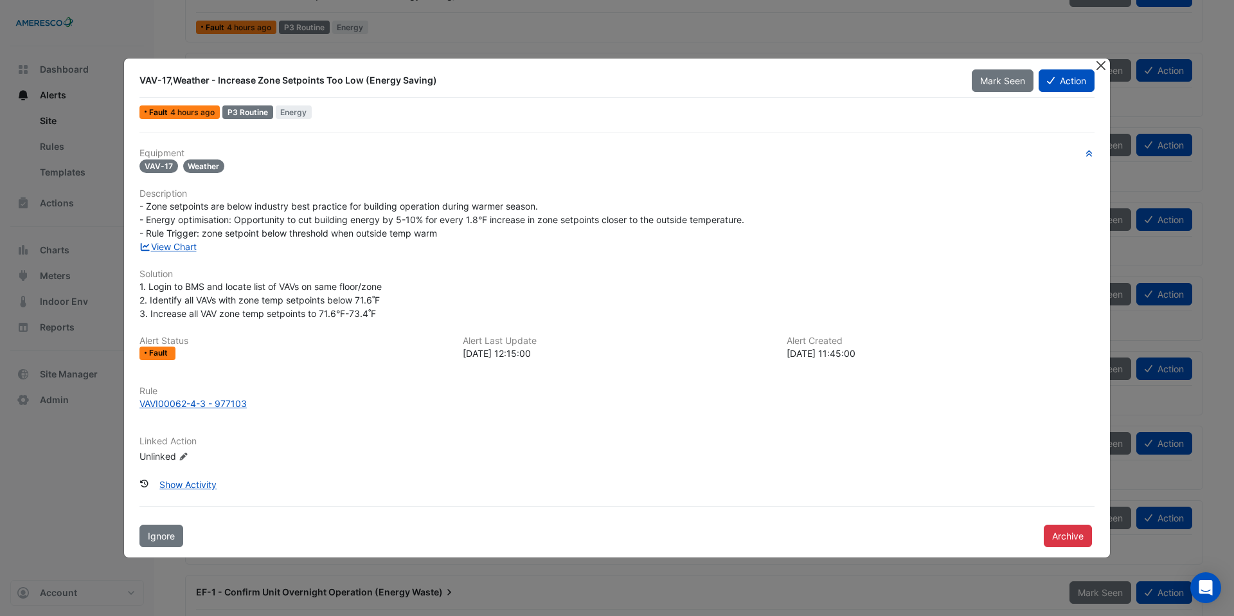
click at [1105, 69] on button "Close" at bounding box center [1101, 66] width 14 height 14
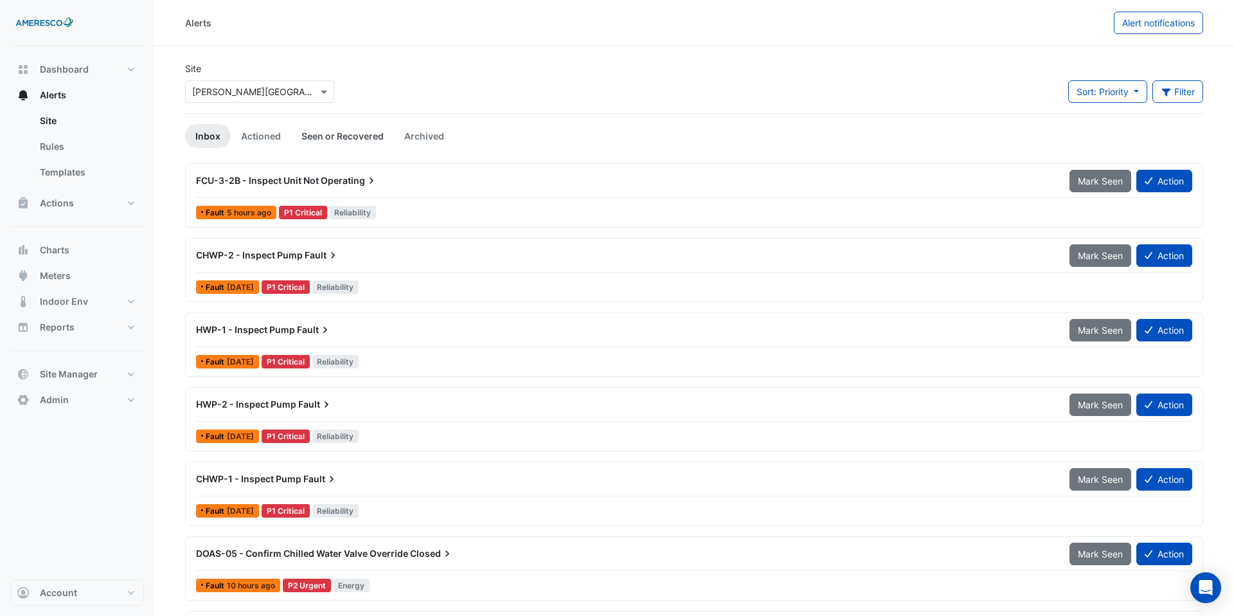
click at [341, 140] on link "Seen or Recovered" at bounding box center [342, 136] width 103 height 24
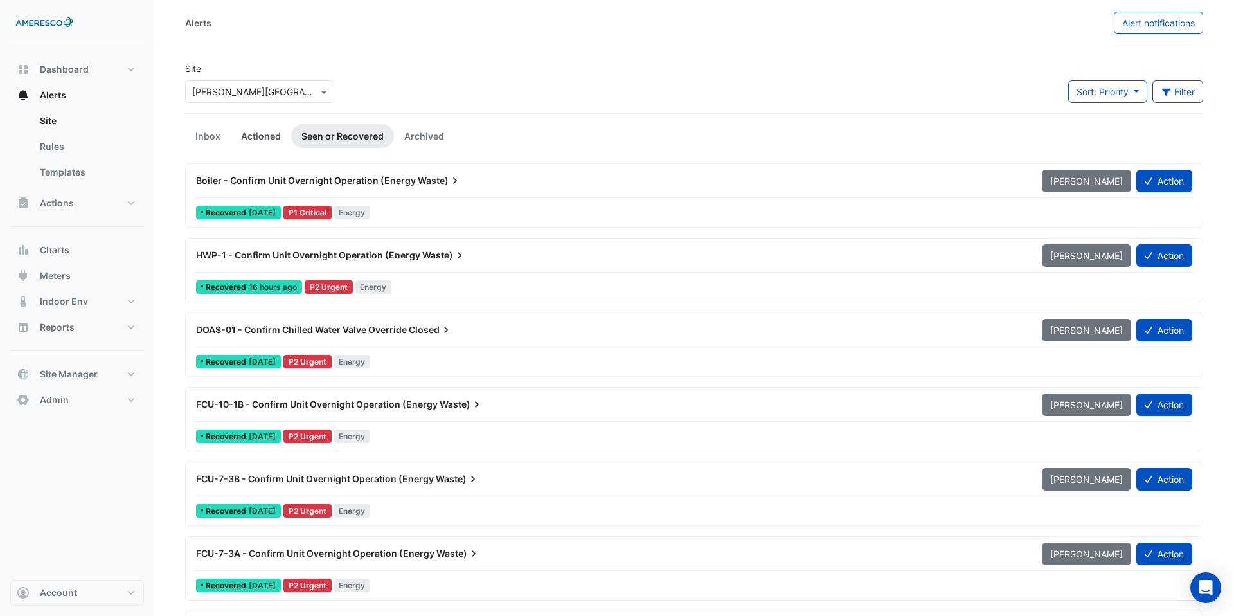
click at [259, 138] on link "Actioned" at bounding box center [261, 136] width 60 height 24
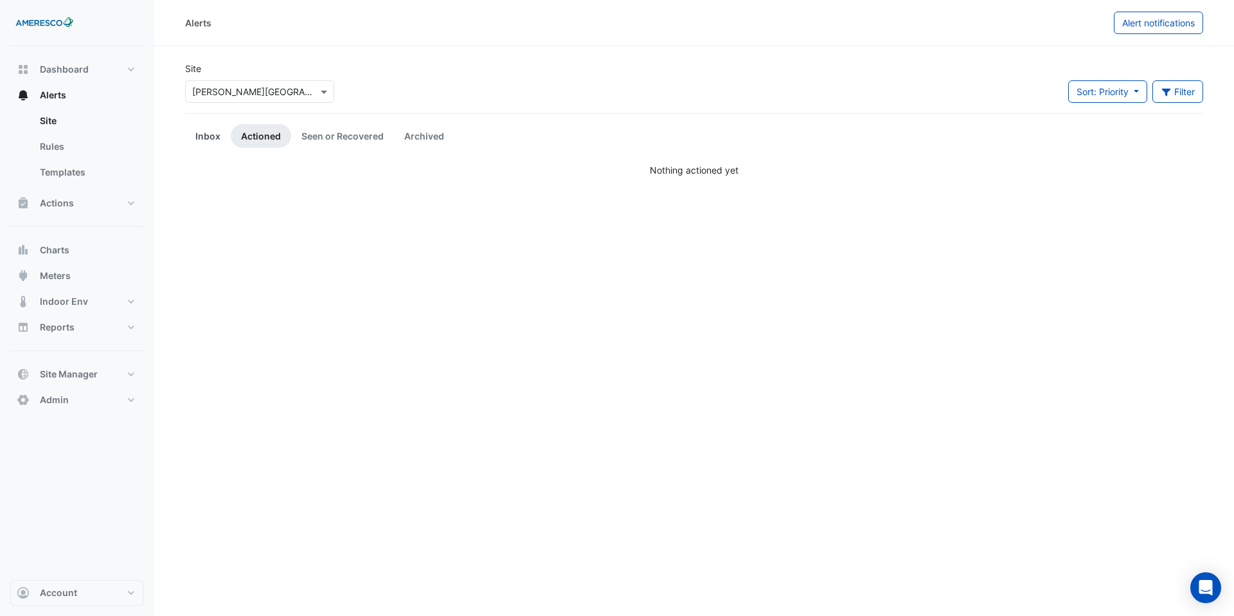
click at [208, 138] on link "Inbox" at bounding box center [208, 136] width 46 height 24
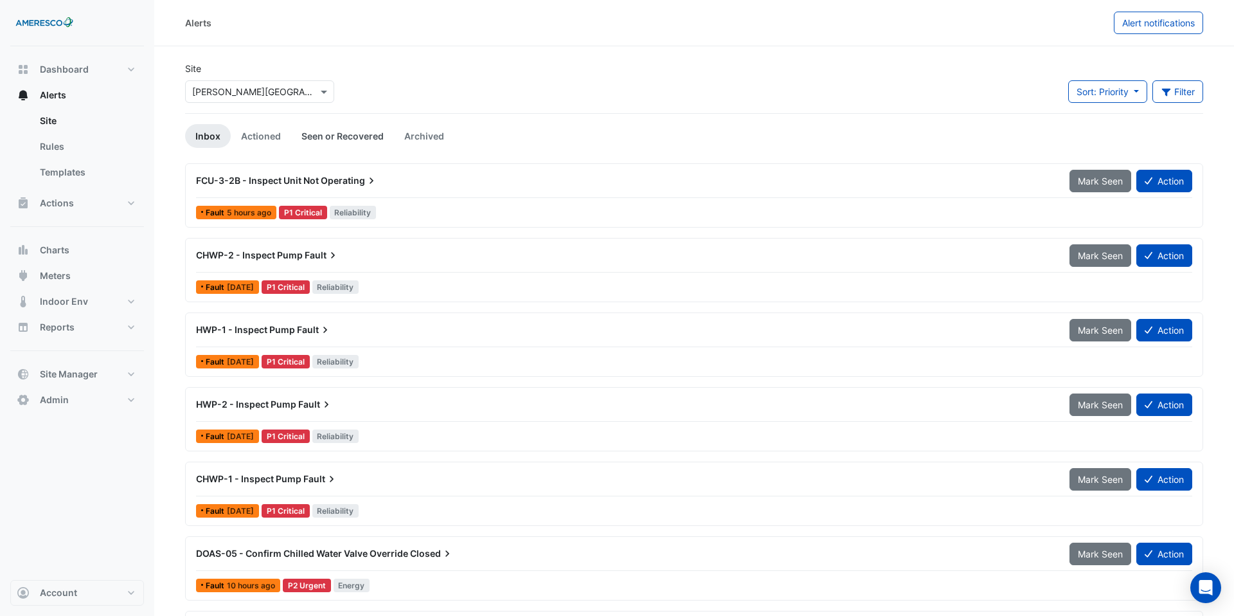
click at [330, 145] on link "Seen or Recovered" at bounding box center [342, 136] width 103 height 24
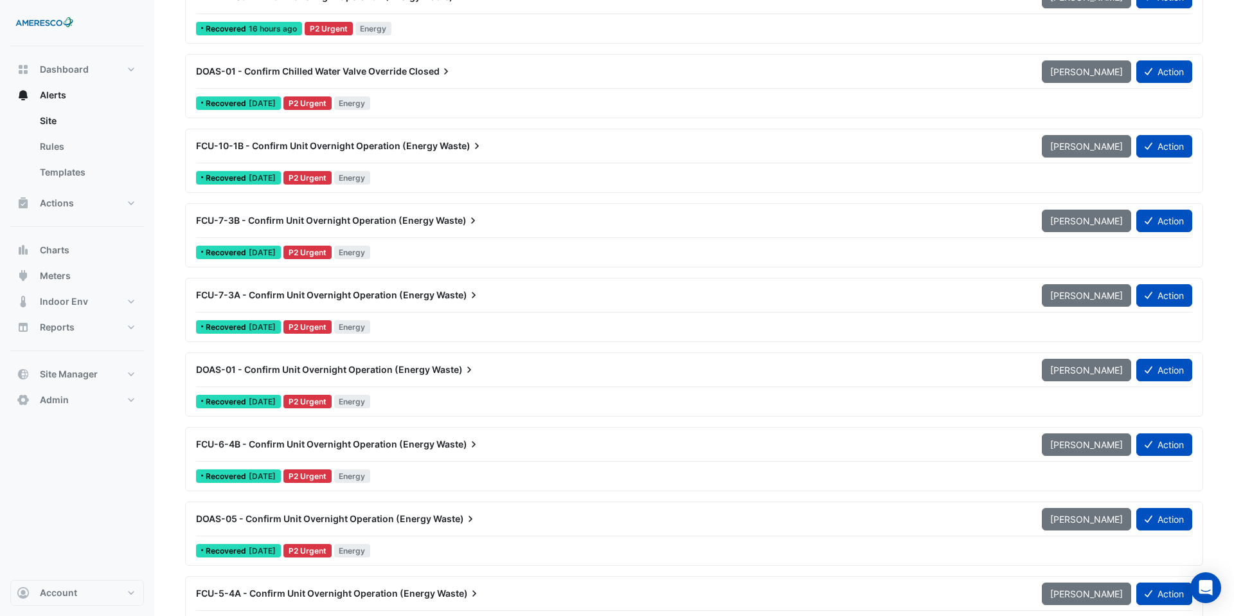
scroll to position [260, 0]
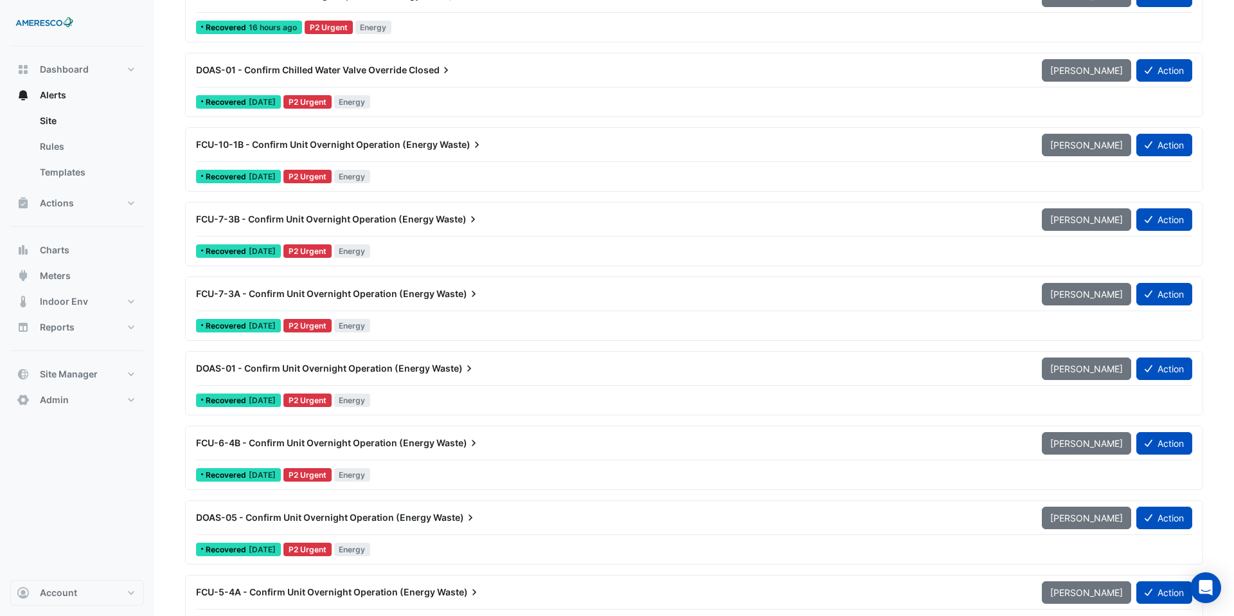
click at [513, 226] on div "FCU-7-3B - Confirm Unit Overnight Operation (Energy Waste)" at bounding box center [611, 219] width 846 height 23
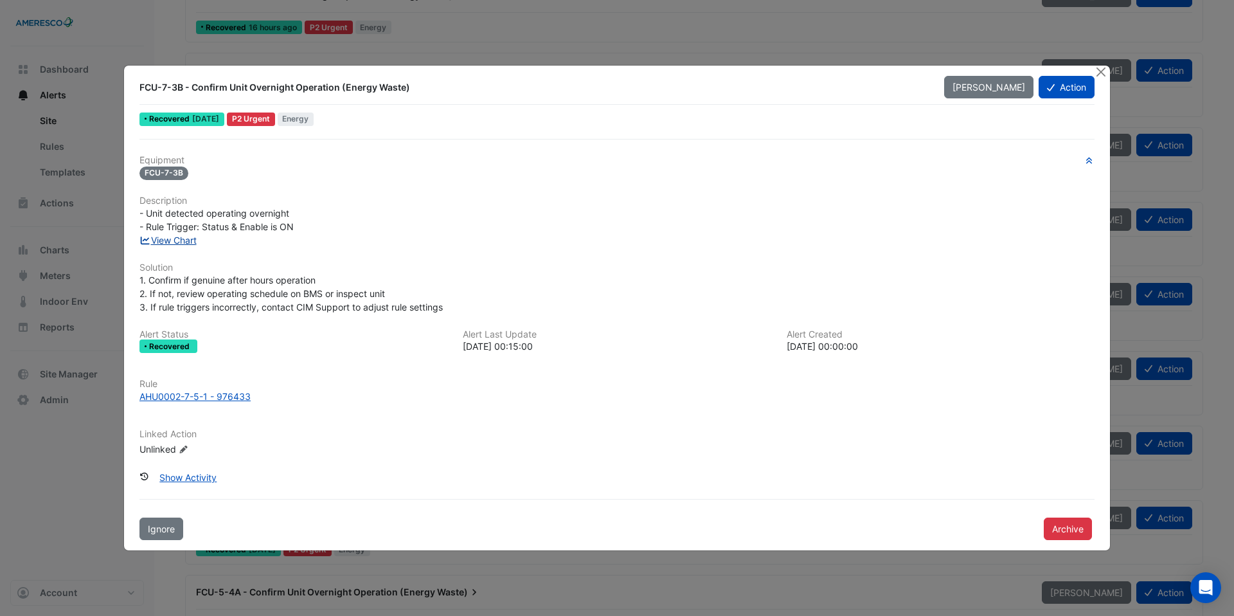
click at [186, 241] on link "View Chart" at bounding box center [168, 240] width 57 height 11
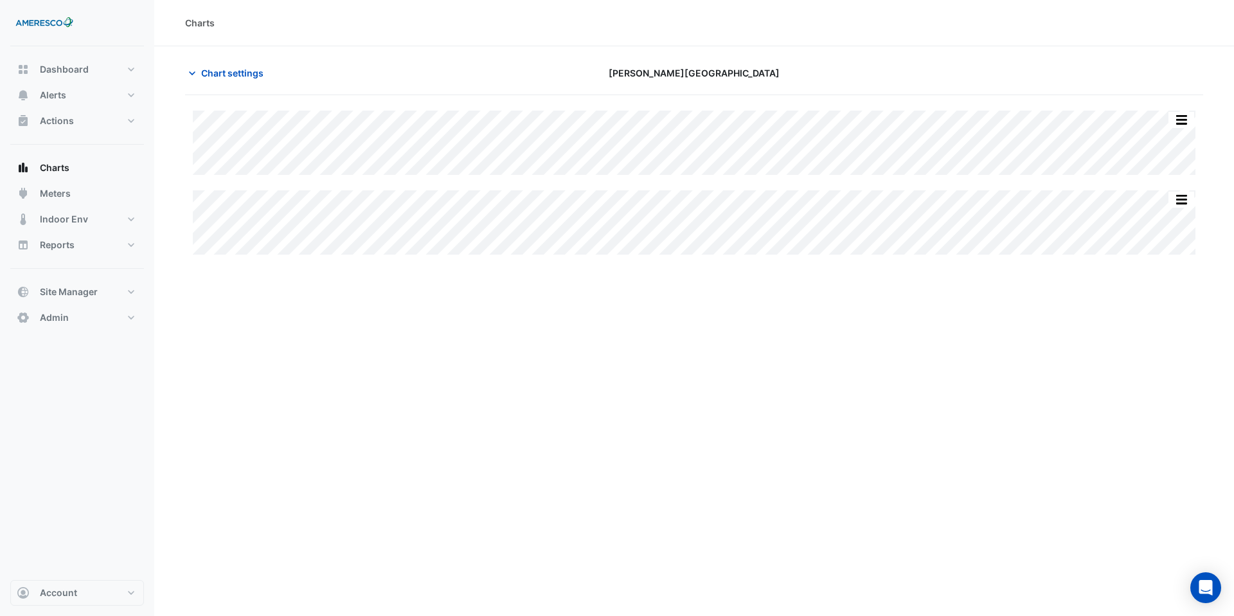
type input "**********"
click at [220, 75] on span "Chart settings" at bounding box center [232, 73] width 62 height 14
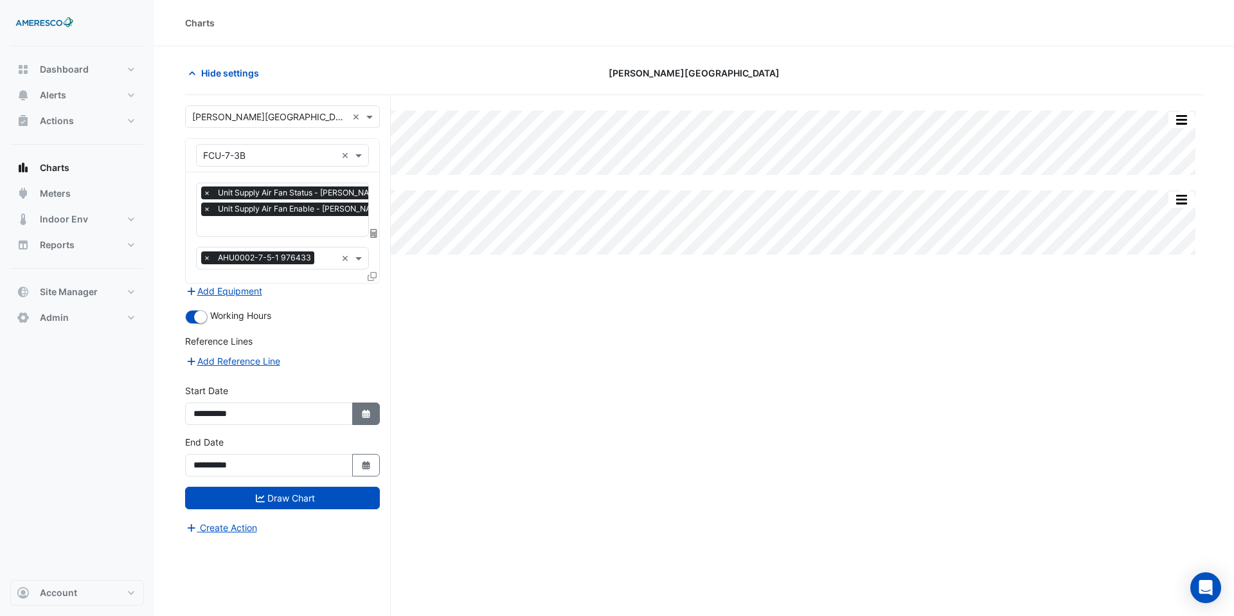
click at [369, 410] on icon "Select Date" at bounding box center [367, 414] width 12 height 9
select select "*"
select select "****"
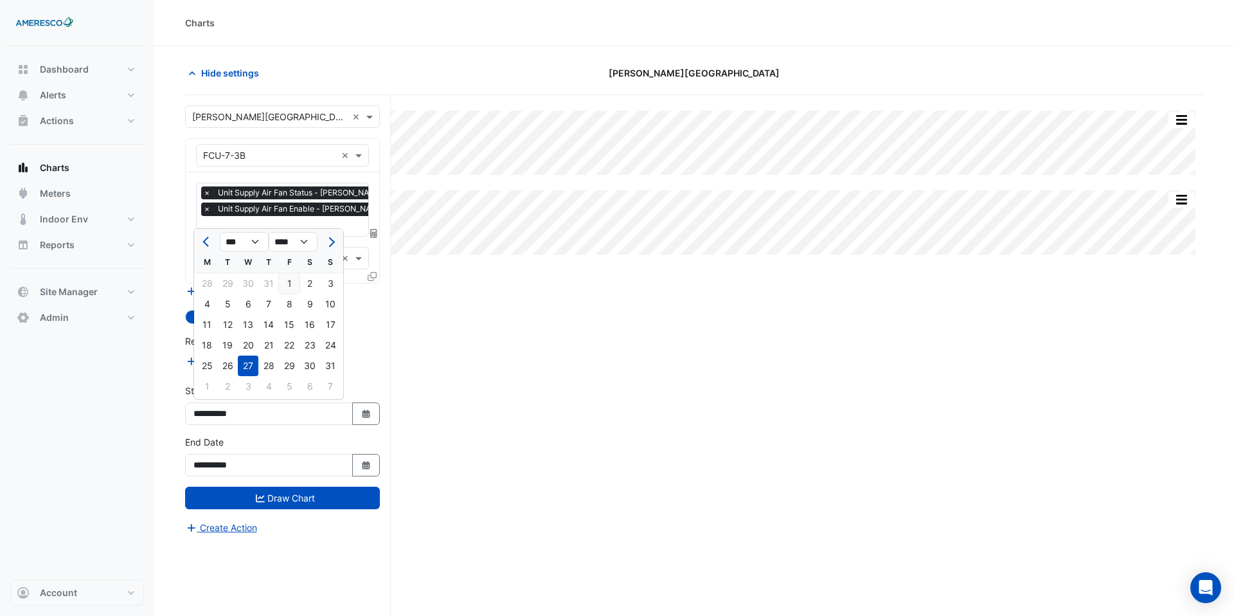
click at [293, 291] on div "1" at bounding box center [289, 283] width 21 height 21
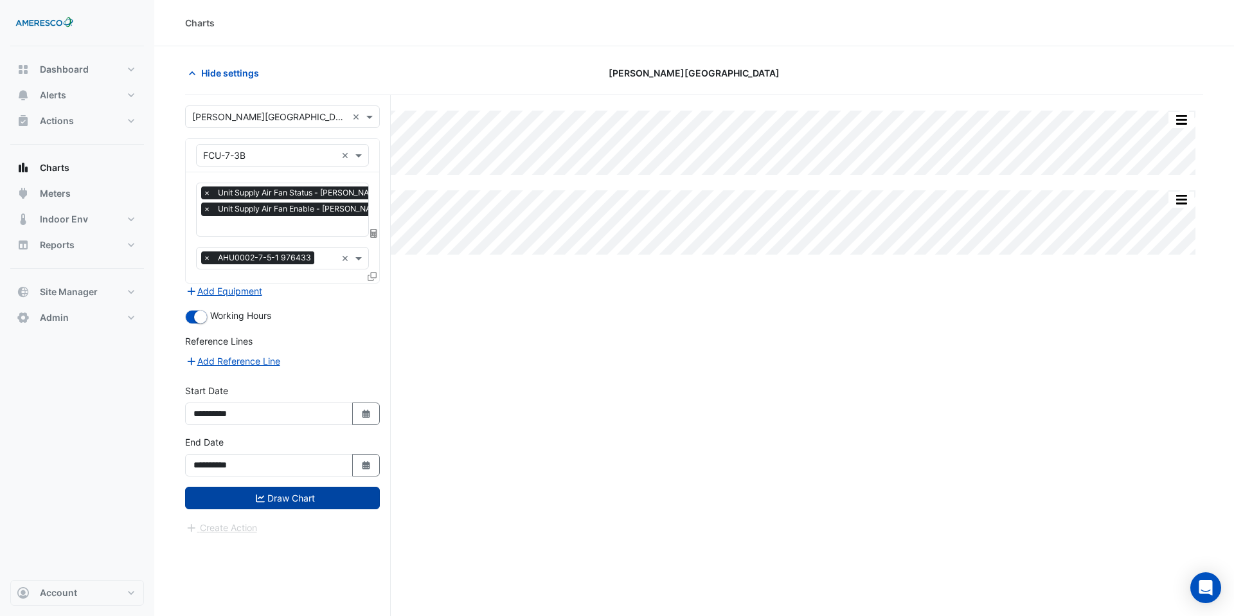
click at [323, 494] on button "Draw Chart" at bounding box center [282, 498] width 195 height 23
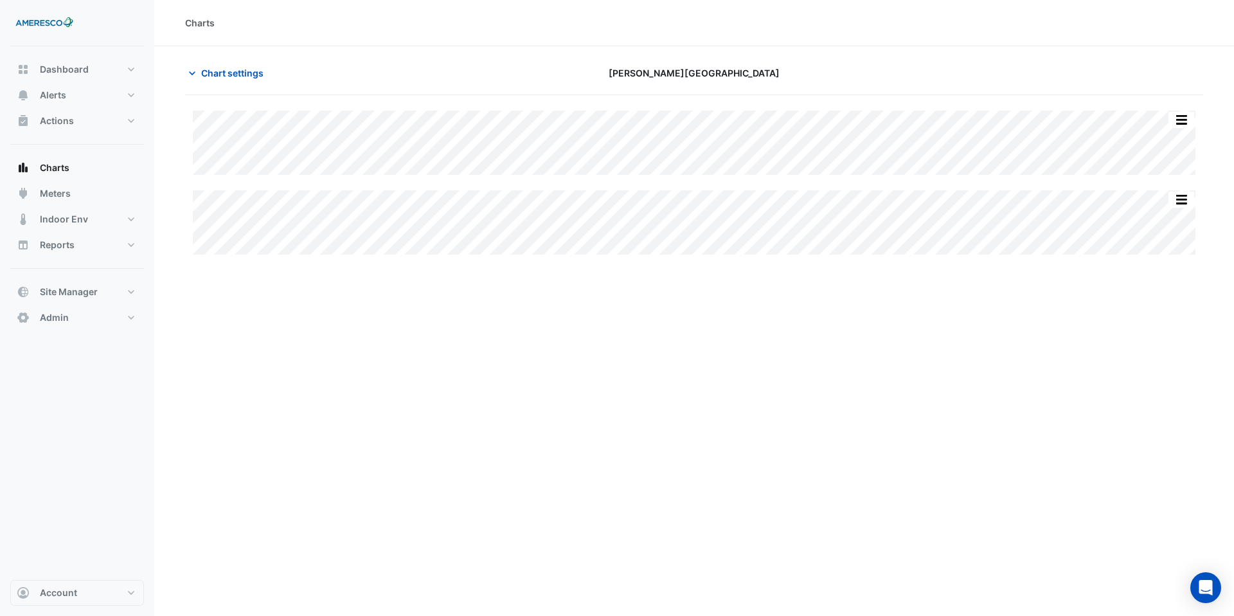
type input "**********"
